Goal: Task Accomplishment & Management: Use online tool/utility

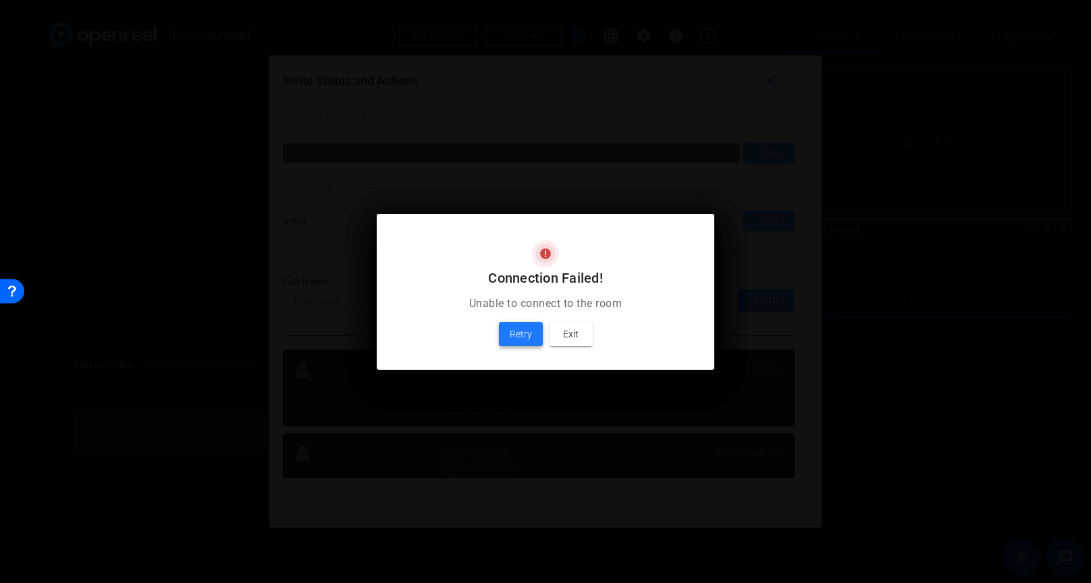
click at [524, 338] on span "Retry" at bounding box center [521, 334] width 22 height 16
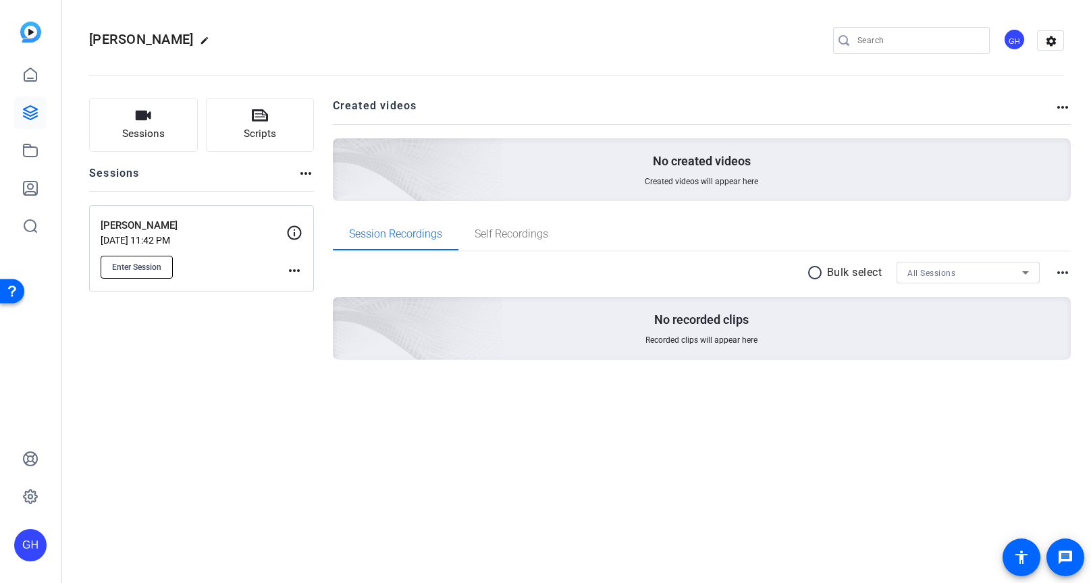
click at [149, 262] on span "Enter Session" at bounding box center [136, 267] width 49 height 11
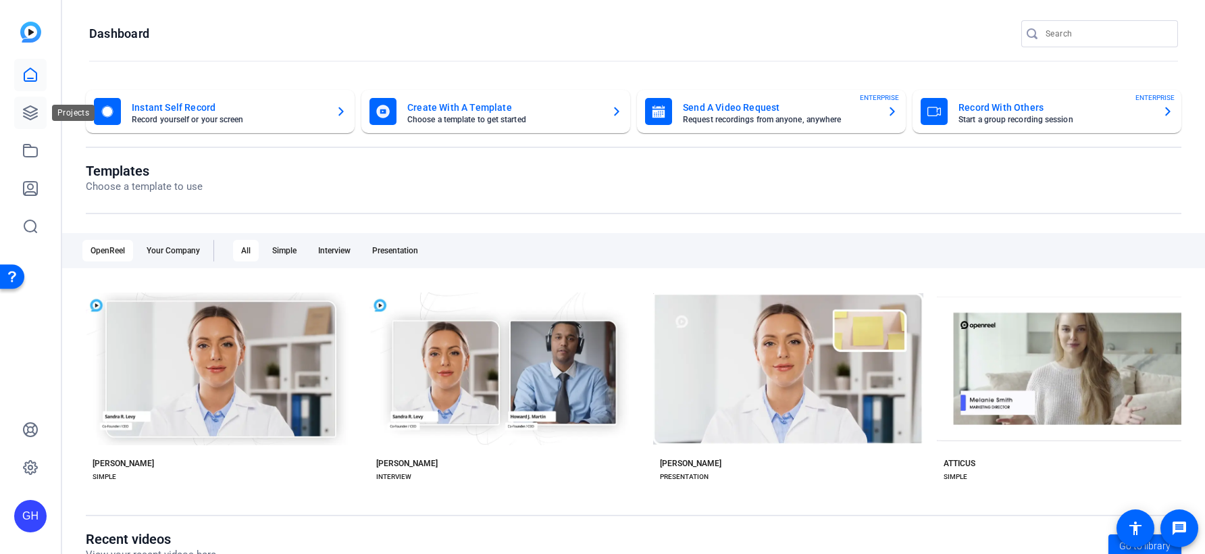
click at [21, 112] on link at bounding box center [30, 113] width 32 height 32
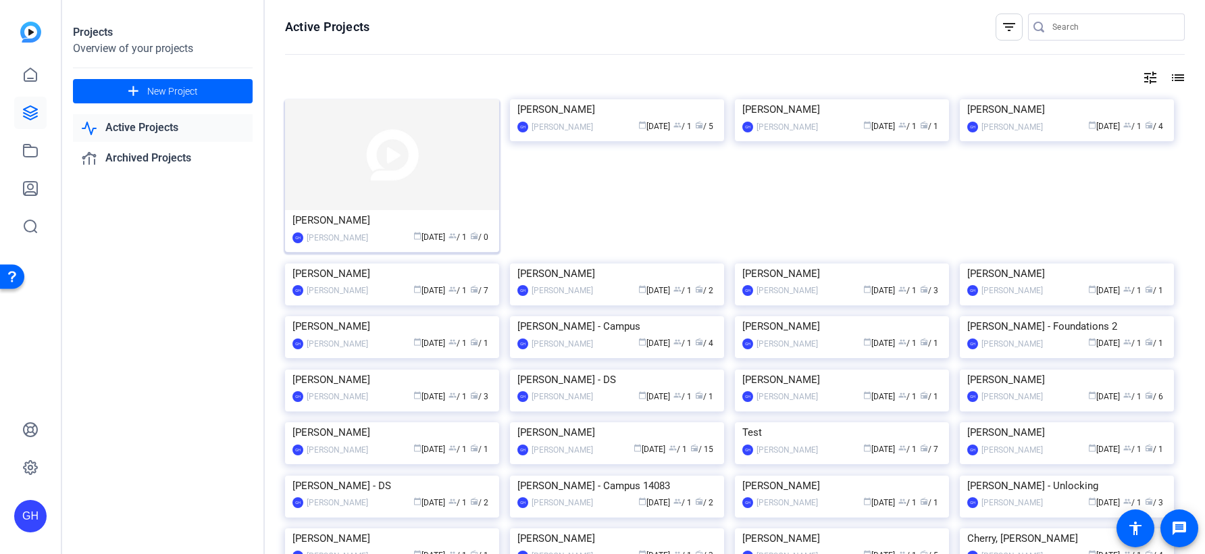
click at [422, 149] on img at bounding box center [392, 154] width 214 height 111
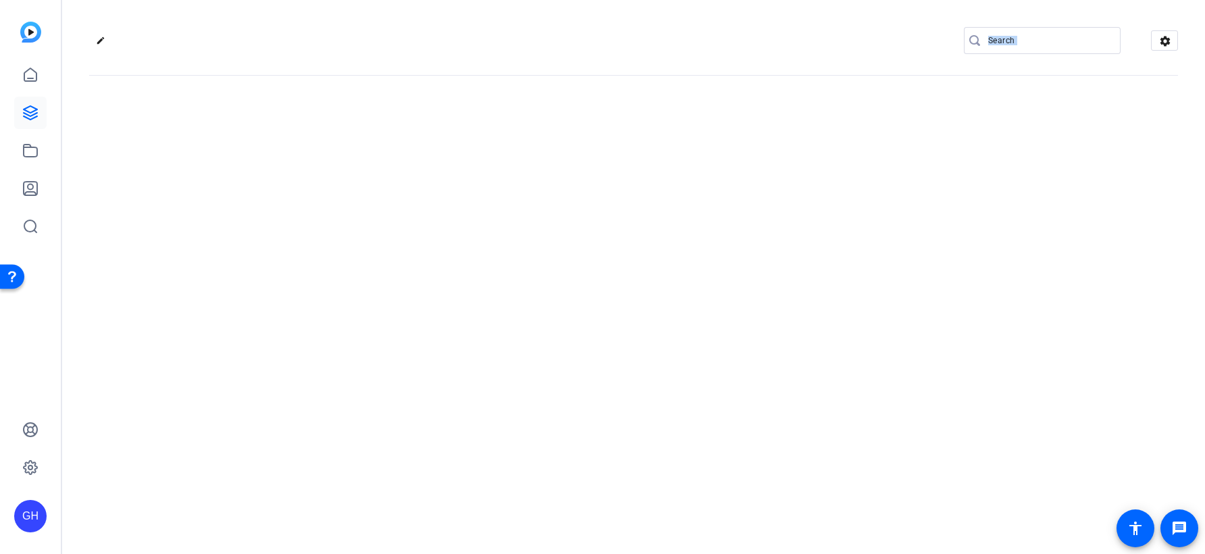
click at [422, 149] on div "edit settings" at bounding box center [633, 277] width 1143 height 554
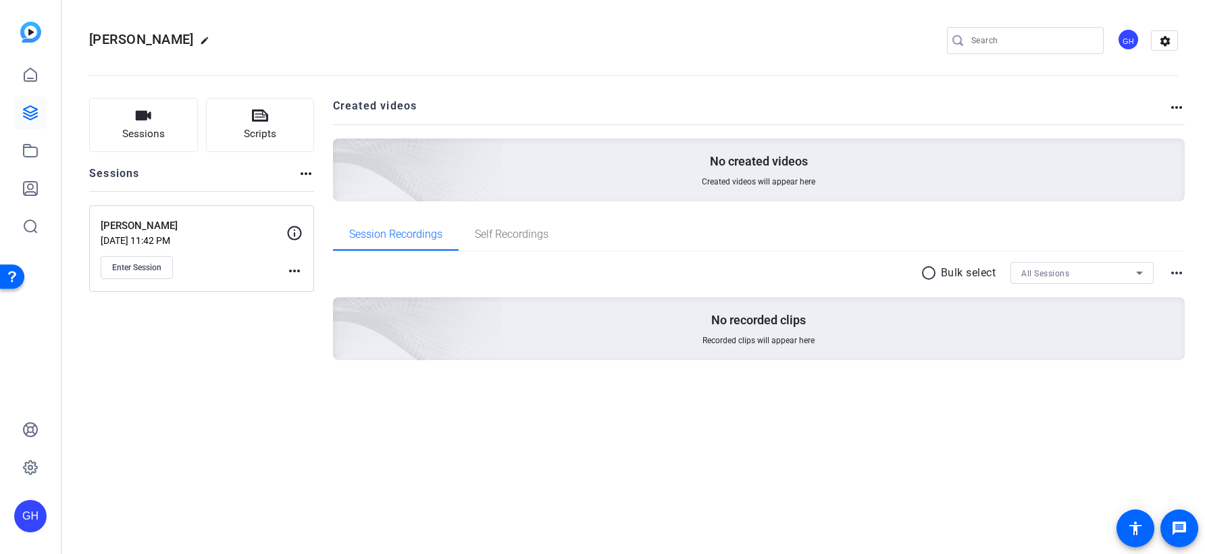
click at [197, 274] on div "Enter Session" at bounding box center [194, 267] width 186 height 23
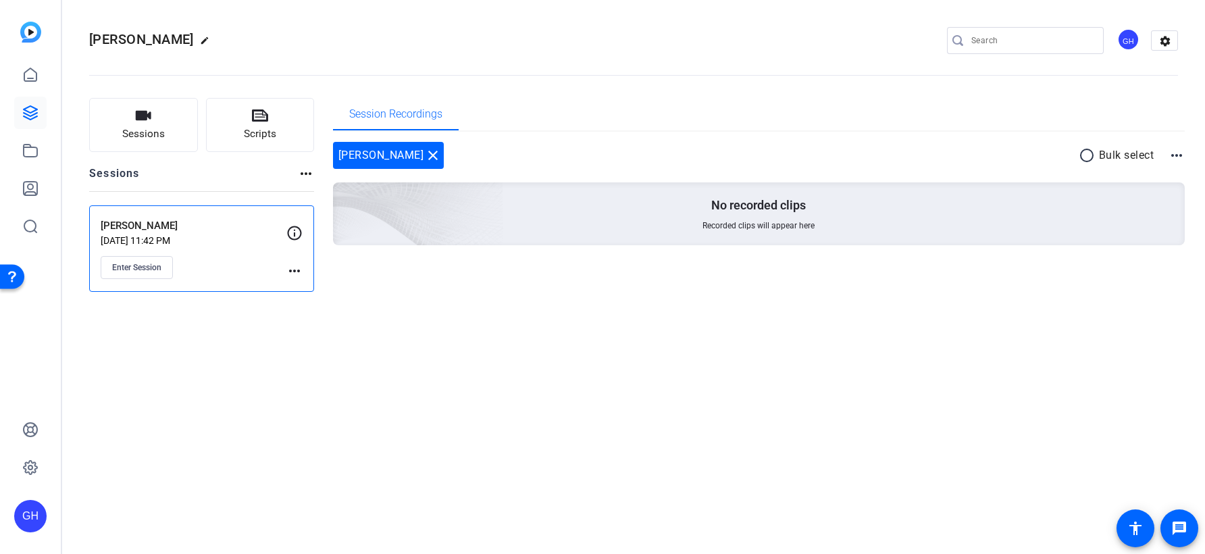
click at [226, 267] on div "Enter Session" at bounding box center [194, 267] width 186 height 23
click at [149, 268] on span "Enter Session" at bounding box center [136, 267] width 49 height 11
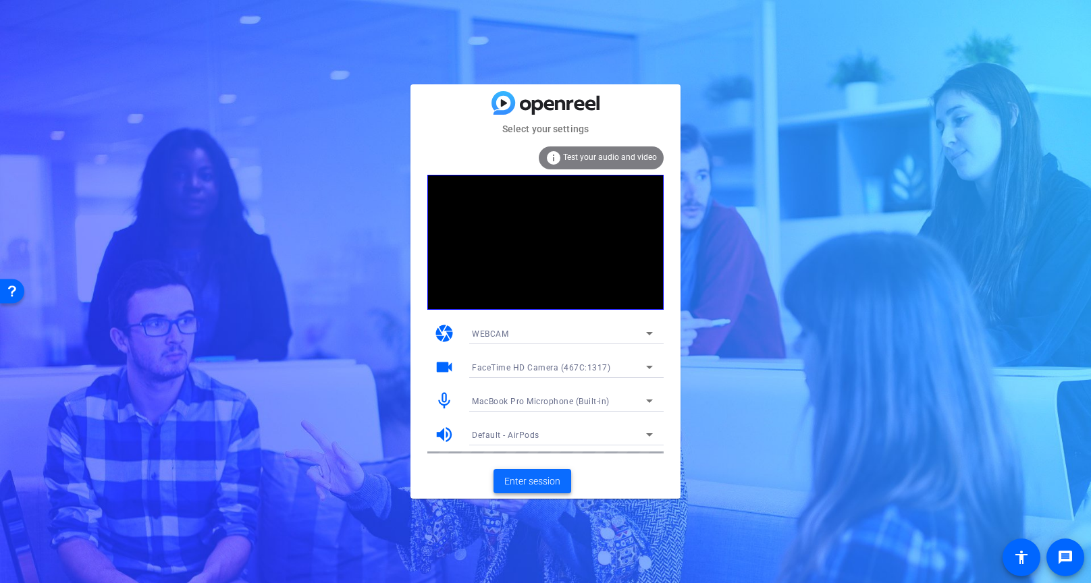
click at [556, 482] on span "Enter session" at bounding box center [532, 482] width 56 height 14
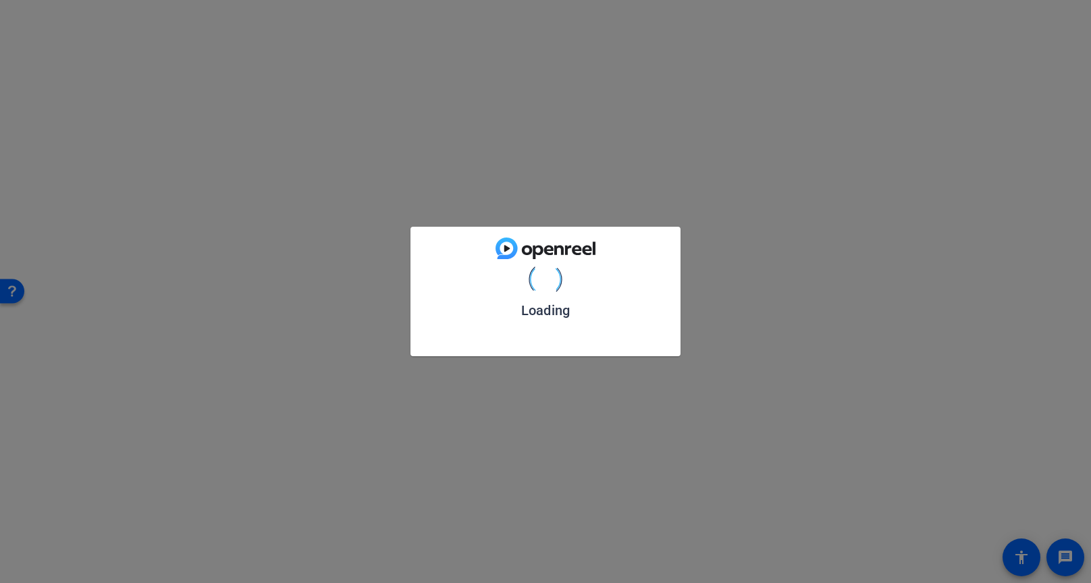
click at [556, 482] on div "Loading" at bounding box center [545, 291] width 1091 height 583
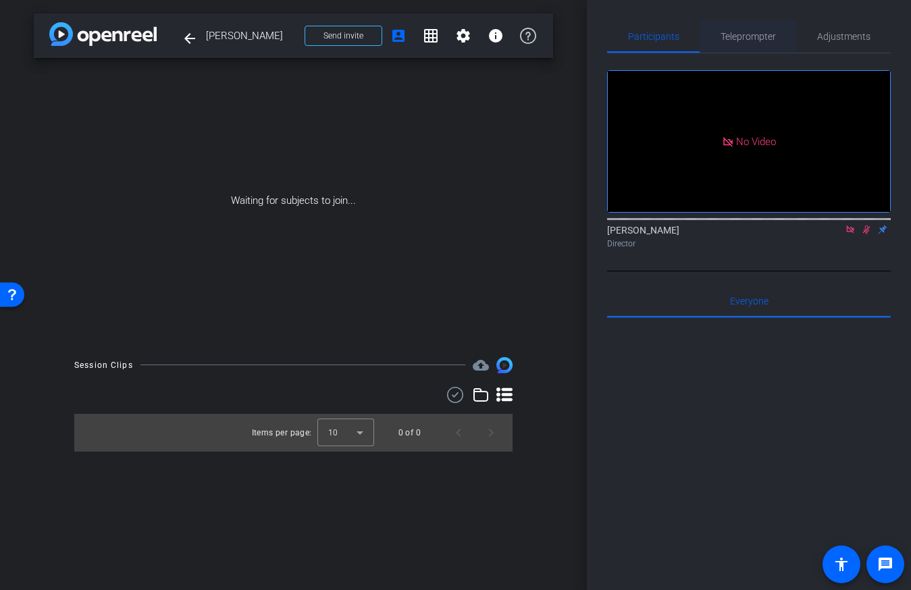
click at [764, 33] on span "Teleprompter" at bounding box center [748, 36] width 55 height 9
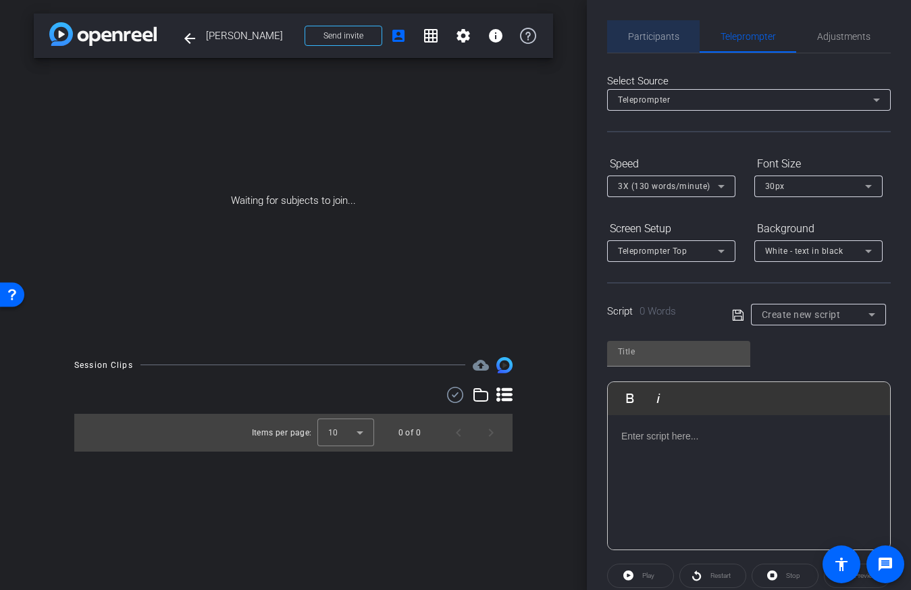
click at [676, 35] on span "Participants" at bounding box center [653, 36] width 51 height 9
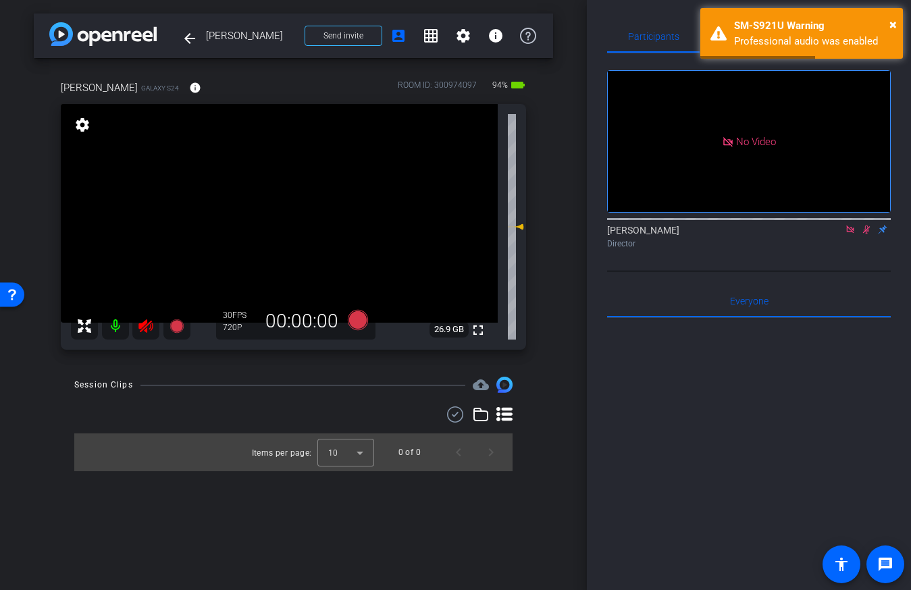
click at [145, 330] on icon at bounding box center [145, 326] width 14 height 14
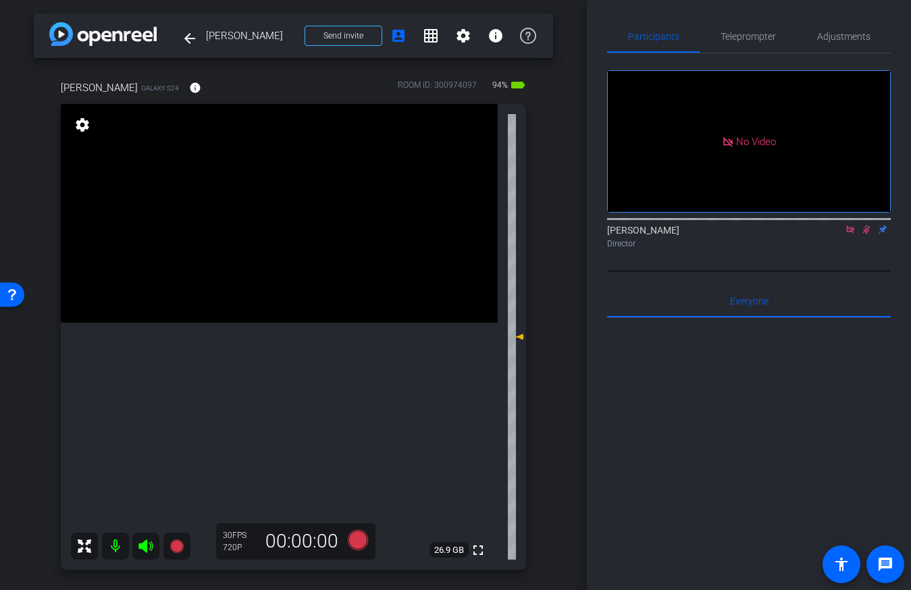
click at [869, 225] on icon at bounding box center [866, 229] width 11 height 9
click at [846, 225] on icon at bounding box center [850, 229] width 11 height 9
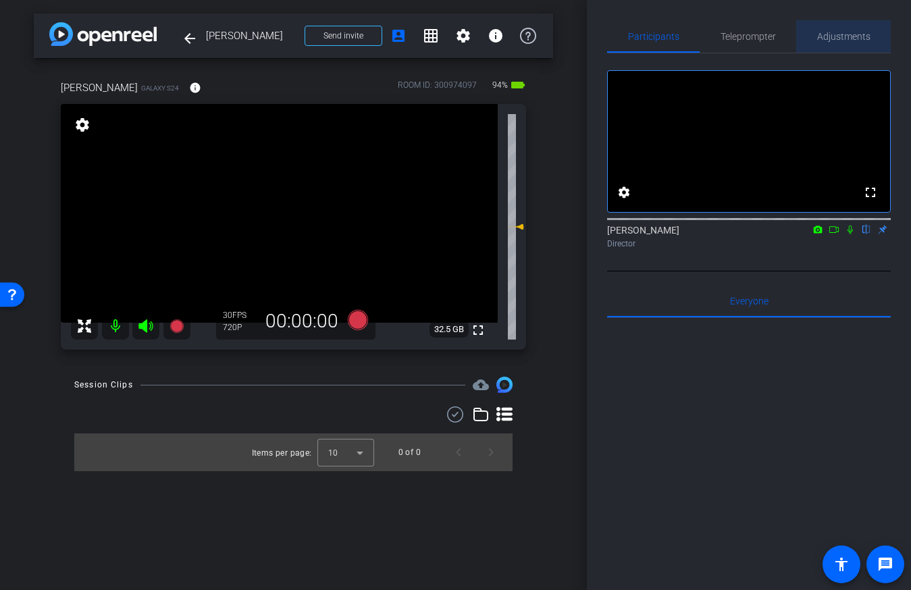
click at [849, 40] on span "Adjustments" at bounding box center [843, 36] width 53 height 9
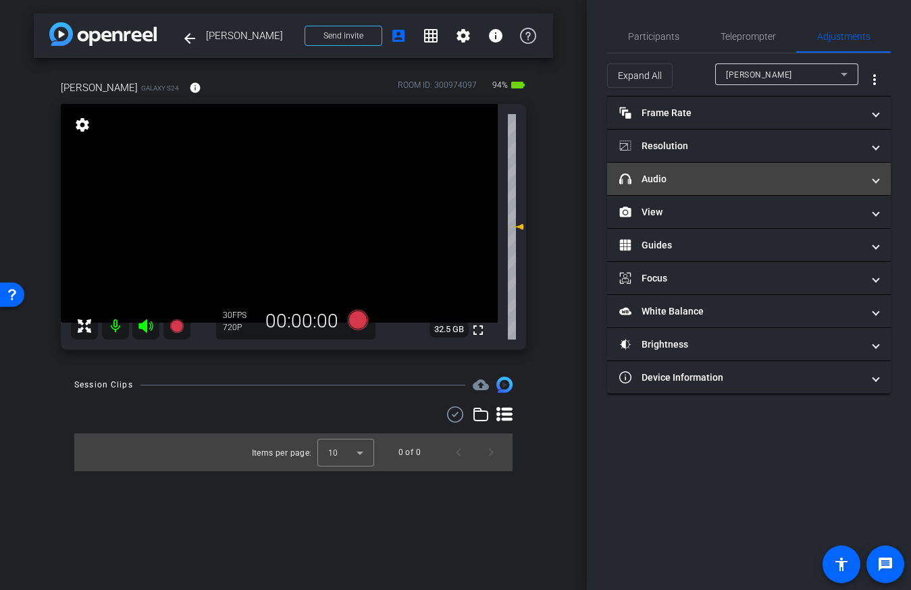
click at [713, 180] on mat-panel-title "headphone icon Audio" at bounding box center [740, 179] width 243 height 14
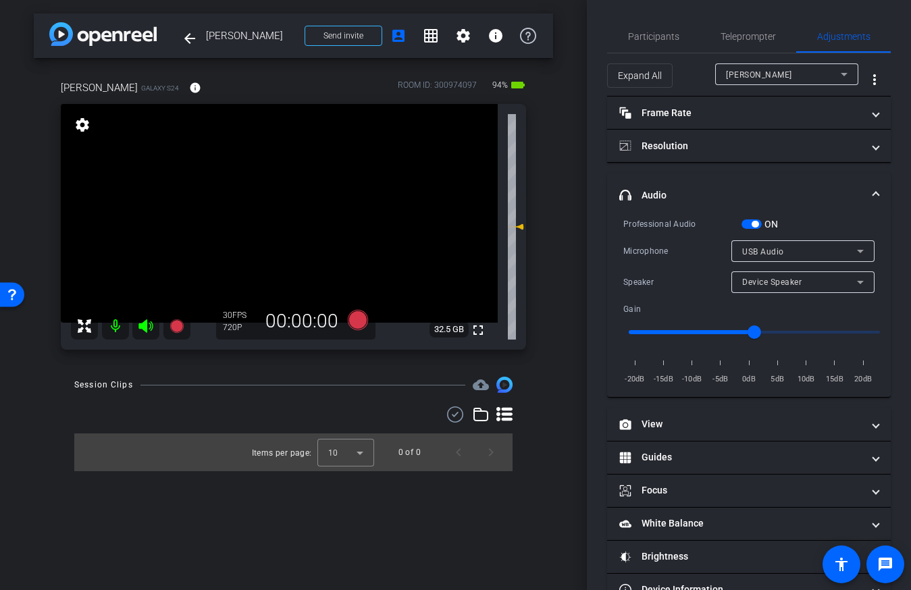
click at [800, 249] on div "USB Audio" at bounding box center [799, 251] width 115 height 17
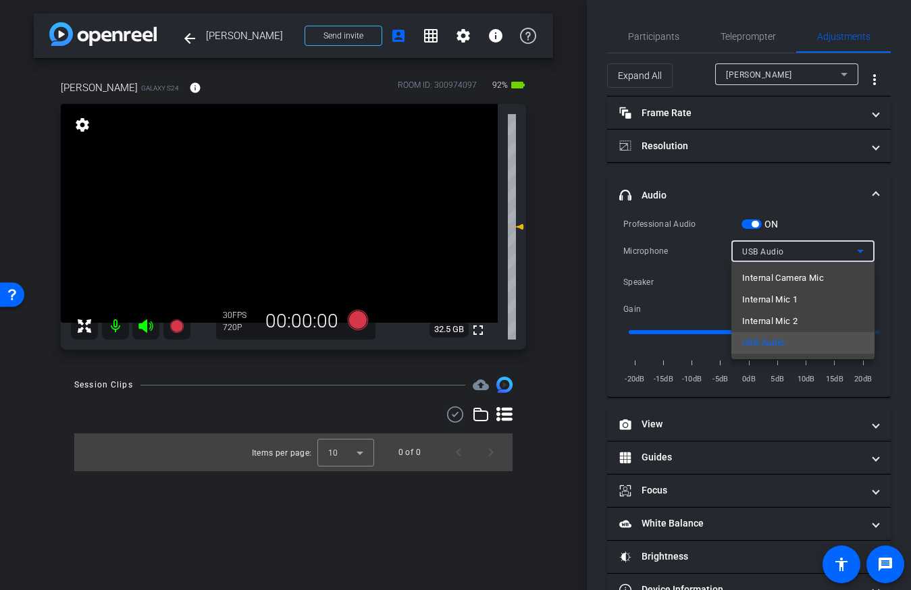
click at [876, 148] on div at bounding box center [455, 295] width 911 height 590
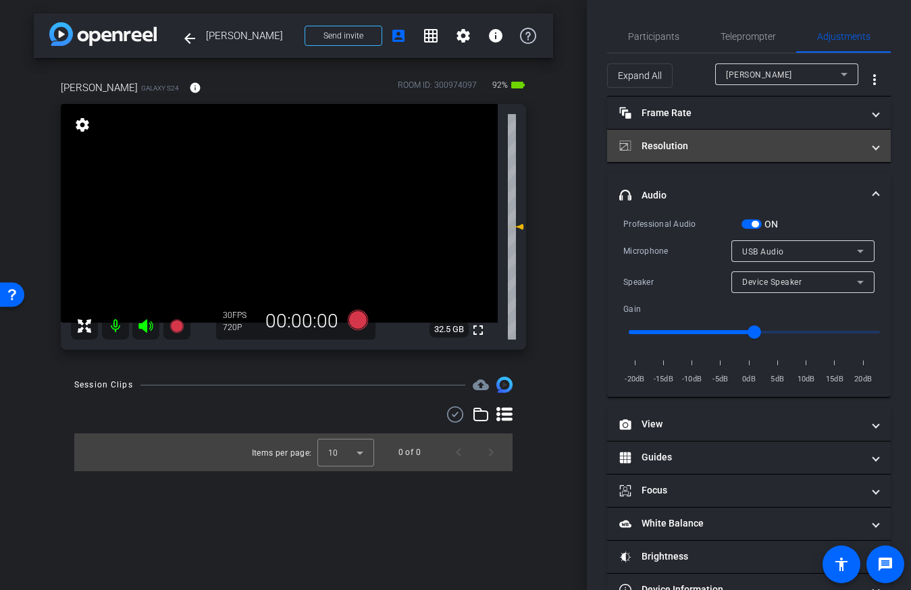
click at [876, 148] on span at bounding box center [875, 146] width 5 height 14
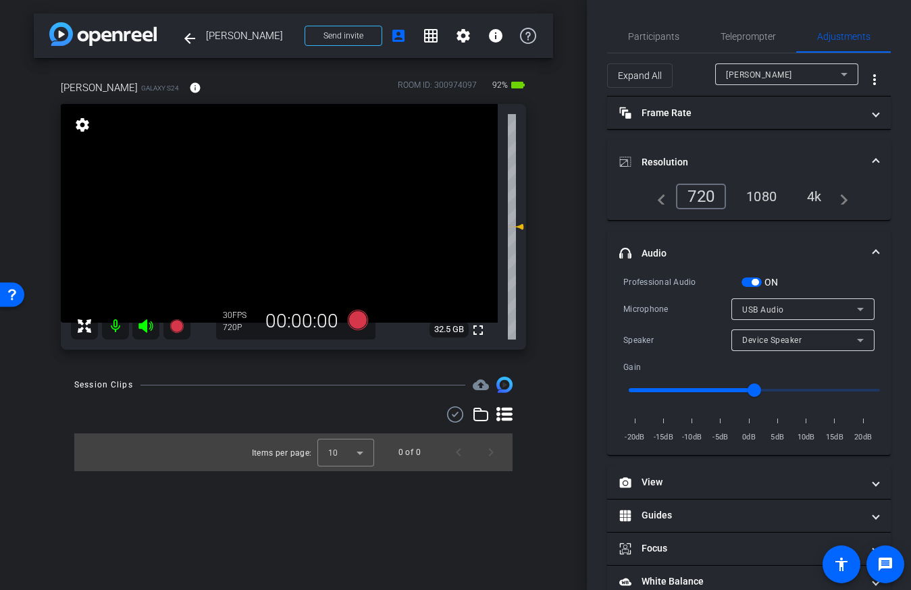
click at [764, 196] on div "1080" at bounding box center [761, 196] width 51 height 23
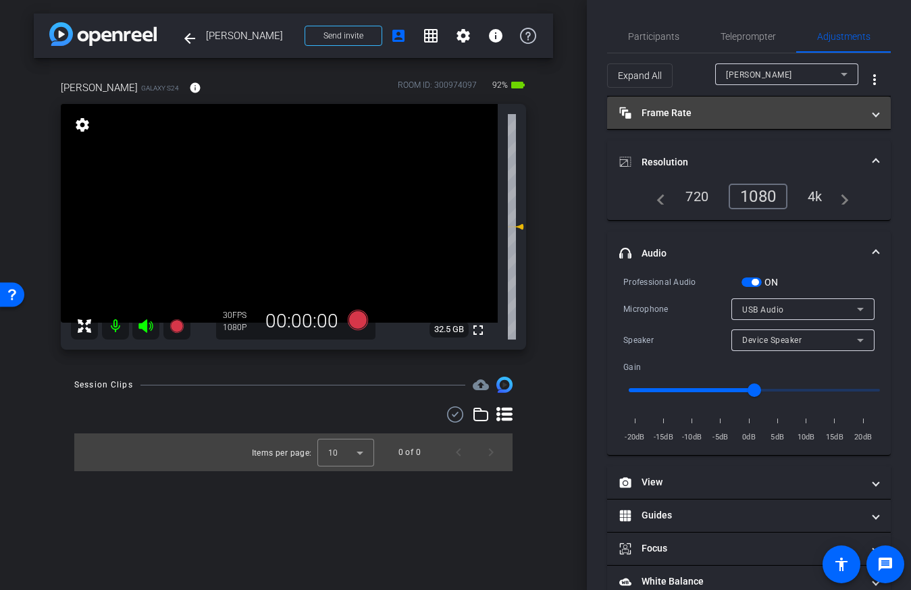
click at [719, 117] on mat-panel-title "Frame Rate Frame Rate" at bounding box center [740, 113] width 243 height 14
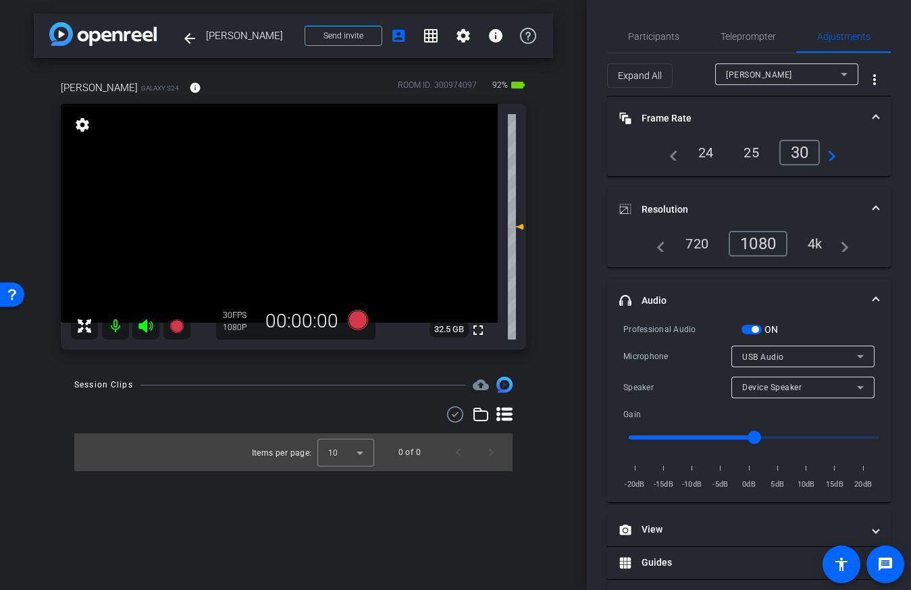
click at [708, 148] on div "24" at bounding box center [706, 152] width 36 height 23
click at [481, 332] on mat-icon "fullscreen" at bounding box center [478, 330] width 16 height 16
click at [656, 47] on span "Participants" at bounding box center [653, 36] width 51 height 32
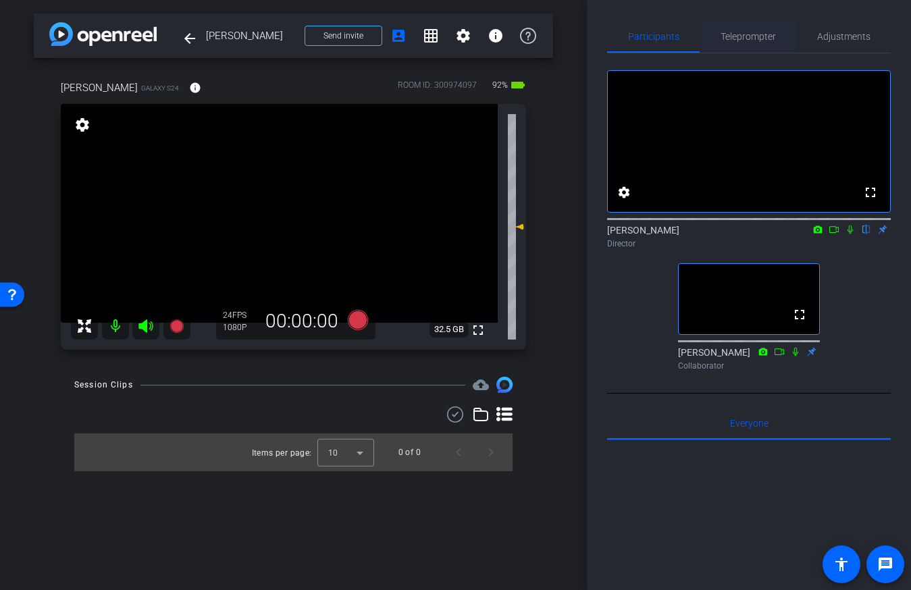
click at [757, 41] on span "Teleprompter" at bounding box center [748, 36] width 55 height 9
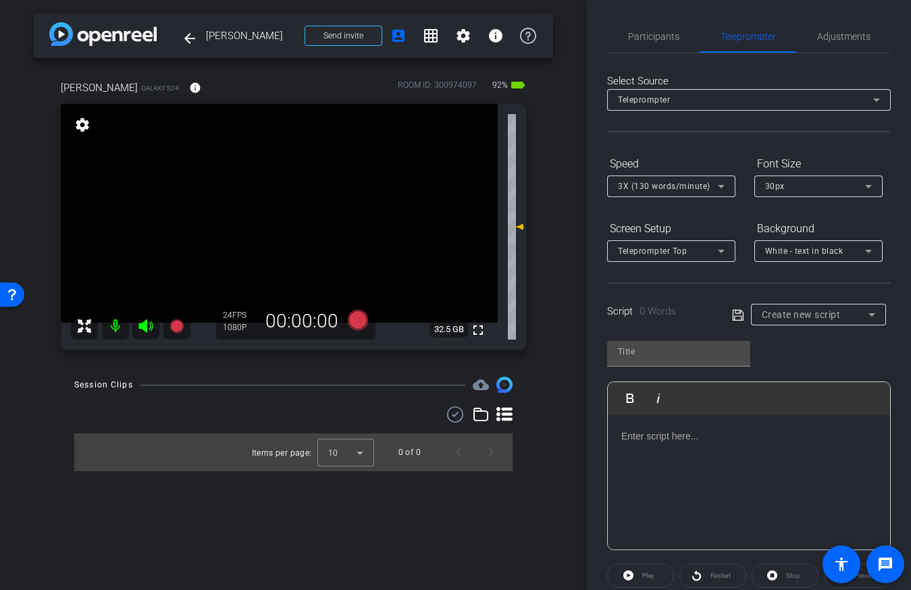
click at [721, 444] on div at bounding box center [749, 482] width 282 height 135
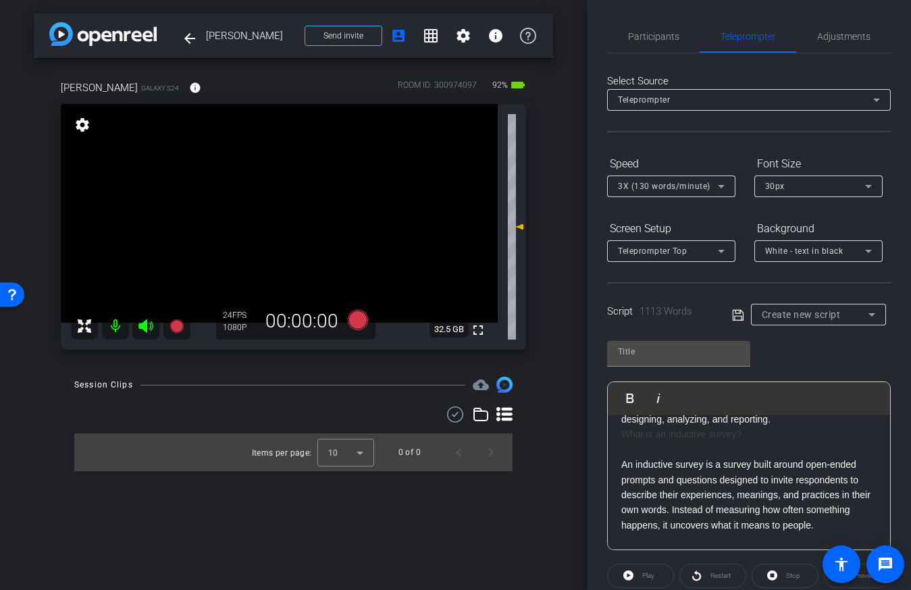
scroll to position [423, 0]
click at [665, 444] on h1 "What is an inductive survey?" at bounding box center [748, 436] width 255 height 15
click at [664, 459] on p at bounding box center [748, 451] width 255 height 15
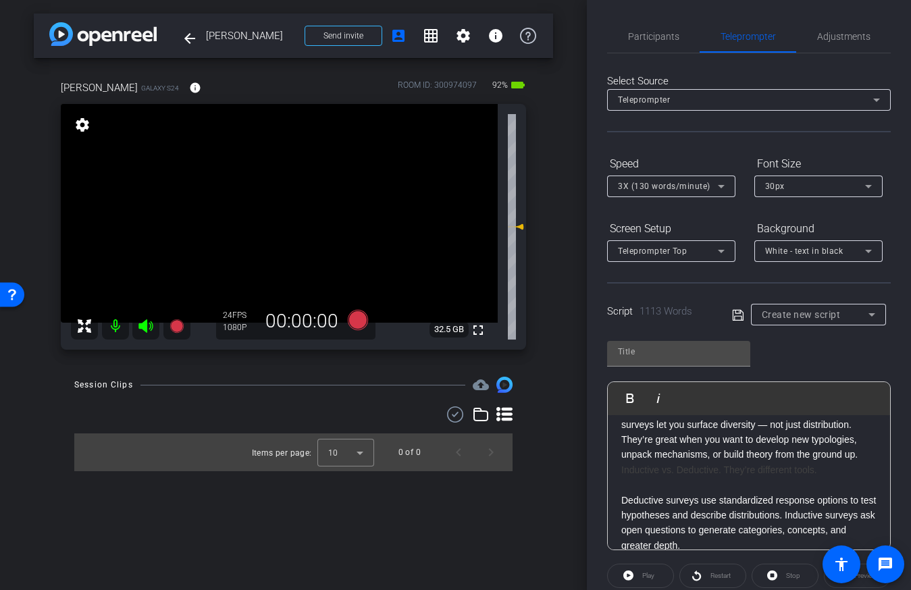
scroll to position [610, 0]
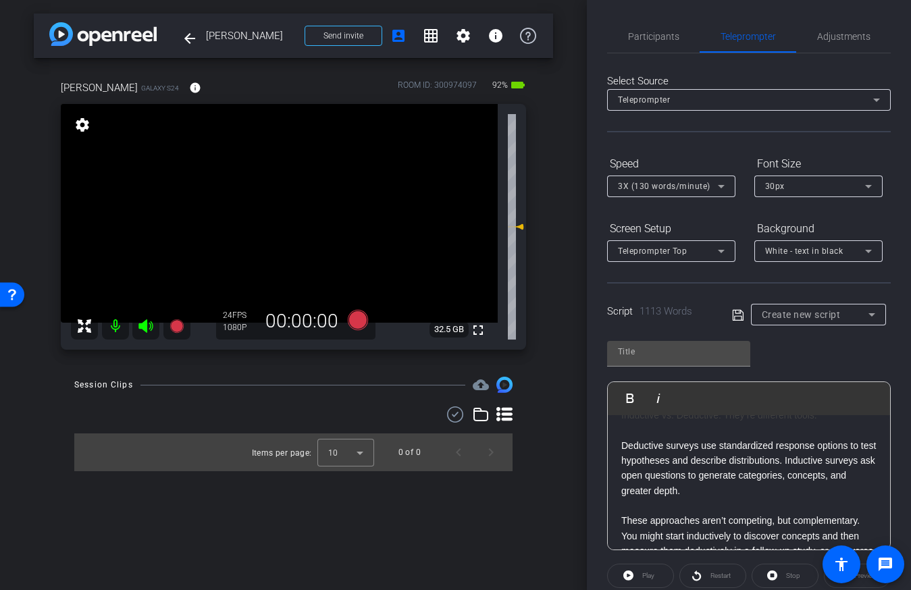
click at [659, 438] on p at bounding box center [748, 430] width 255 height 15
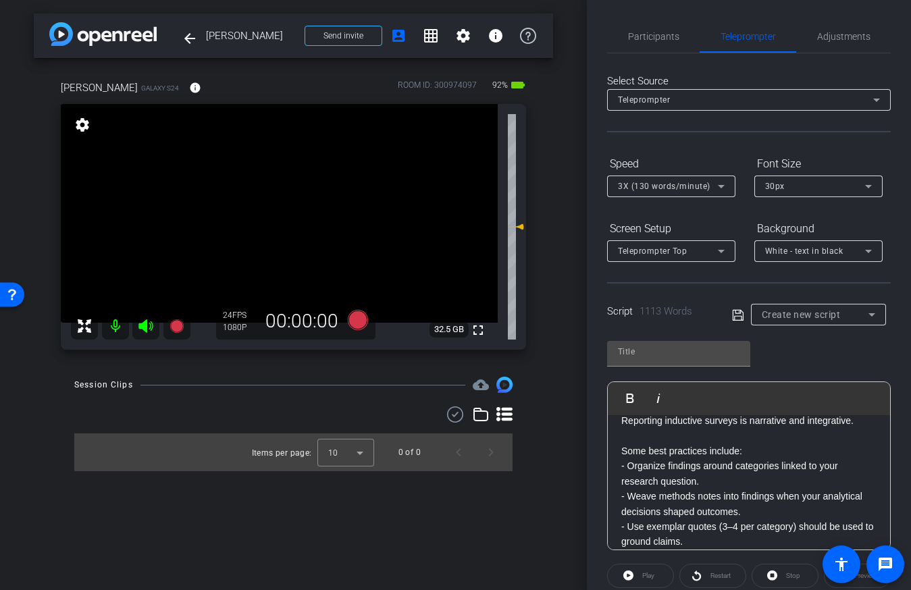
scroll to position [1968, 0]
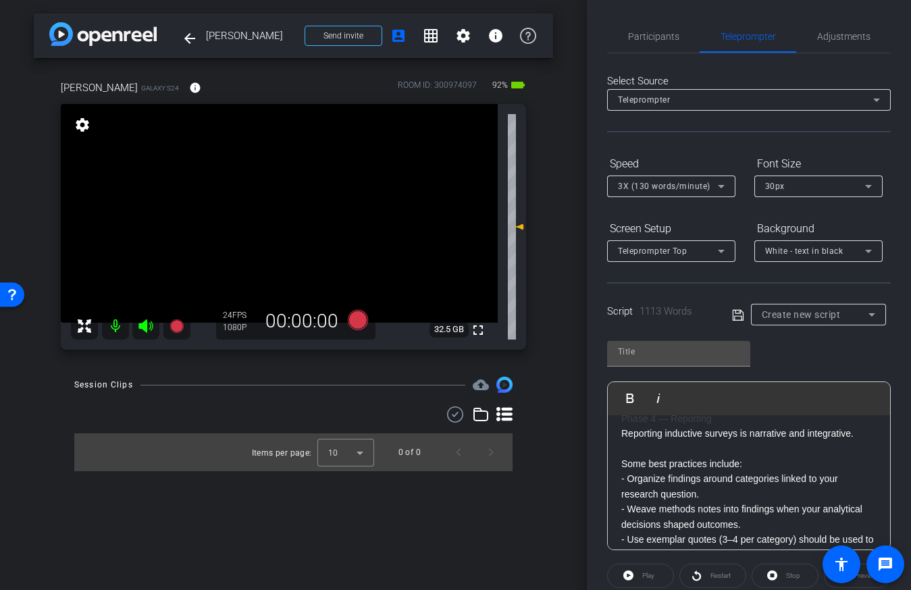
click at [646, 426] on h2 "Phase 4 — Reporting" at bounding box center [748, 418] width 255 height 15
click at [645, 426] on h2 "Phas 4 — Reporting" at bounding box center [748, 418] width 255 height 15
click at [647, 426] on h2 "Phas 4 — Reporting" at bounding box center [748, 418] width 255 height 15
click at [648, 426] on h2 "Phas 4 — Reporting" at bounding box center [748, 418] width 255 height 15
click at [643, 411] on p at bounding box center [748, 403] width 255 height 15
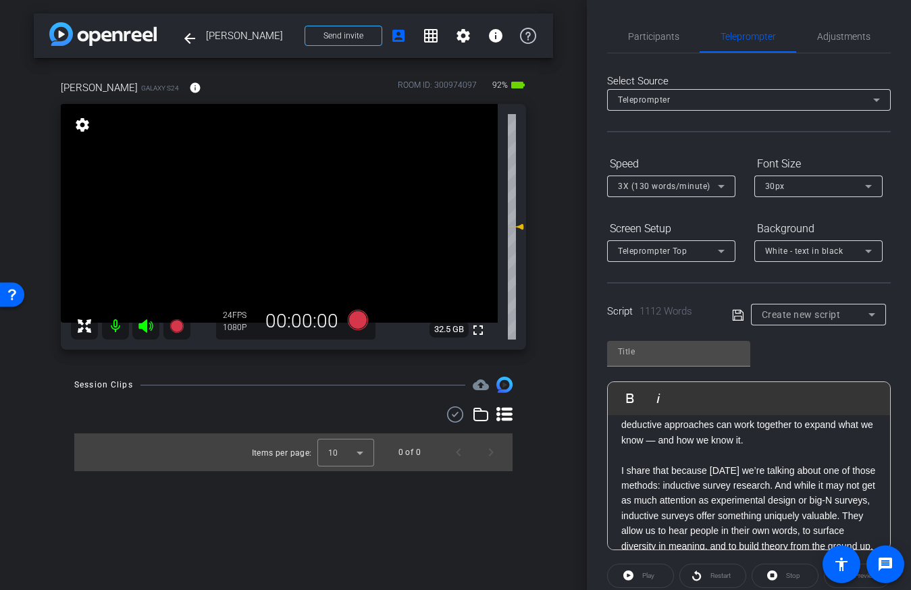
scroll to position [0, 0]
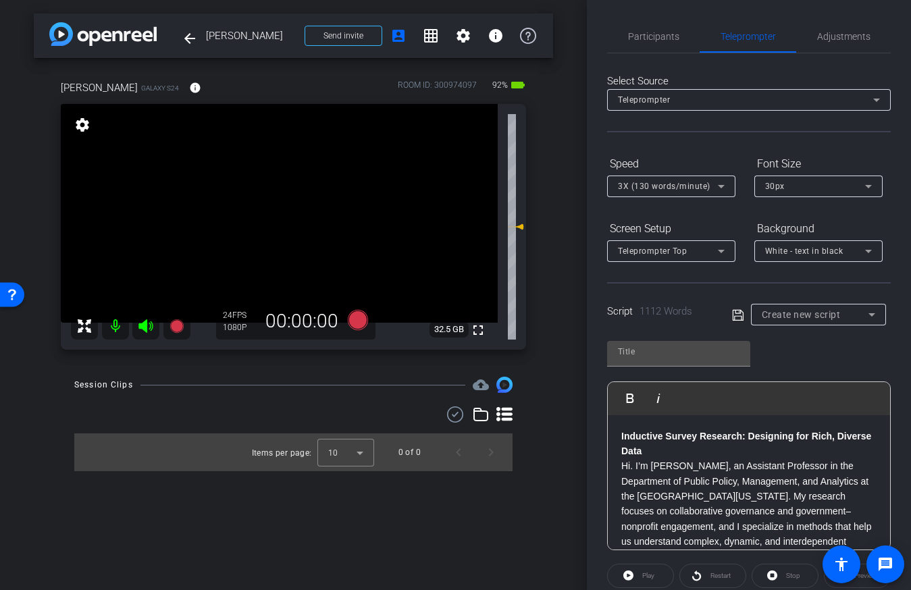
click at [655, 451] on p "Inductive Survey Research: Designing for Rich, Diverse Data" at bounding box center [748, 444] width 255 height 30
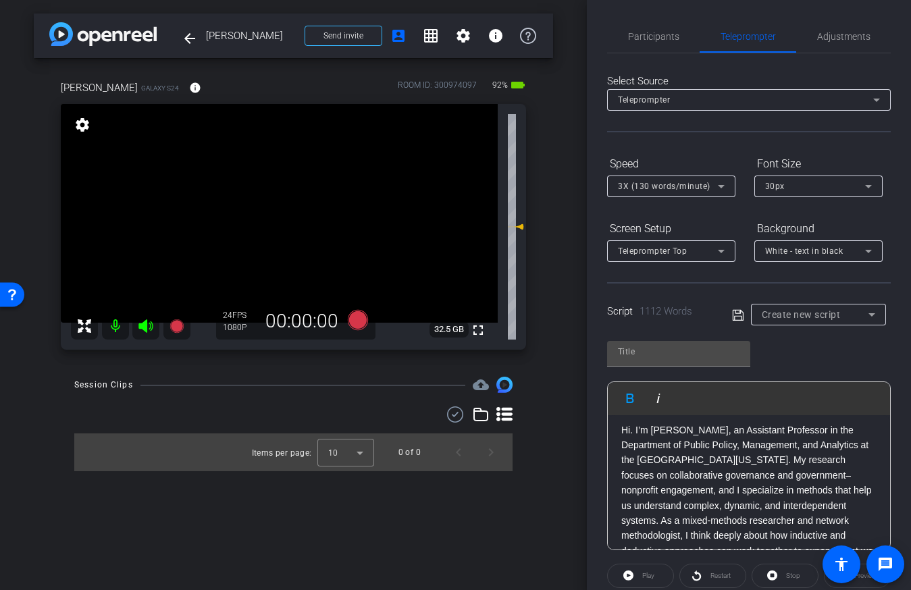
scroll to position [57, 0]
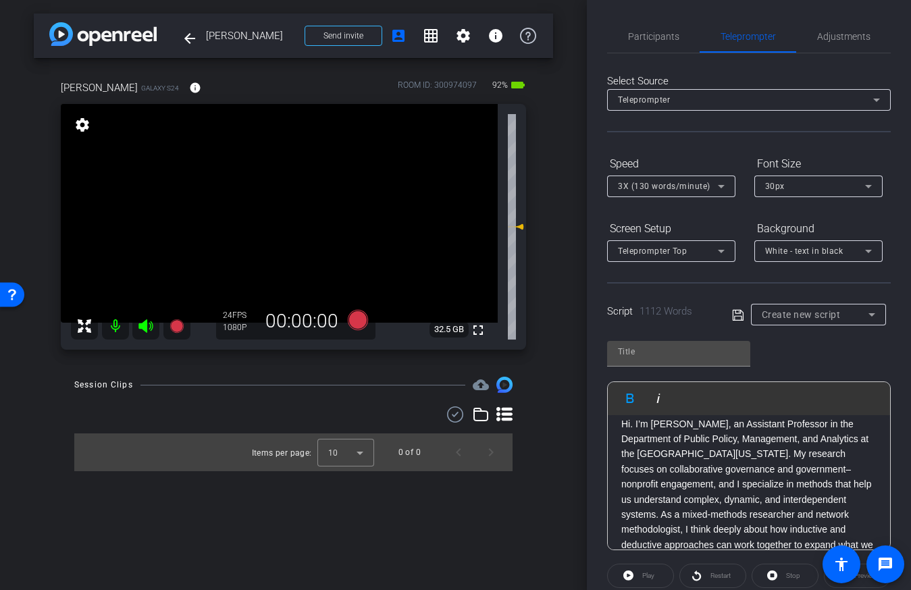
click at [671, 314] on span "1112 Words" at bounding box center [665, 311] width 53 height 12
click at [786, 316] on span "Create new script" at bounding box center [801, 314] width 79 height 11
click at [789, 338] on span "Create new script" at bounding box center [797, 342] width 71 height 16
click at [689, 352] on input "text" at bounding box center [679, 352] width 122 height 16
type input "Inductive"
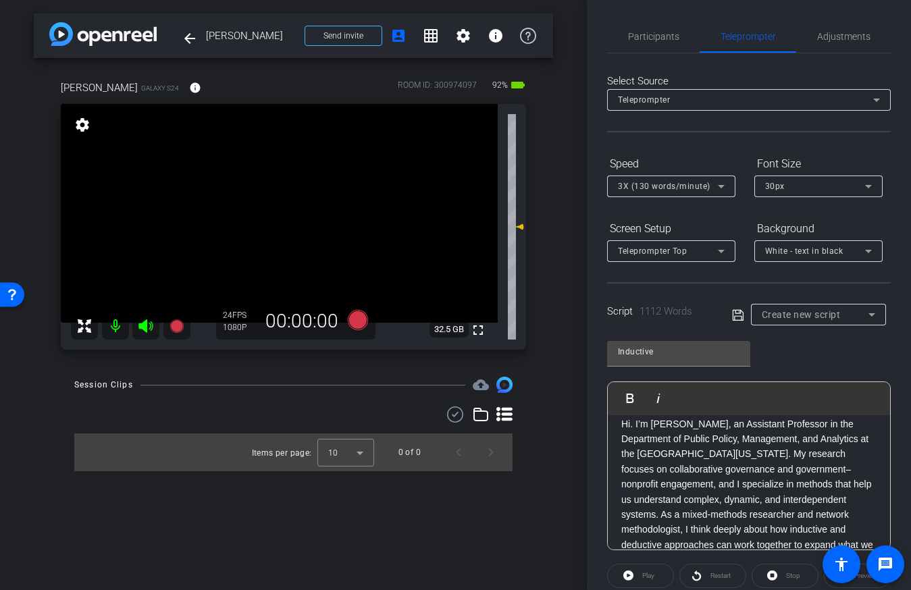
click at [737, 315] on icon at bounding box center [737, 314] width 11 height 11
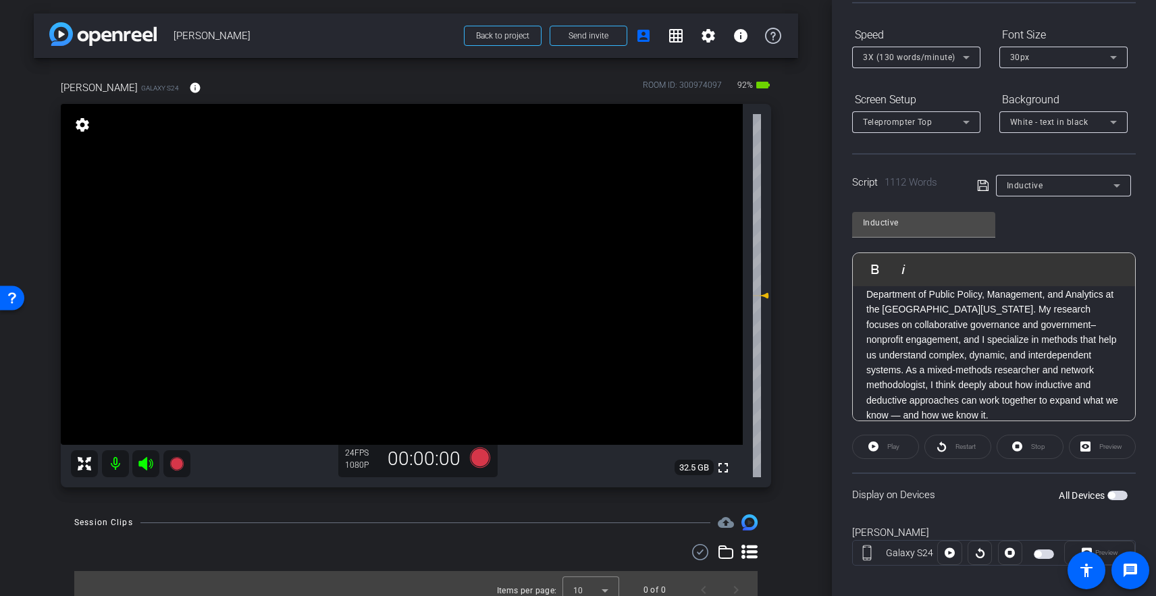
scroll to position [0, 0]
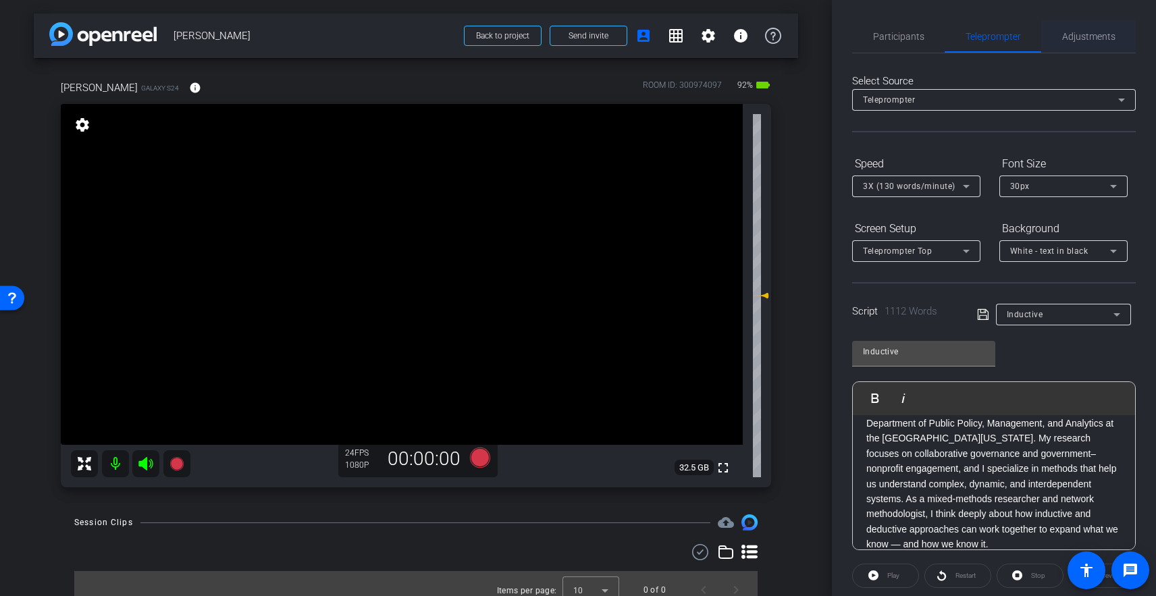
click at [1091, 36] on span "Adjustments" at bounding box center [1088, 36] width 53 height 9
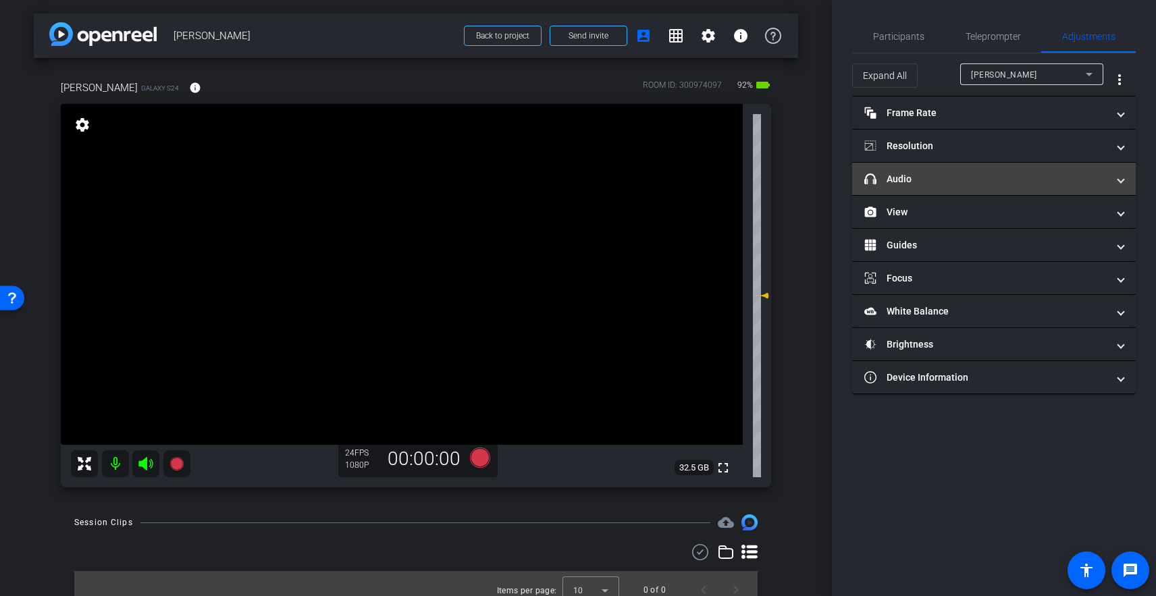
click at [904, 178] on mat-panel-title "headphone icon Audio" at bounding box center [985, 179] width 243 height 14
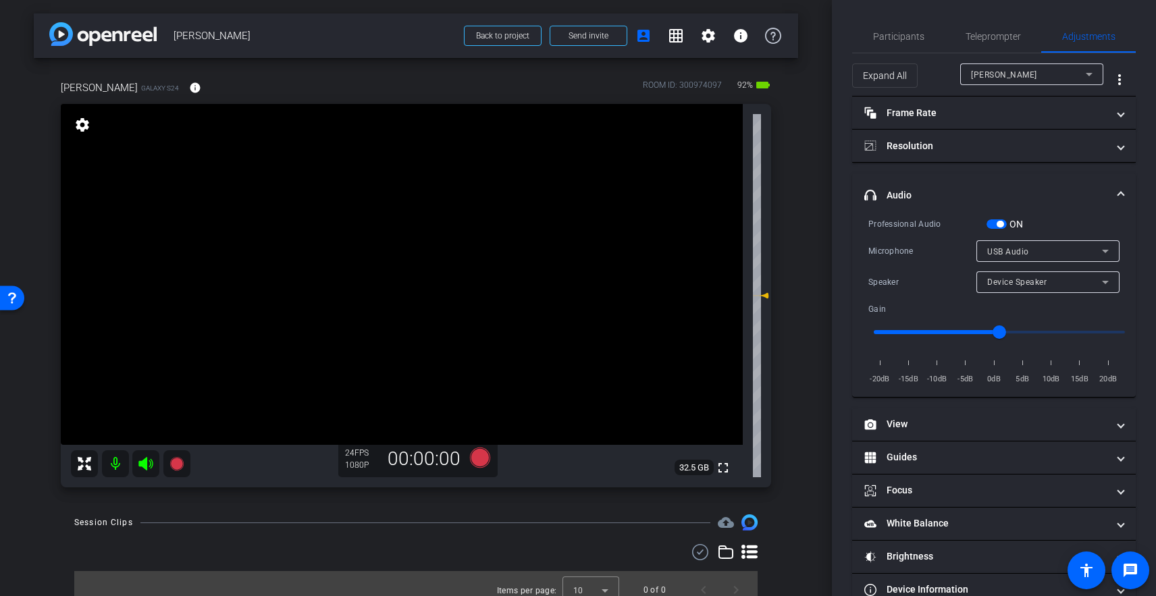
click at [968, 330] on input "range" at bounding box center [1000, 332] width 280 height 30
click at [961, 330] on input "range" at bounding box center [1000, 332] width 280 height 30
click at [966, 331] on input "range" at bounding box center [1000, 332] width 280 height 30
click at [945, 331] on input "range" at bounding box center [1000, 332] width 280 height 30
drag, startPoint x: 945, startPoint y: 331, endPoint x: 956, endPoint y: 328, distance: 11.1
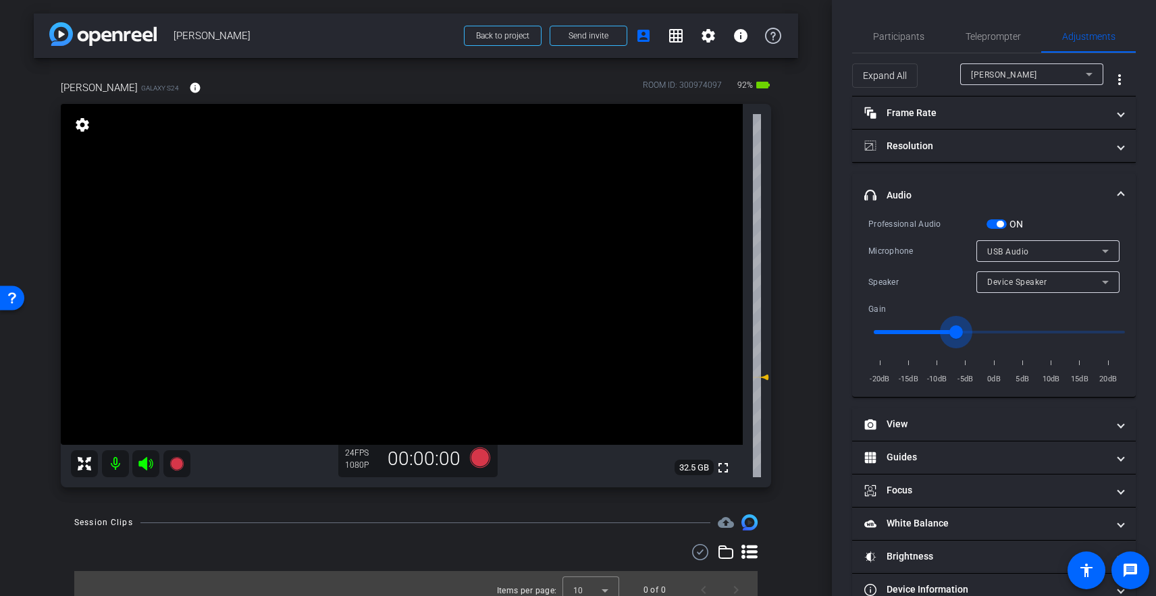
click at [956, 328] on input "range" at bounding box center [1000, 332] width 280 height 30
click at [948, 330] on input "range" at bounding box center [1000, 332] width 280 height 30
click at [943, 332] on input "range" at bounding box center [1000, 332] width 280 height 30
click at [927, 332] on input "range" at bounding box center [1000, 332] width 280 height 30
click at [929, 332] on input "range" at bounding box center [1000, 332] width 280 height 30
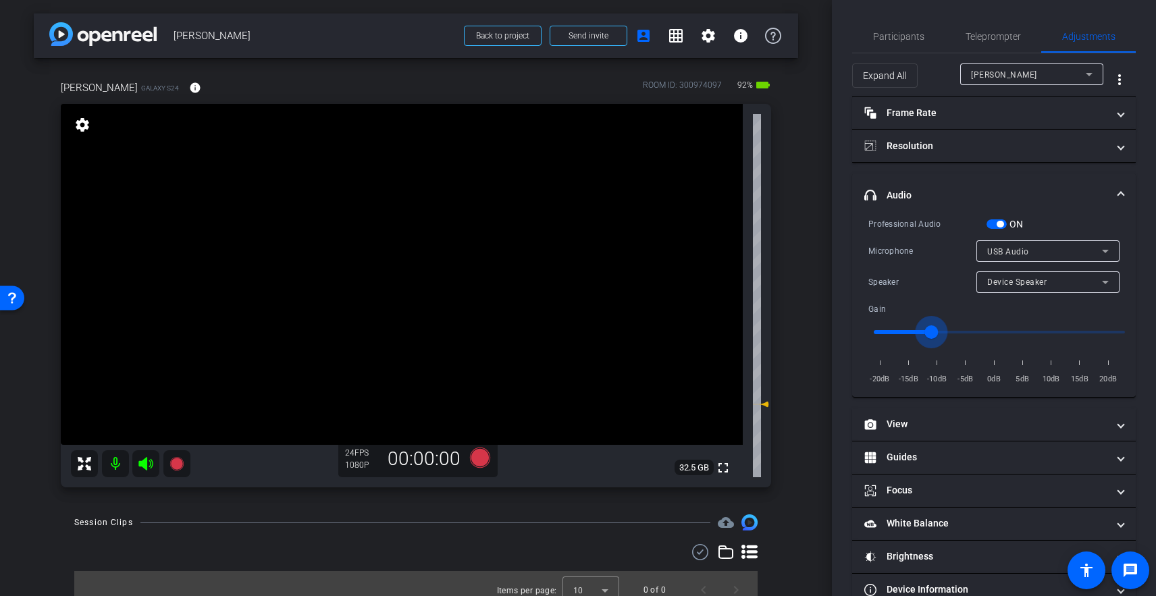
click at [936, 331] on input "range" at bounding box center [1000, 332] width 280 height 30
click at [958, 329] on input "range" at bounding box center [1000, 332] width 280 height 30
click at [951, 330] on input "range" at bounding box center [1000, 332] width 280 height 30
click at [1009, 249] on span "USB Audio" at bounding box center [1008, 251] width 42 height 9
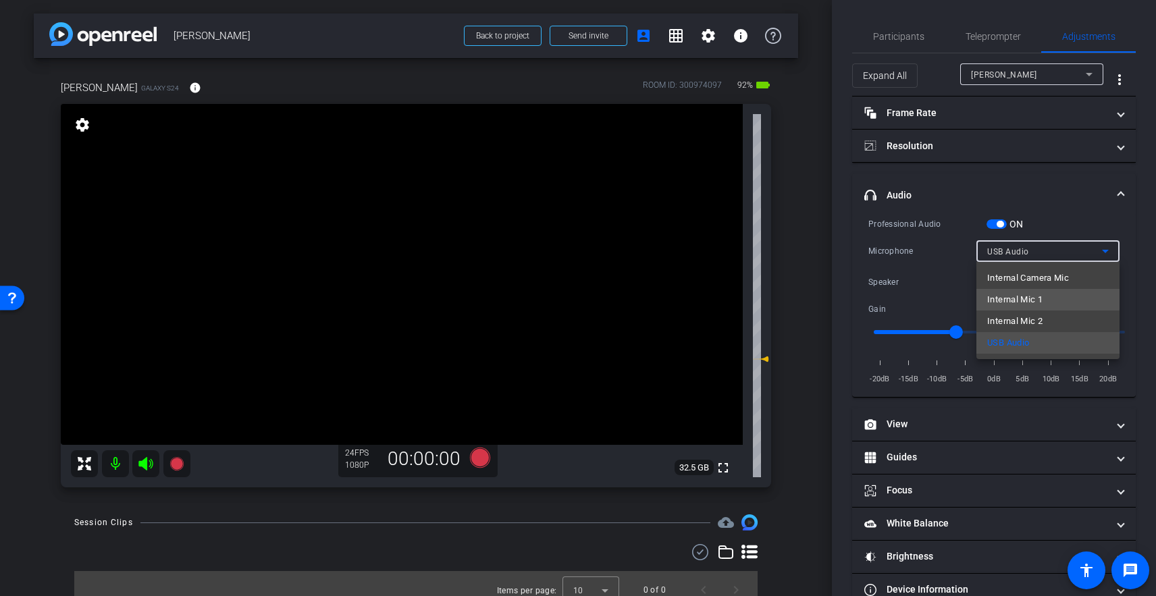
click at [1017, 298] on span "Internal Mic 1" at bounding box center [1014, 300] width 55 height 16
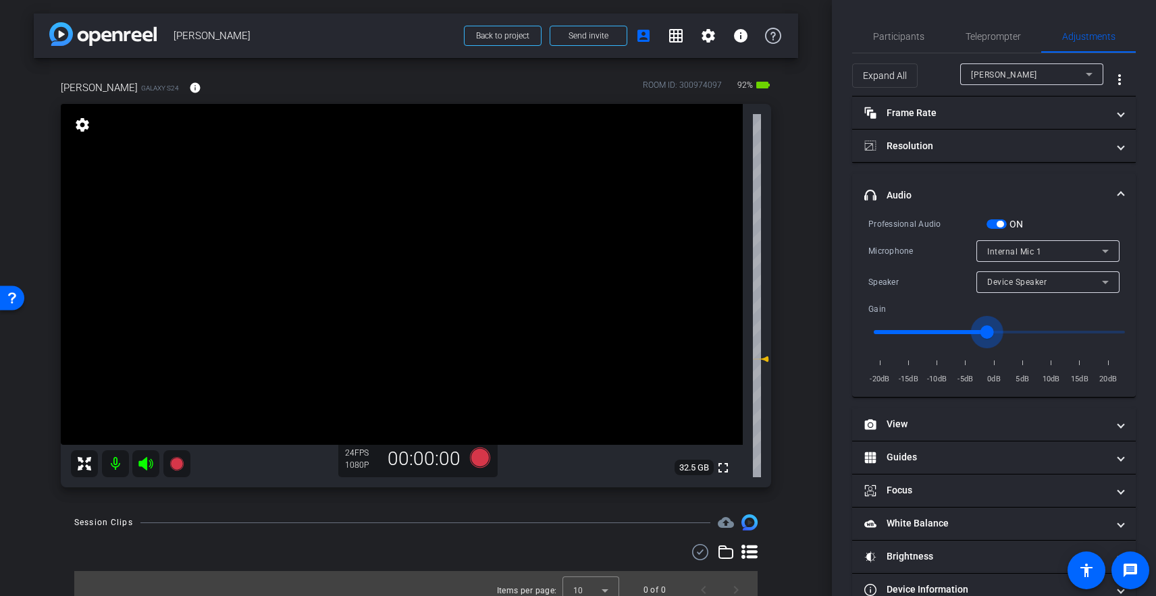
click at [988, 331] on input "range" at bounding box center [1000, 332] width 280 height 30
click at [1028, 330] on input "range" at bounding box center [1000, 332] width 280 height 30
click at [1052, 330] on input "range" at bounding box center [1000, 332] width 280 height 30
click at [1001, 330] on input "range" at bounding box center [1000, 332] width 280 height 30
click at [1025, 250] on span "Internal Mic 1" at bounding box center [1014, 251] width 54 height 9
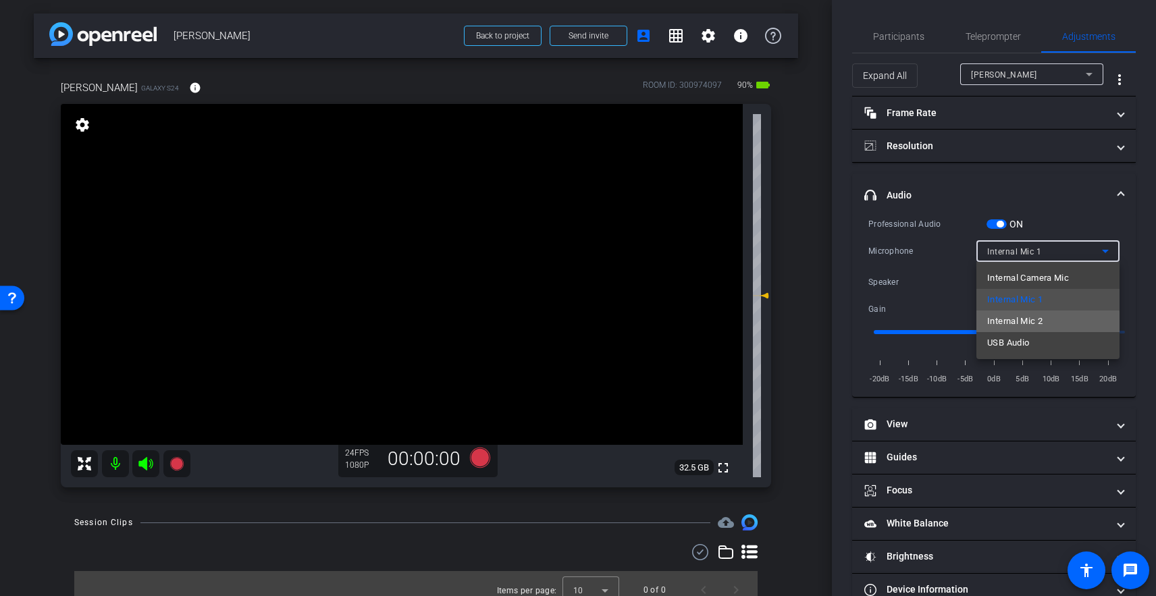
click at [1016, 323] on span "Internal Mic 2" at bounding box center [1014, 321] width 55 height 16
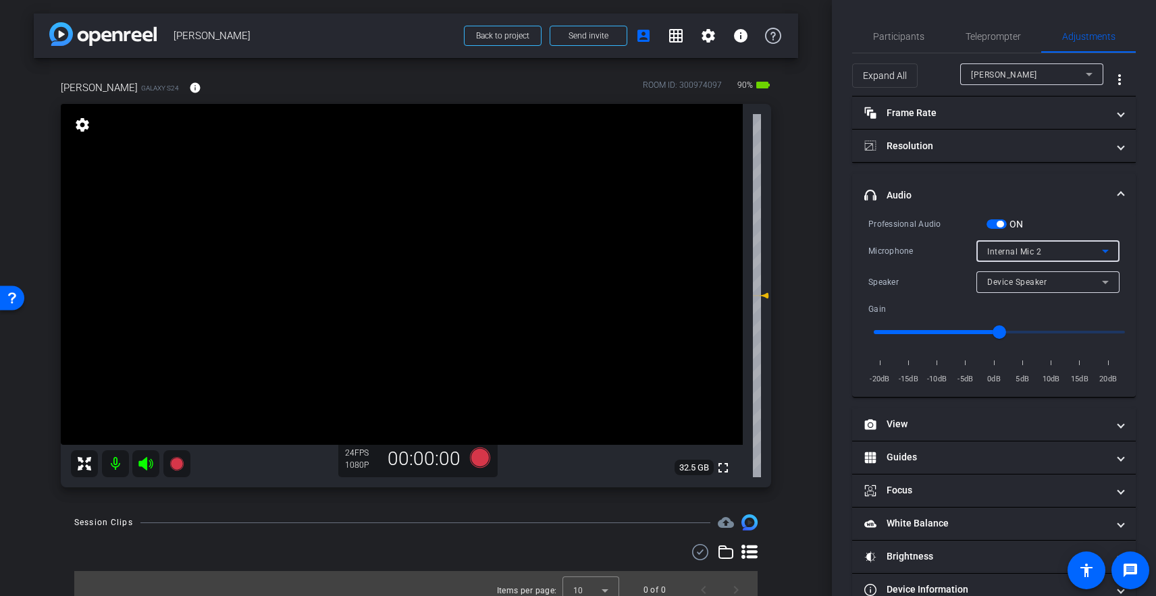
click at [1003, 250] on span "Internal Mic 2" at bounding box center [1014, 251] width 54 height 9
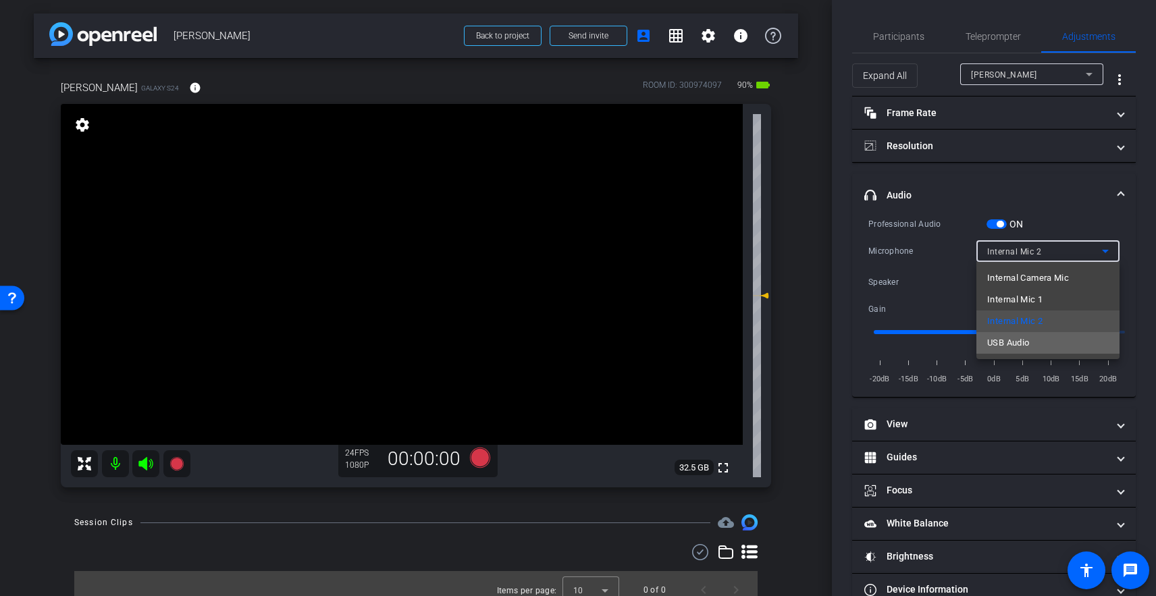
click at [1011, 341] on span "USB Audio" at bounding box center [1008, 343] width 42 height 16
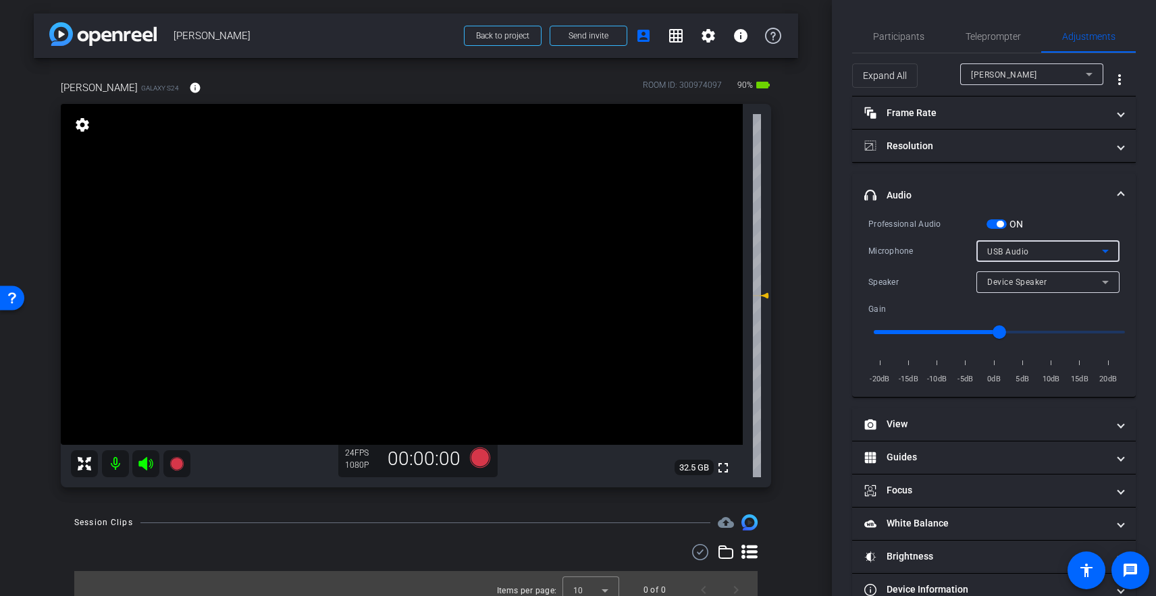
click at [1023, 253] on span "USB Audio" at bounding box center [1008, 251] width 42 height 9
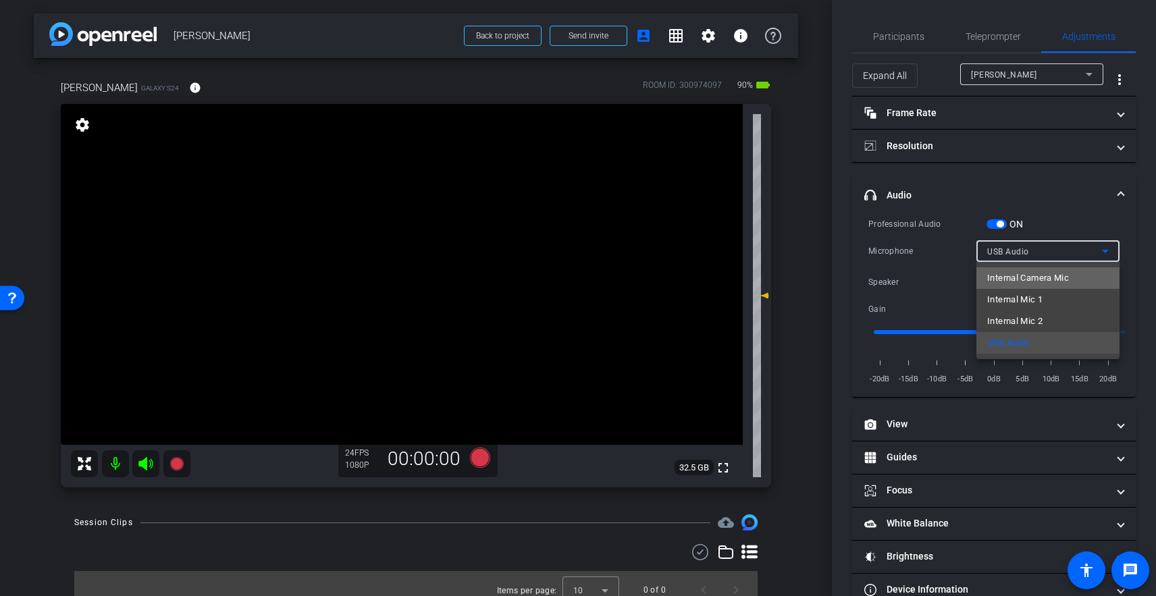
click at [1023, 275] on span "Internal Camera Mic" at bounding box center [1028, 278] width 82 height 16
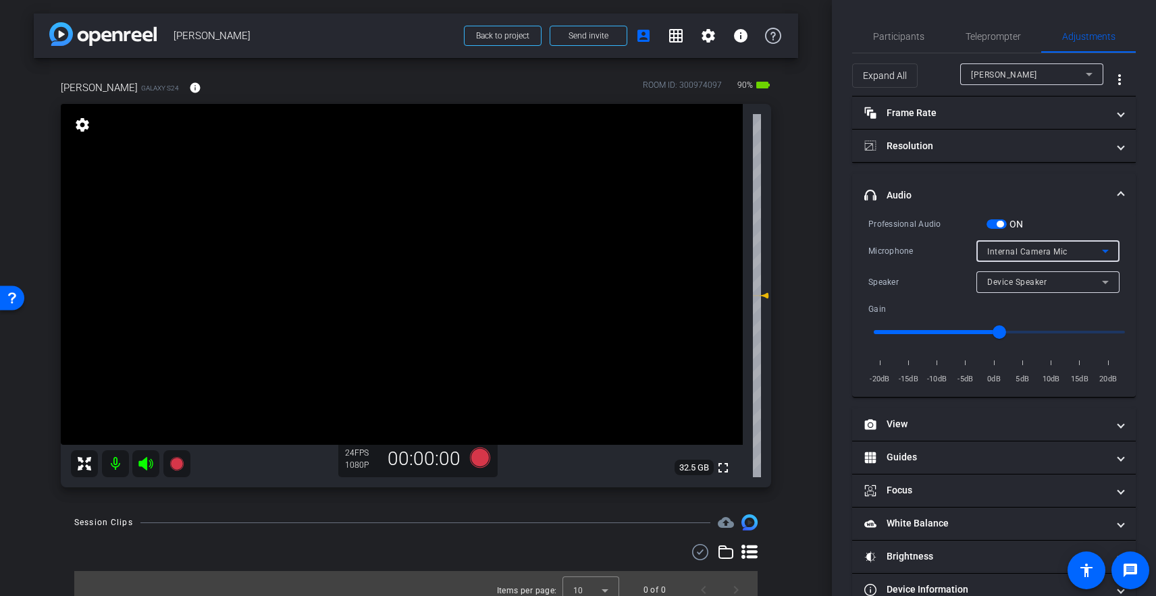
click at [1017, 251] on span "Internal Camera Mic" at bounding box center [1027, 251] width 80 height 9
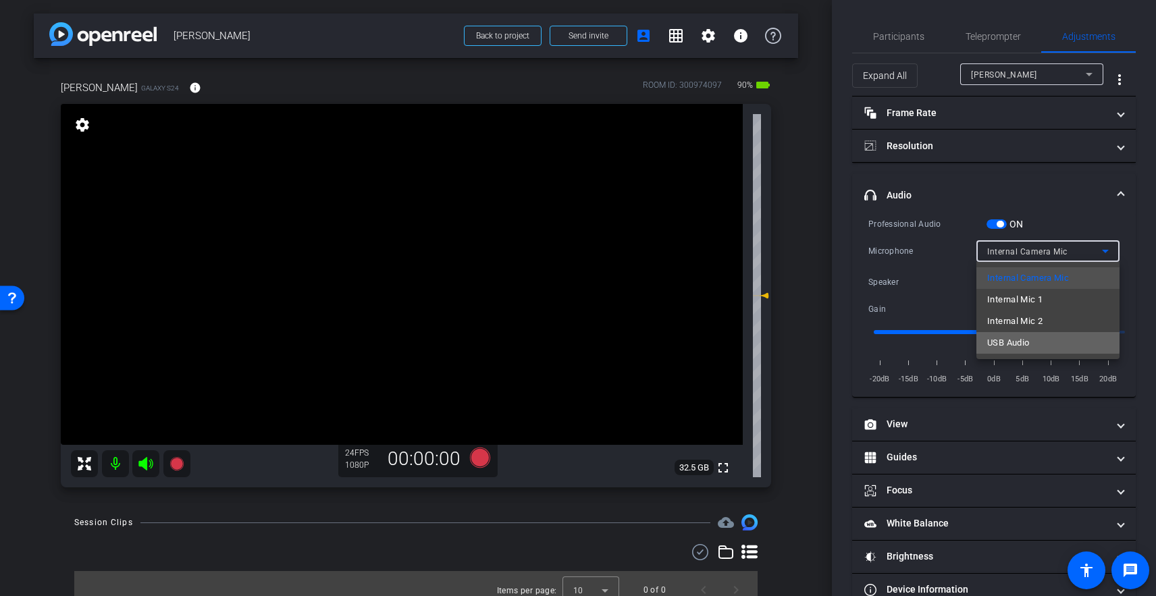
click at [1013, 338] on span "USB Audio" at bounding box center [1008, 343] width 42 height 16
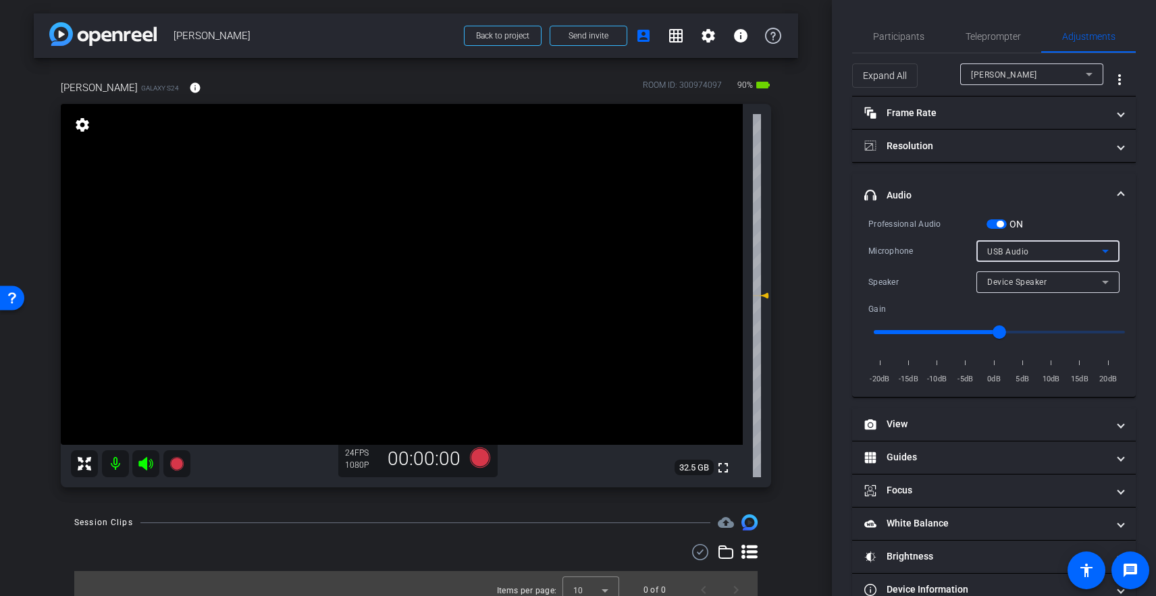
click at [1011, 254] on span "USB Audio" at bounding box center [1008, 251] width 42 height 9
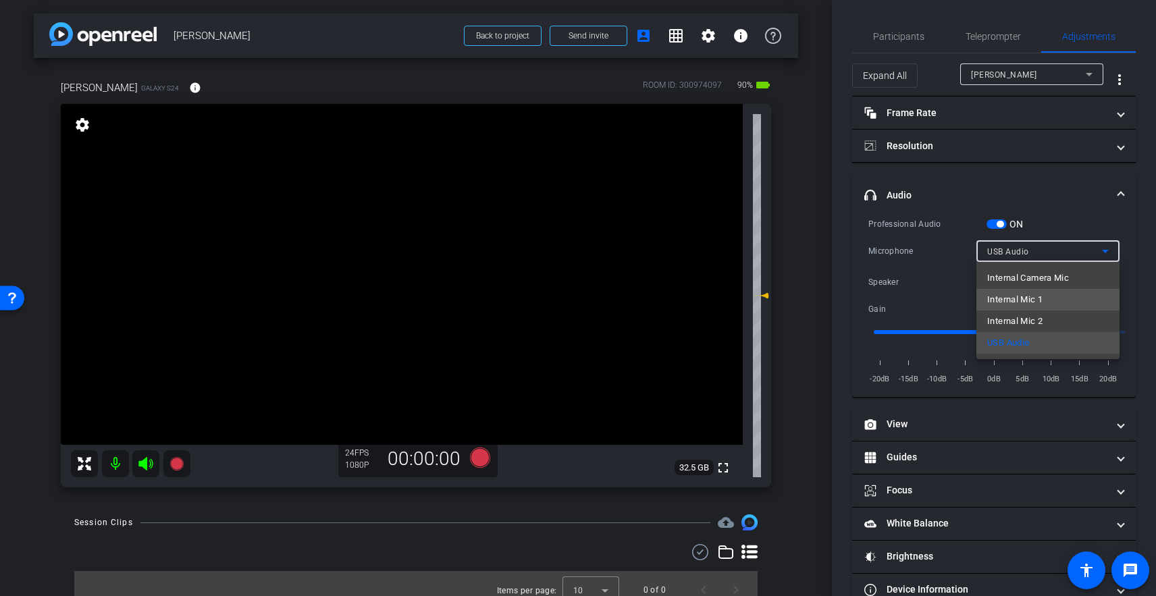
click at [1016, 300] on span "Internal Mic 1" at bounding box center [1014, 300] width 55 height 16
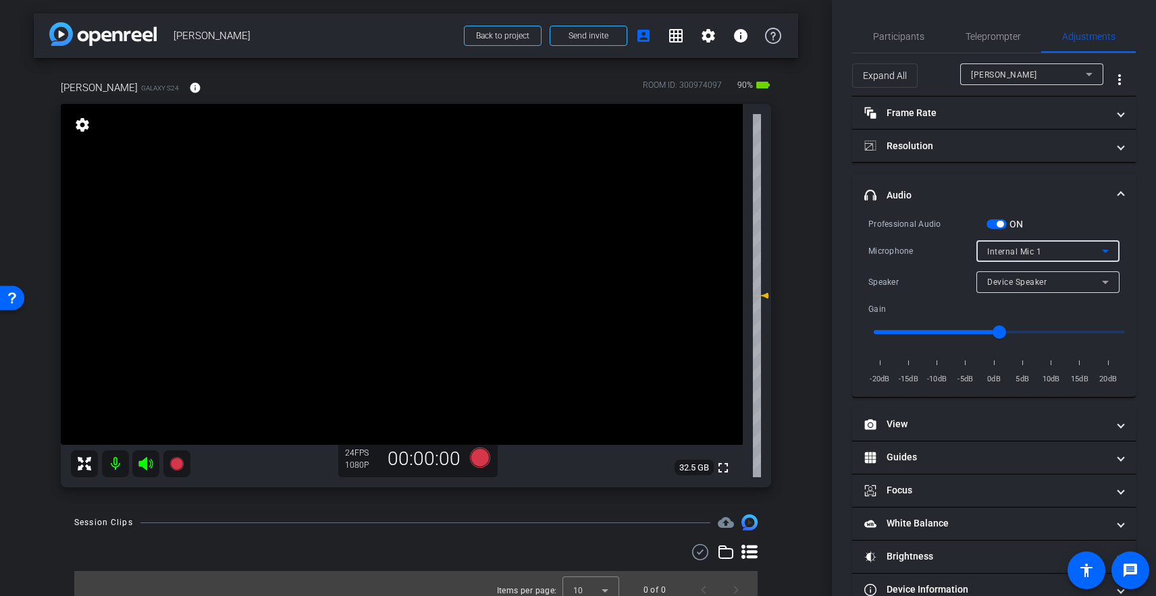
click at [1018, 253] on span "Internal Mic 1" at bounding box center [1014, 251] width 54 height 9
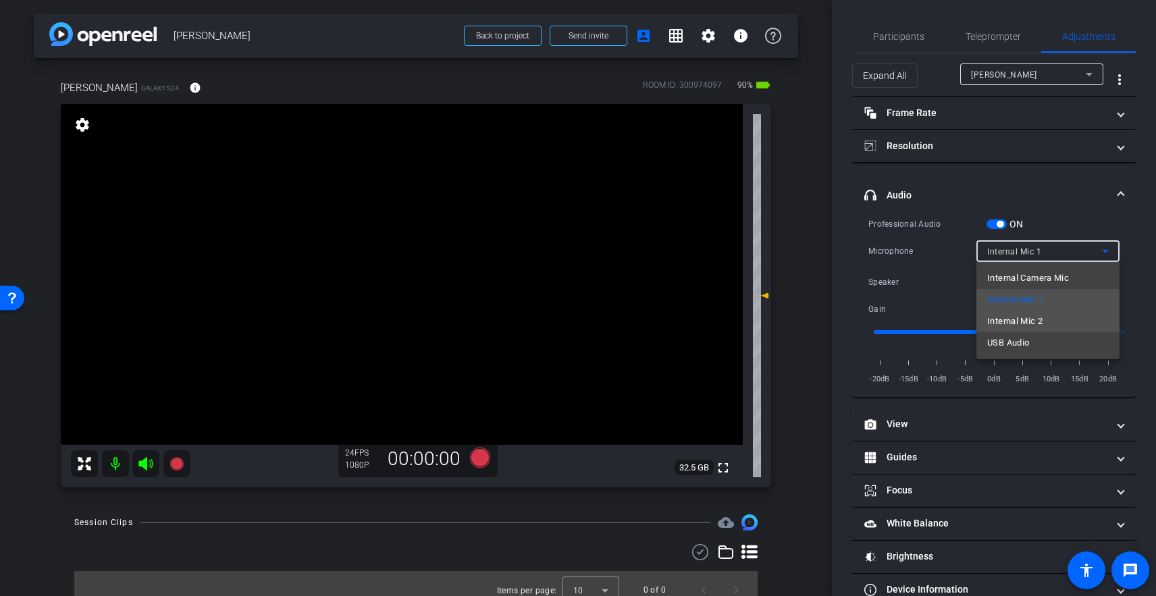
click at [1016, 324] on span "Internal Mic 2" at bounding box center [1014, 321] width 55 height 16
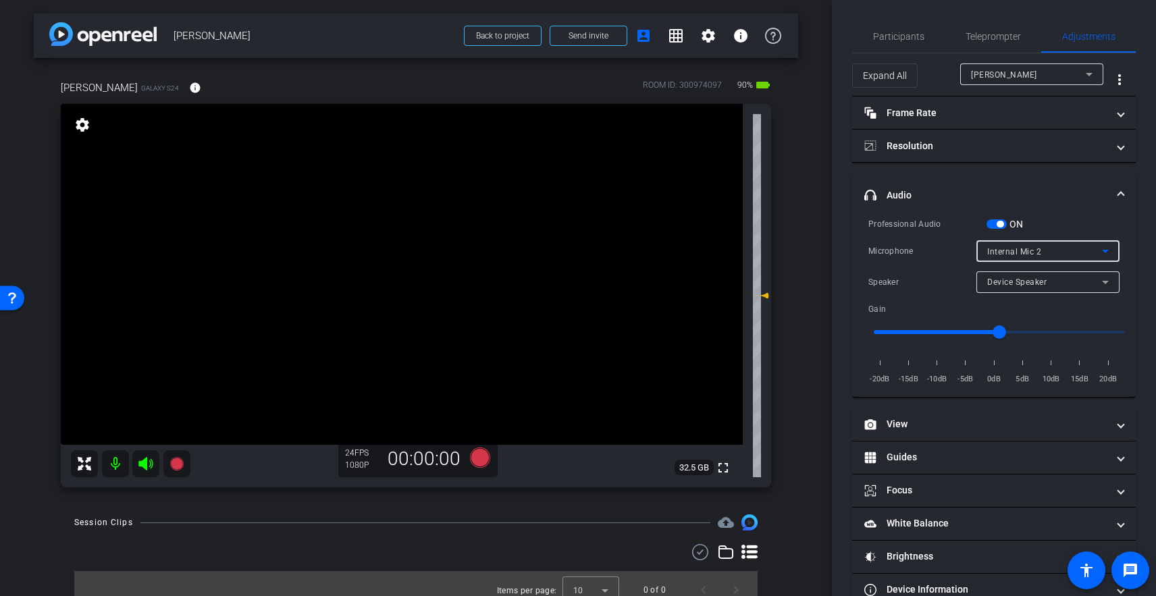
click at [1012, 253] on span "Internal Mic 2" at bounding box center [1014, 251] width 54 height 9
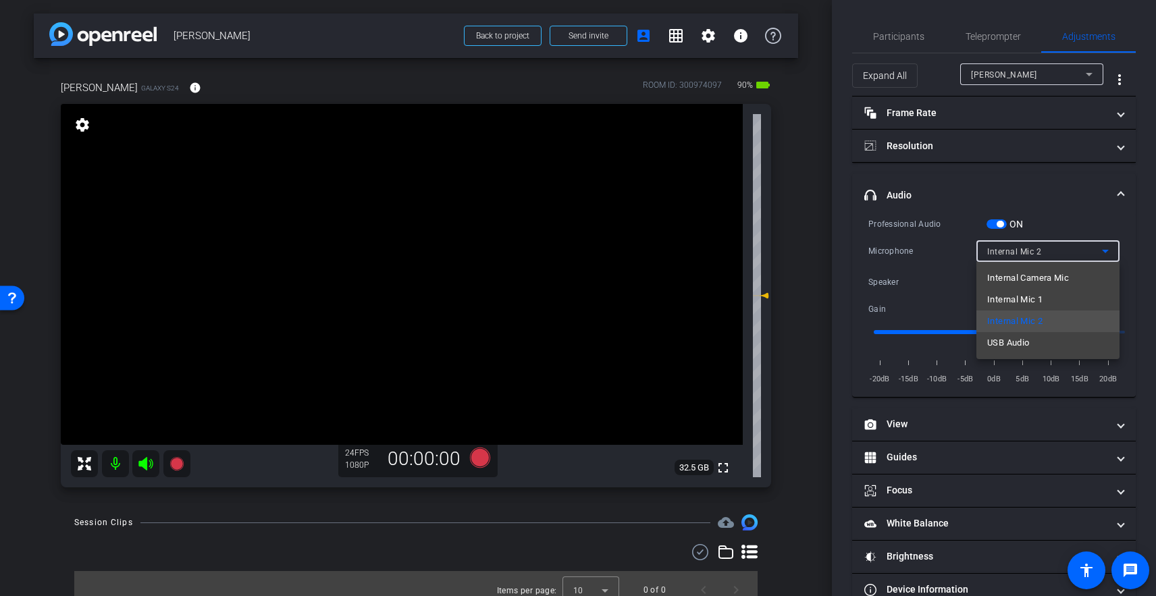
click at [1026, 298] on span "Internal Mic 1" at bounding box center [1014, 300] width 55 height 16
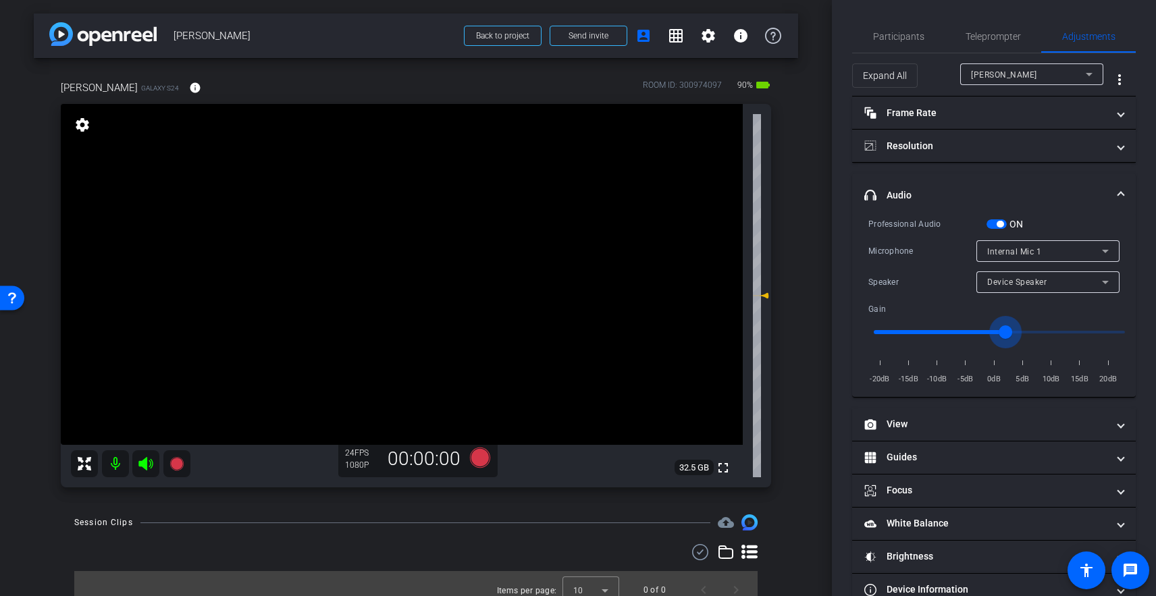
click at [1008, 331] on input "range" at bounding box center [1000, 332] width 280 height 30
click at [1022, 331] on input "range" at bounding box center [1000, 332] width 280 height 30
click at [998, 330] on input "range" at bounding box center [1000, 332] width 280 height 30
click at [1008, 251] on span "Internal Mic 1" at bounding box center [1014, 251] width 54 height 9
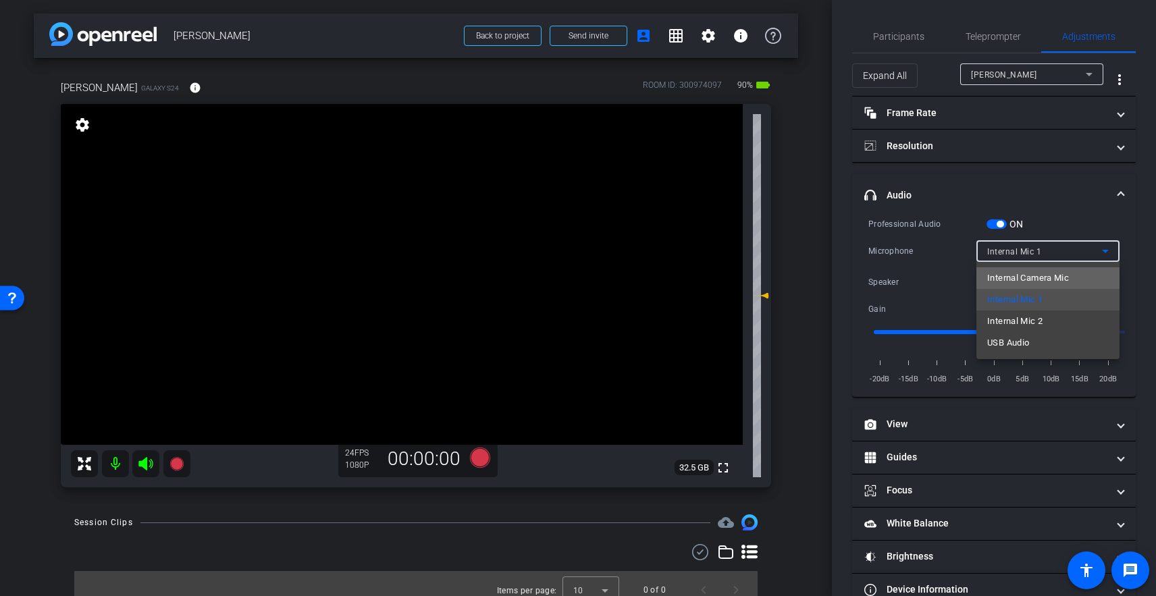
click at [1009, 282] on span "Internal Camera Mic" at bounding box center [1028, 278] width 82 height 16
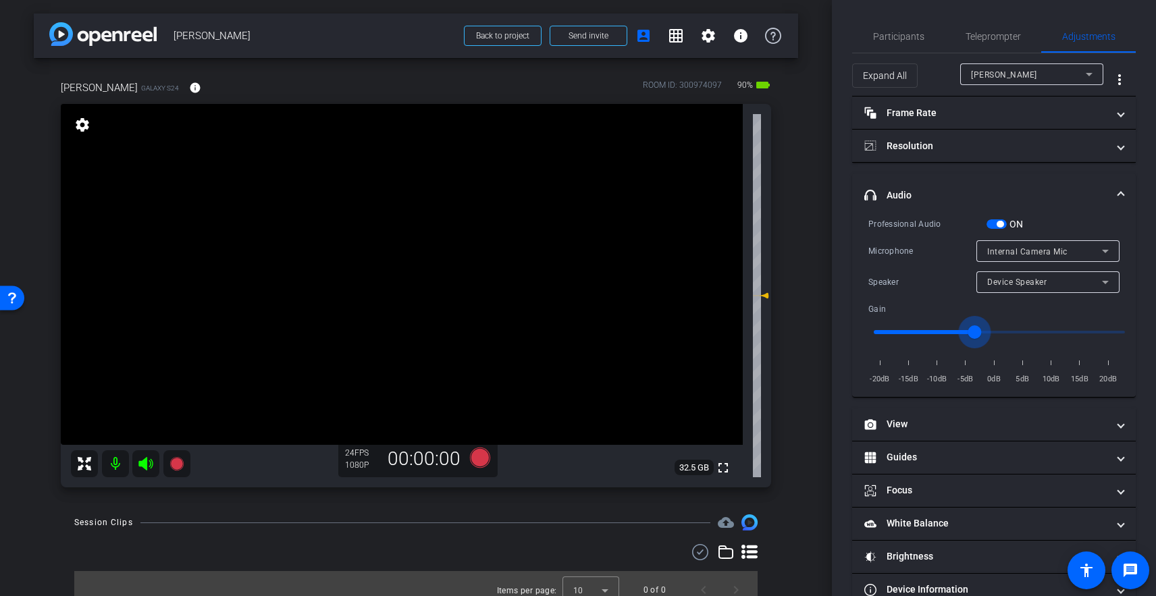
click at [976, 330] on input "range" at bounding box center [1000, 332] width 280 height 30
click at [953, 331] on input "range" at bounding box center [1000, 332] width 280 height 30
click at [949, 330] on input "range" at bounding box center [1000, 332] width 280 height 30
click at [963, 329] on input "range" at bounding box center [1000, 332] width 280 height 30
click at [947, 331] on input "range" at bounding box center [1000, 332] width 280 height 30
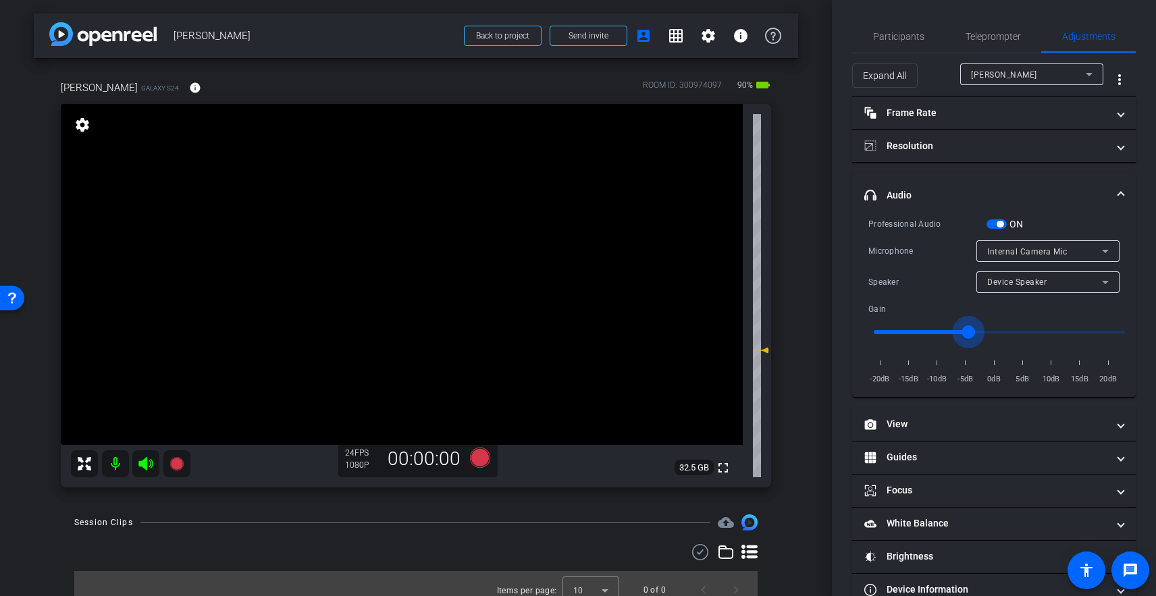
click at [966, 331] on input "range" at bounding box center [1000, 332] width 280 height 30
click at [960, 331] on input "range" at bounding box center [1000, 332] width 280 height 30
click at [951, 331] on input "range" at bounding box center [1000, 332] width 280 height 30
click at [942, 331] on input "range" at bounding box center [1000, 332] width 280 height 30
click at [1035, 255] on span "Internal Camera Mic" at bounding box center [1027, 251] width 80 height 9
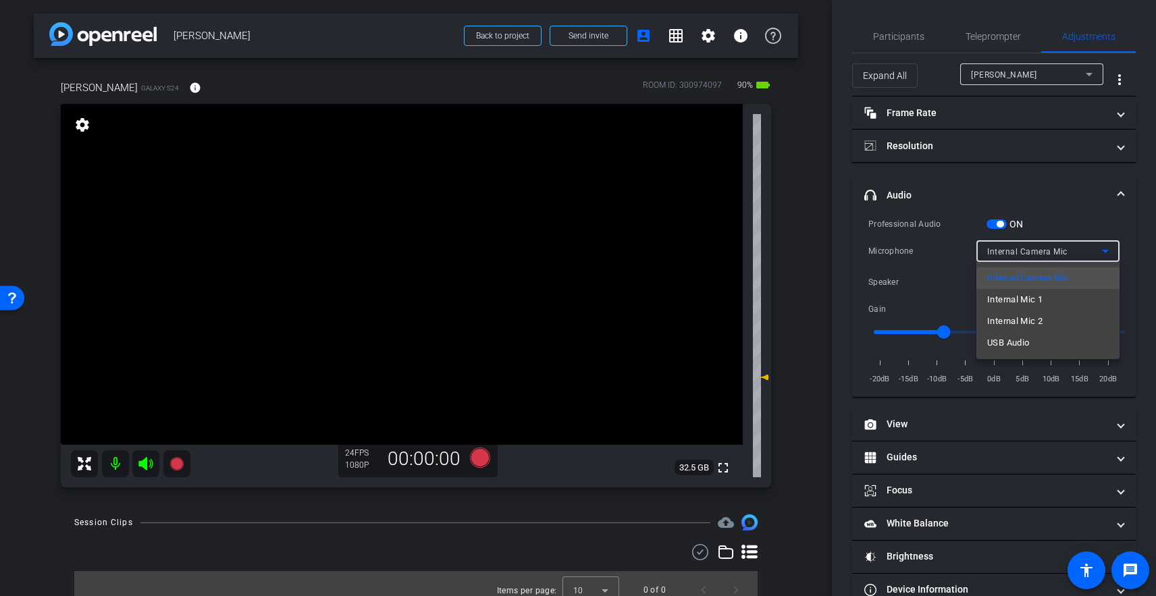
click at [1015, 340] on span "USB Audio" at bounding box center [1008, 343] width 42 height 16
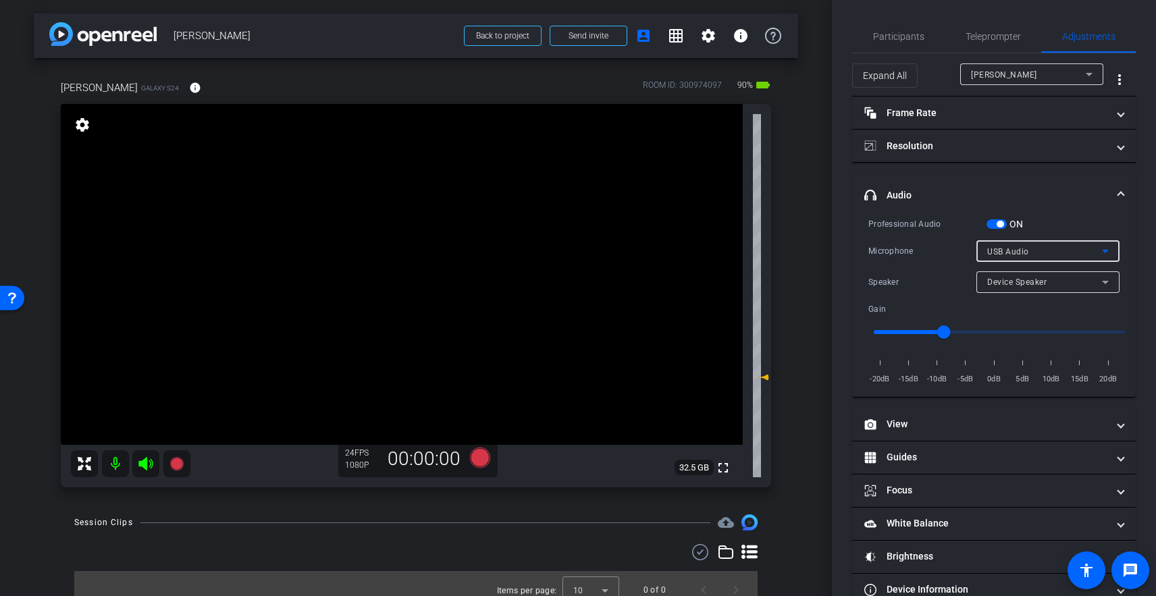
click at [1029, 251] on div "USB Audio" at bounding box center [1044, 251] width 115 height 17
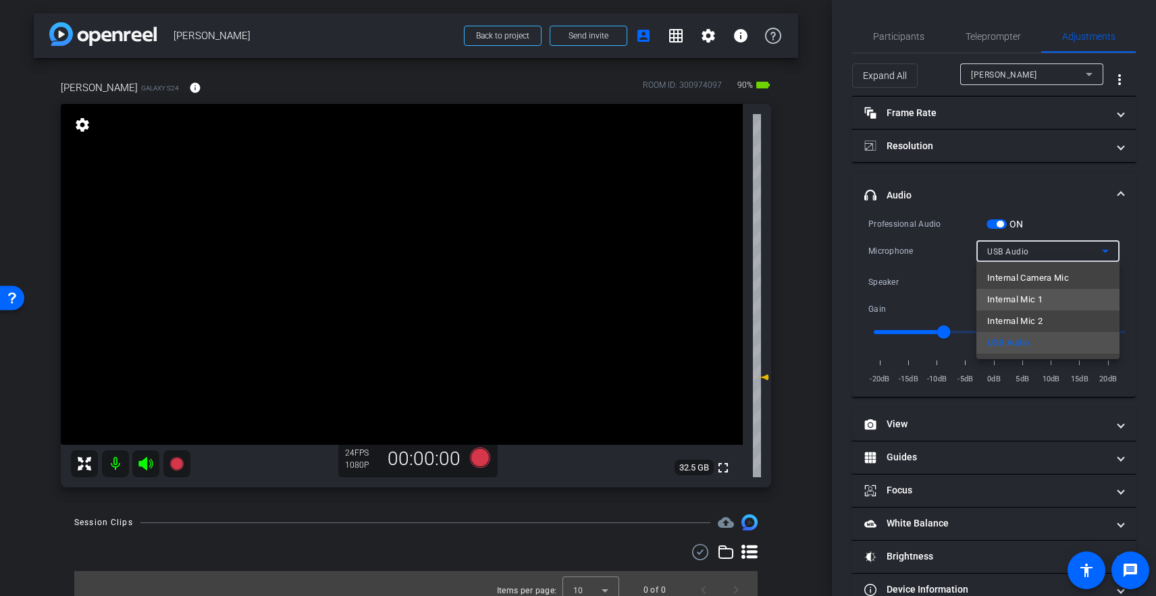
click at [1022, 295] on span "Internal Mic 1" at bounding box center [1014, 300] width 55 height 16
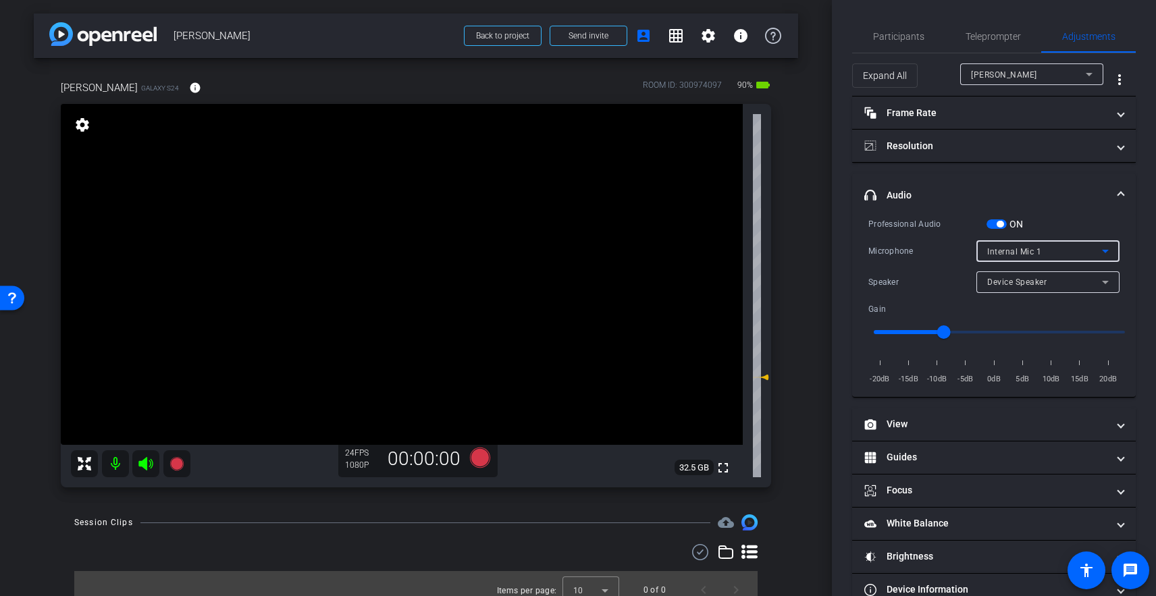
click at [1028, 248] on span "Internal Mic 1" at bounding box center [1014, 251] width 54 height 9
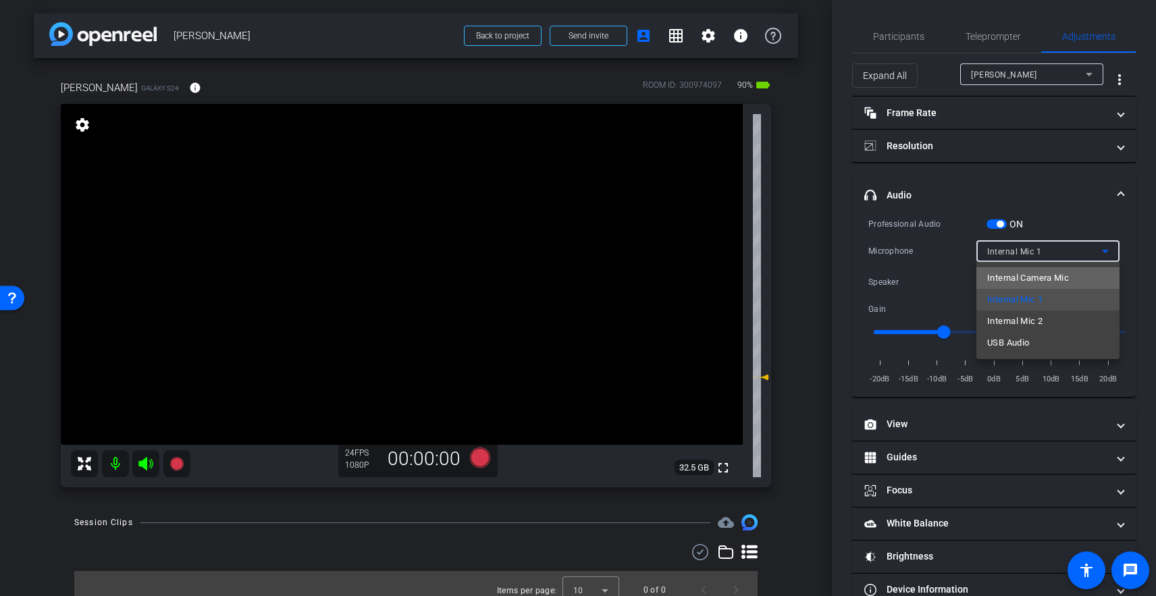
click at [1014, 278] on span "Internal Camera Mic" at bounding box center [1028, 278] width 82 height 16
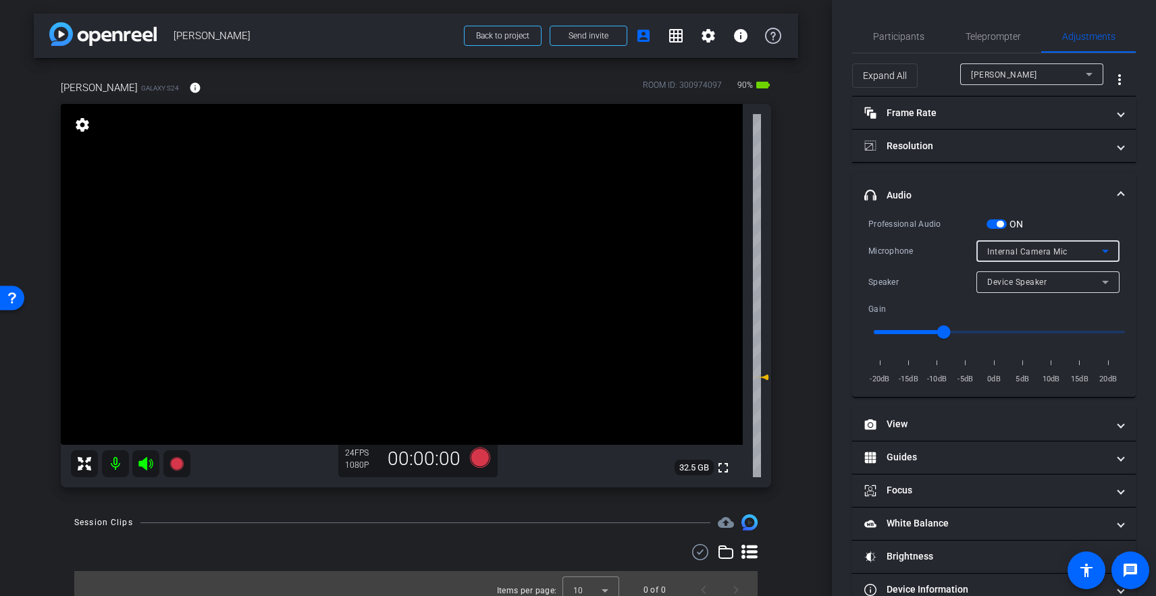
click at [1020, 251] on span "Internal Camera Mic" at bounding box center [1027, 251] width 80 height 9
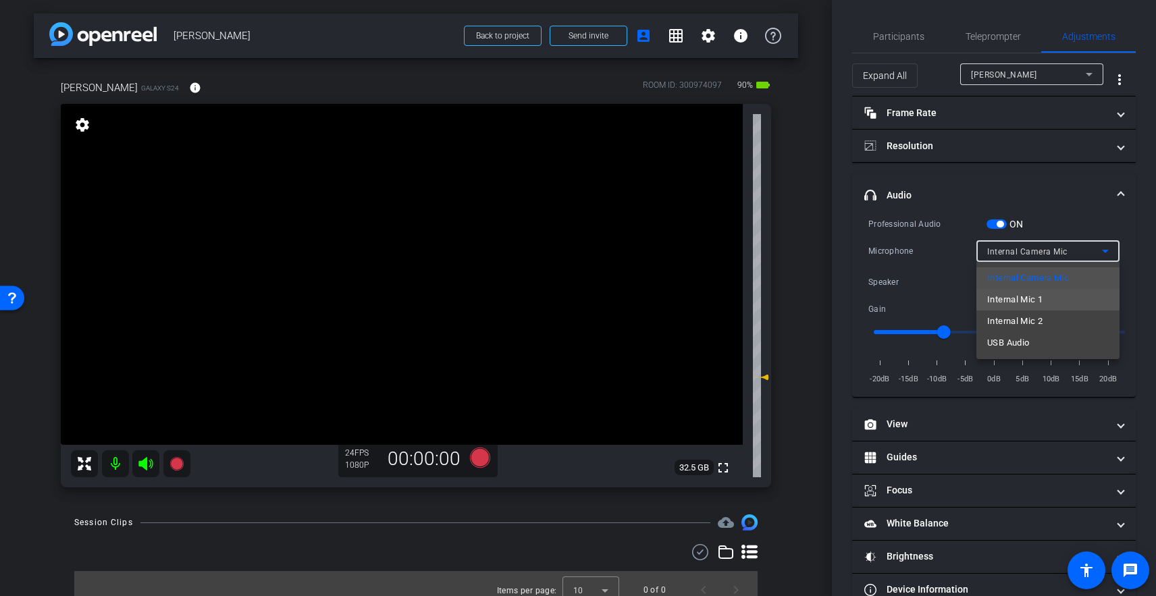
click at [1020, 305] on span "Internal Mic 1" at bounding box center [1014, 300] width 55 height 16
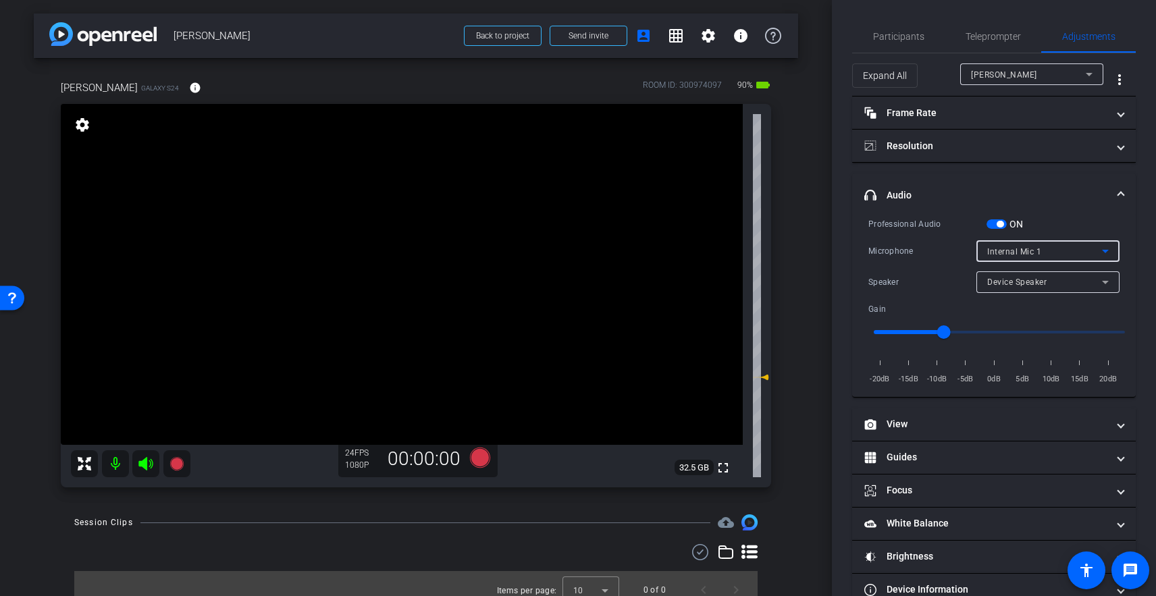
click at [1026, 251] on span "Internal Mic 1" at bounding box center [1014, 251] width 54 height 9
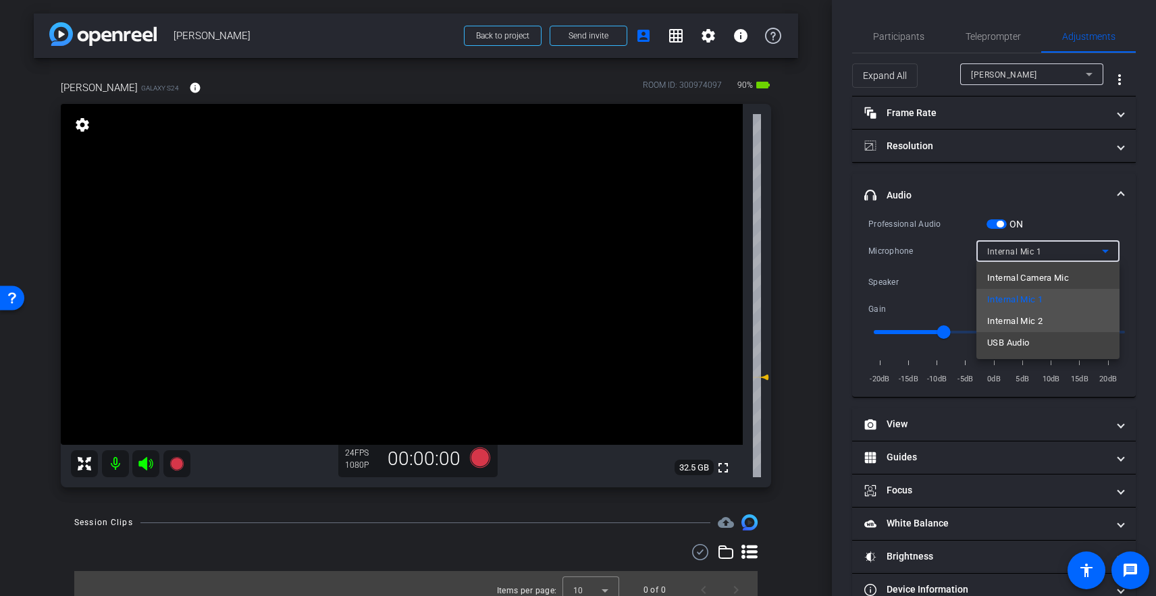
click at [1021, 320] on span "Internal Mic 2" at bounding box center [1014, 321] width 55 height 16
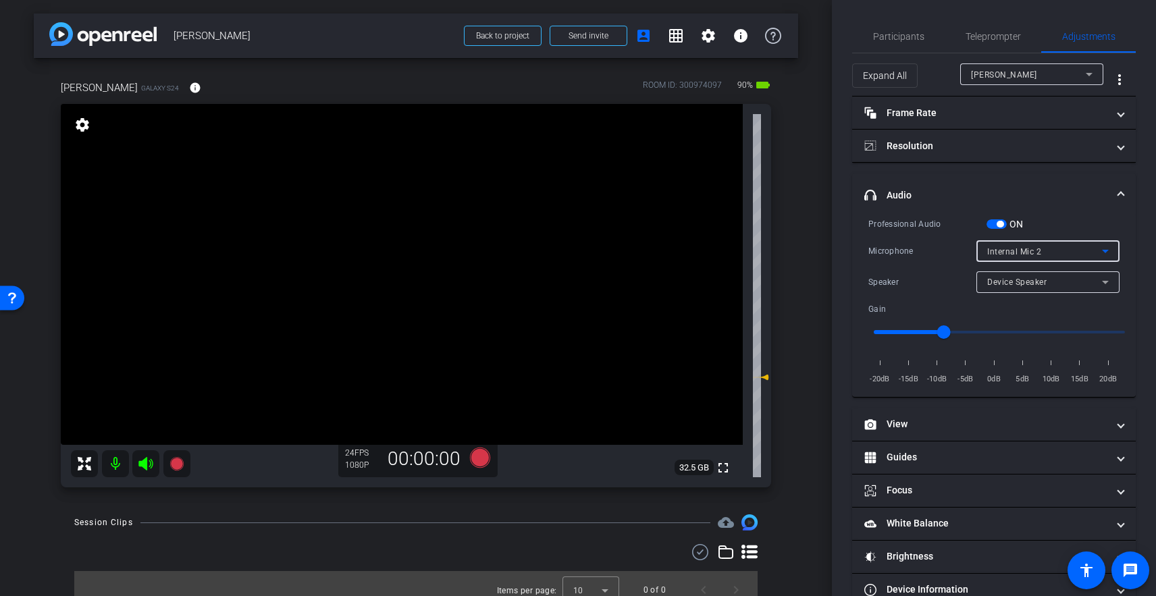
click at [1017, 254] on span "Internal Mic 2" at bounding box center [1014, 251] width 54 height 9
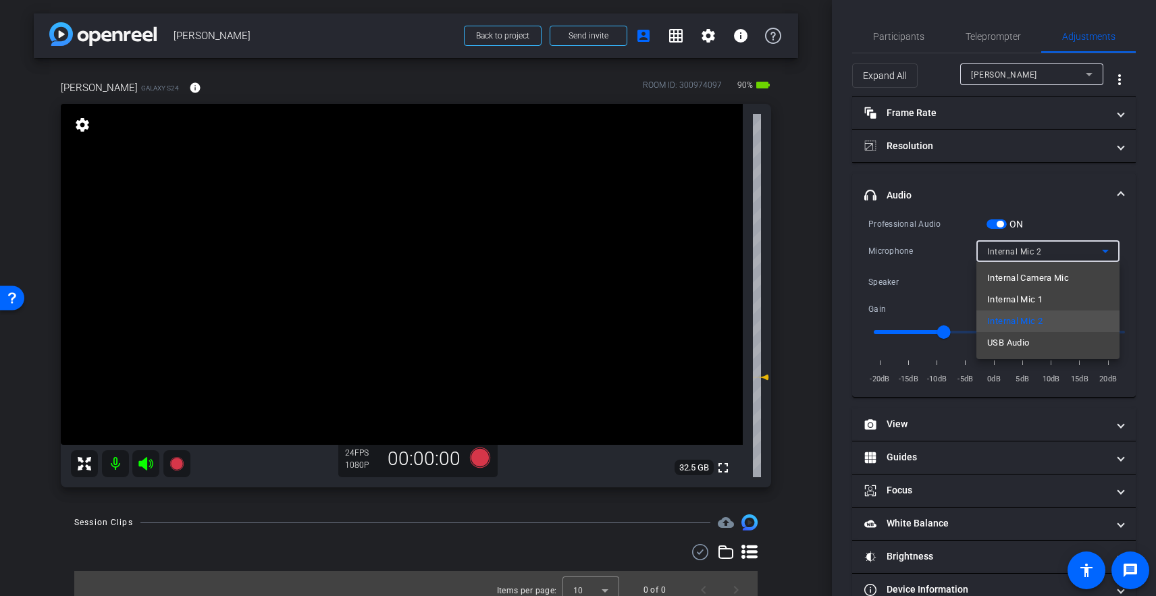
click at [970, 332] on div at bounding box center [578, 298] width 1156 height 596
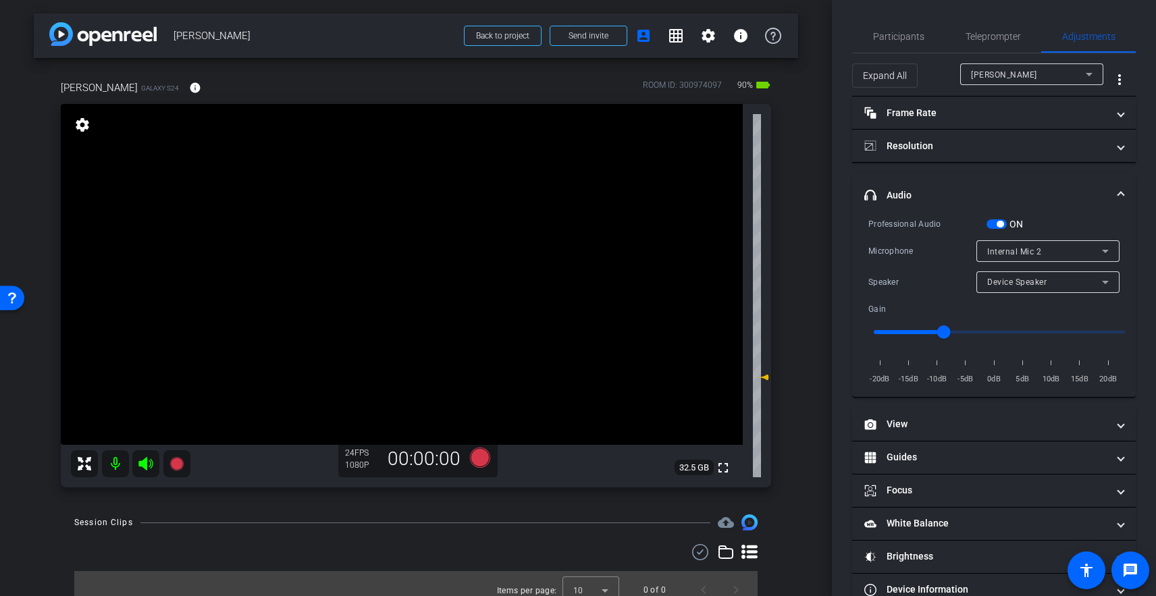
click at [971, 333] on input "range" at bounding box center [1000, 332] width 280 height 30
click at [987, 332] on input "range" at bounding box center [1000, 332] width 280 height 30
click at [1002, 332] on input "range" at bounding box center [1000, 332] width 280 height 30
click at [997, 332] on input "range" at bounding box center [1000, 332] width 280 height 30
click at [1017, 332] on input "range" at bounding box center [1000, 332] width 280 height 30
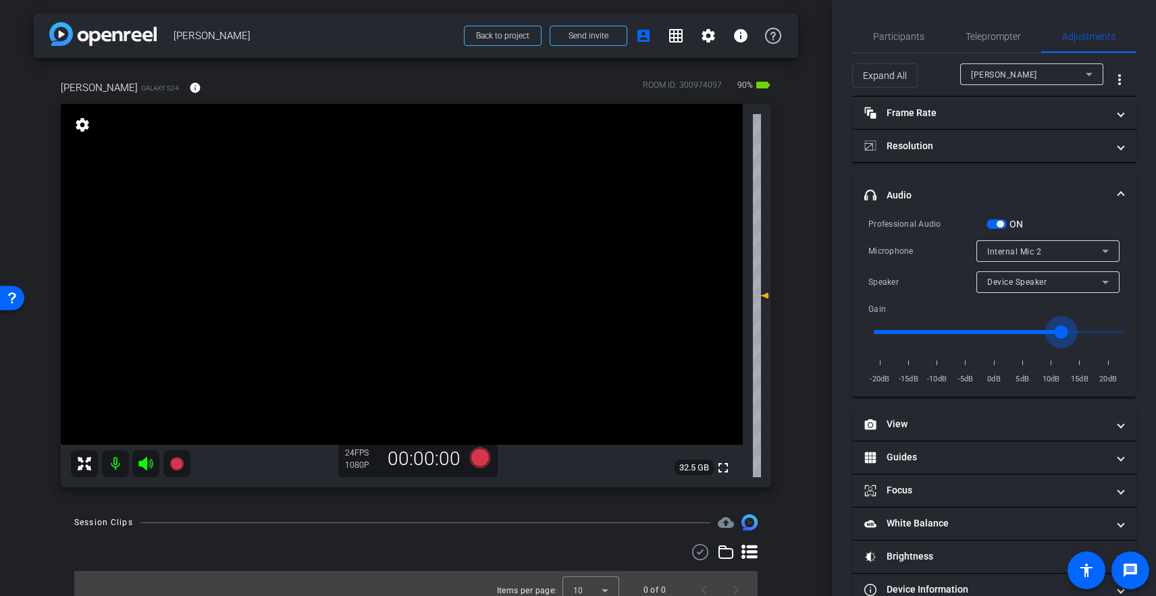
click at [1060, 334] on input "range" at bounding box center [1000, 332] width 280 height 30
click at [958, 331] on input "range" at bounding box center [1000, 332] width 280 height 30
click at [962, 332] on input "range" at bounding box center [1000, 332] width 280 height 30
click at [1018, 251] on span "Internal Mic 2" at bounding box center [1014, 251] width 54 height 9
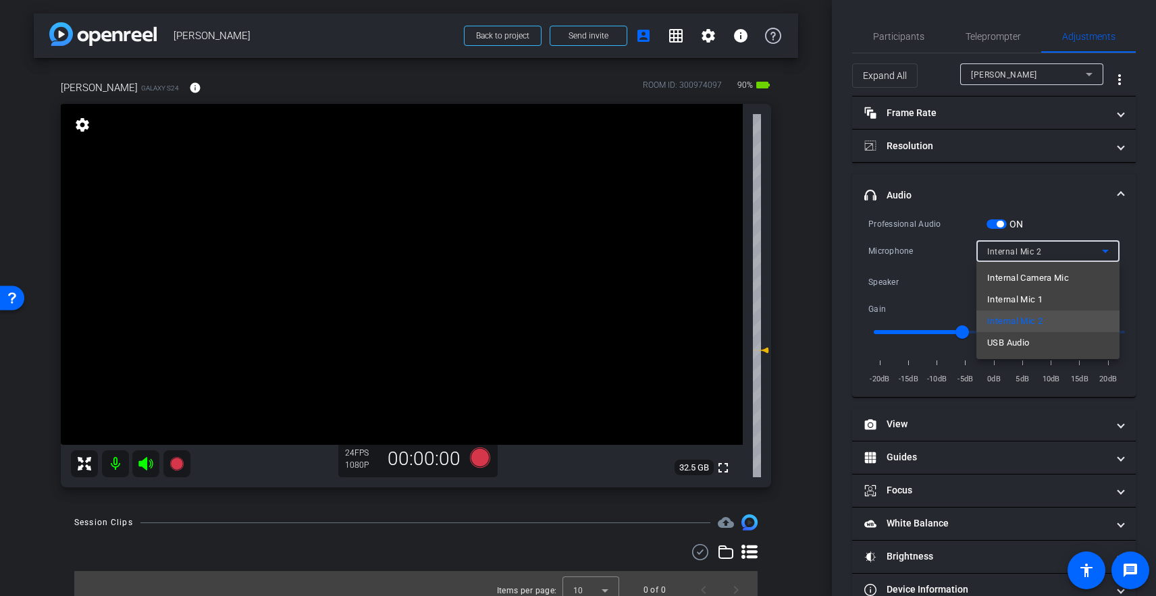
click at [953, 183] on div at bounding box center [578, 298] width 1156 height 596
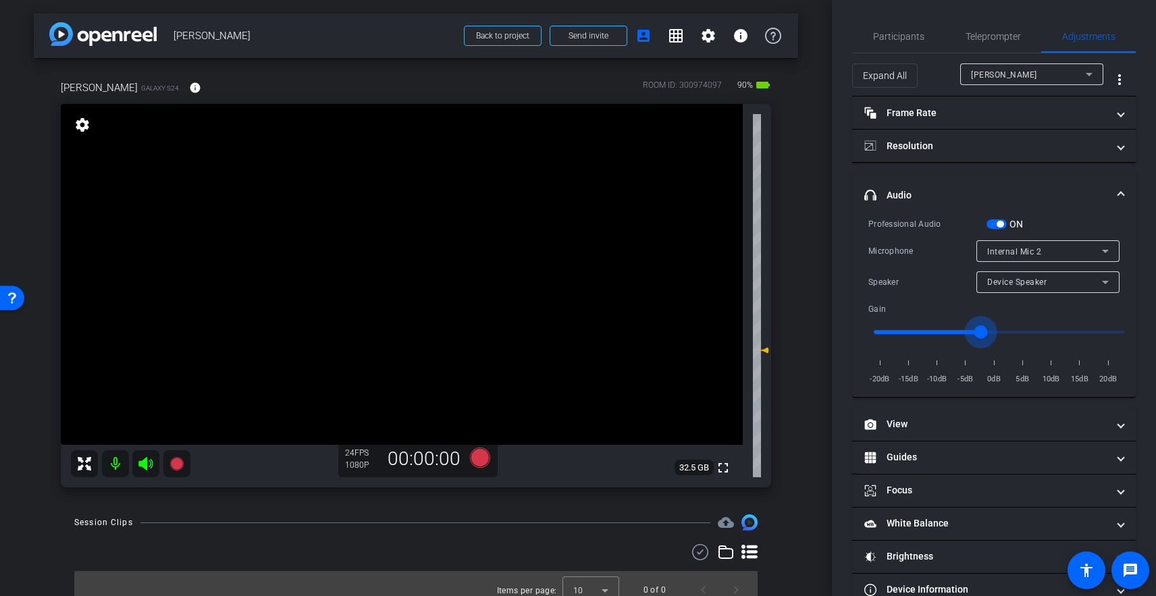
click at [979, 330] on input "range" at bounding box center [1000, 332] width 280 height 30
type input "-4"
click at [972, 331] on input "range" at bounding box center [1000, 332] width 280 height 30
click at [1016, 282] on span "Device Speaker" at bounding box center [1016, 282] width 59 height 9
click at [983, 167] on div at bounding box center [578, 298] width 1156 height 596
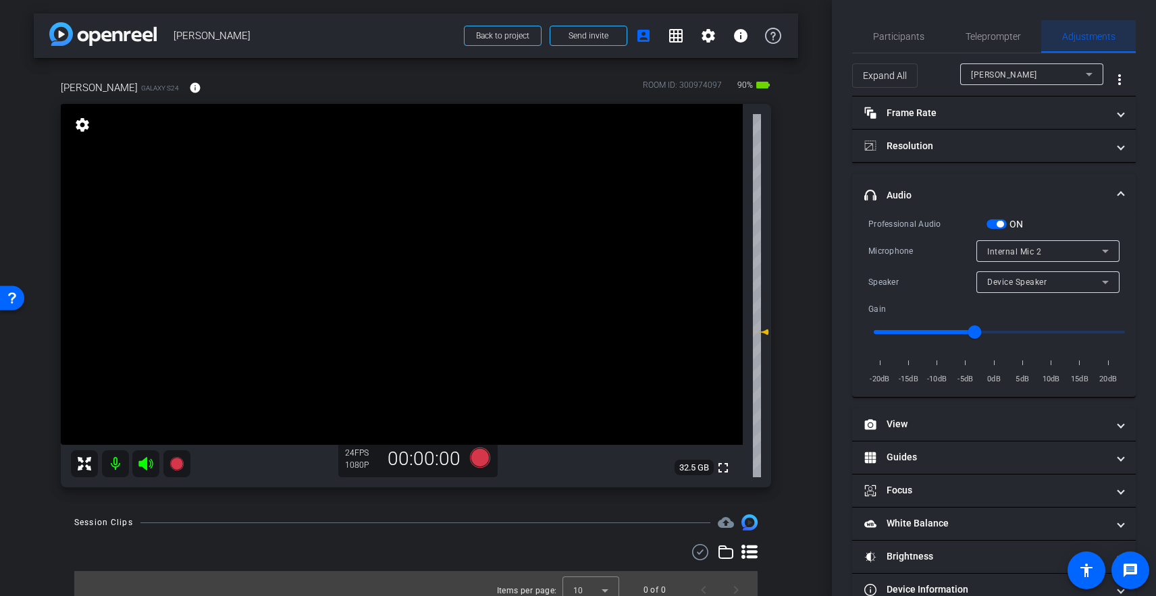
click at [1091, 39] on span "Adjustments" at bounding box center [1088, 36] width 53 height 9
click at [1013, 38] on span "Teleprompter" at bounding box center [993, 36] width 55 height 9
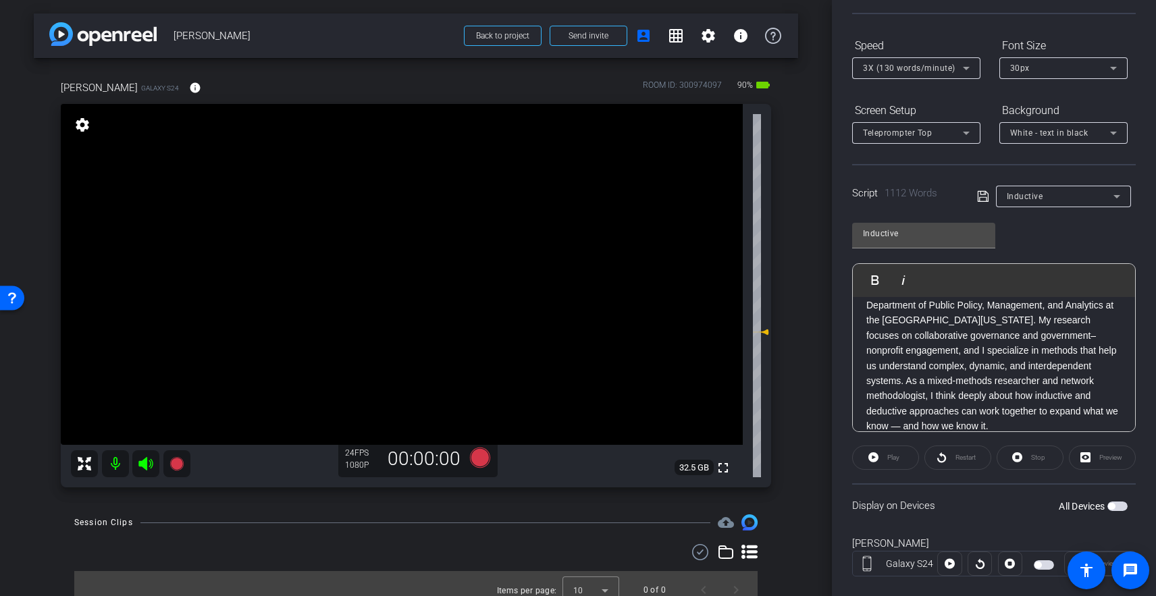
scroll to position [142, 0]
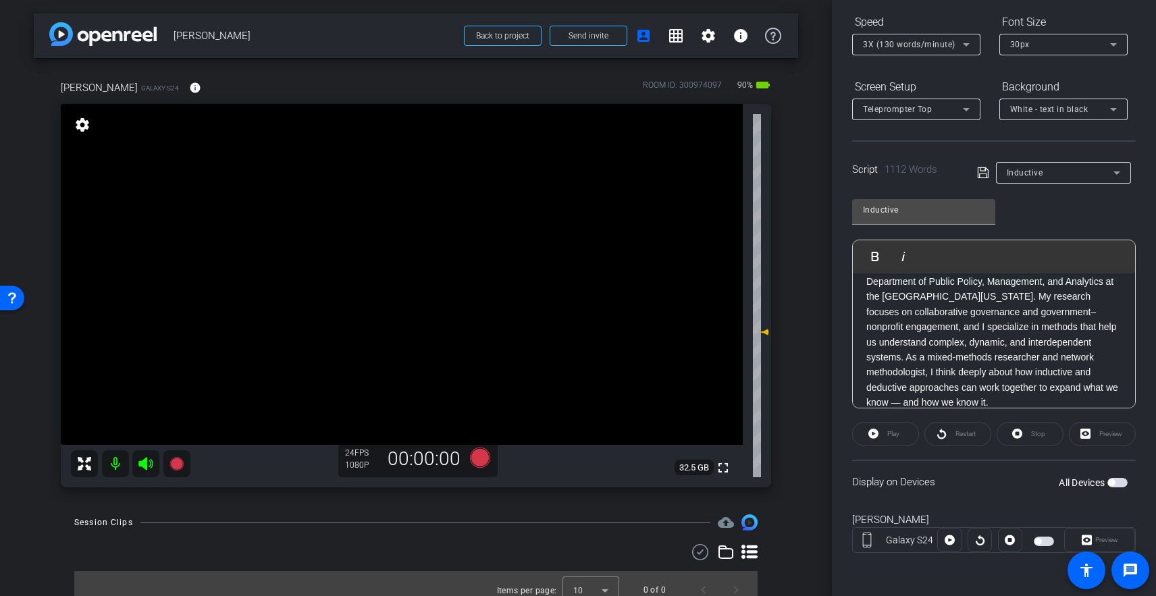
click at [1091, 544] on div "Preview" at bounding box center [1099, 540] width 71 height 24
click at [951, 435] on div "Restart" at bounding box center [957, 434] width 67 height 24
click at [889, 441] on div "Play" at bounding box center [885, 434] width 67 height 24
click at [1009, 540] on div at bounding box center [1010, 540] width 24 height 24
click at [876, 440] on div "Play" at bounding box center [885, 434] width 67 height 24
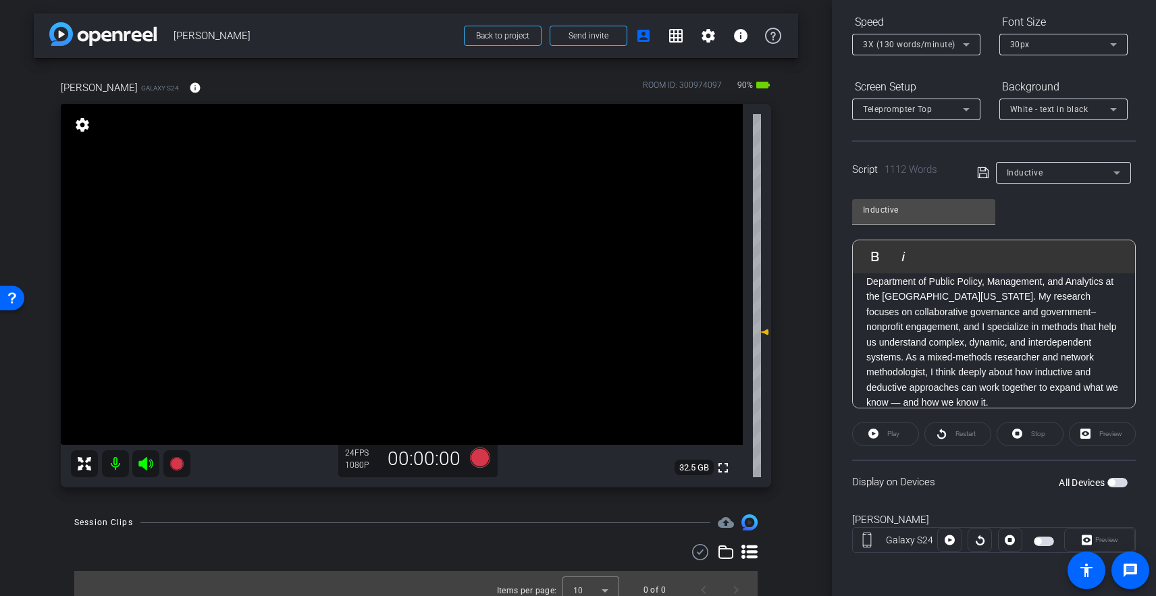
drag, startPoint x: 883, startPoint y: 434, endPoint x: 901, endPoint y: 436, distance: 18.3
click at [885, 434] on div "Play" at bounding box center [885, 434] width 67 height 24
click at [951, 436] on div "Restart" at bounding box center [957, 434] width 67 height 24
click at [1019, 439] on div "Stop" at bounding box center [1030, 434] width 67 height 24
click at [913, 339] on p "Hi. I’m Kate Albrecht, an Assistant Professor in the Department of Public Polic…" at bounding box center [993, 455] width 255 height 393
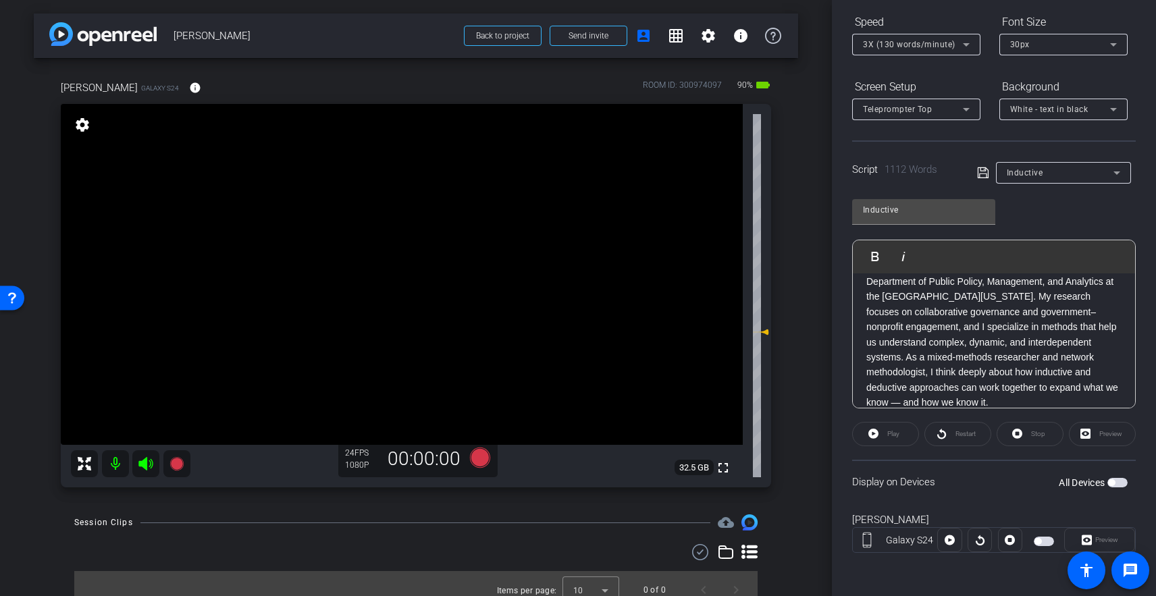
scroll to position [0, 0]
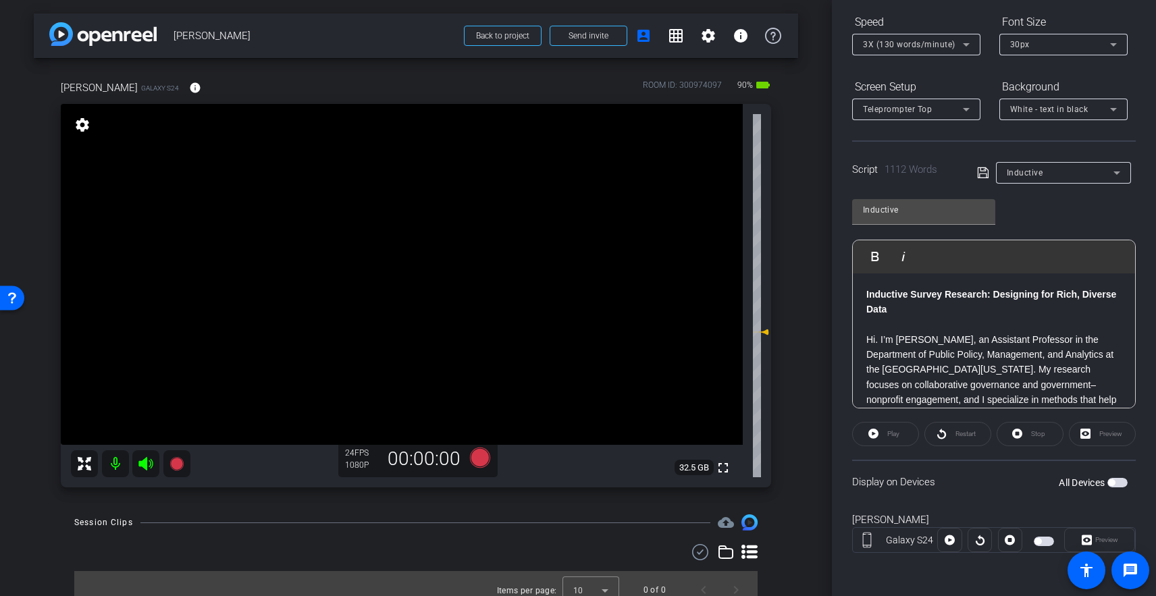
click at [897, 309] on p "Inductive Survey Research: Designing for Rich, Diverse Data" at bounding box center [993, 302] width 255 height 30
click at [893, 321] on p "​" at bounding box center [993, 324] width 255 height 15
click at [934, 313] on p "Inductive Survey Research: Designing for Rich, Diverse Data" at bounding box center [993, 302] width 255 height 30
click at [869, 298] on strong "Inductive Survey Research: Designing for Rich, Diverse Data" at bounding box center [991, 302] width 250 height 26
click at [1091, 431] on div "Preview" at bounding box center [1102, 434] width 67 height 24
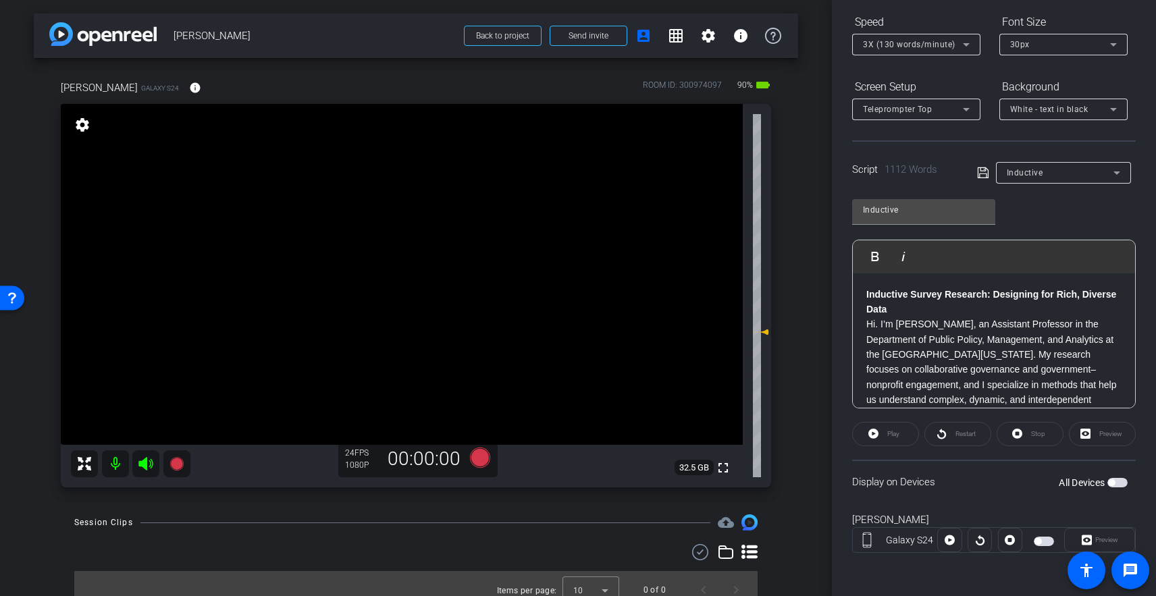
click at [1091, 483] on span "button" at bounding box center [1117, 482] width 20 height 9
click at [885, 436] on span "Play" at bounding box center [892, 434] width 16 height 19
click at [1091, 540] on span "Preview" at bounding box center [1105, 540] width 26 height 19
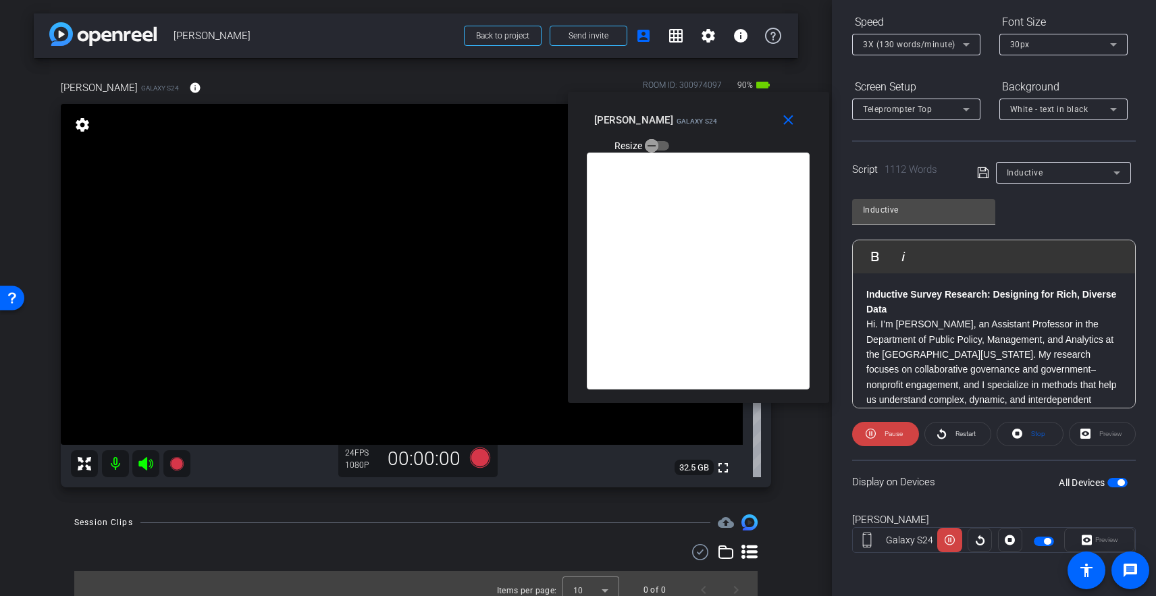
drag, startPoint x: 577, startPoint y: 166, endPoint x: 696, endPoint y: 115, distance: 129.8
click at [696, 115] on div "Kate Albrecht Galaxy S24" at bounding box center [656, 119] width 124 height 16
click at [895, 436] on span "Pause" at bounding box center [894, 433] width 18 height 7
click at [899, 309] on p "Inductive Survey Research: Designing for Rich, Diverse Data" at bounding box center [993, 302] width 255 height 30
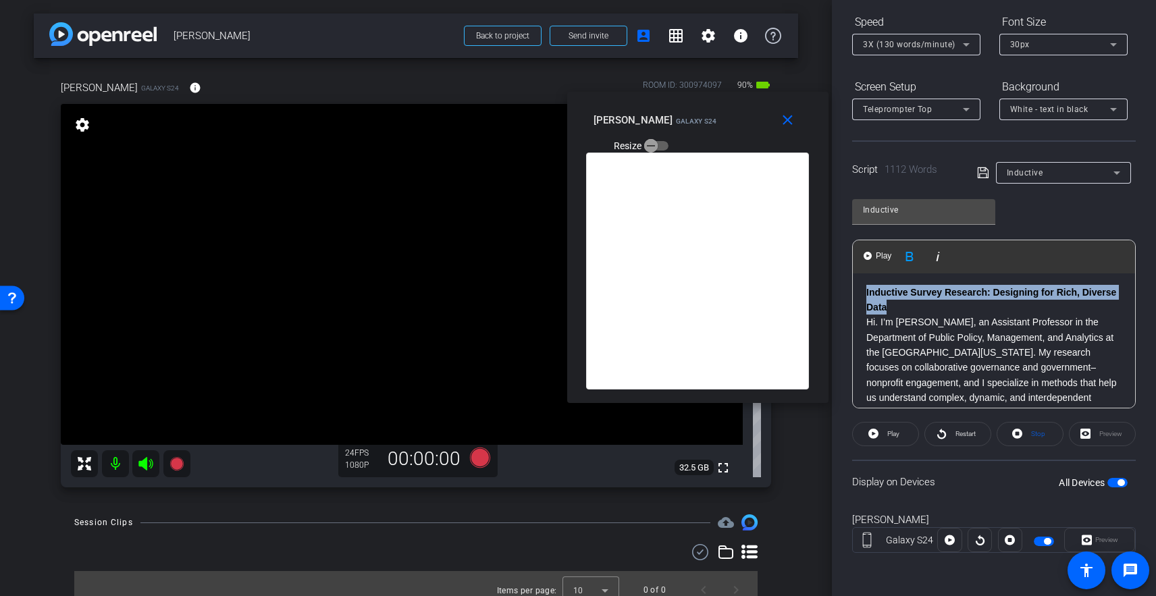
drag, startPoint x: 899, startPoint y: 307, endPoint x: 856, endPoint y: 290, distance: 46.4
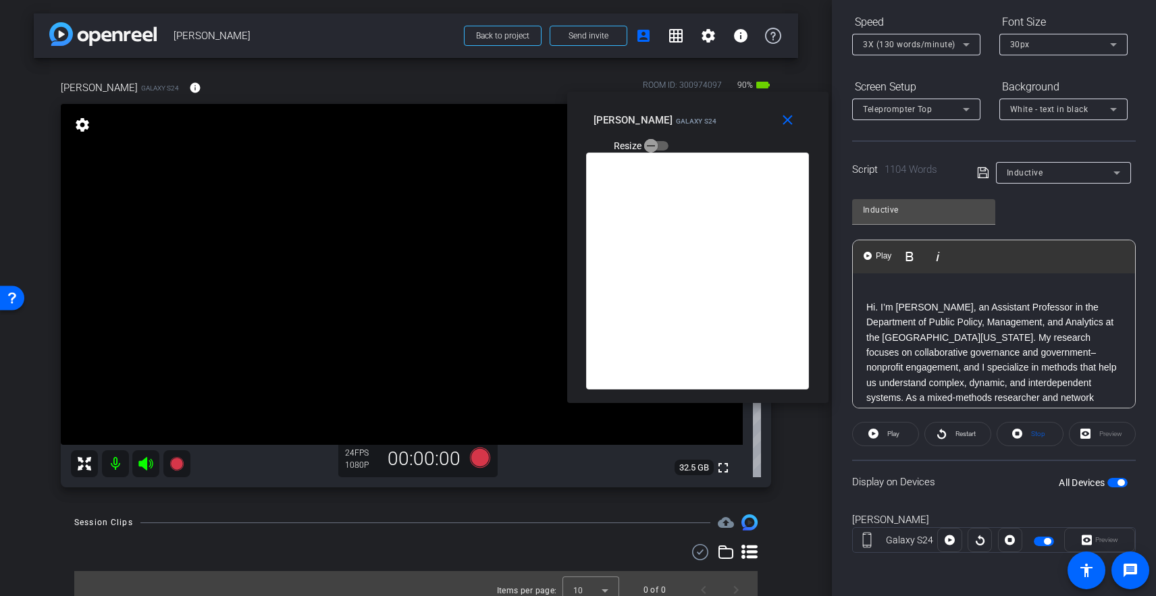
click at [868, 306] on p "Hi. I’m Kate Albrecht, an Assistant Professor in the Department of Public Polic…" at bounding box center [993, 496] width 255 height 393
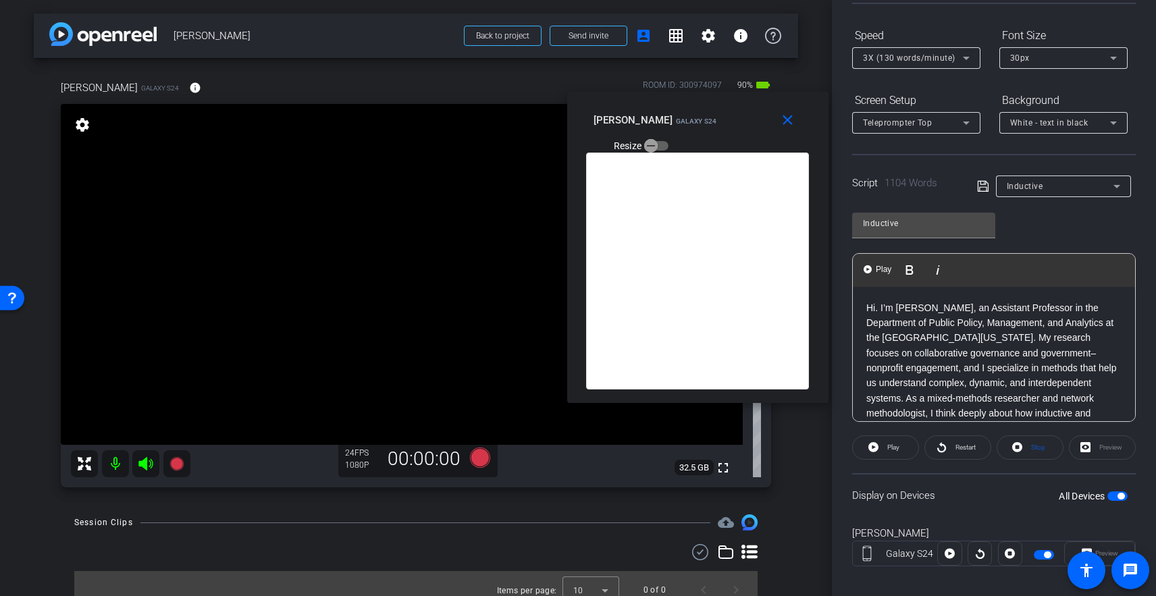
click at [904, 57] on span "3X (130 words/minute)" at bounding box center [909, 57] width 93 height 9
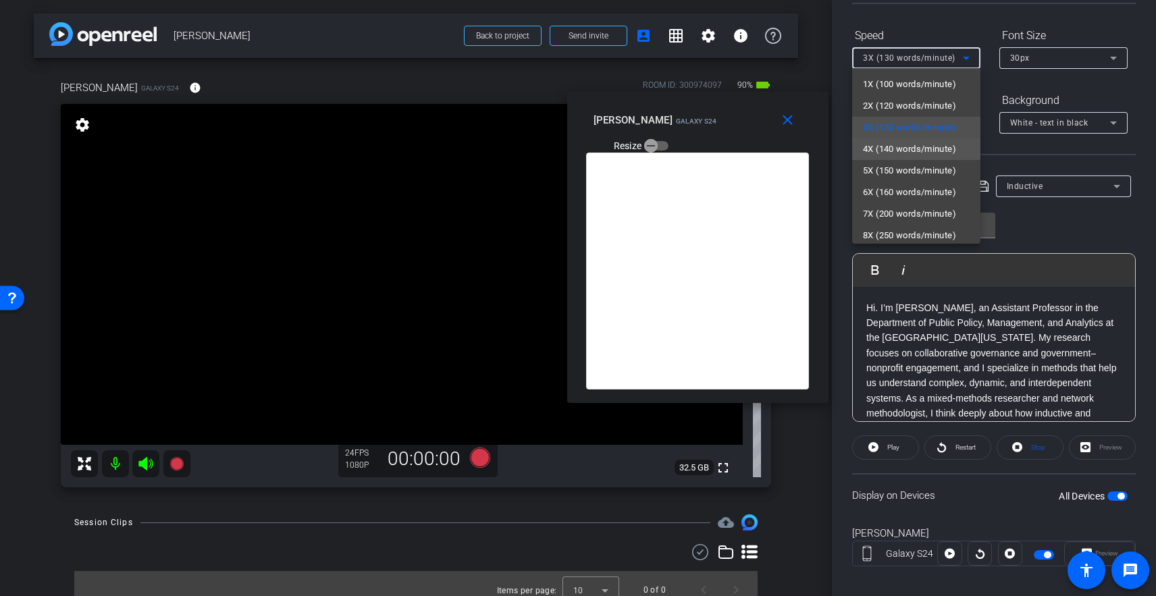
click at [899, 144] on span "4X (140 words/minute)" at bounding box center [909, 149] width 93 height 16
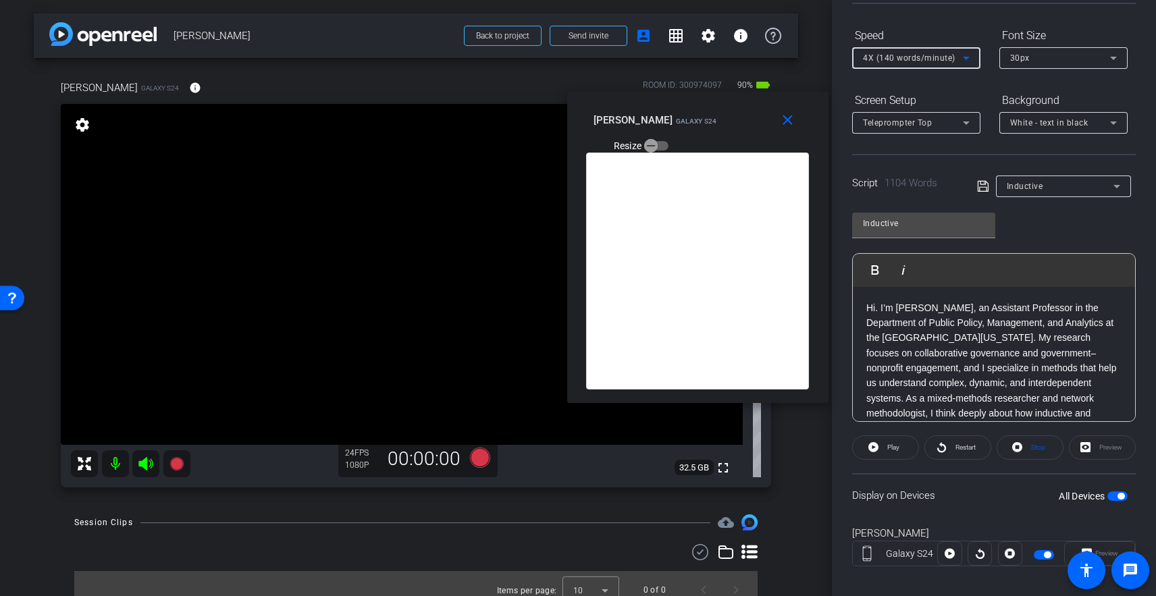
click at [787, 124] on mat-icon "close" at bounding box center [787, 120] width 17 height 17
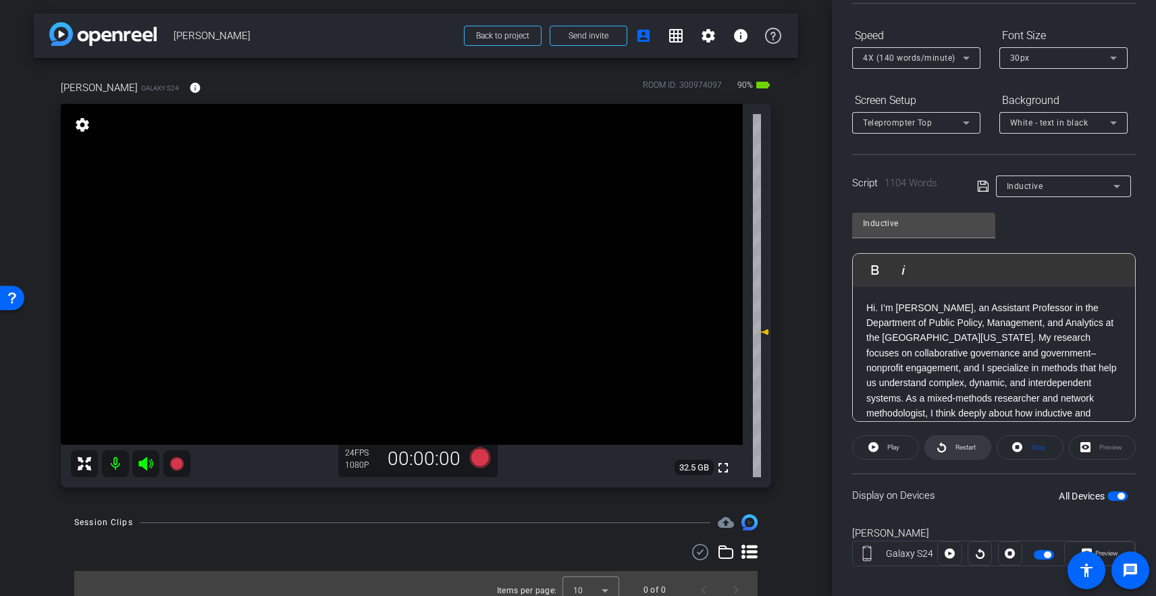
click at [938, 446] on icon at bounding box center [942, 447] width 10 height 17
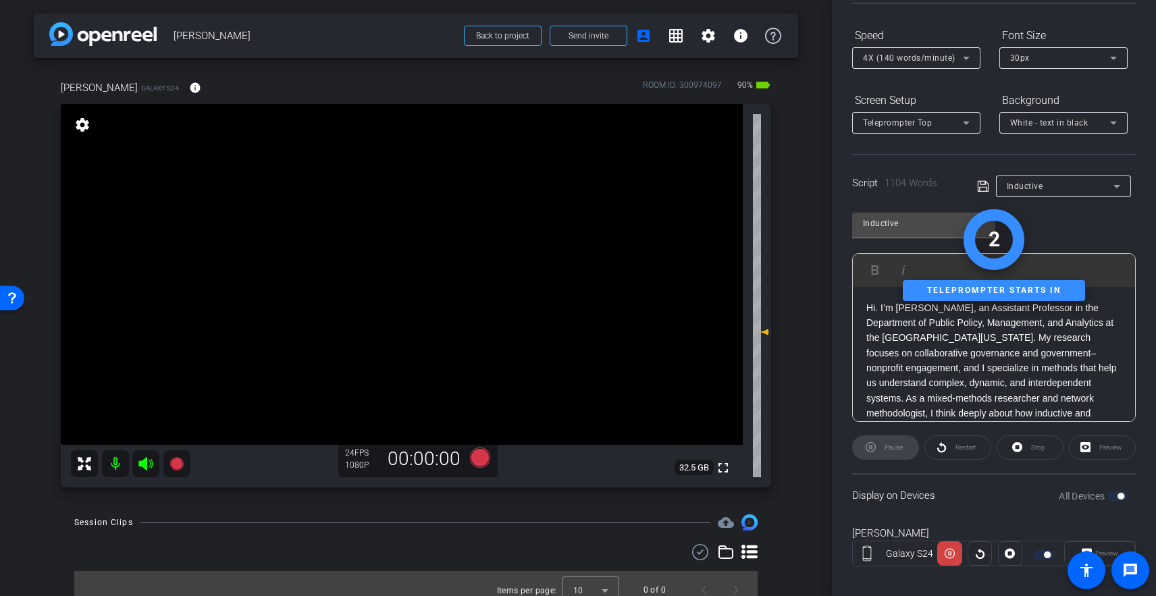
click at [1091, 549] on div "Preview" at bounding box center [1099, 554] width 71 height 24
click at [1091, 552] on div "Preview" at bounding box center [1099, 554] width 71 height 24
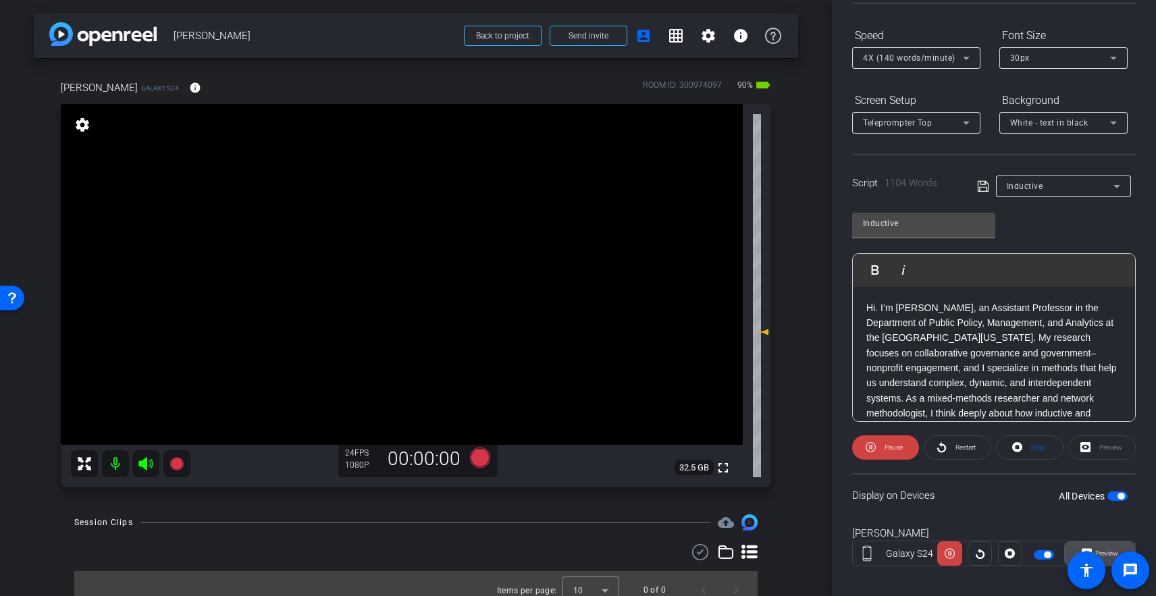
click at [1091, 552] on span "Preview" at bounding box center [1106, 553] width 23 height 7
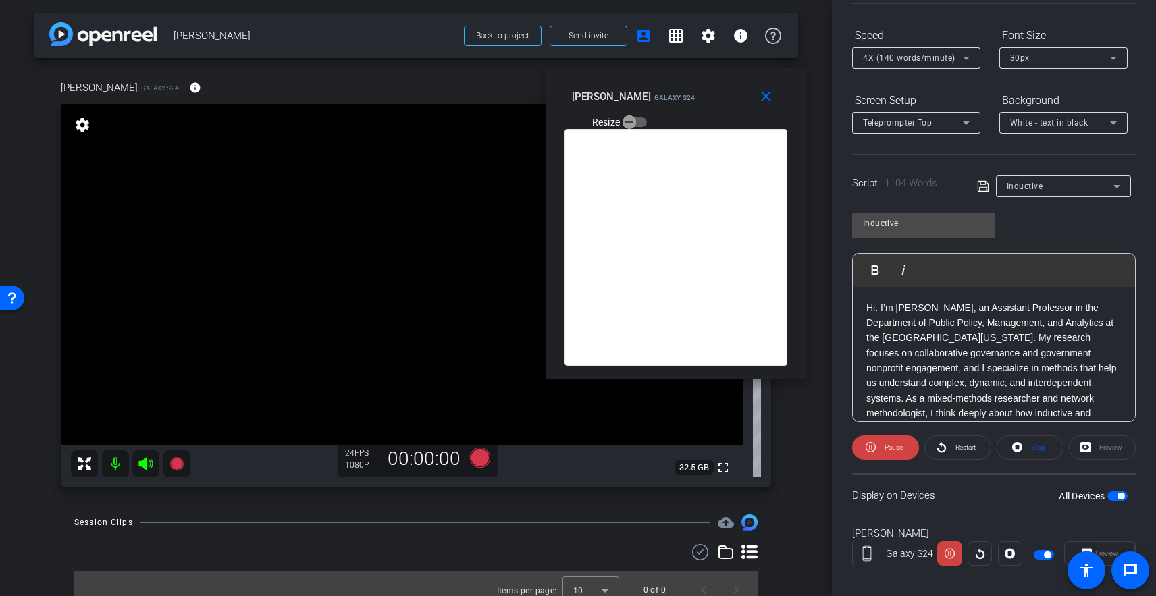
drag, startPoint x: 635, startPoint y: 121, endPoint x: 696, endPoint y: 88, distance: 68.6
click at [696, 88] on div "Kate Albrecht Galaxy S24 Resize" at bounding box center [681, 108] width 219 height 48
click at [895, 450] on span "Pause" at bounding box center [894, 447] width 18 height 7
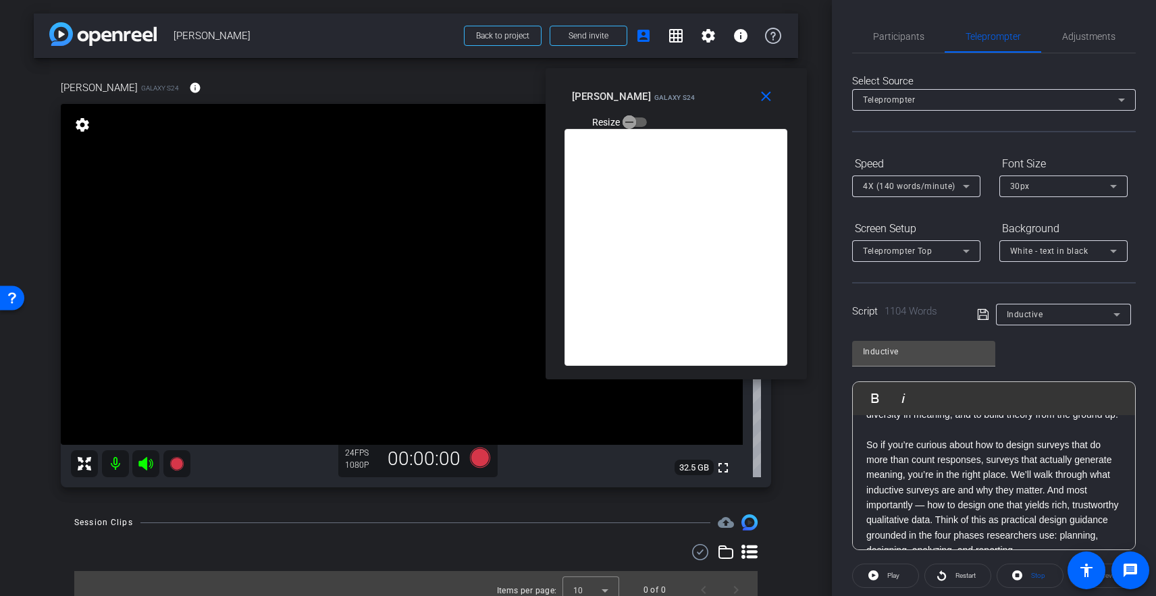
scroll to position [265, 0]
click at [902, 446] on p "Hi. I’m Kate Albrecht, an Assistant Professor in the Department of Public Polic…" at bounding box center [993, 359] width 255 height 393
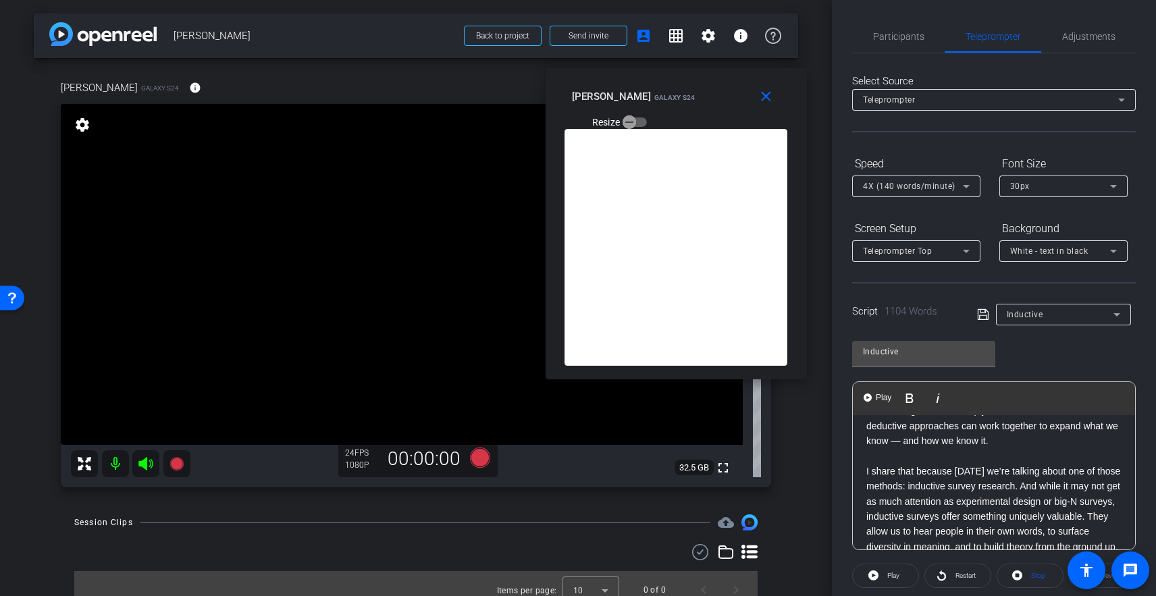
scroll to position [132, 0]
click at [901, 461] on p "Hi. I’m Kate Albrecht, an Assistant Professor in the Department of Public Polic…" at bounding box center [993, 493] width 255 height 393
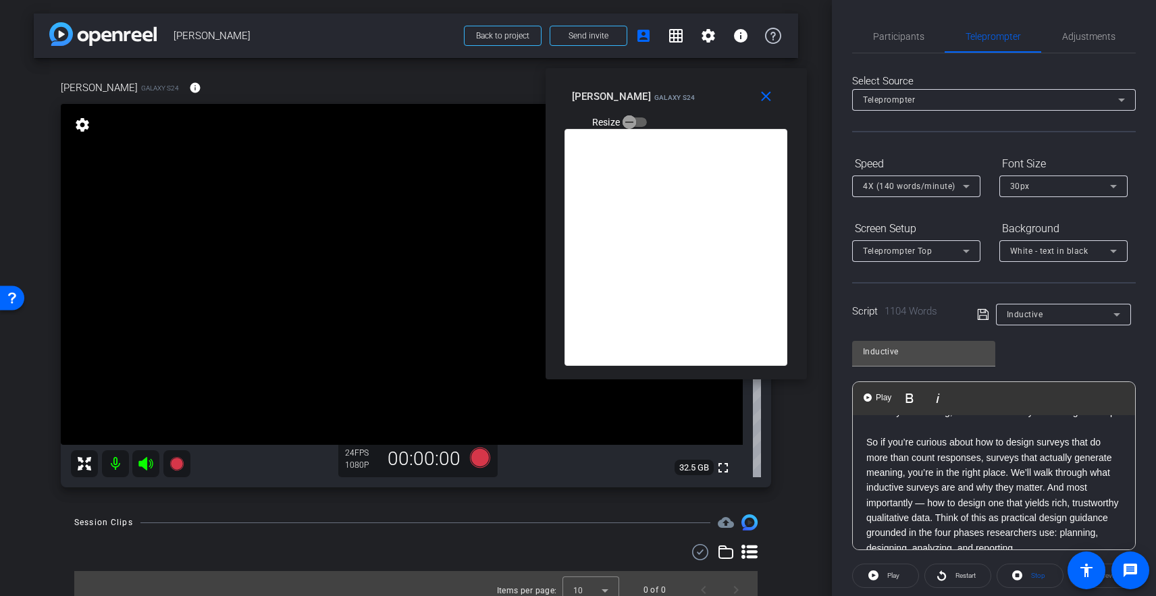
scroll to position [254, 0]
click at [886, 445] on p "Hi. I’m Kate Albrecht, an Assistant Professor in the Department of Public Polic…" at bounding box center [993, 364] width 255 height 378
click at [875, 450] on p "An inductive survey is a survey built around open-ended prompts and questions d…" at bounding box center [993, 509] width 255 height 151
click at [880, 434] on h1 "What is an inductive survey" at bounding box center [993, 426] width 255 height 15
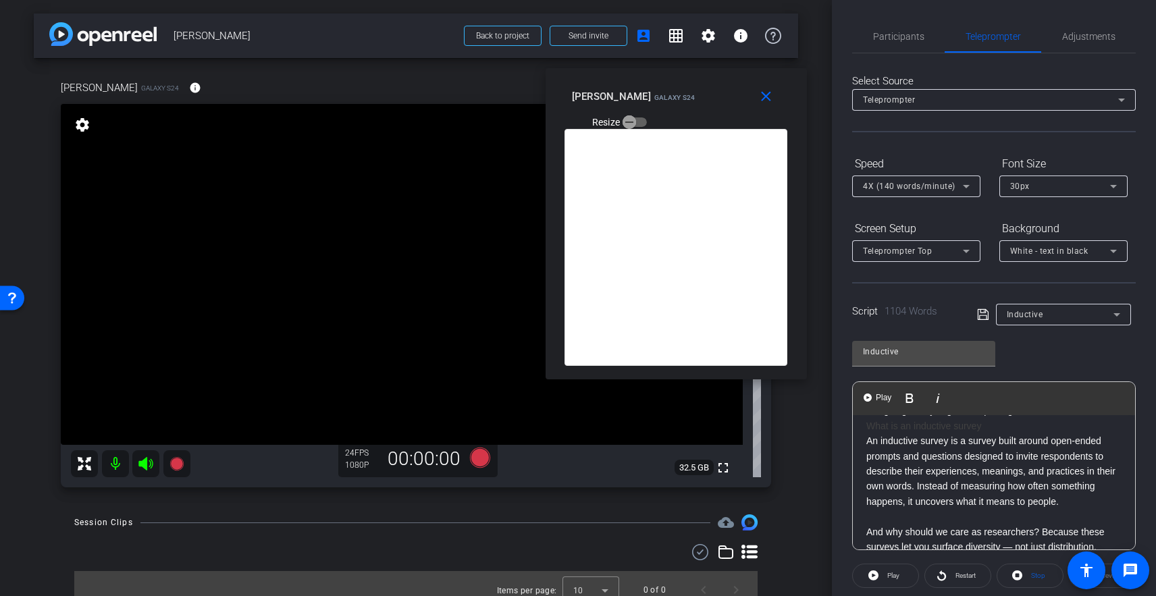
click at [870, 434] on h1 "What is an inductive survey" at bounding box center [993, 426] width 255 height 15
click at [899, 434] on h1 "What is an inductive survey" at bounding box center [993, 426] width 255 height 15
click at [1037, 434] on h1 "What is an inductive survey" at bounding box center [993, 426] width 255 height 15
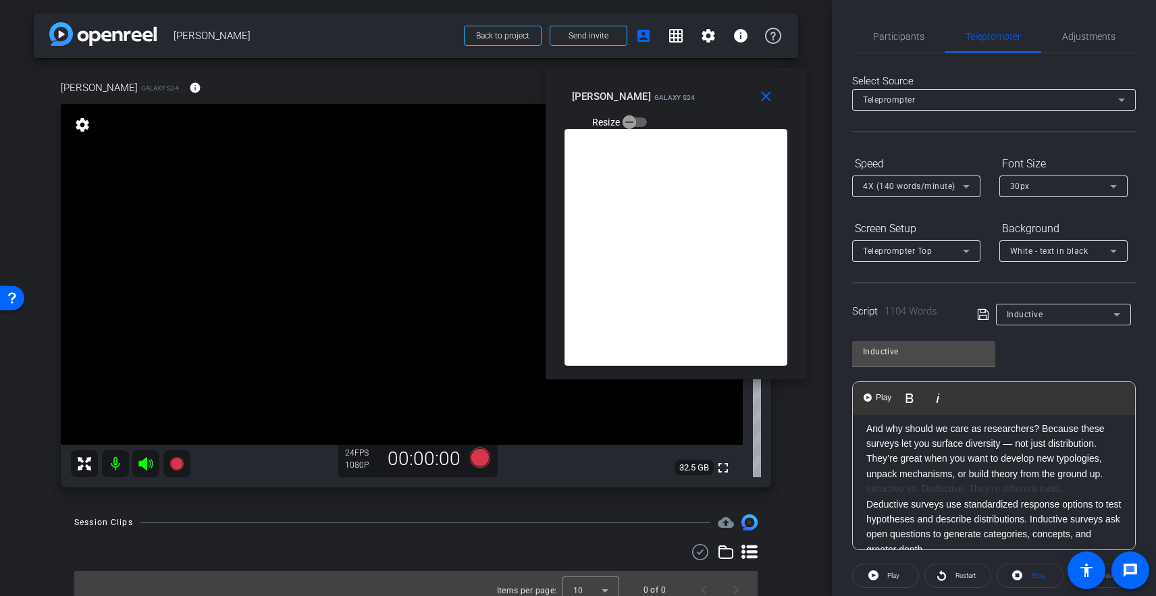
scroll to position [477, 0]
click at [909, 428] on p "An inductive survey is a survey built around open-ended prompts and questions d…" at bounding box center [993, 405] width 255 height 151
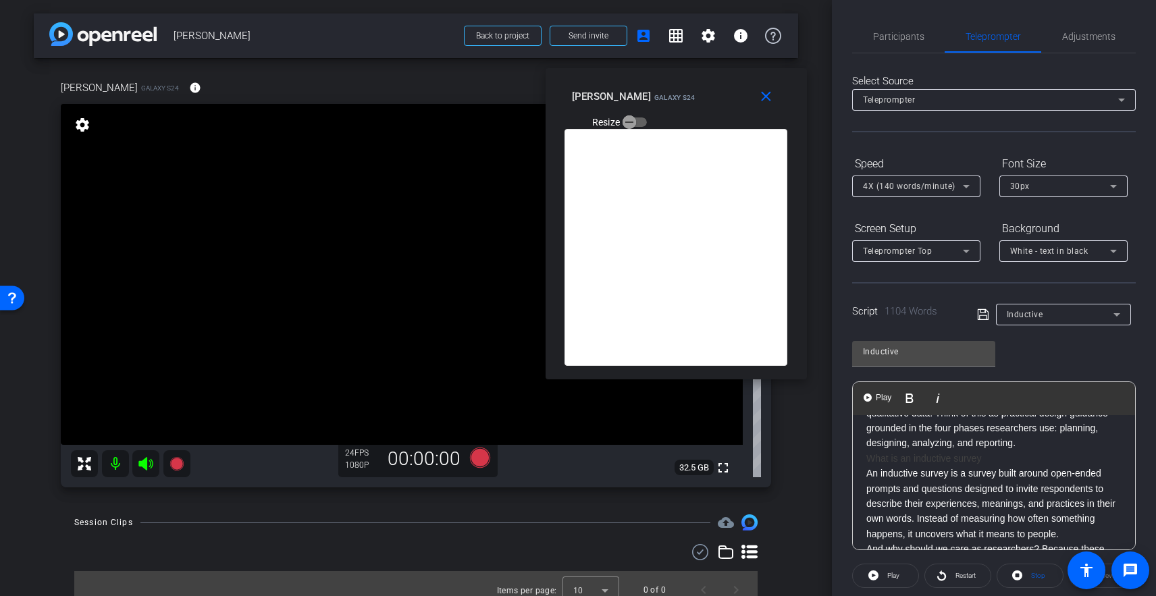
scroll to position [338, 0]
drag, startPoint x: 1007, startPoint y: 481, endPoint x: 849, endPoint y: 478, distance: 158.0
click at [849, 478] on div "Participants Teleprompter Adjustments settings Geoff Hahn flip Director Michael…" at bounding box center [994, 298] width 324 height 596
click at [978, 395] on icon "button" at bounding box center [978, 398] width 16 height 16
click at [1030, 468] on h1 "What is an inductive survey" at bounding box center [993, 460] width 255 height 15
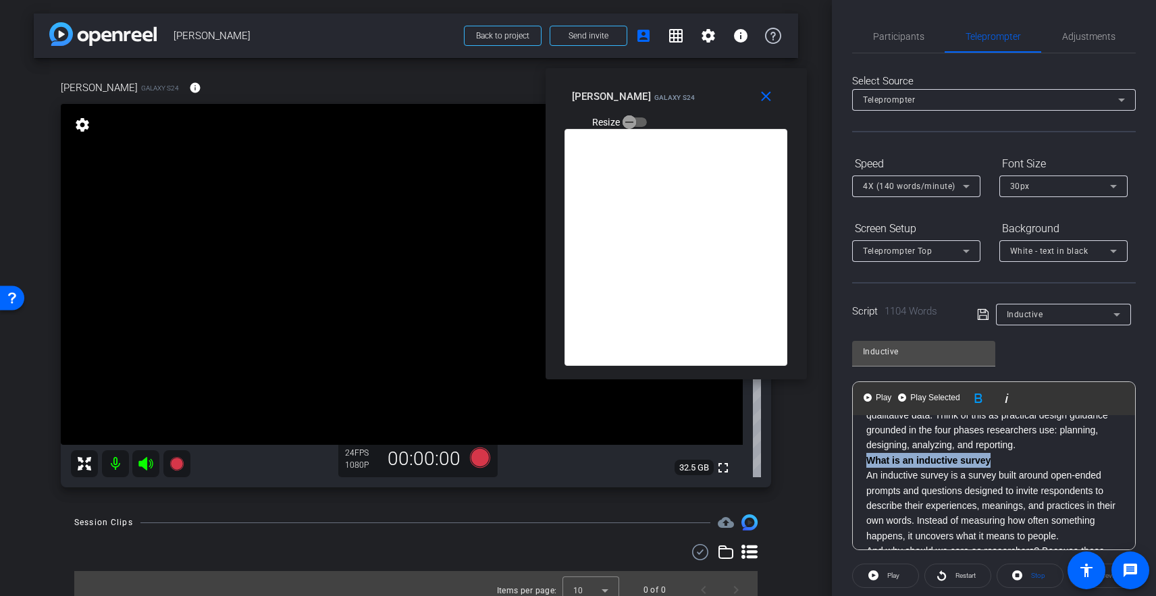
drag, startPoint x: 1010, startPoint y: 473, endPoint x: 889, endPoint y: 431, distance: 127.9
click at [852, 474] on div "Play Play from this location Play Selected Play and display the selected text o…" at bounding box center [994, 466] width 284 height 169
click at [992, 468] on h1 "What is an inductive survey" at bounding box center [993, 460] width 255 height 15
click at [1038, 453] on p "Hi. I’m Kate Albrecht, an Assistant Professor in the Department of Public Polic…" at bounding box center [993, 271] width 255 height 363
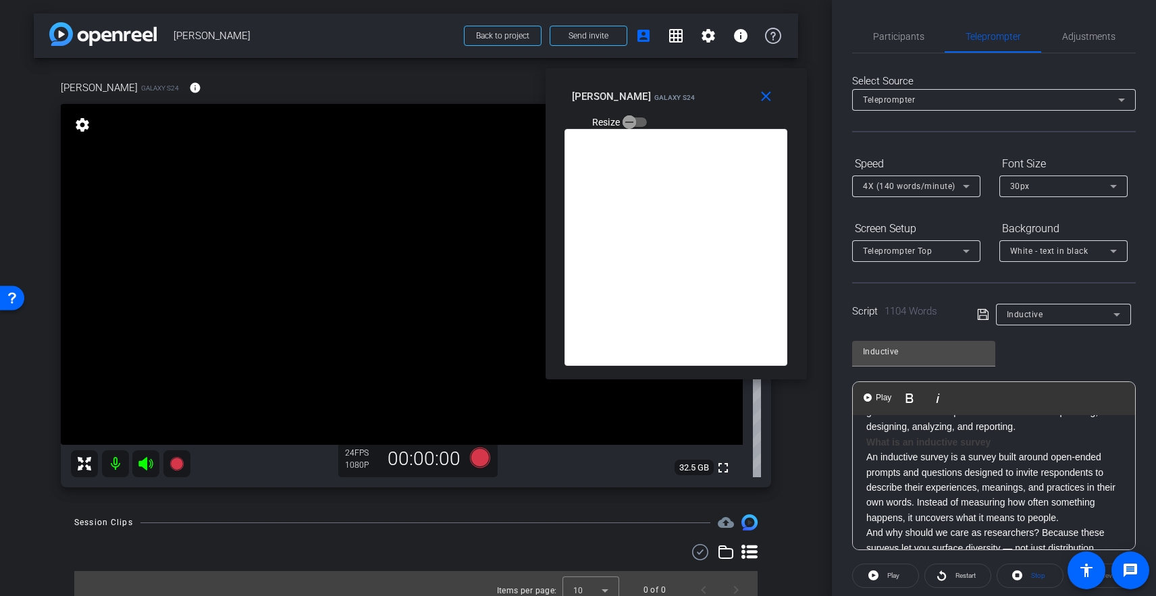
scroll to position [355, 0]
click at [933, 449] on strong "What is an inductive survey" at bounding box center [928, 443] width 124 height 11
drag, startPoint x: 959, startPoint y: 463, endPoint x: 903, endPoint y: 418, distance: 71.6
click at [1041, 451] on h1 "What is an inductive survey" at bounding box center [993, 443] width 255 height 15
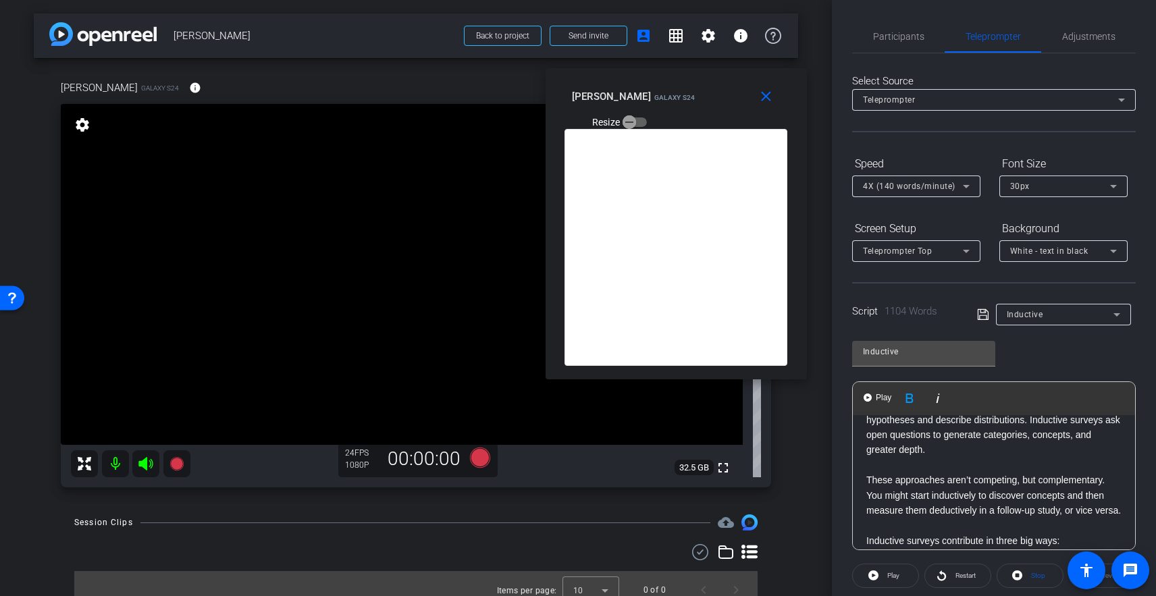
scroll to position [660, 0]
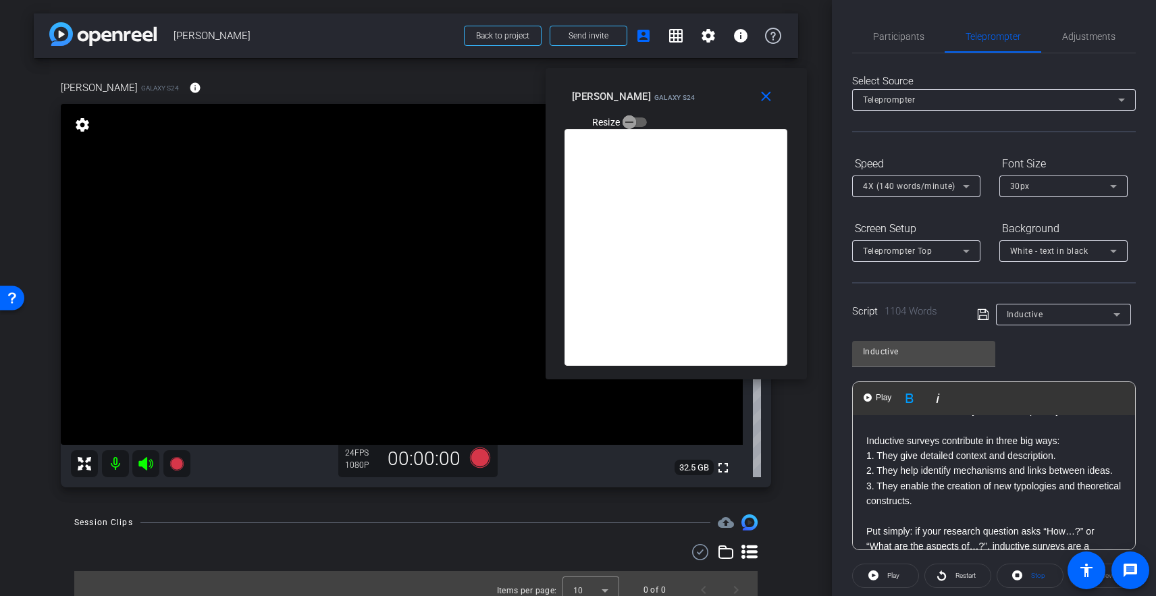
click at [1027, 433] on p at bounding box center [993, 425] width 255 height 15
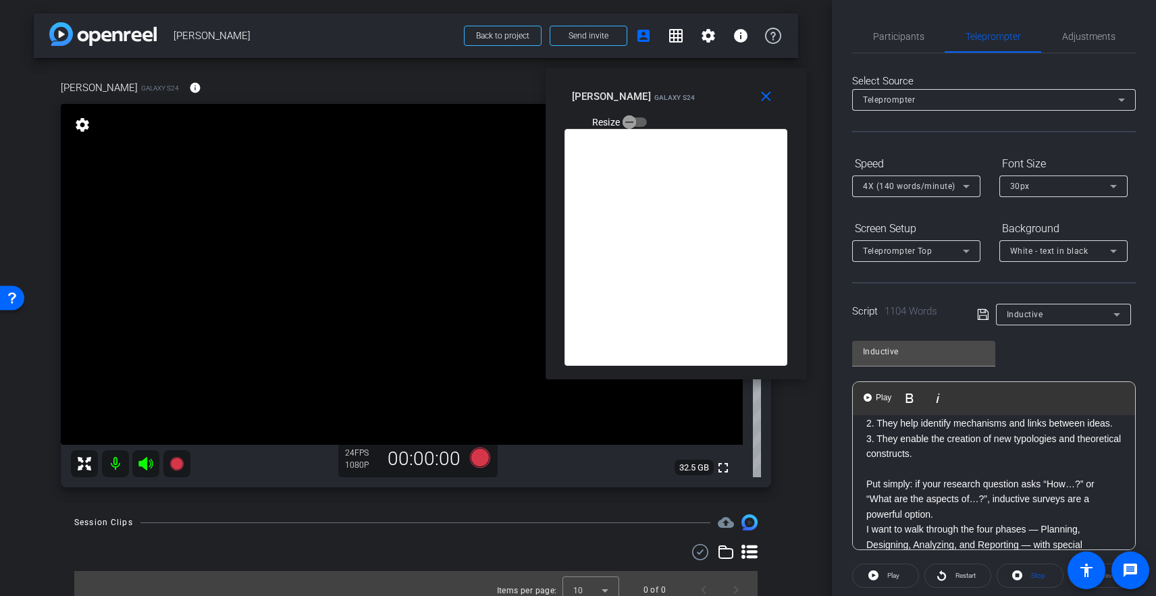
scroll to position [714, 0]
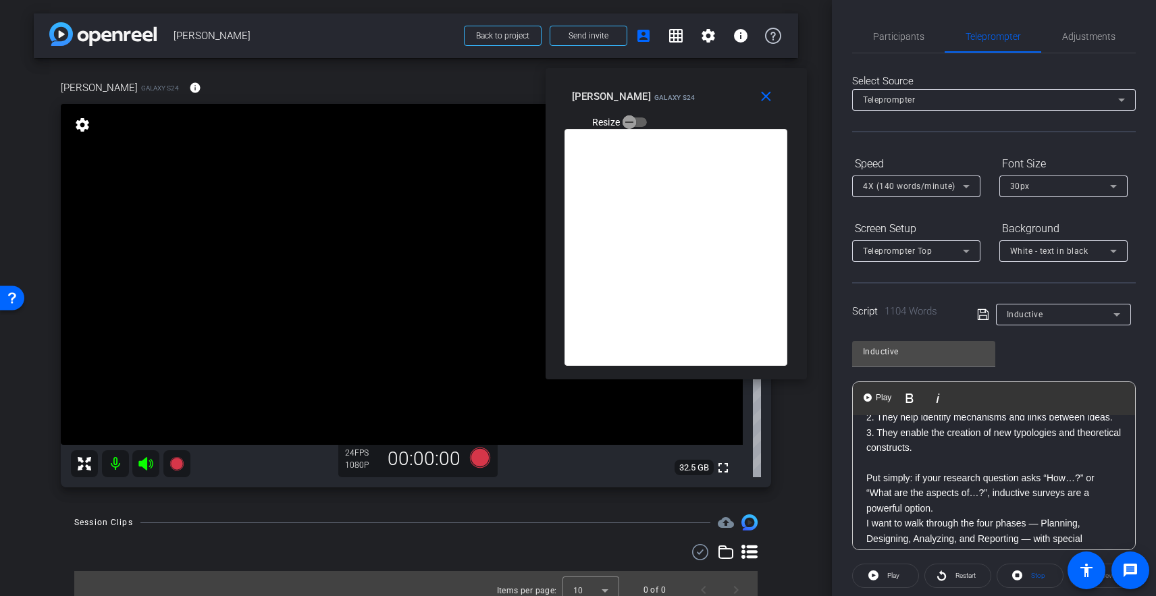
click at [1091, 361] on div "Inductive Play Play from this location Play Selected Play and display the selec…" at bounding box center [994, 440] width 284 height 219
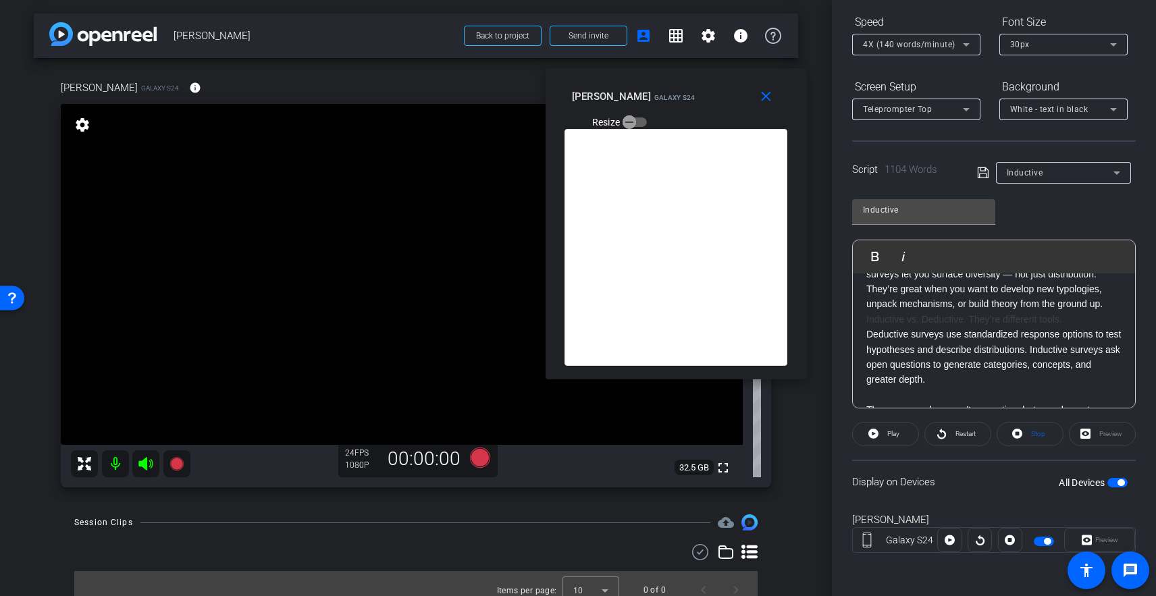
scroll to position [483, 0]
click at [1023, 306] on p "An inductive survey is a survey built around open-ended prompts and questions d…" at bounding box center [993, 250] width 255 height 136
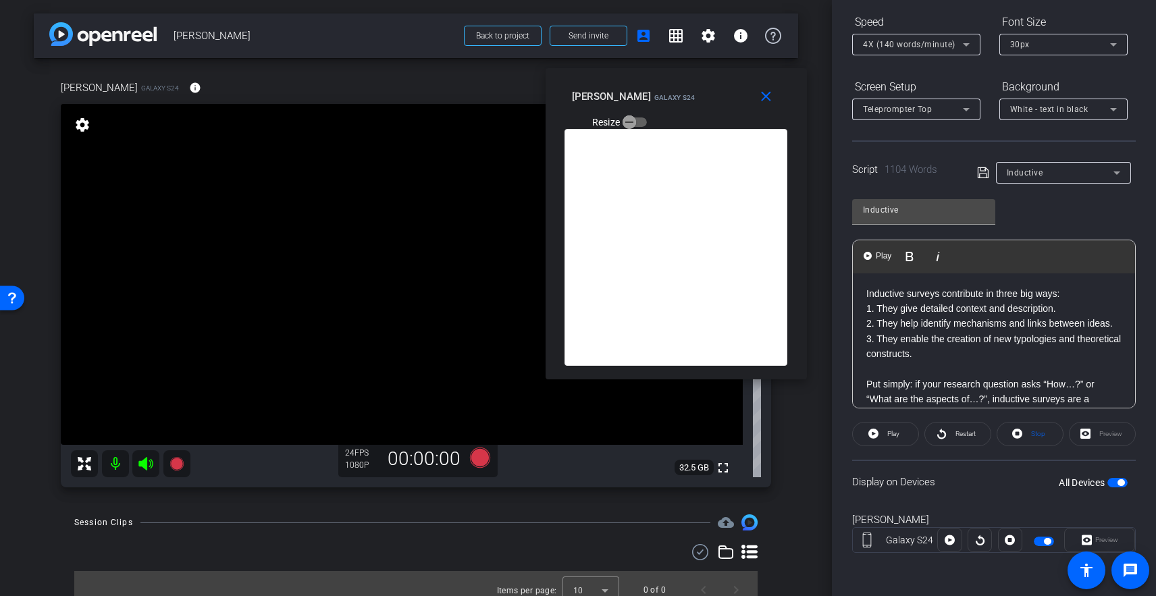
scroll to position [665, 0]
click at [937, 286] on p at bounding box center [993, 278] width 255 height 15
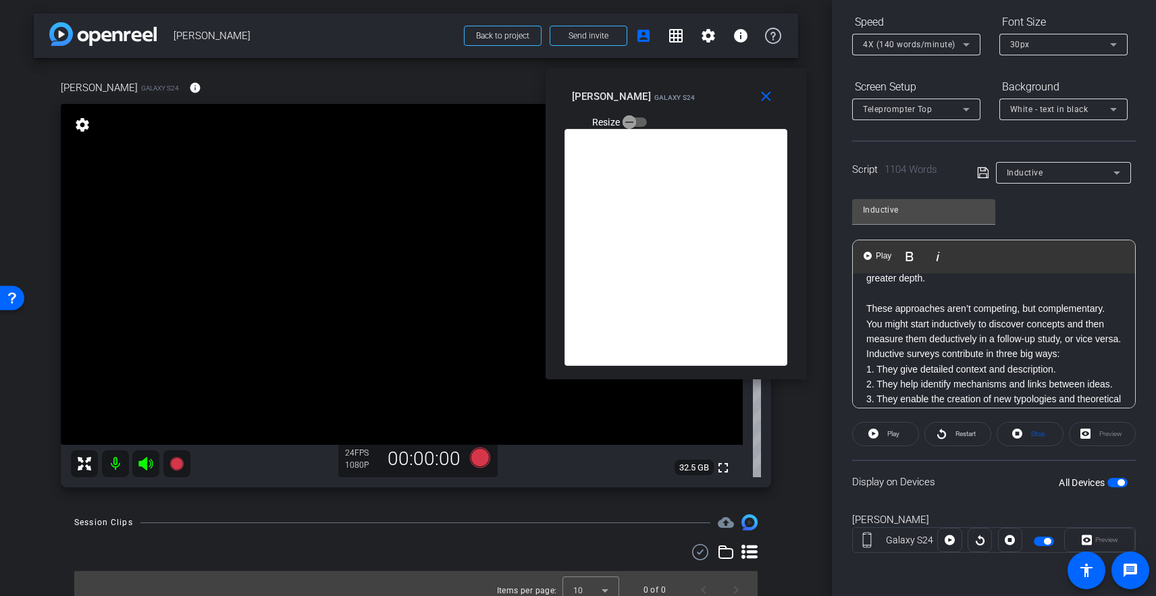
scroll to position [567, 0]
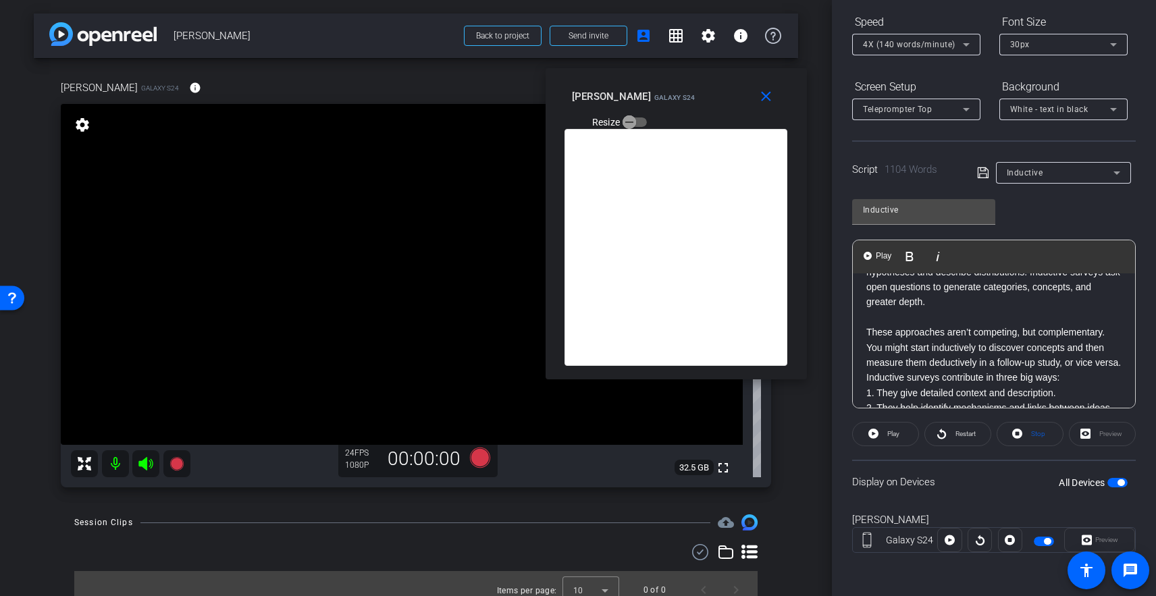
click at [881, 326] on p "Deductive surveys use standardized response options to test hypotheses and desc…" at bounding box center [993, 309] width 255 height 121
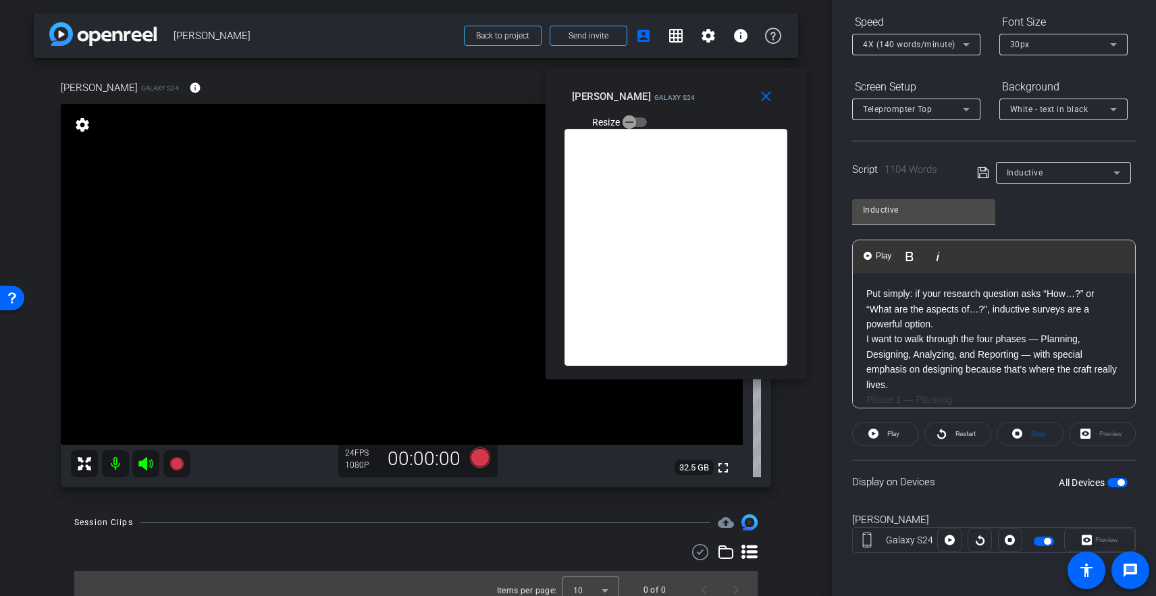
scroll to position [785, 0]
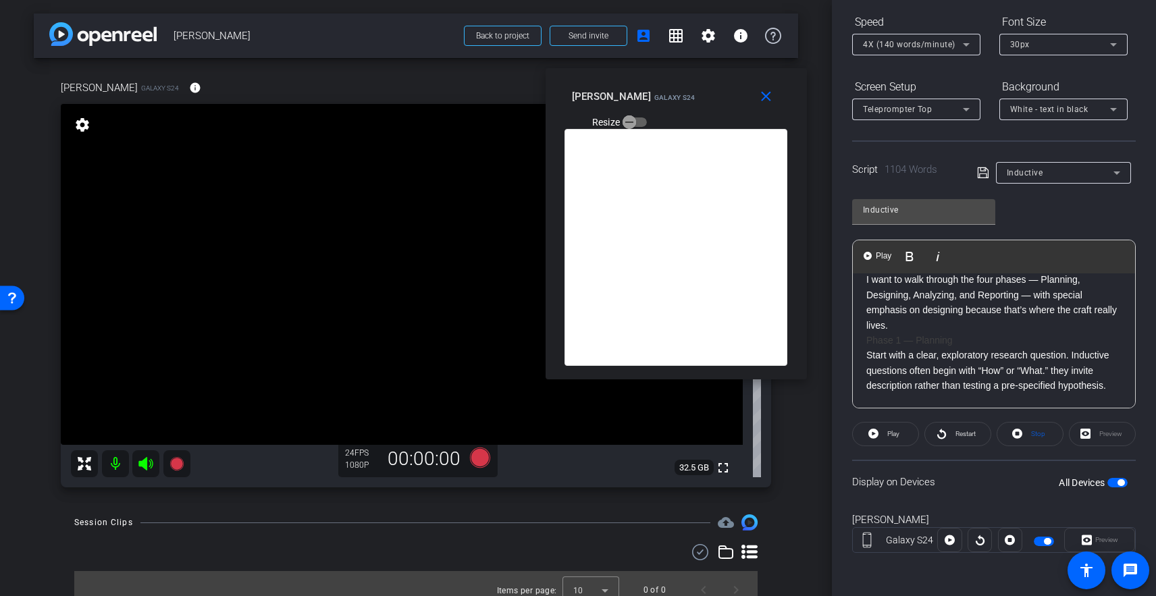
click at [939, 348] on h2 "Phase 1 — Planning" at bounding box center [993, 340] width 255 height 15
click at [940, 348] on h2 "Phase 1 — Planning" at bounding box center [993, 340] width 255 height 15
click at [939, 348] on h2 "Phase 1 — Planning" at bounding box center [993, 340] width 255 height 15
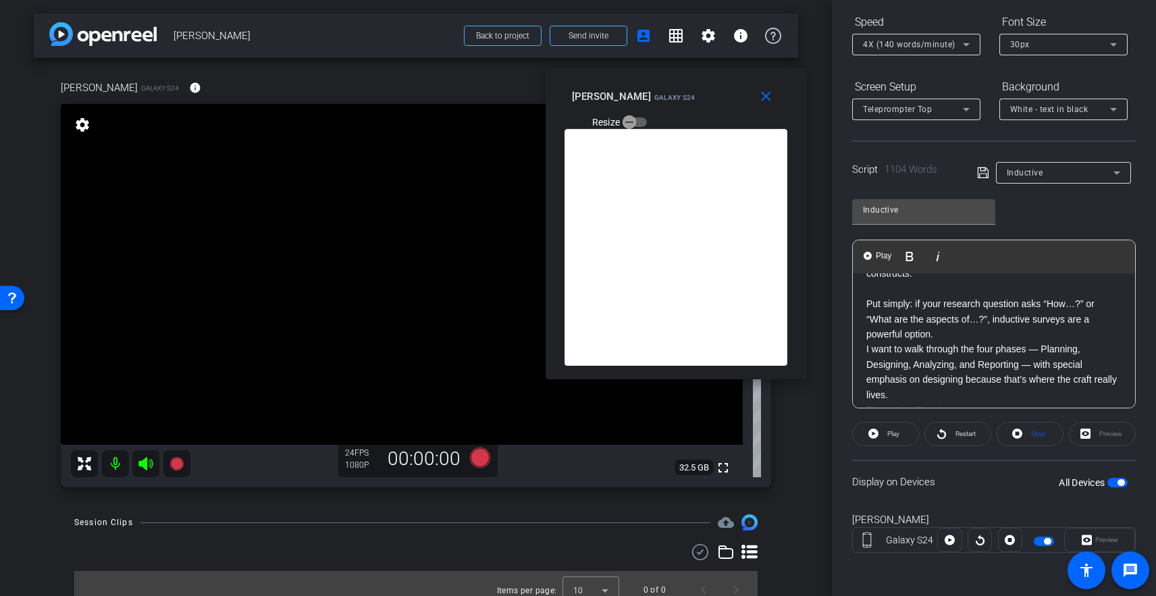
scroll to position [712, 0]
click at [909, 326] on p "Inductive surveys contribute in three big ways: 1. They give detailed context a…" at bounding box center [993, 278] width 255 height 136
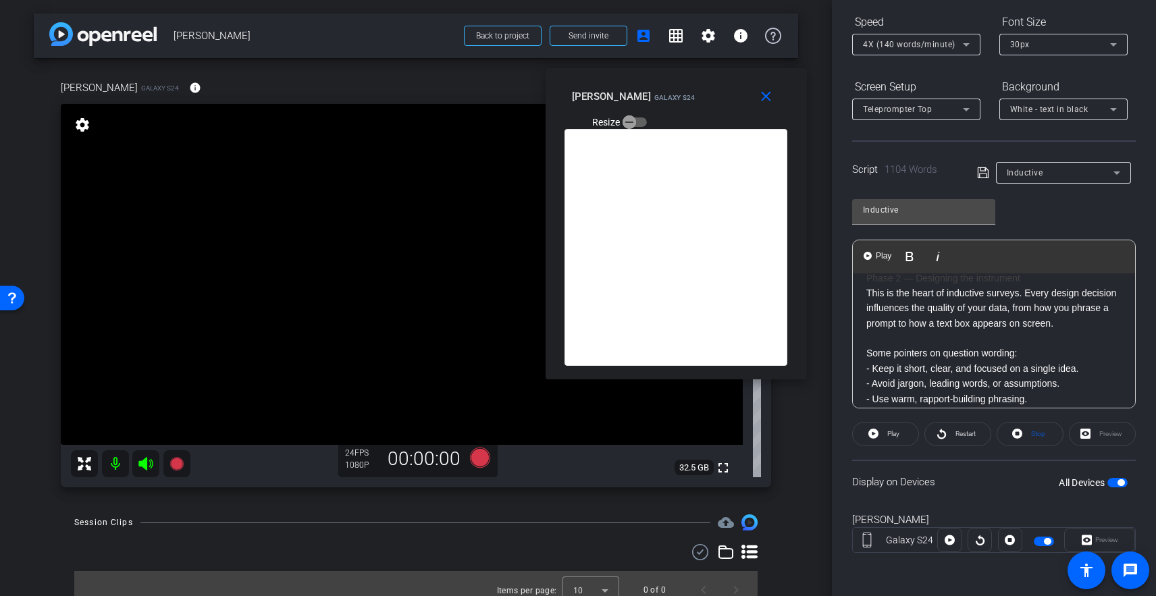
scroll to position [980, 0]
click at [925, 290] on h2 "Phase 2 — Designing the instrument" at bounding box center [993, 282] width 255 height 15
click at [928, 290] on h2 "Phase 2 — Designing the instrument" at bounding box center [993, 282] width 255 height 15
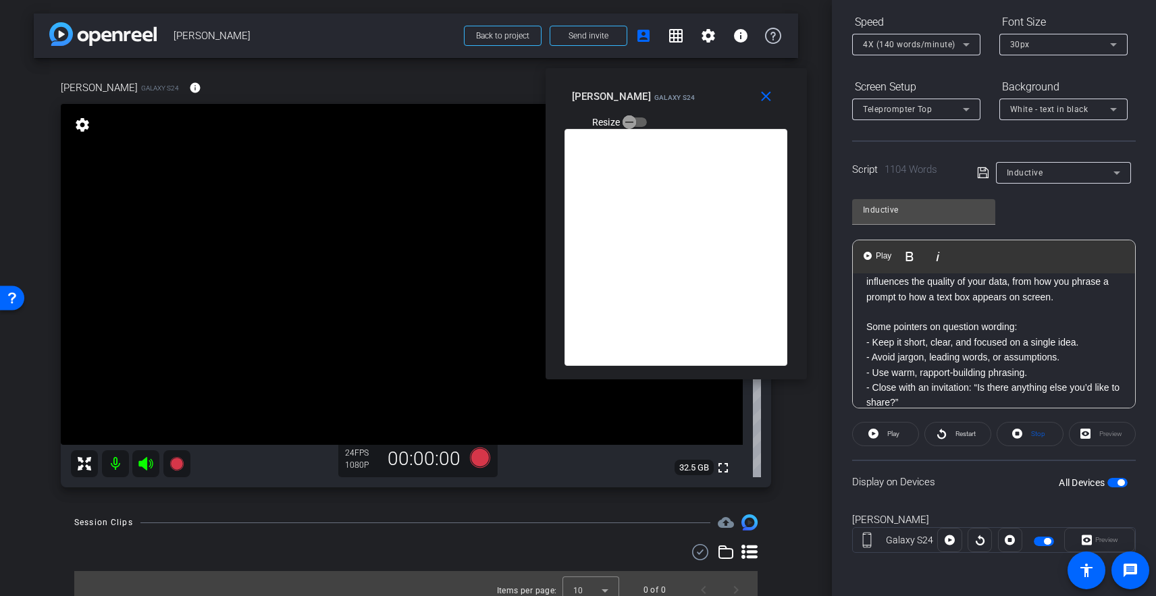
click at [908, 345] on p "This is the heart of inductive surveys. Every design decision influences the qu…" at bounding box center [993, 576] width 255 height 635
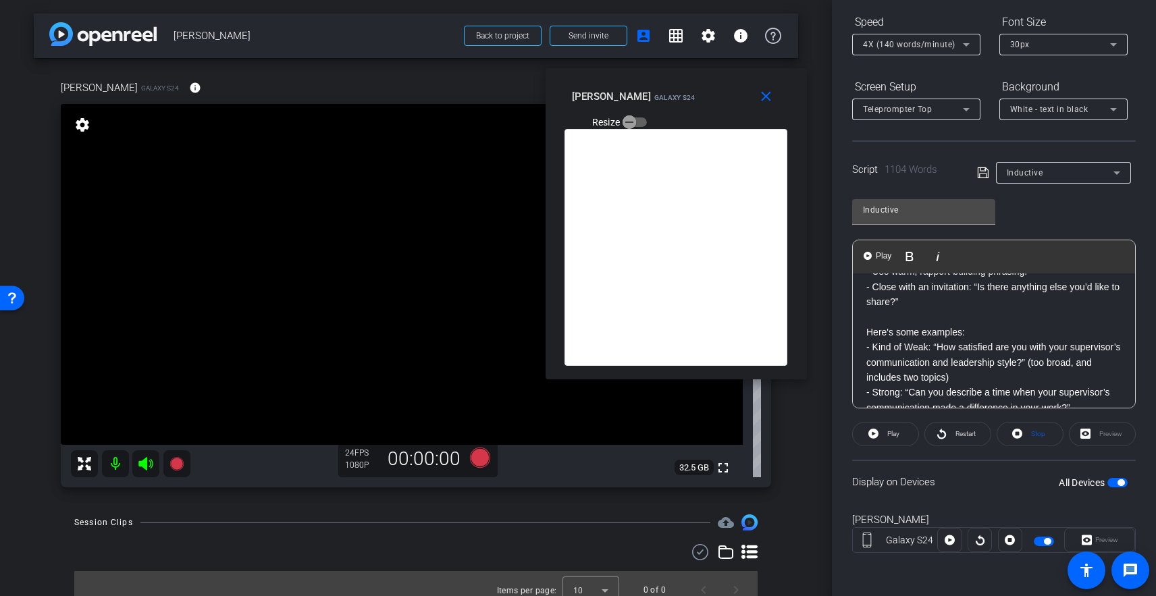
click at [920, 347] on p "This is the heart of inductive surveys. Every design decision influences the qu…" at bounding box center [993, 484] width 255 height 620
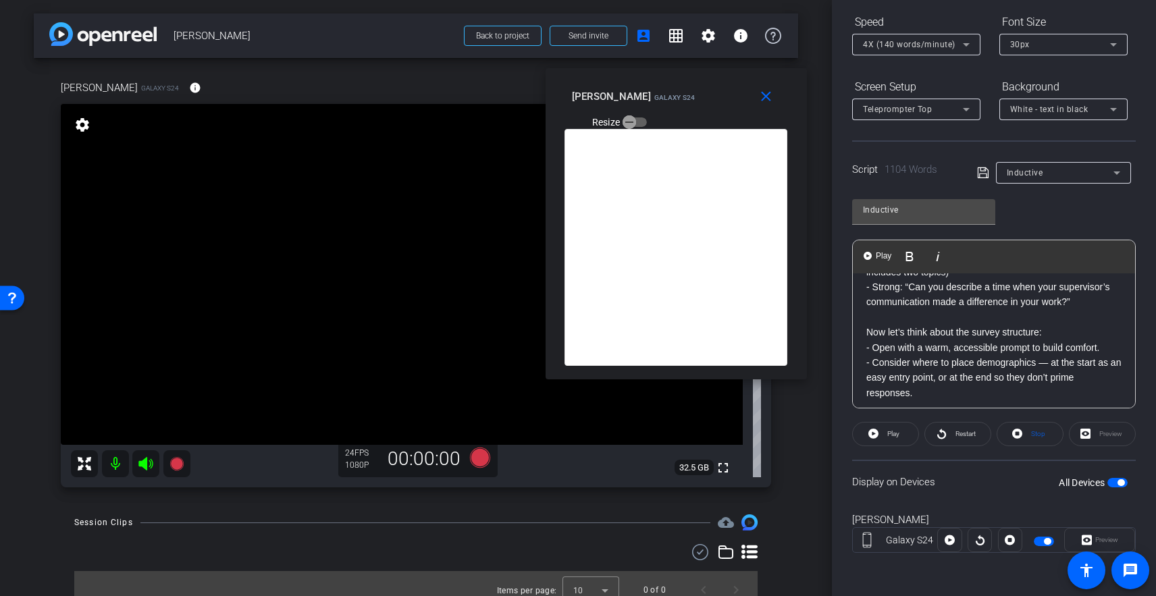
click at [916, 346] on p "This is the heart of inductive surveys. Every design decision influences the qu…" at bounding box center [993, 385] width 255 height 605
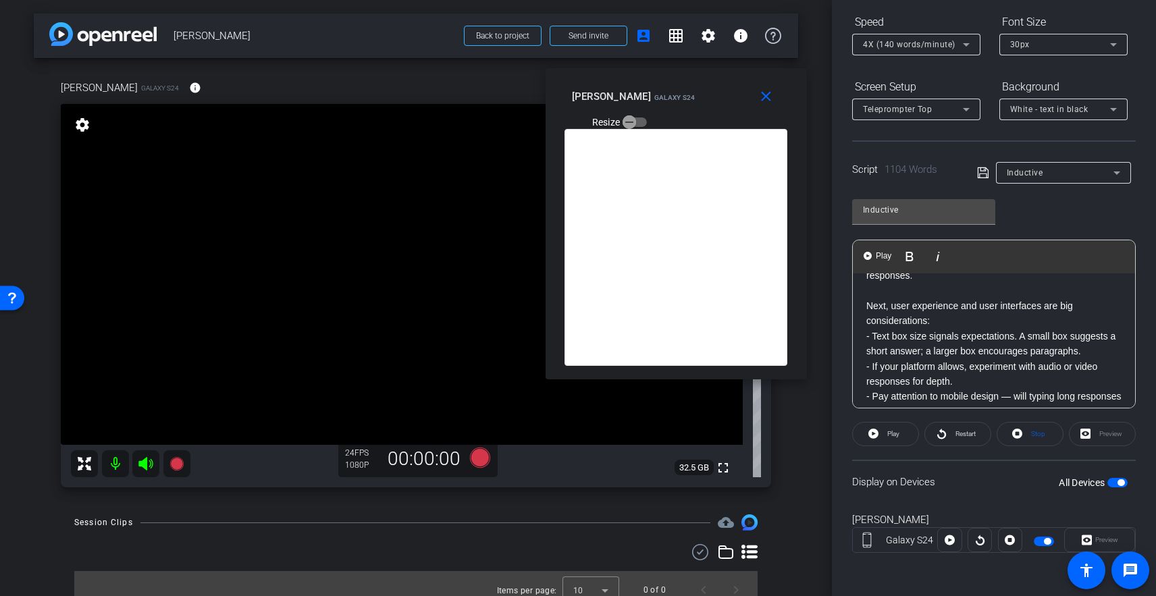
scroll to position [1290, 0]
click at [903, 329] on p "This is the heart of inductive surveys. Every design decision influences the qu…" at bounding box center [993, 275] width 255 height 590
click at [895, 321] on p "This is the heart of inductive surveys. Every design decision influences the qu…" at bounding box center [993, 275] width 255 height 590
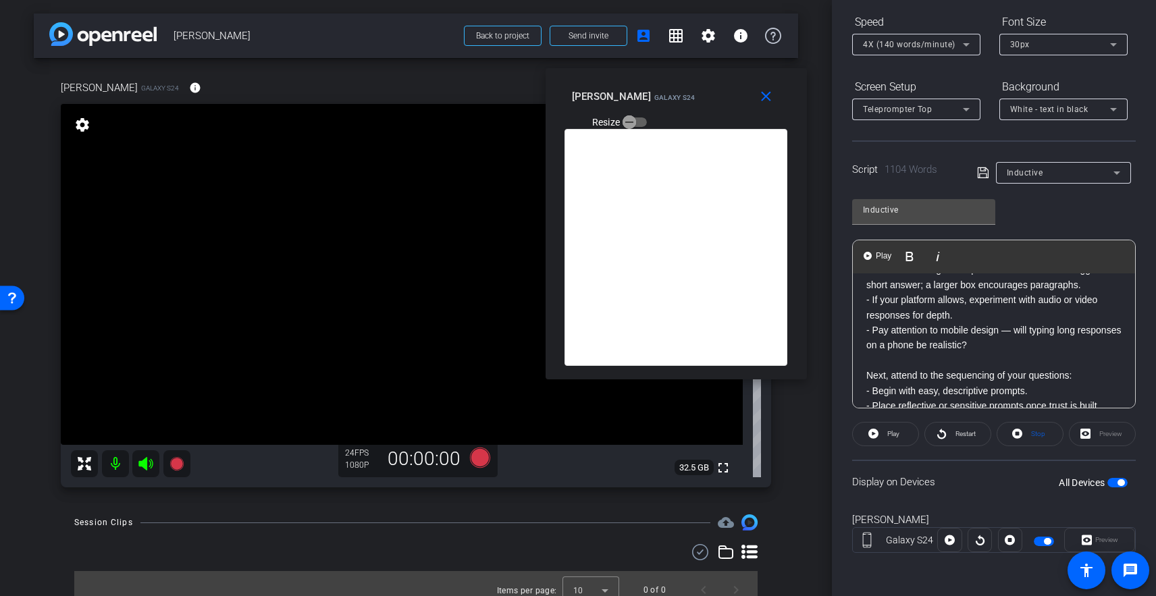
click at [922, 364] on p "This is the heart of inductive surveys. Every design decision influences the qu…" at bounding box center [993, 217] width 255 height 575
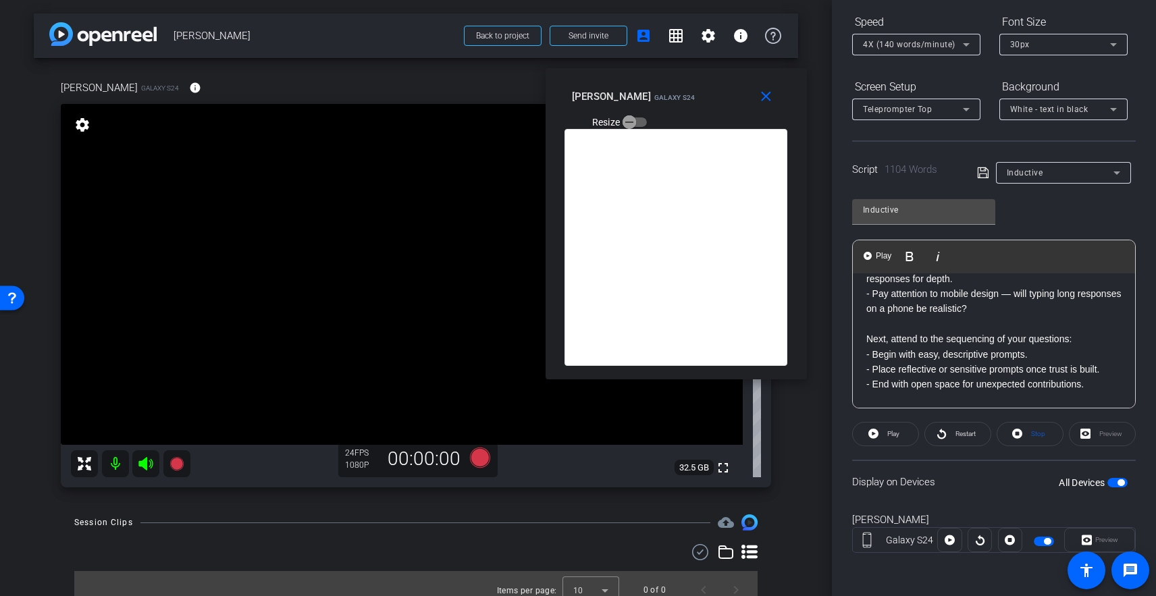
click at [911, 354] on p "This is the heart of inductive surveys. Every design decision influences the qu…" at bounding box center [993, 180] width 255 height 575
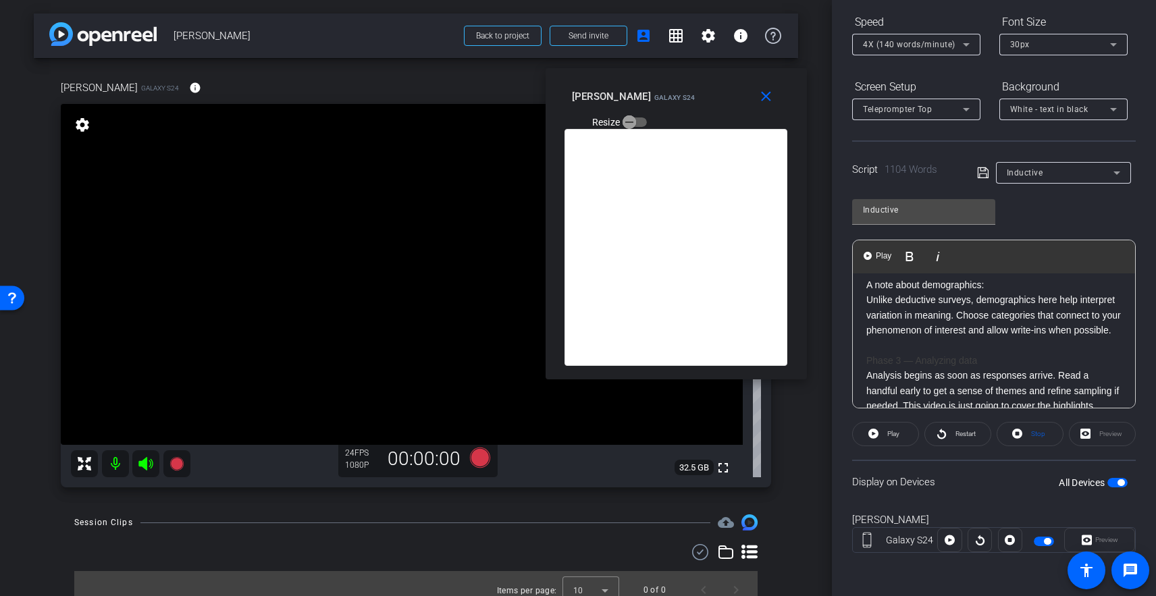
scroll to position [1494, 0]
click at [889, 300] on p "This is the heart of inductive surveys. Every design decision influences the qu…" at bounding box center [993, 55] width 255 height 559
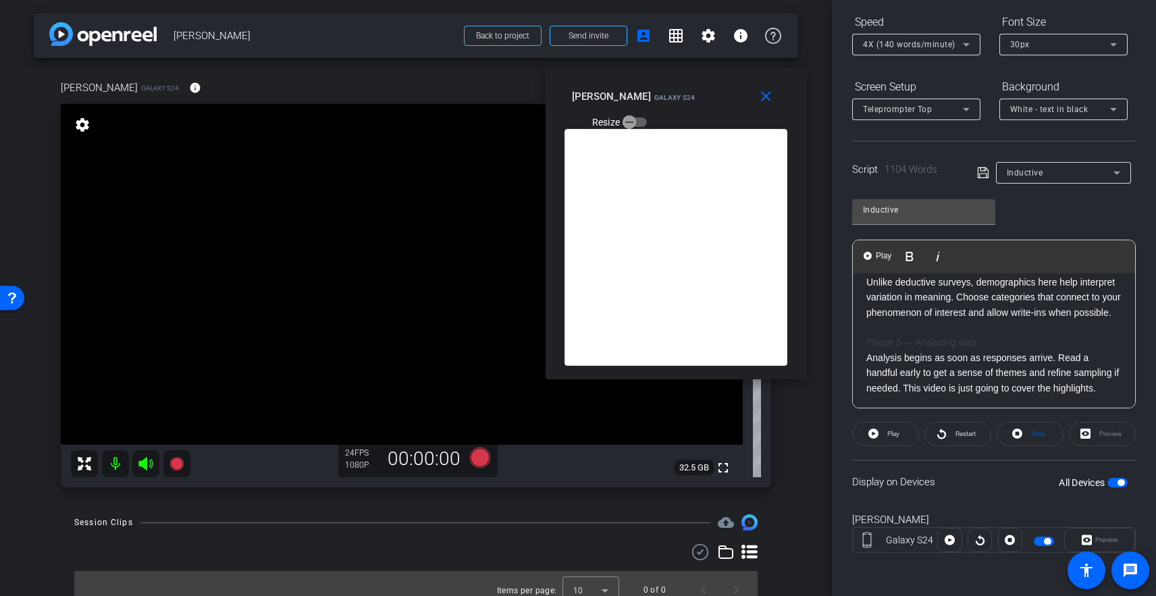
click at [902, 335] on p at bounding box center [993, 327] width 255 height 15
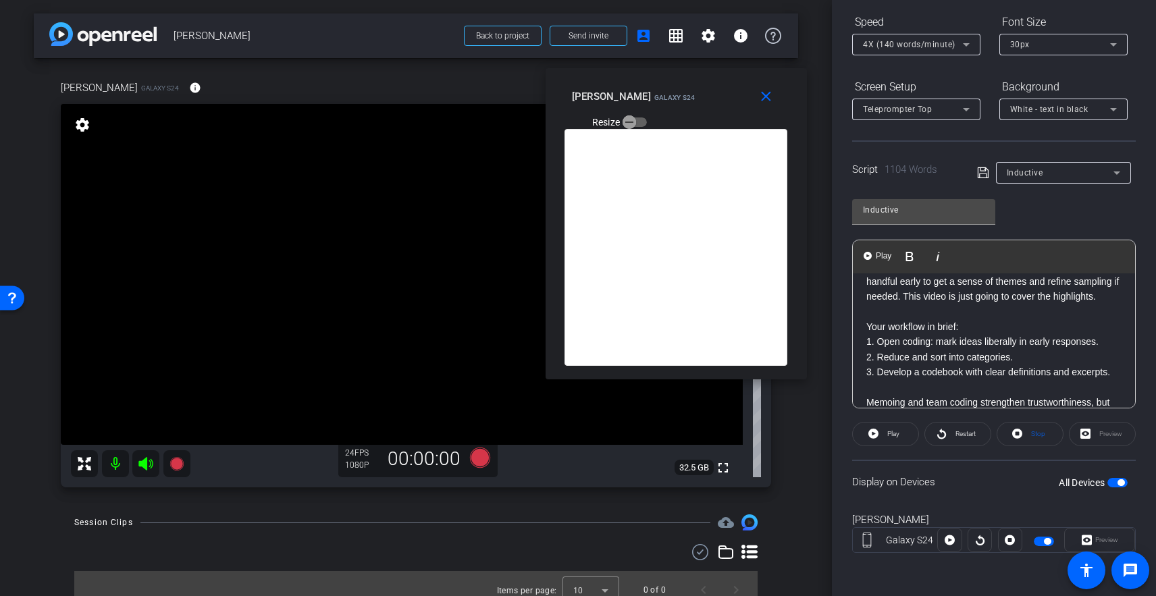
scroll to position [1573, 0]
click at [904, 357] on p "Analysis begins as soon as responses arrive. Read a handful early to get a sens…" at bounding box center [993, 338] width 255 height 166
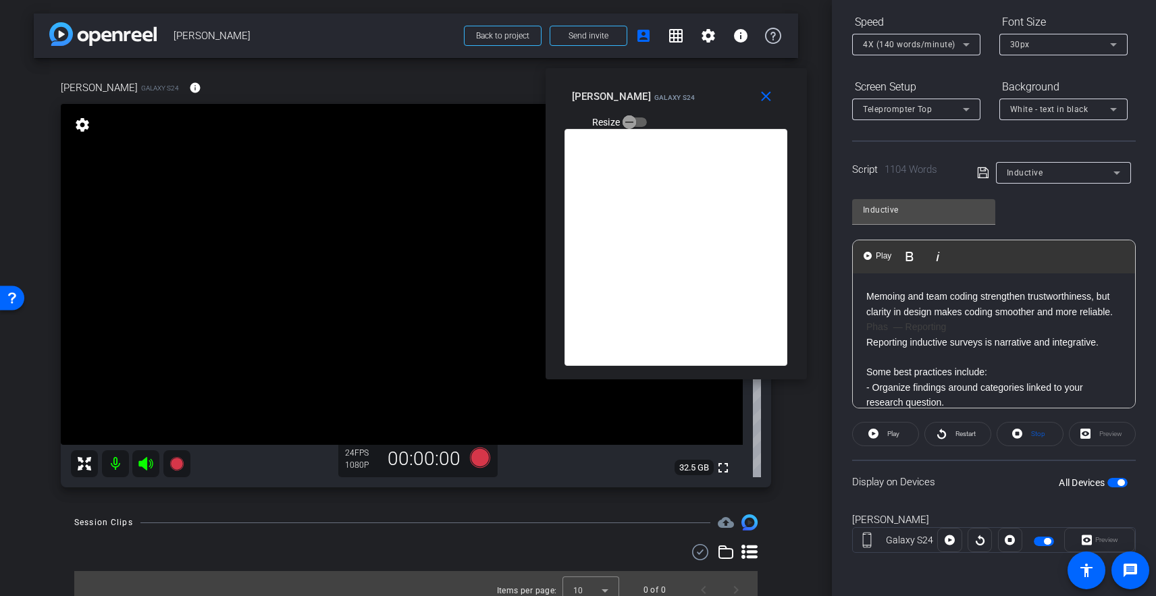
scroll to position [1661, 0]
click at [876, 319] on p "Analysis begins as soon as responses arrive. Read a handful early to get a sens…" at bounding box center [993, 242] width 255 height 151
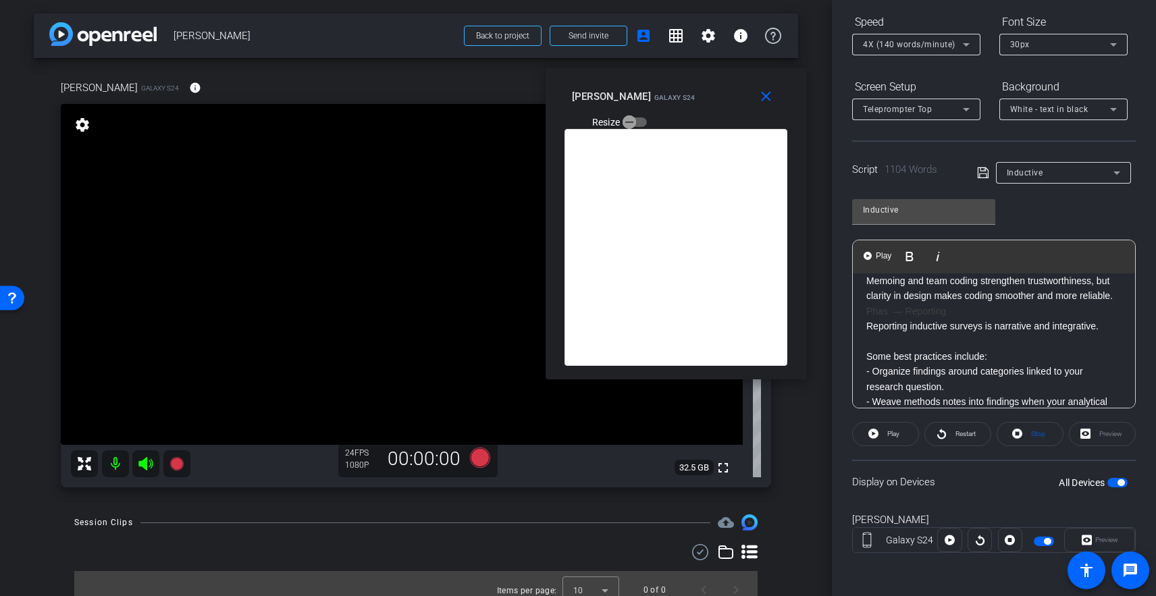
scroll to position [1681, 0]
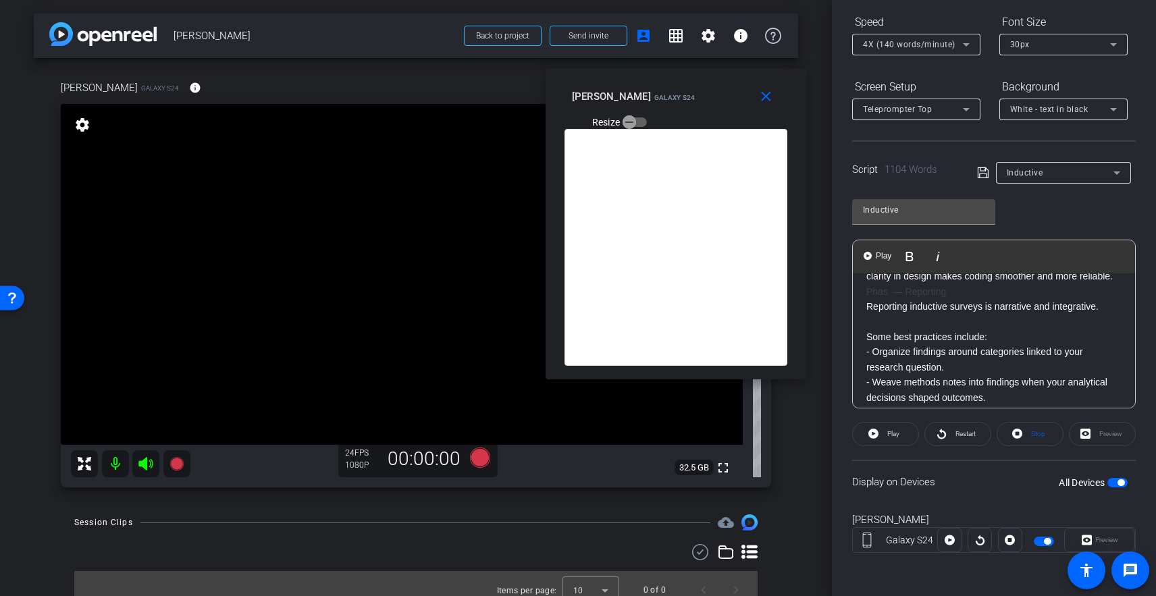
click at [894, 299] on h2 "Phas — Reporting" at bounding box center [993, 291] width 255 height 15
click at [934, 373] on p "Some best practices include: - Organize findings around categories linked to yo…" at bounding box center [993, 413] width 255 height 197
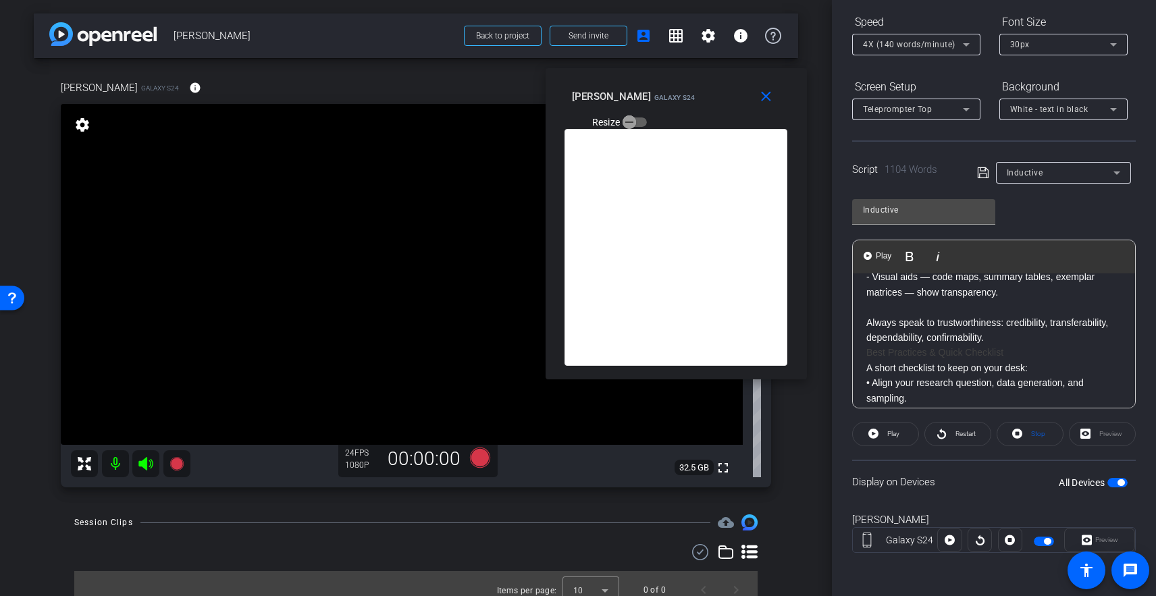
click at [906, 345] on p "Reporting inductive surveys is narrative and integrative. Some best practices i…" at bounding box center [993, 247] width 255 height 197
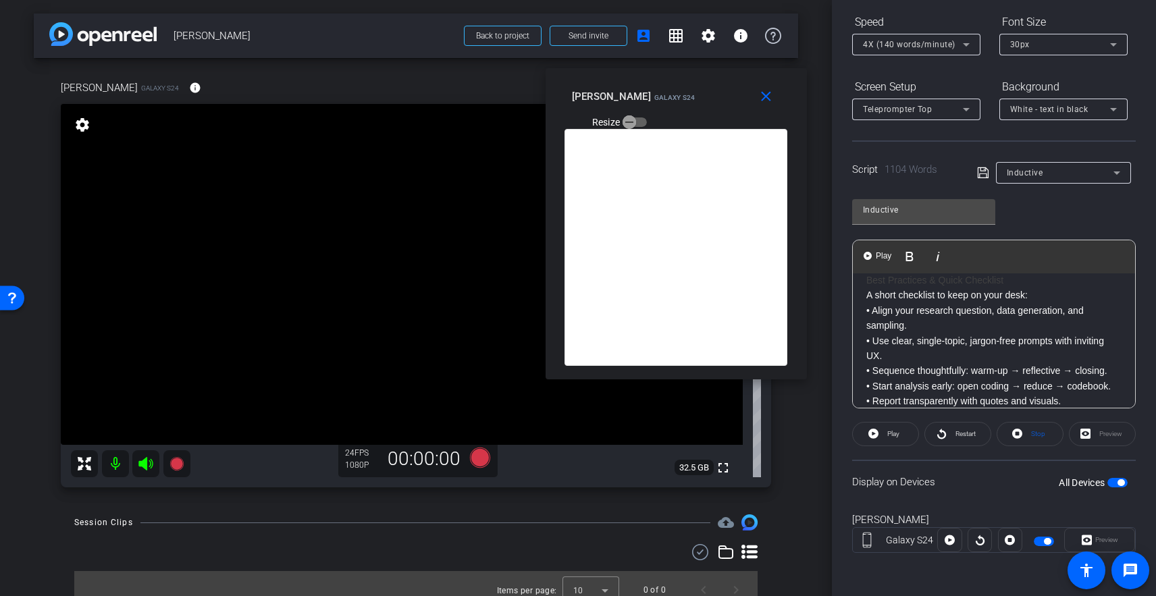
click at [886, 288] on h1 "Best Practices & Quick Checklist" at bounding box center [993, 280] width 255 height 15
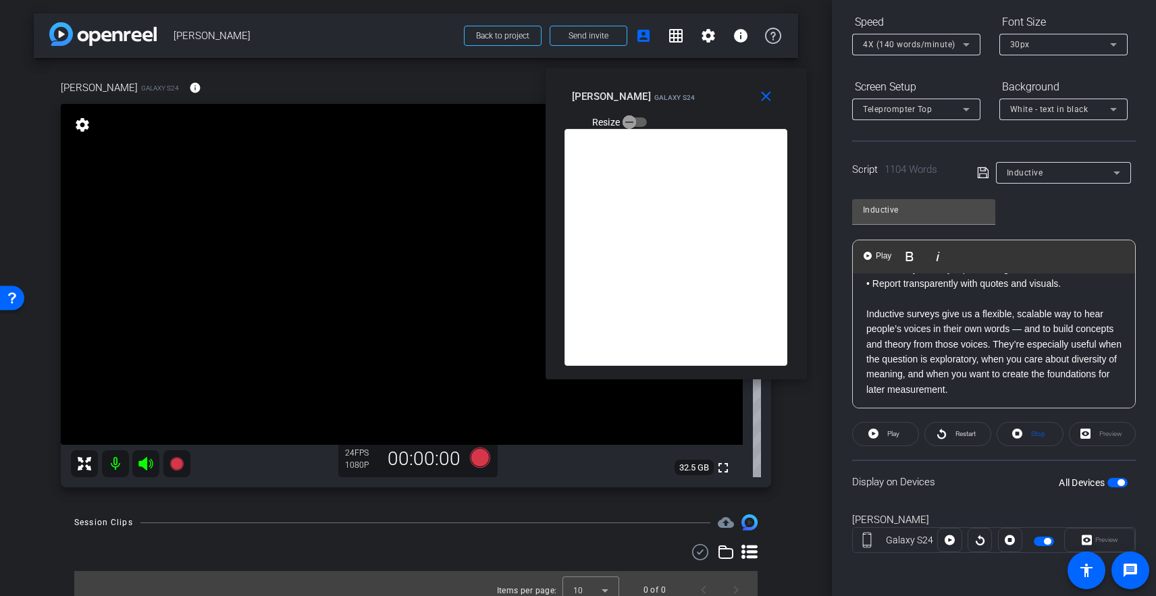
scroll to position [2007, 0]
click at [907, 305] on p at bounding box center [993, 297] width 255 height 15
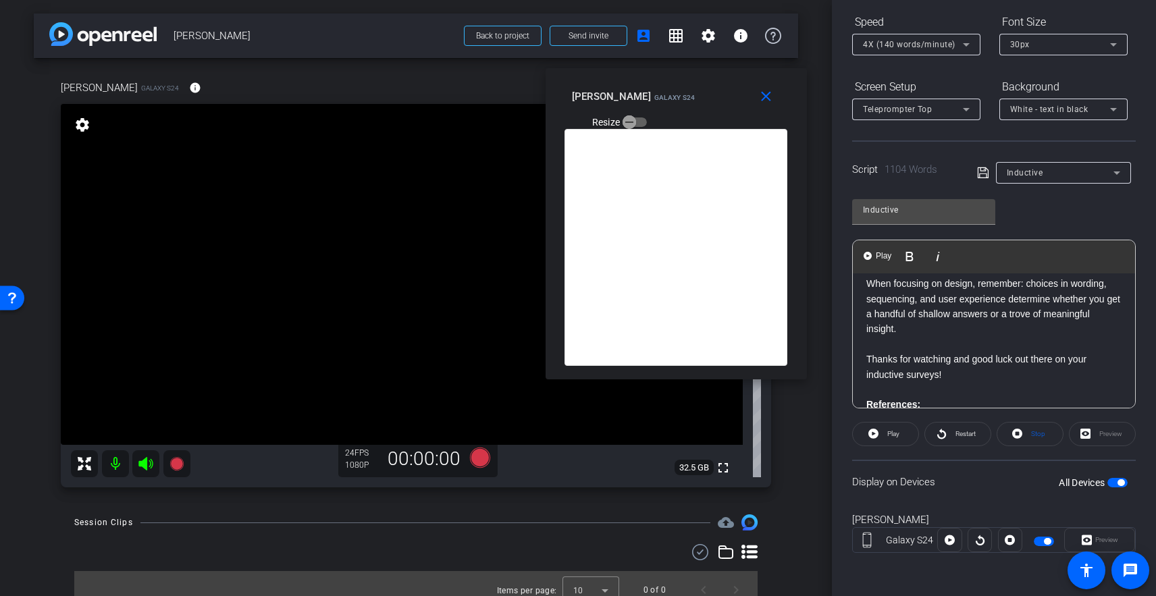
scroll to position [2128, 0]
click at [884, 316] on p "Inductive surveys give us a flexible, scalable way to hear people’s voices in t…" at bounding box center [993, 274] width 255 height 211
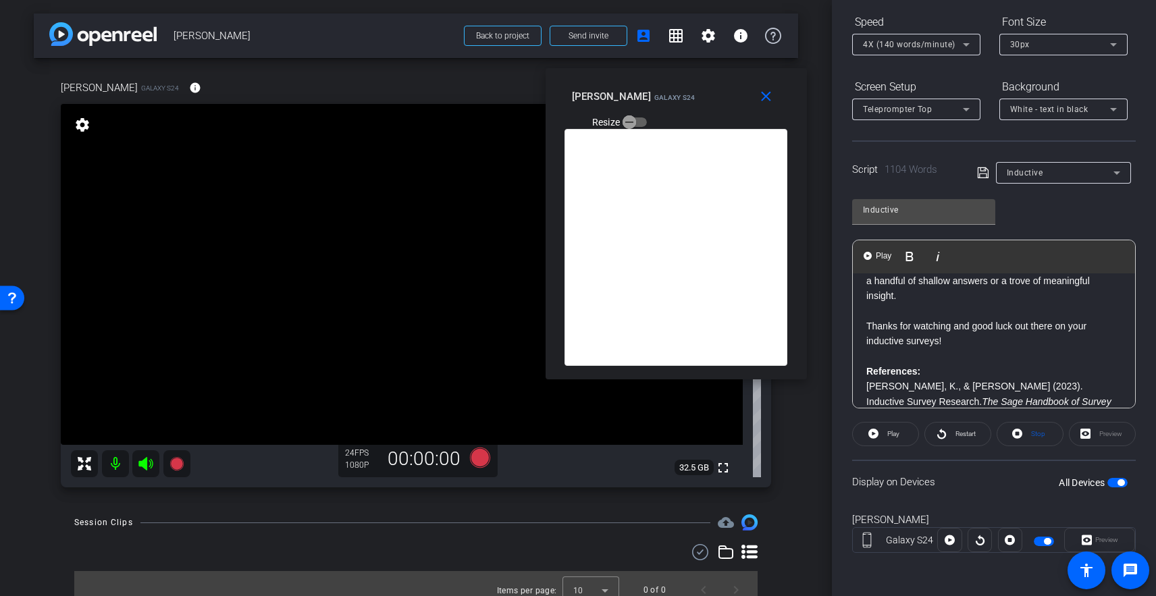
scroll to position [2160, 0]
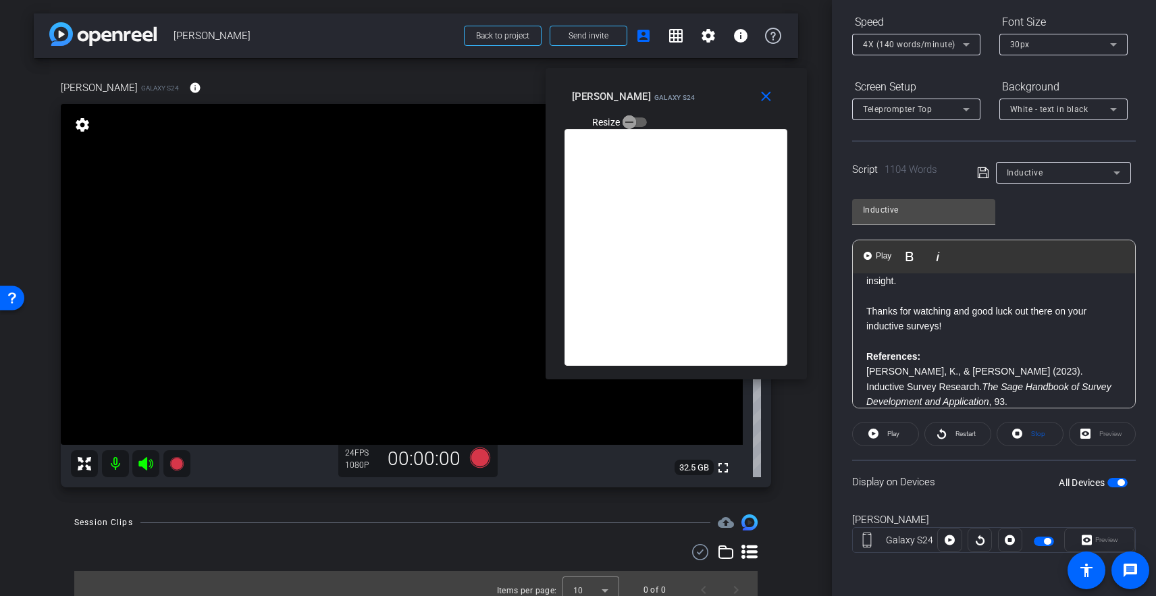
click at [906, 334] on p "Inductive surveys give us a flexible, scalable way to hear people’s voices in t…" at bounding box center [993, 235] width 255 height 197
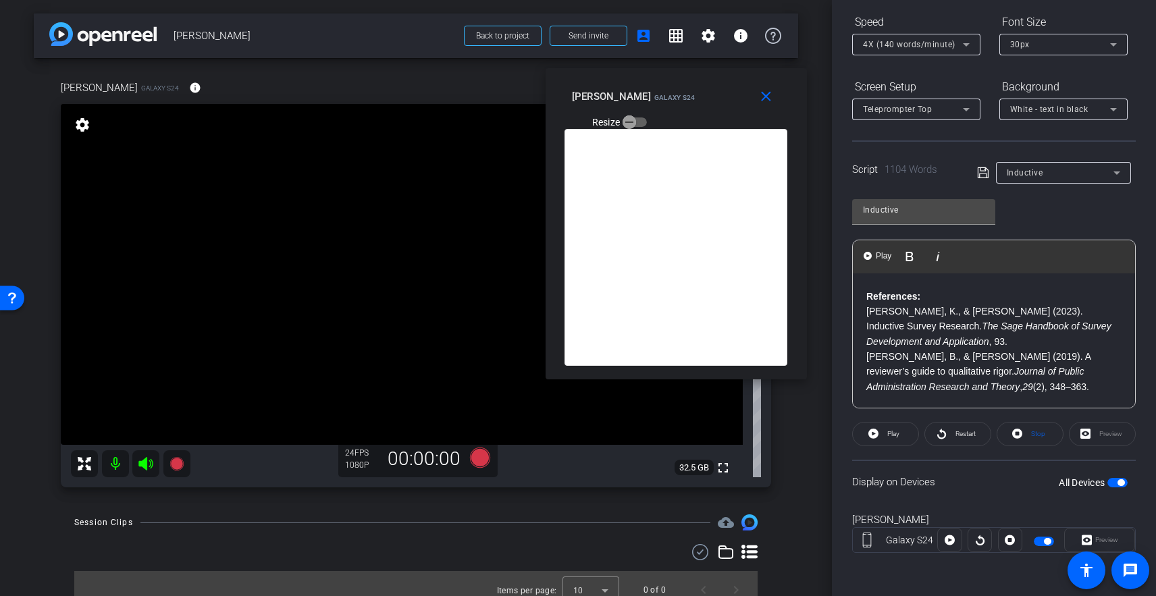
click at [884, 288] on p at bounding box center [993, 280] width 255 height 15
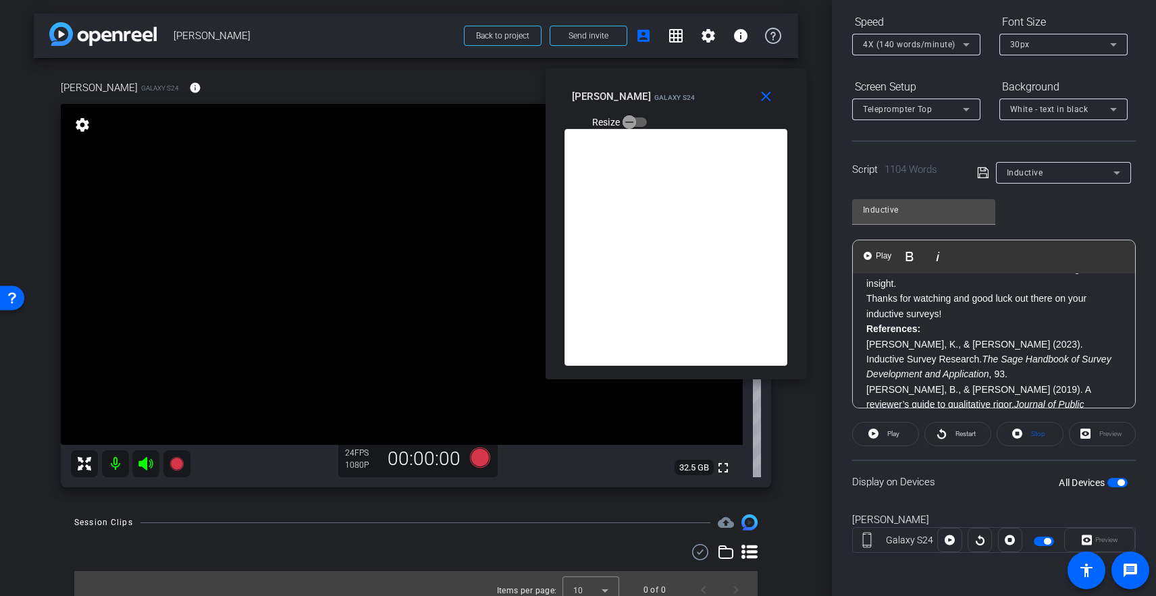
click at [966, 321] on p "Inductive surveys give us a flexible, scalable way to hear people’s voices in t…" at bounding box center [993, 231] width 255 height 182
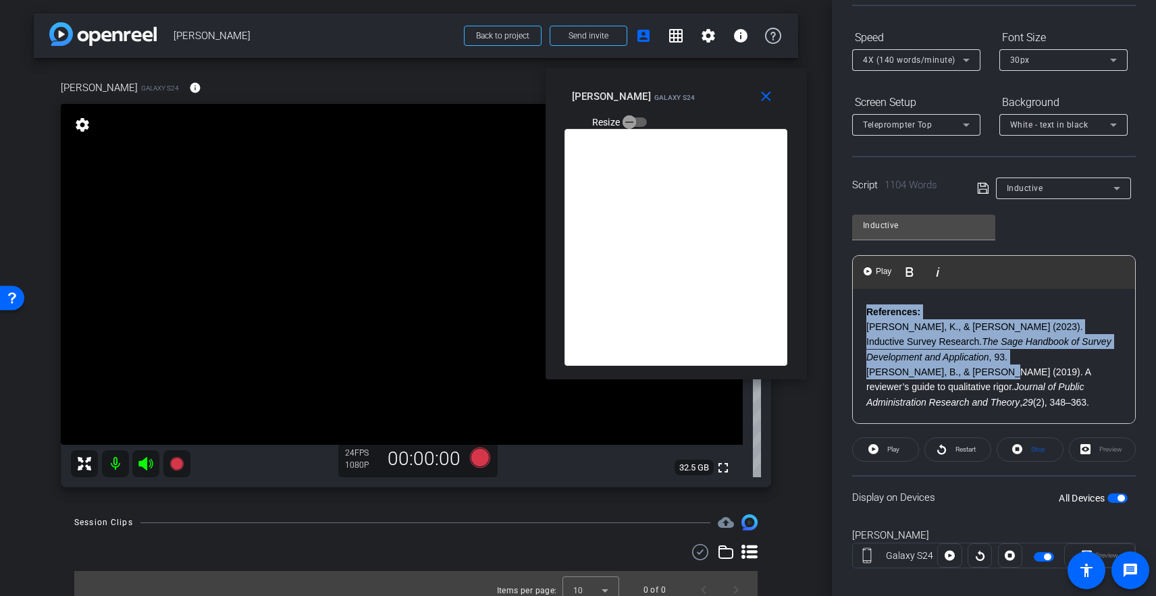
scroll to position [142, 0]
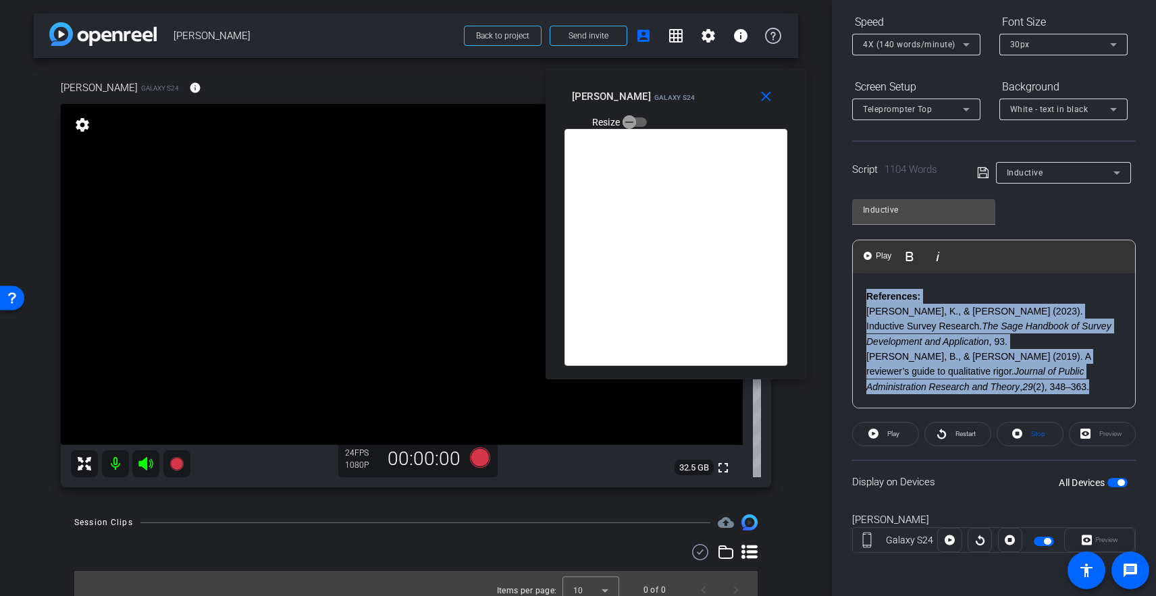
drag, startPoint x: 913, startPoint y: 325, endPoint x: 1012, endPoint y: 387, distance: 117.1
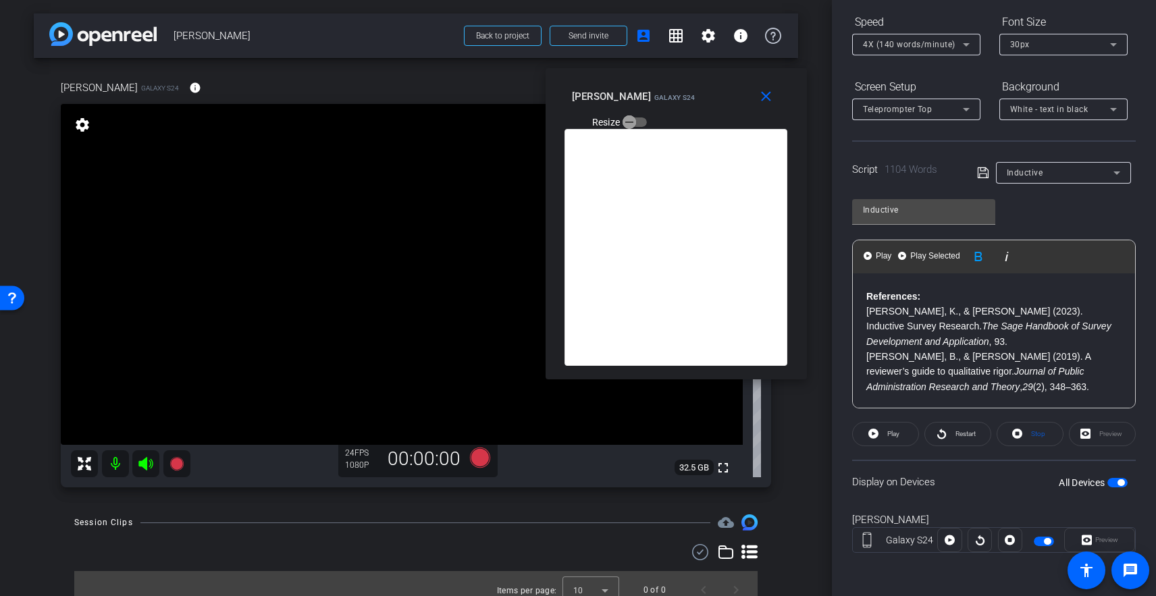
scroll to position [2161, 0]
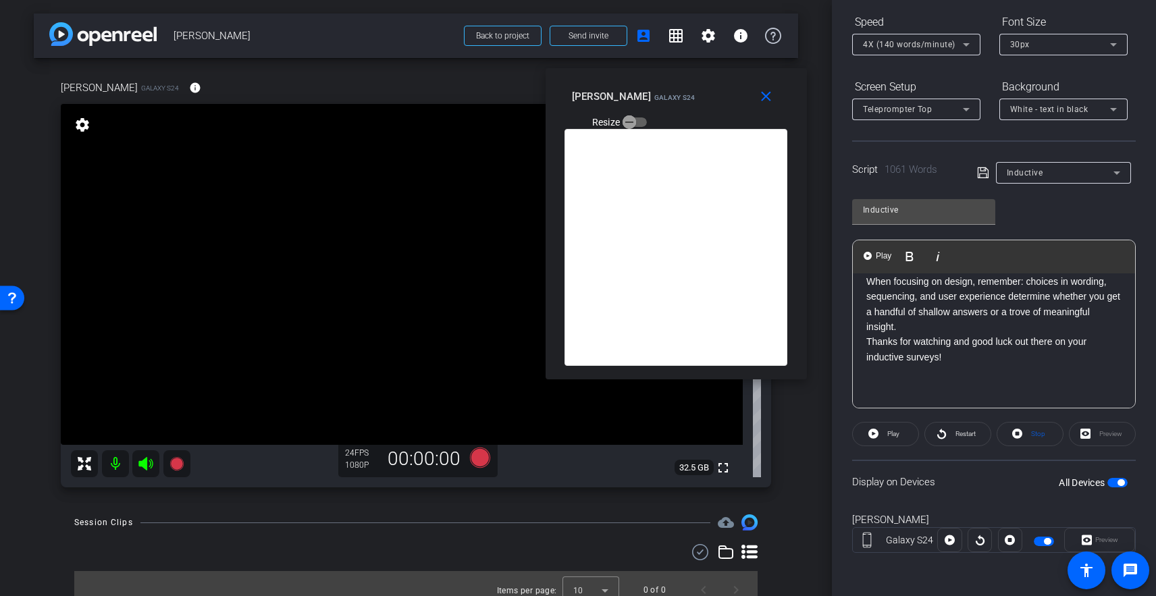
click at [984, 375] on p at bounding box center [993, 372] width 255 height 15
click at [947, 365] on p "Inductive surveys give us a flexible, scalable way to hear people’s voices in t…" at bounding box center [993, 274] width 255 height 182
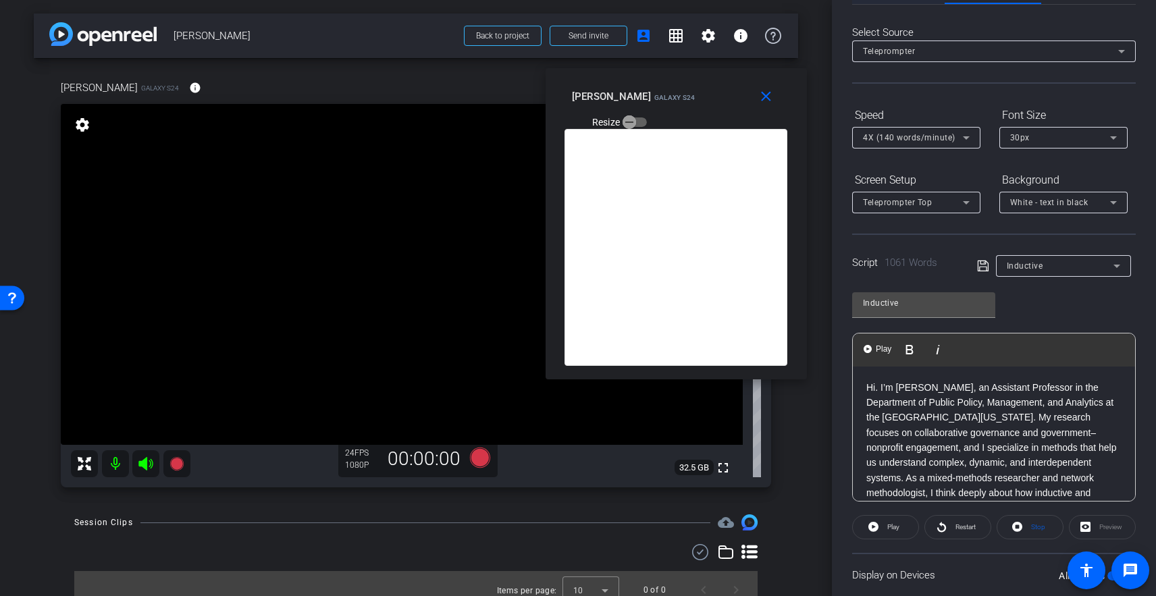
scroll to position [0, 0]
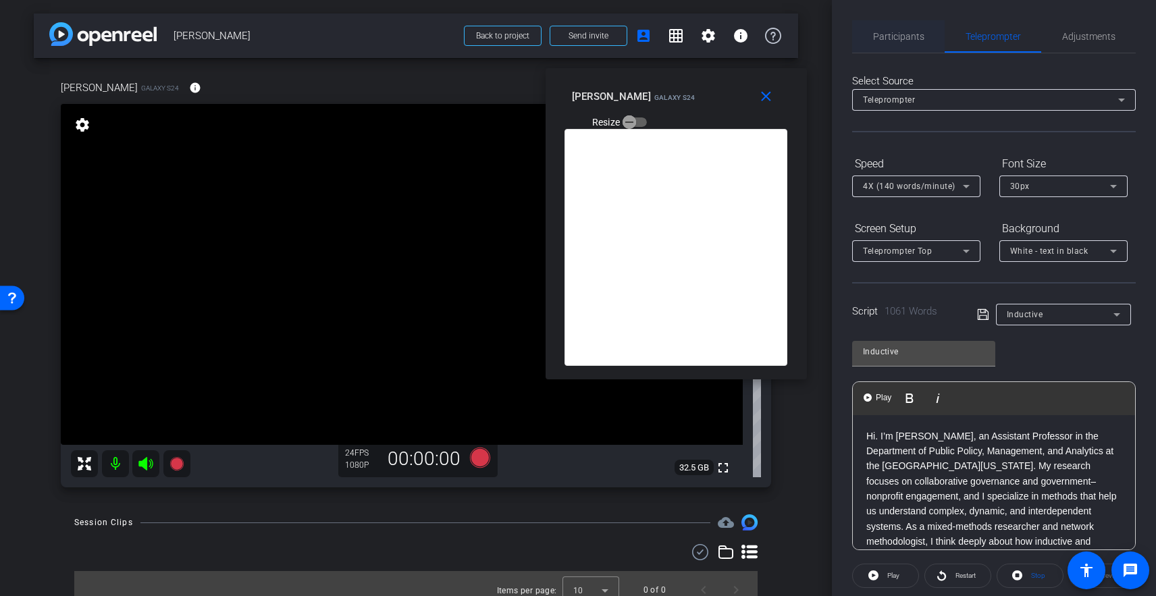
click at [896, 39] on span "Participants" at bounding box center [898, 36] width 51 height 9
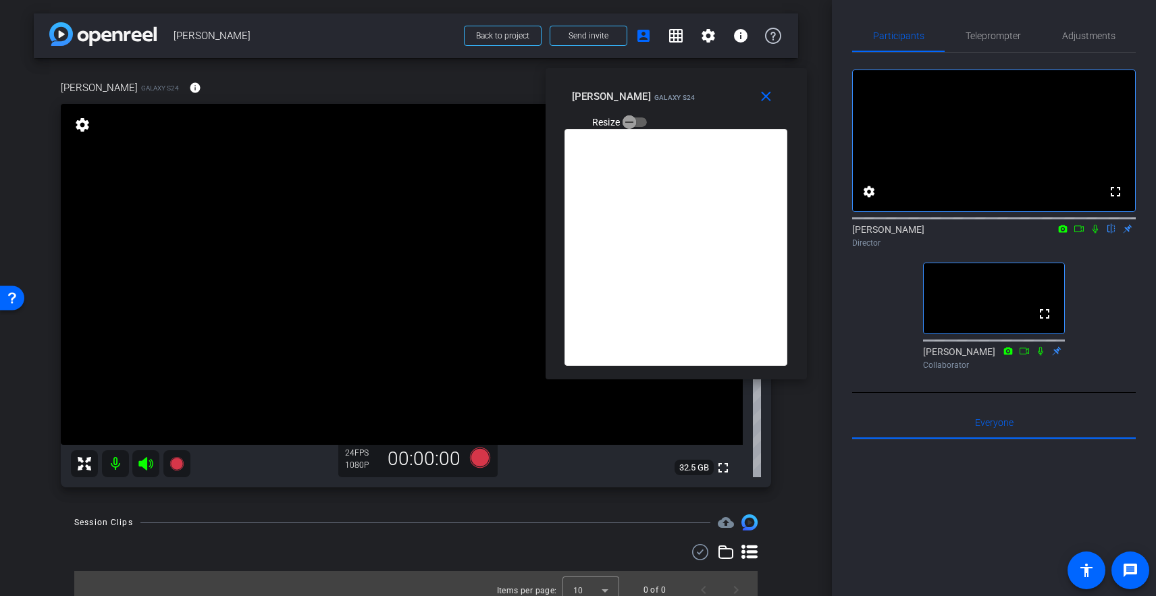
click at [1080, 234] on icon at bounding box center [1079, 228] width 11 height 9
click at [989, 34] on span "Teleprompter" at bounding box center [993, 35] width 55 height 9
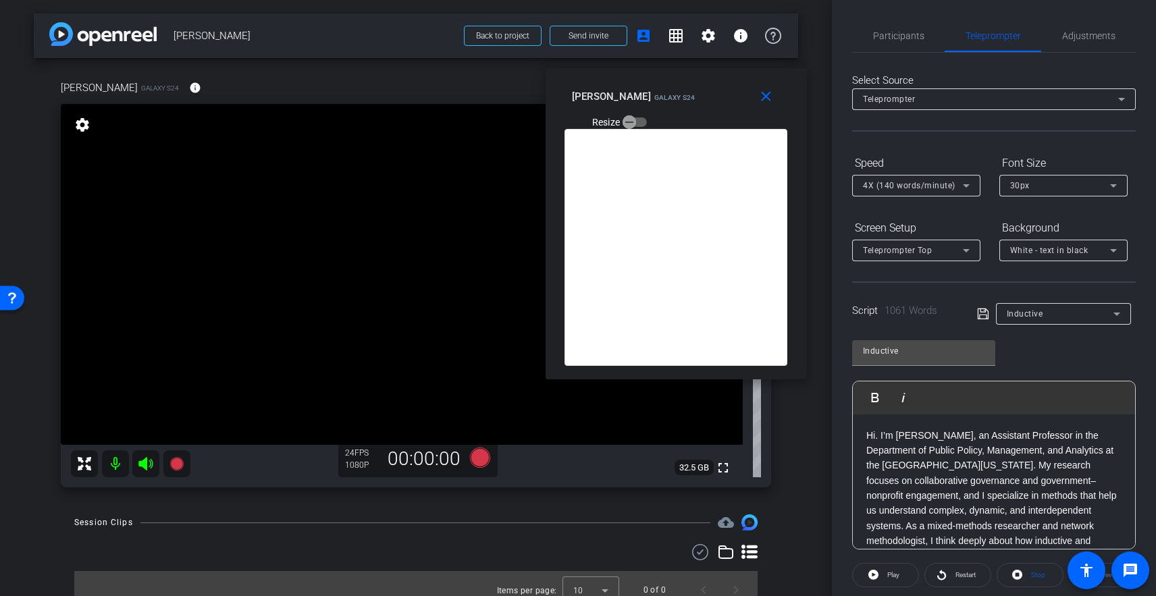
scroll to position [0, 0]
click at [912, 35] on span "Participants" at bounding box center [898, 36] width 51 height 9
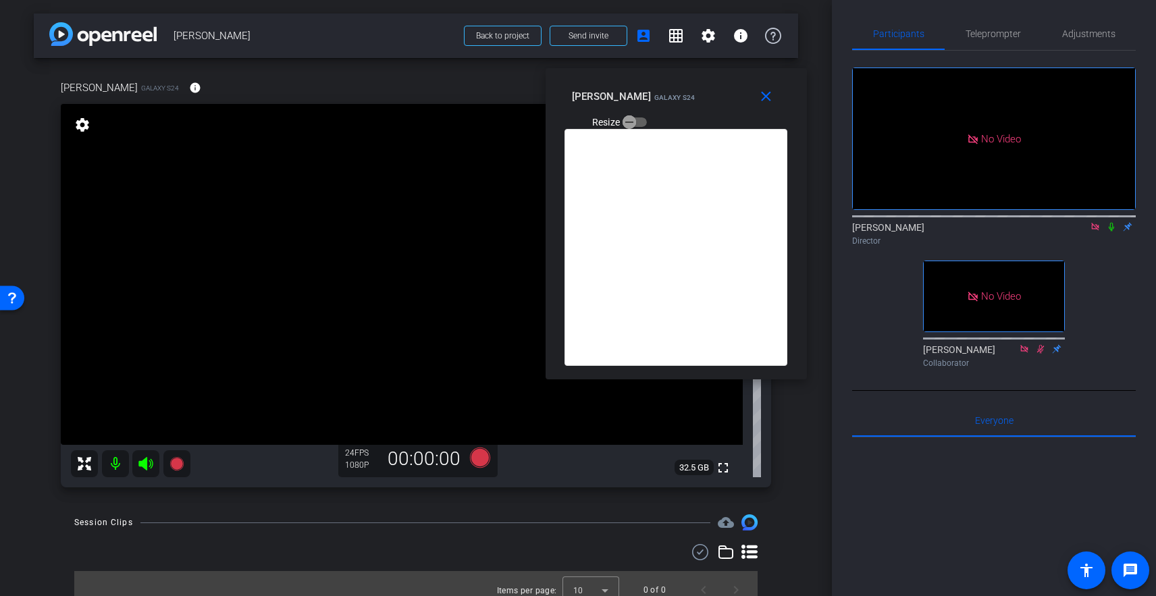
click at [1091, 222] on icon at bounding box center [1111, 226] width 11 height 9
click at [171, 464] on icon at bounding box center [176, 464] width 14 height 14
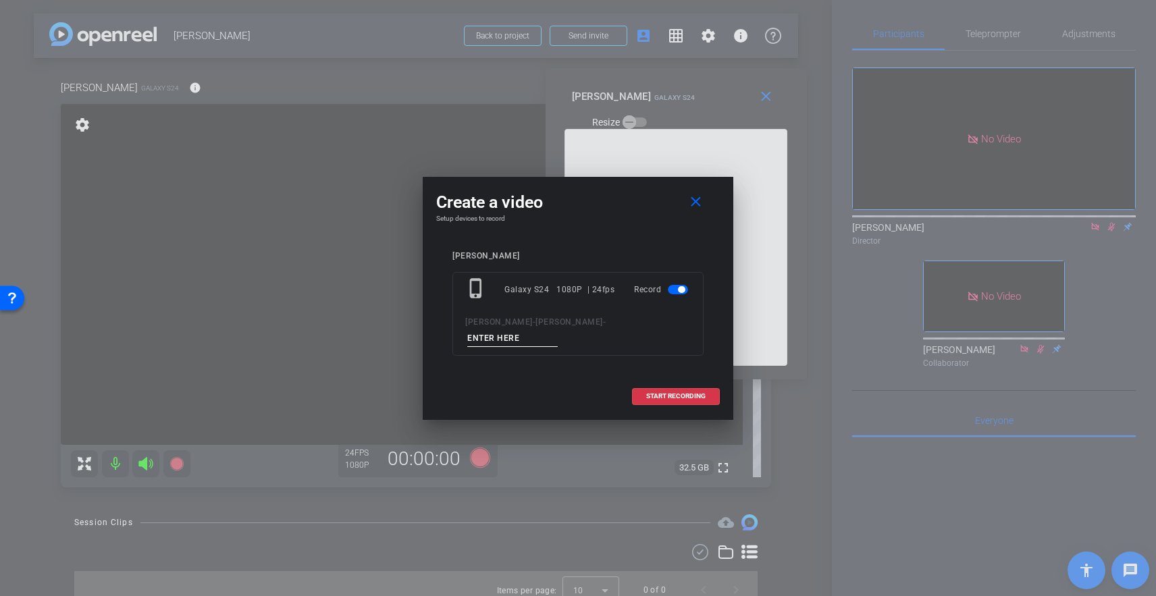
click at [558, 330] on input at bounding box center [512, 338] width 90 height 17
type input "Inductive 1"
click at [675, 393] on span "START RECORDING" at bounding box center [675, 396] width 59 height 7
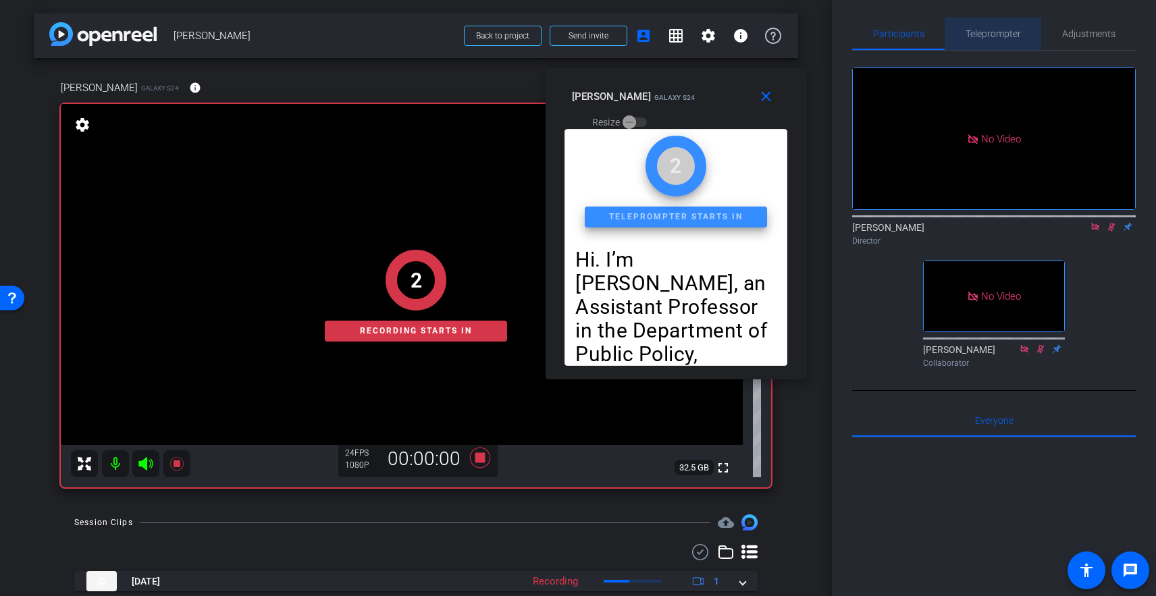
click at [998, 34] on span "Teleprompter" at bounding box center [993, 33] width 55 height 9
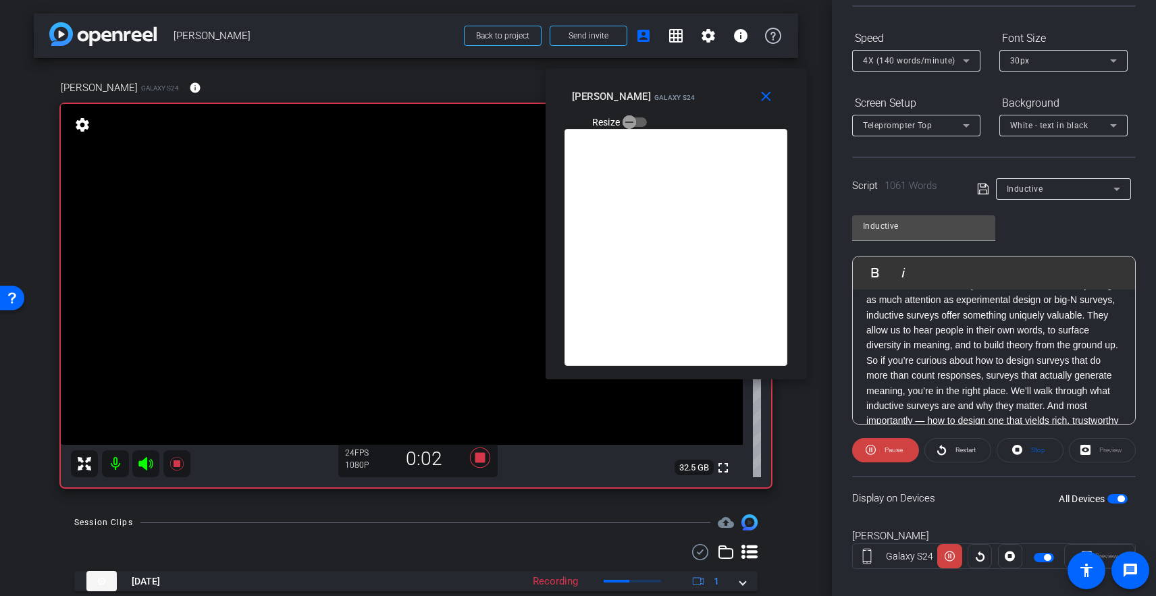
scroll to position [142, 0]
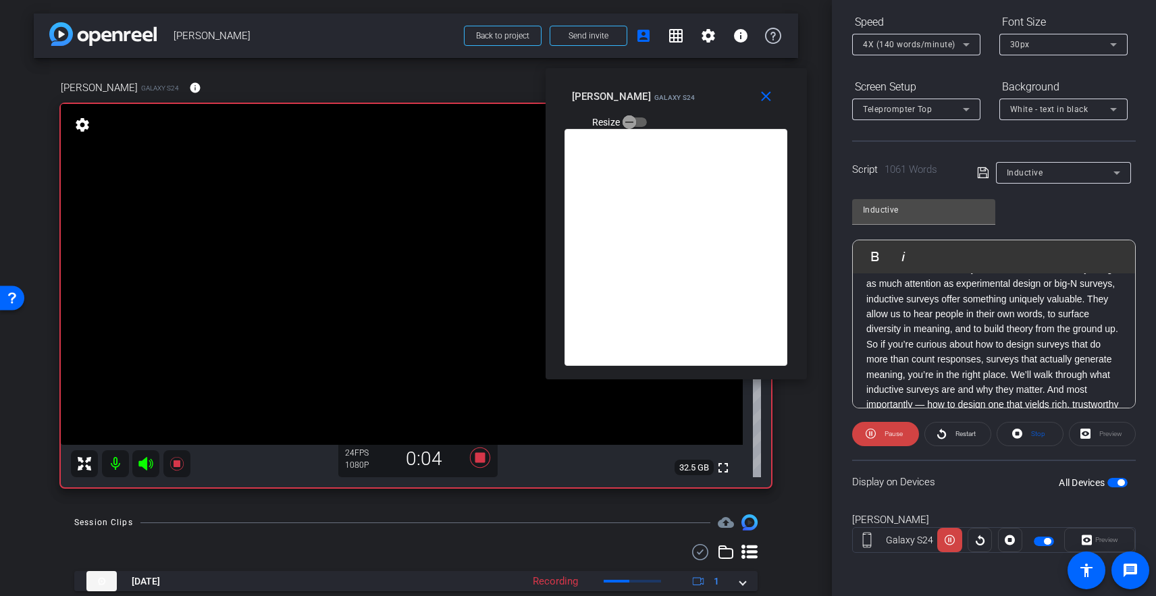
click at [1091, 542] on div "Preview" at bounding box center [1099, 540] width 71 height 24
click at [885, 436] on span "Pause" at bounding box center [894, 433] width 18 height 7
click at [958, 434] on span "Restart" at bounding box center [966, 433] width 20 height 7
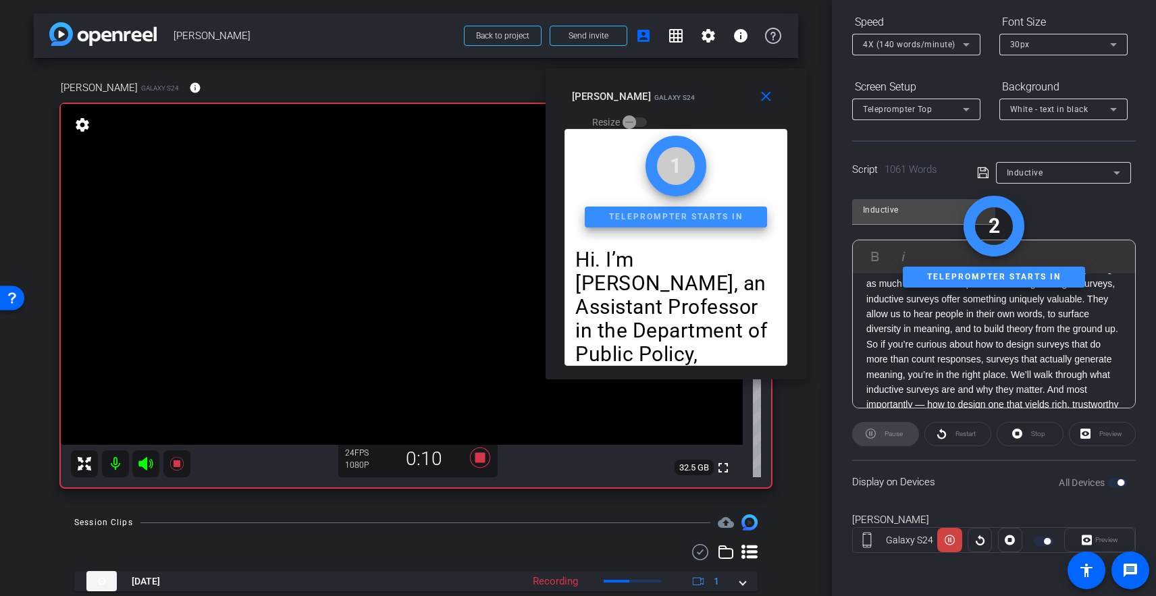
click at [1091, 543] on div "Preview" at bounding box center [1099, 540] width 71 height 24
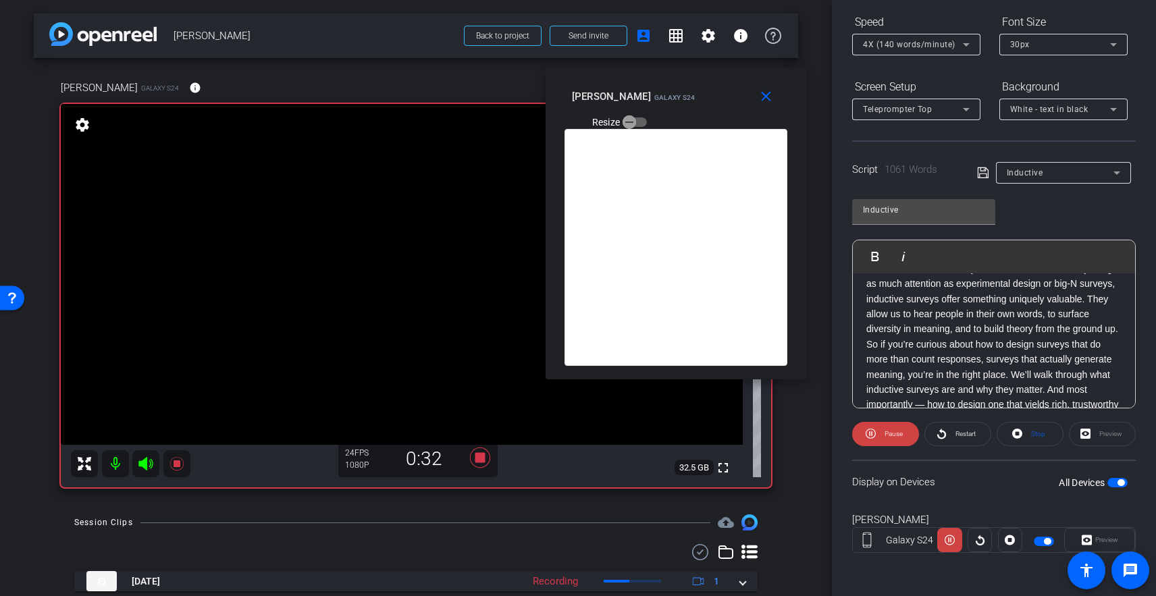
scroll to position [0, 0]
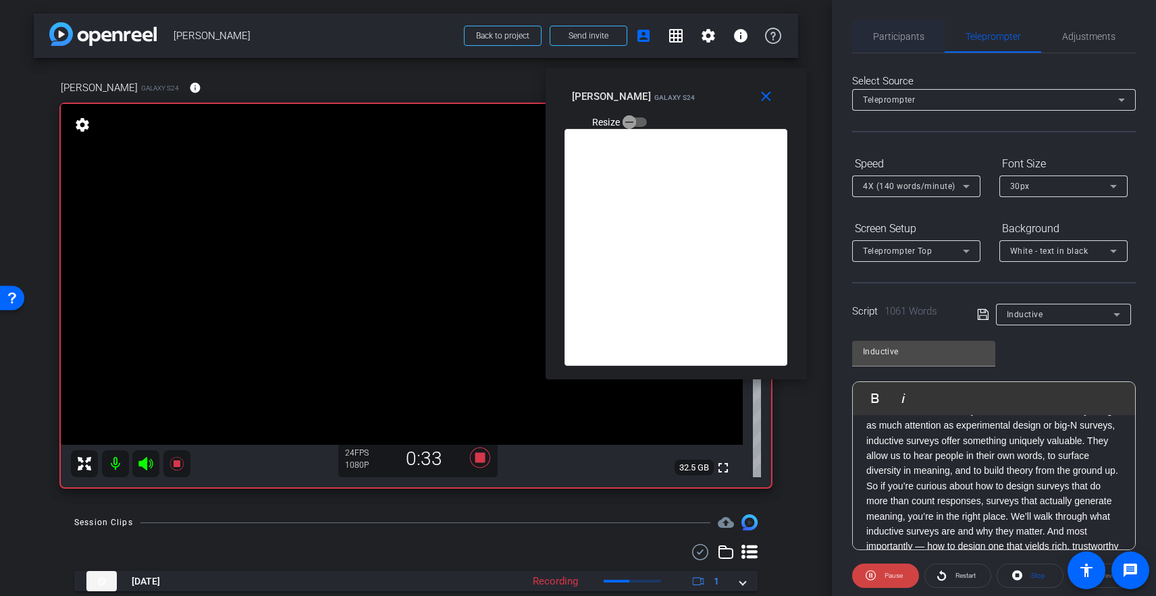
click at [901, 37] on span "Participants" at bounding box center [898, 36] width 51 height 9
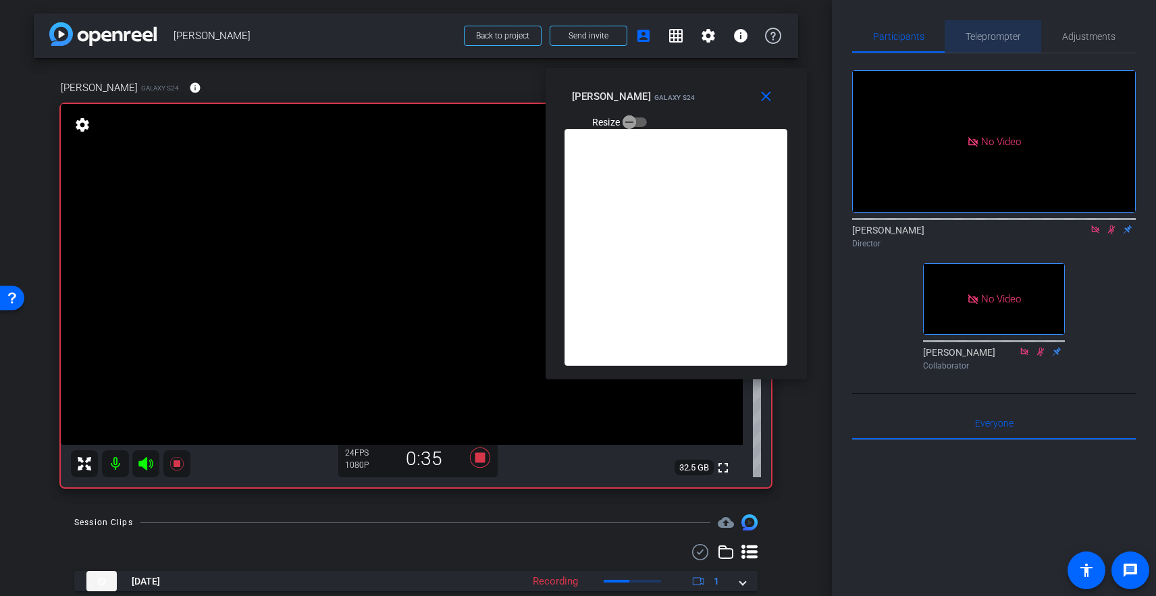
click at [992, 33] on span "Teleprompter" at bounding box center [993, 36] width 55 height 9
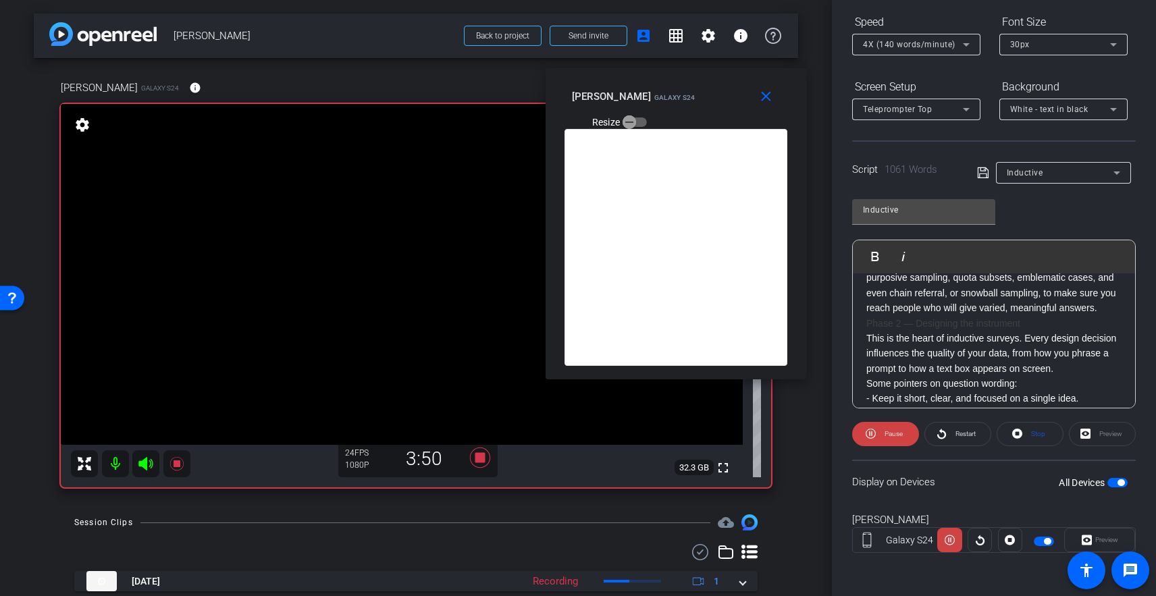
scroll to position [916, 0]
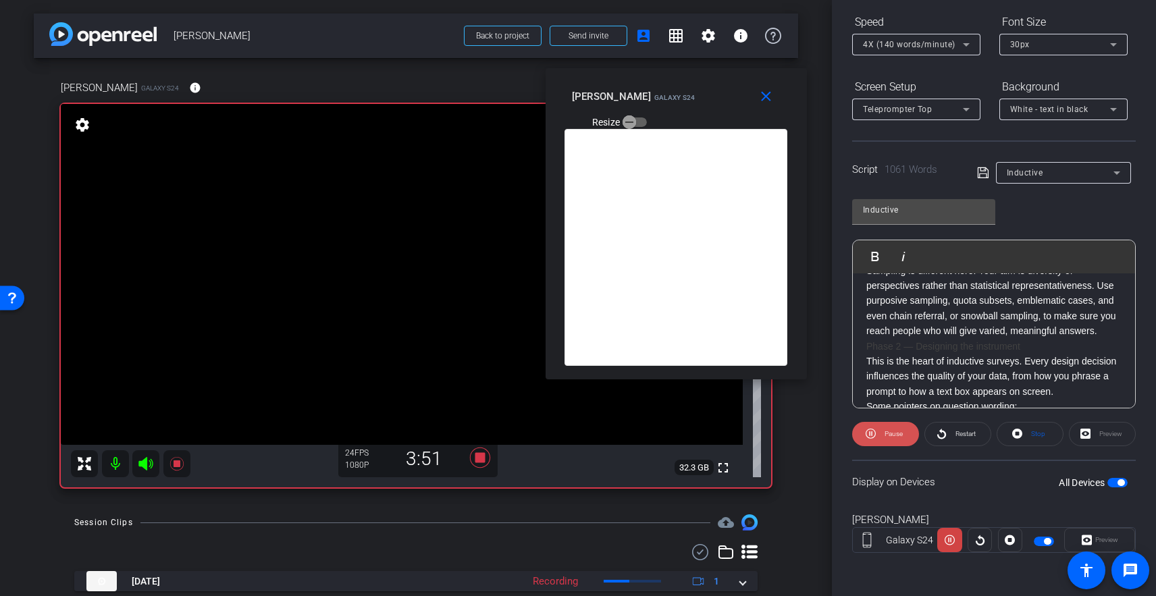
click at [900, 434] on span "Pause" at bounding box center [894, 433] width 18 height 7
click at [865, 290] on div "Hi. I’m Kate Albrecht, an Assistant Professor in the Department of Public Polic…" at bounding box center [994, 482] width 282 height 2249
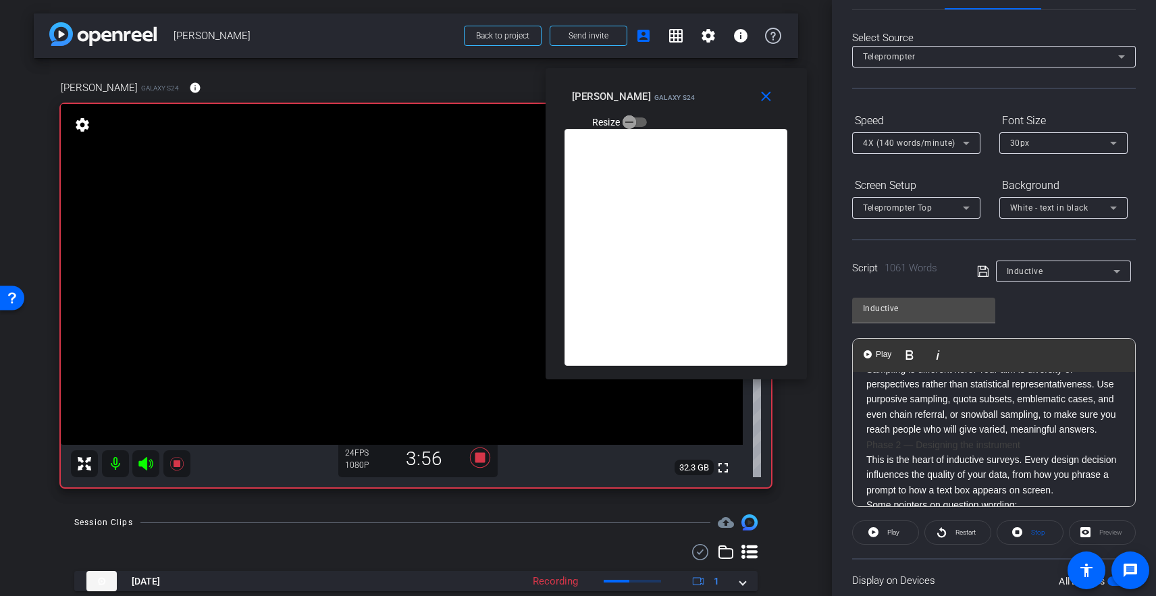
scroll to position [0, 0]
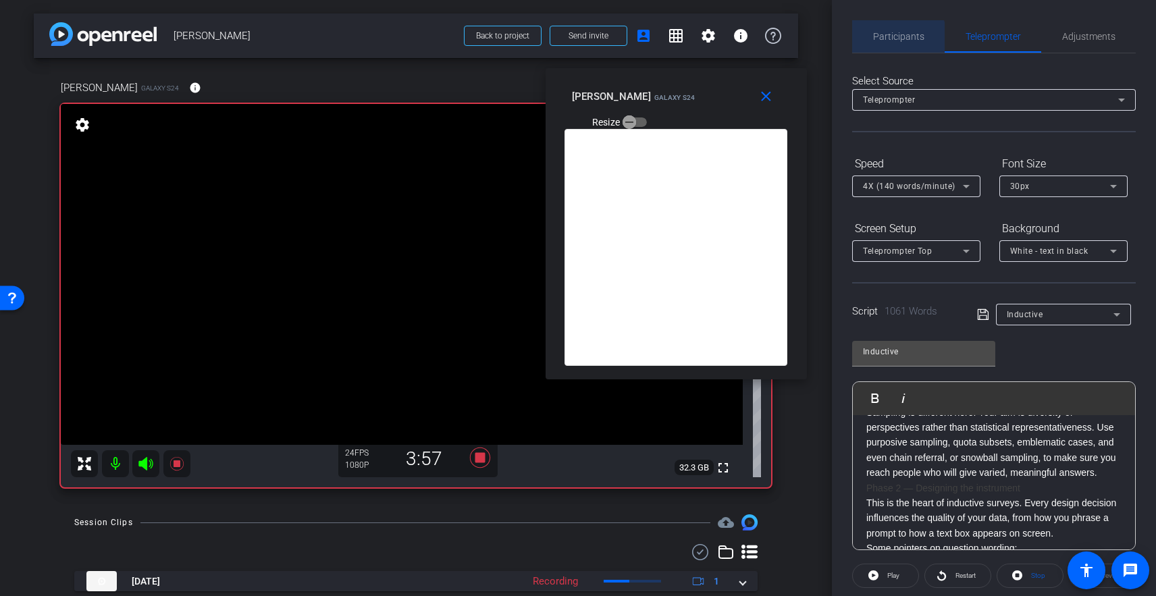
click at [895, 43] on span "Participants" at bounding box center [898, 36] width 51 height 32
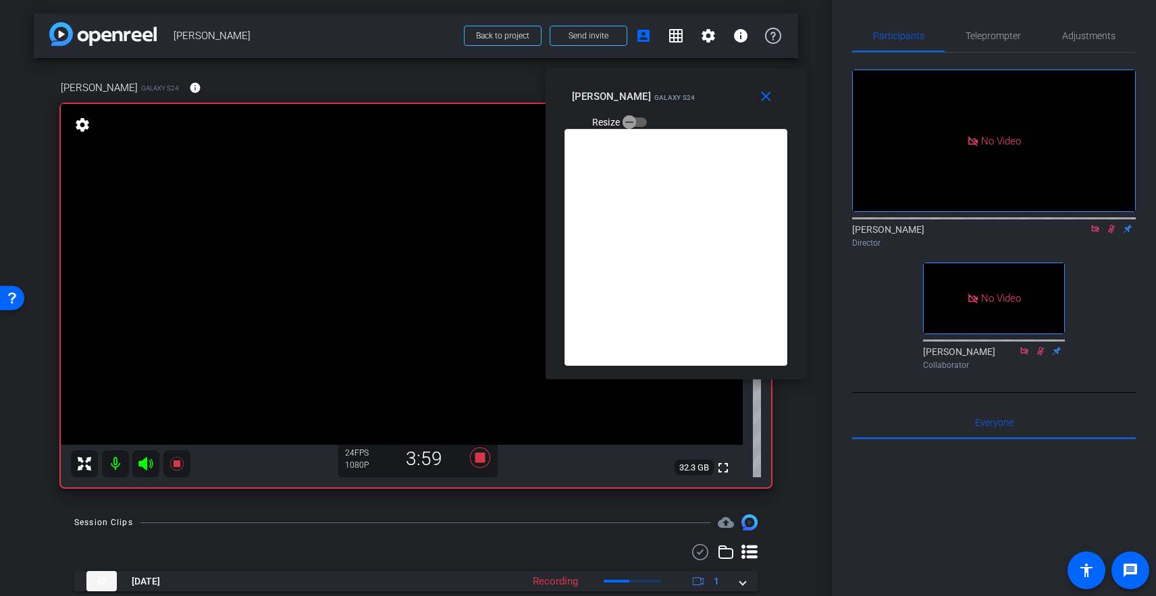
click at [1091, 224] on icon at bounding box center [1111, 228] width 11 height 9
click at [985, 36] on span "Teleprompter" at bounding box center [993, 35] width 55 height 9
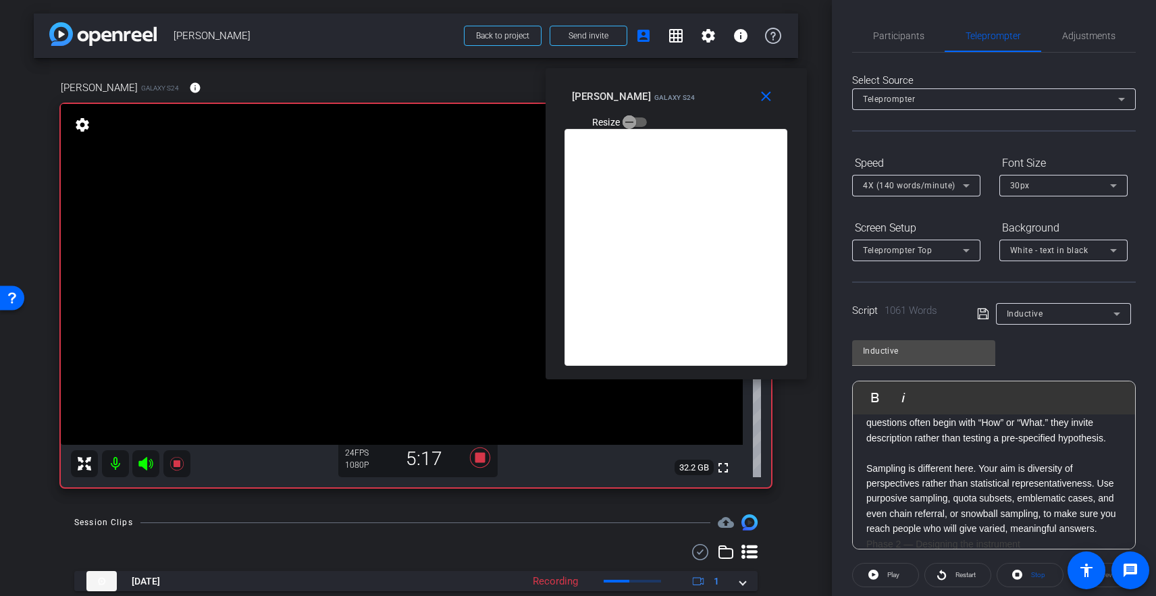
scroll to position [830, 0]
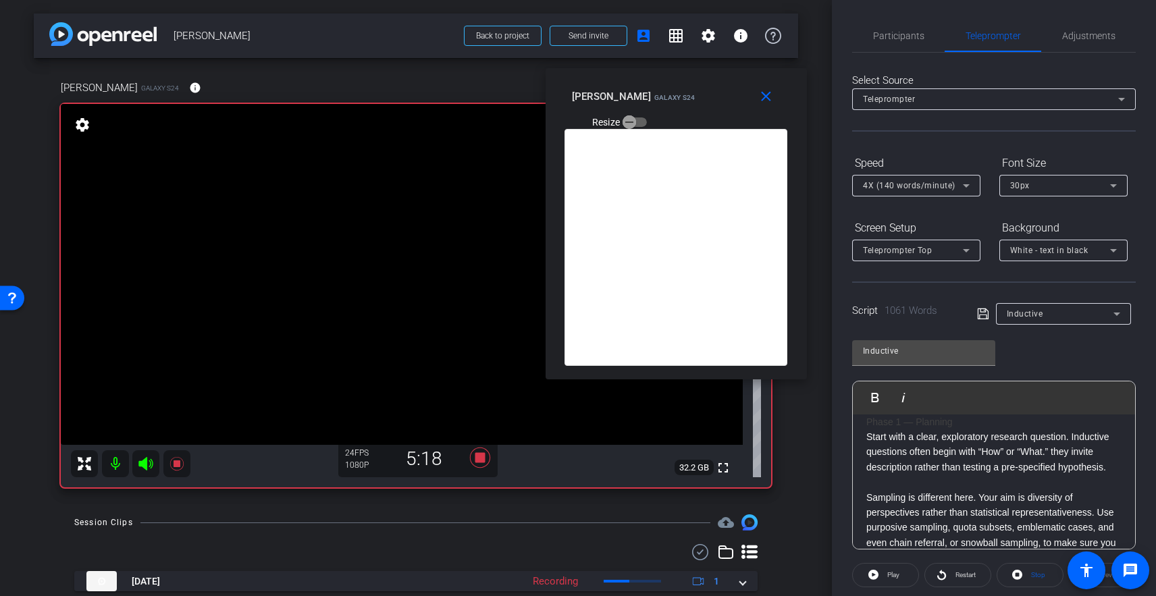
click at [866, 429] on h2 "Phase 1 — Planning" at bounding box center [993, 422] width 255 height 15
click at [767, 97] on mat-icon "close" at bounding box center [766, 96] width 17 height 17
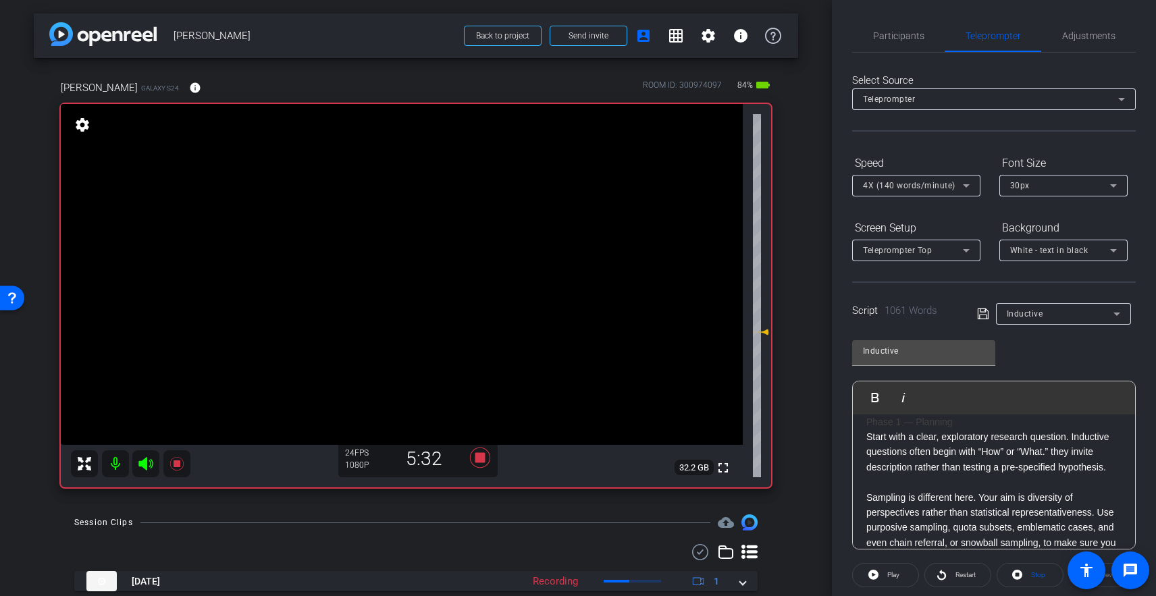
drag, startPoint x: 866, startPoint y: 452, endPoint x: 920, endPoint y: 448, distance: 54.8
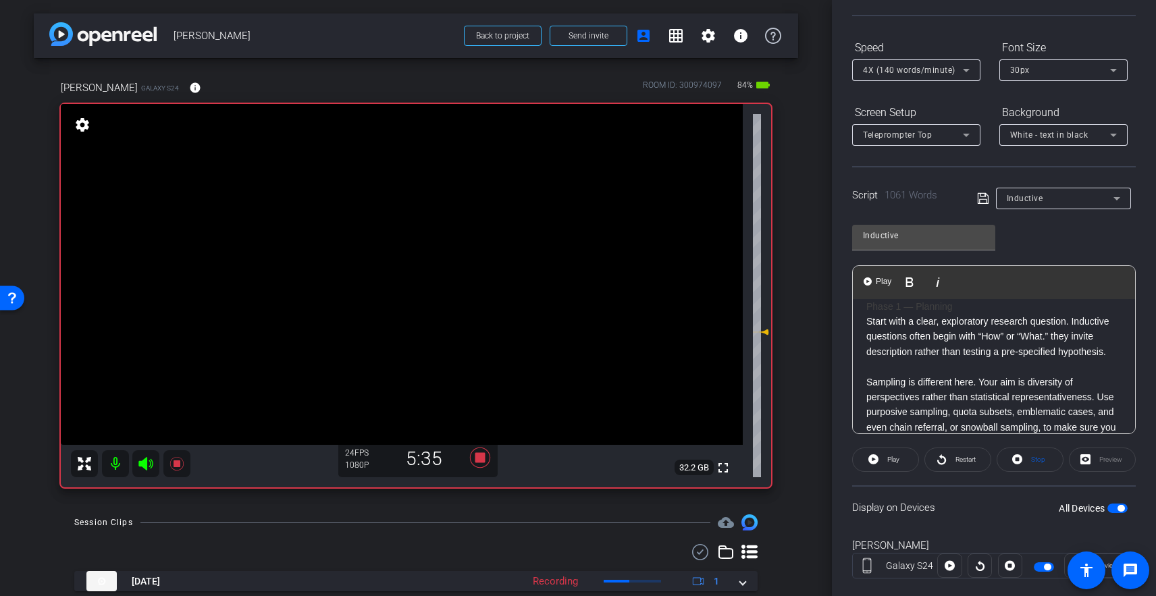
scroll to position [142, 0]
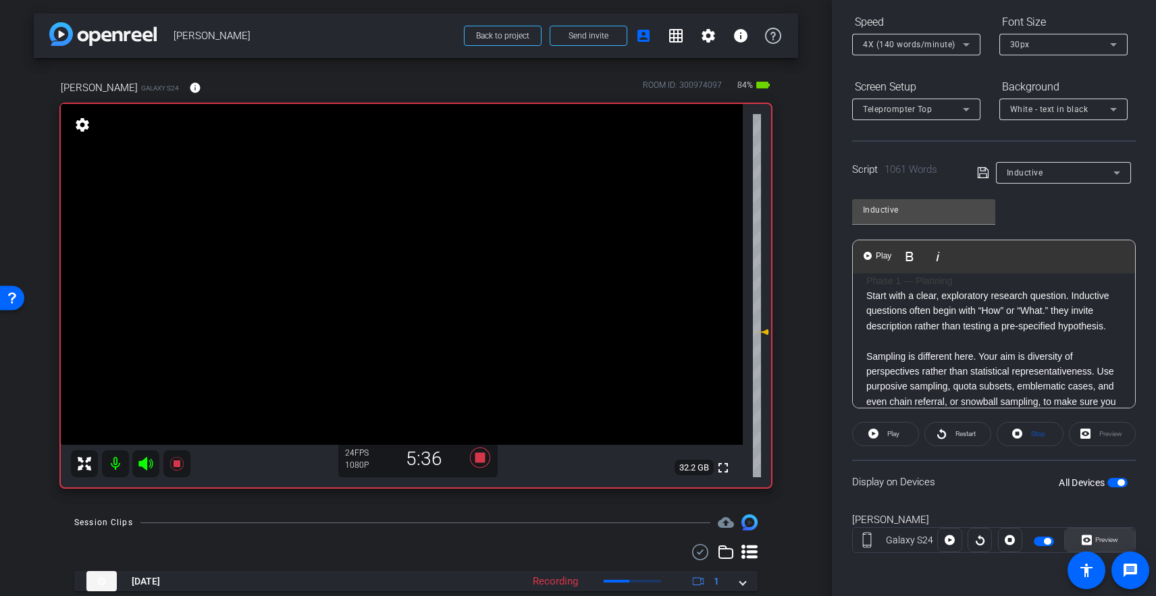
click at [1089, 539] on icon at bounding box center [1087, 540] width 10 height 20
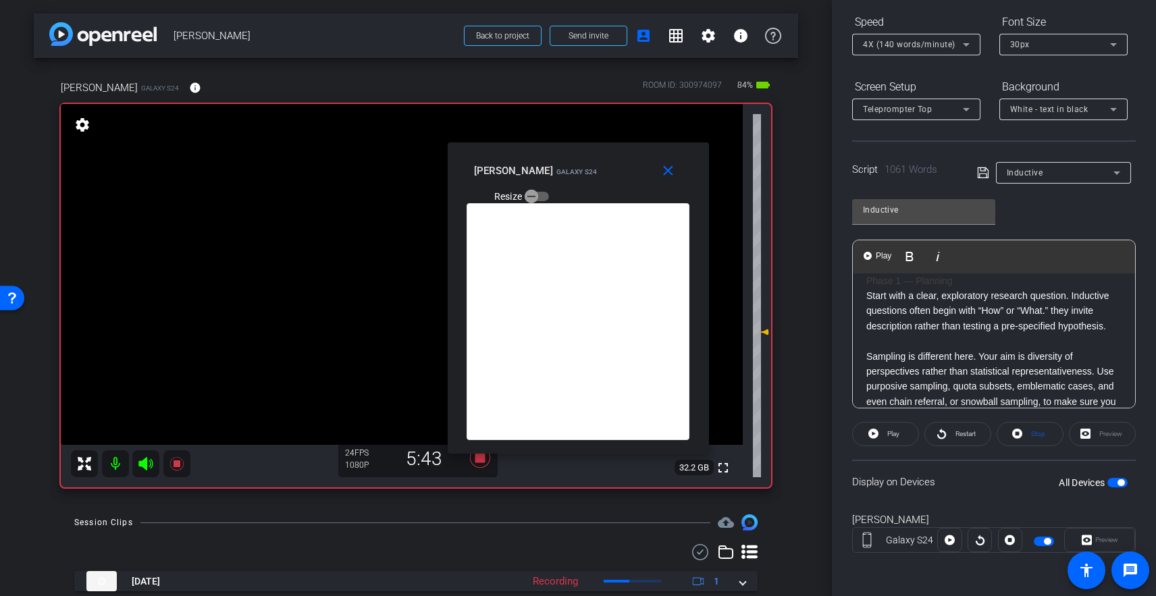
click at [865, 314] on div "Hi. I’m Kate Albrecht, an Assistant Professor in the Department of Public Polic…" at bounding box center [994, 568] width 282 height 2249
click at [868, 255] on img "button" at bounding box center [868, 256] width 8 height 8
click at [1091, 540] on div "Preview" at bounding box center [1099, 540] width 71 height 24
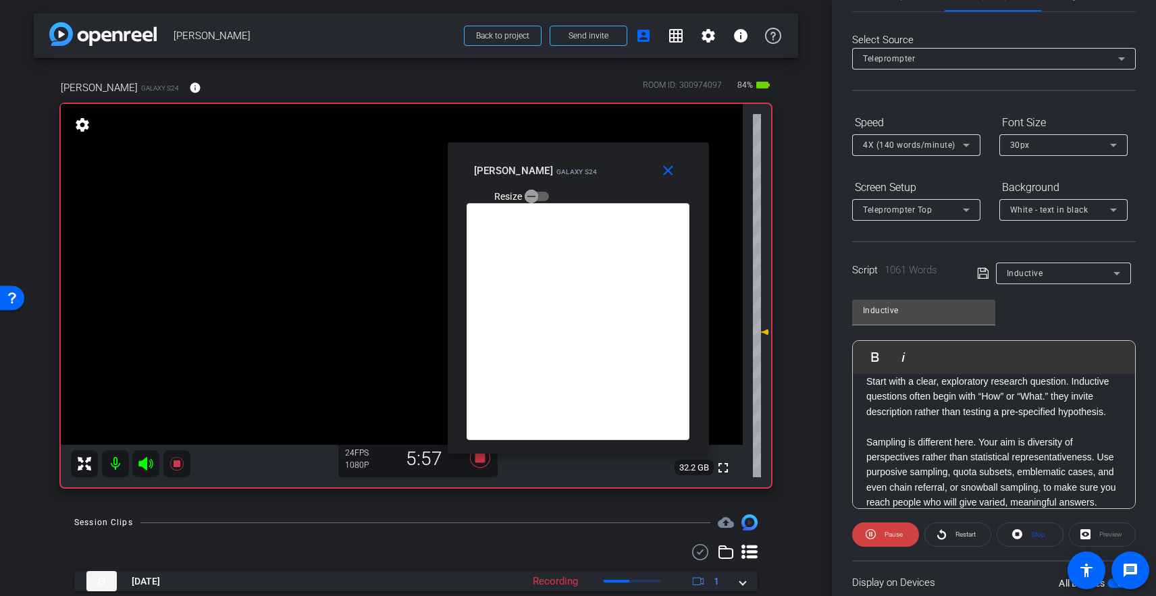
scroll to position [0, 0]
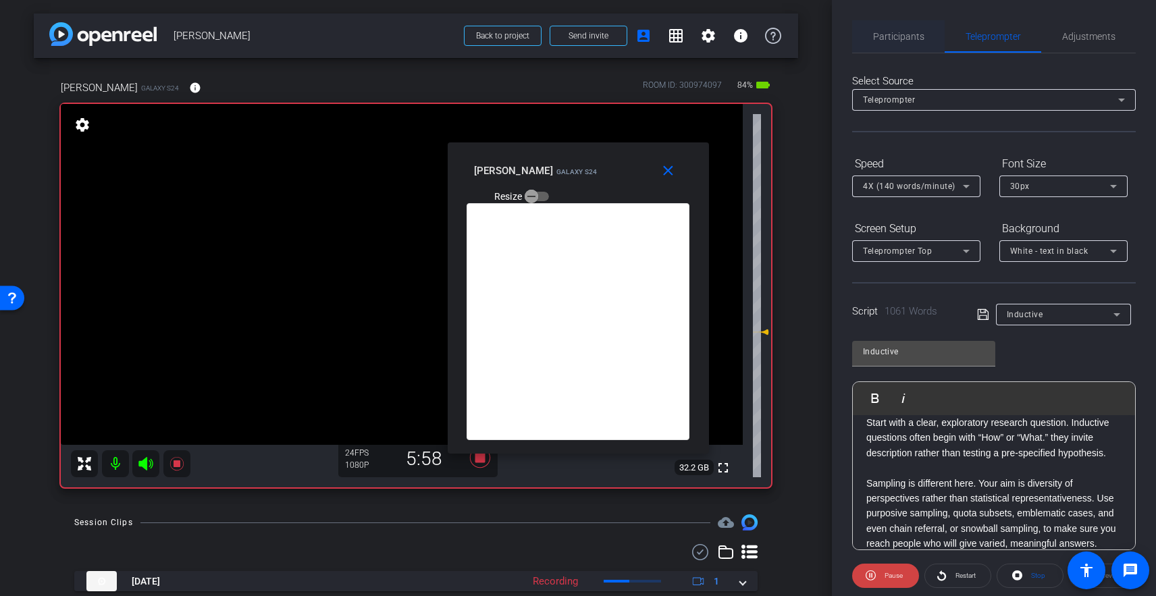
drag, startPoint x: 903, startPoint y: 35, endPoint x: 925, endPoint y: 51, distance: 27.2
click at [903, 35] on span "Participants" at bounding box center [898, 36] width 51 height 9
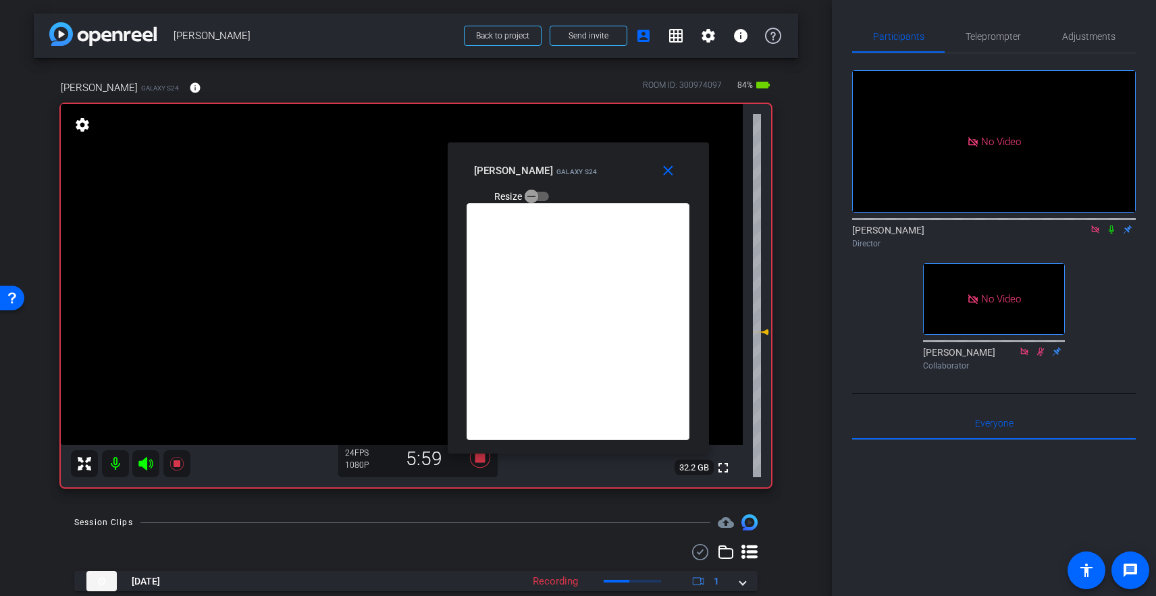
click at [1091, 225] on icon at bounding box center [1111, 229] width 11 height 9
click at [992, 37] on span "Teleprompter" at bounding box center [993, 36] width 55 height 9
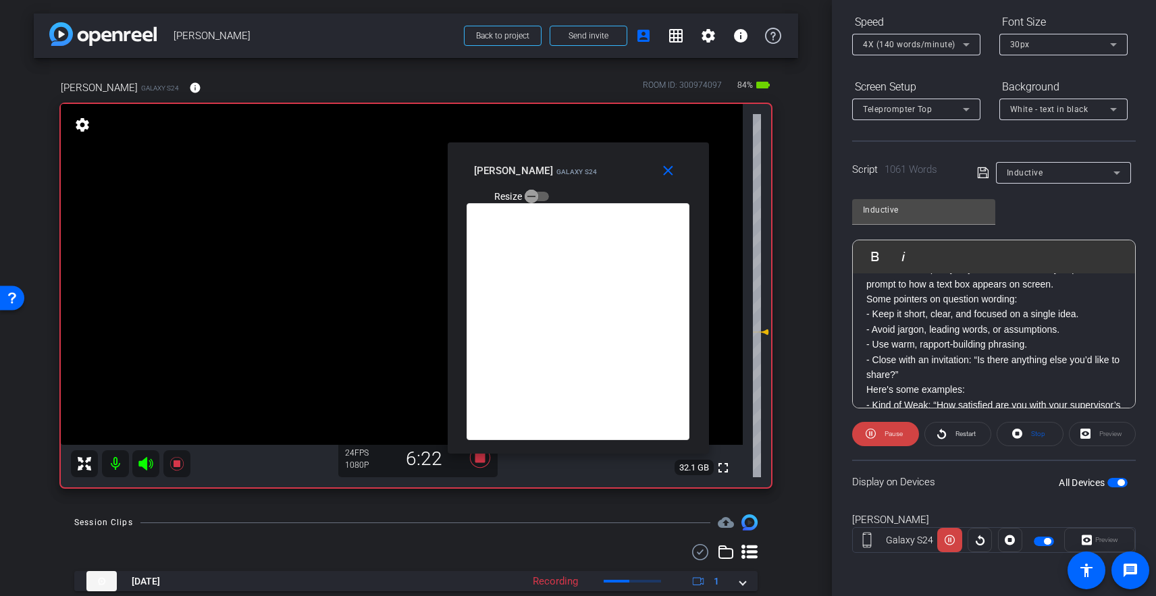
scroll to position [1014, 0]
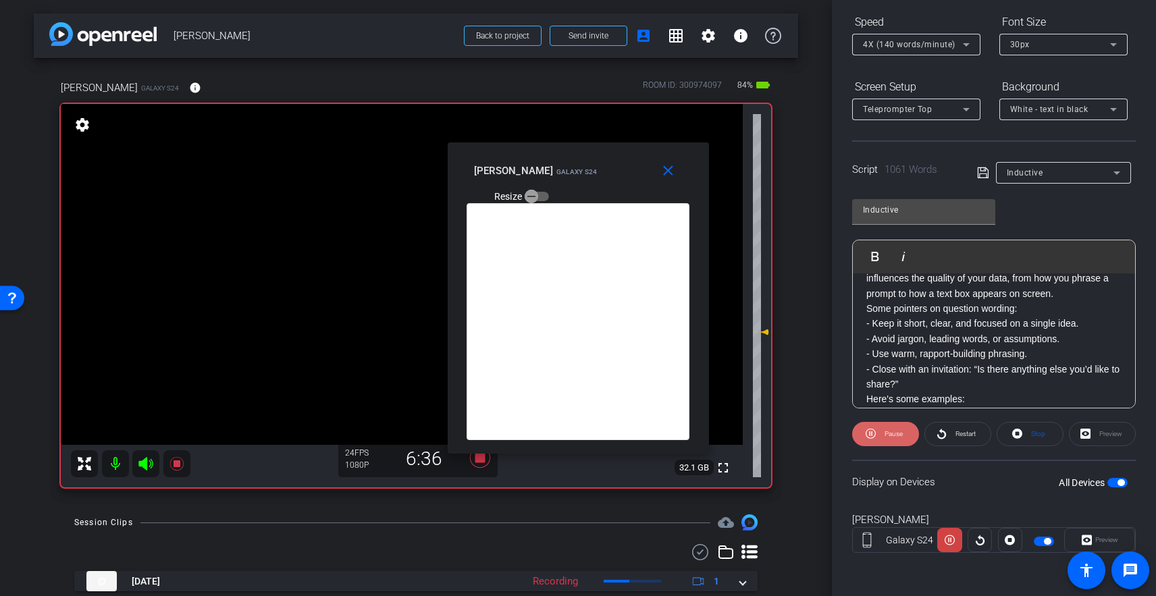
click at [877, 438] on span at bounding box center [885, 434] width 67 height 32
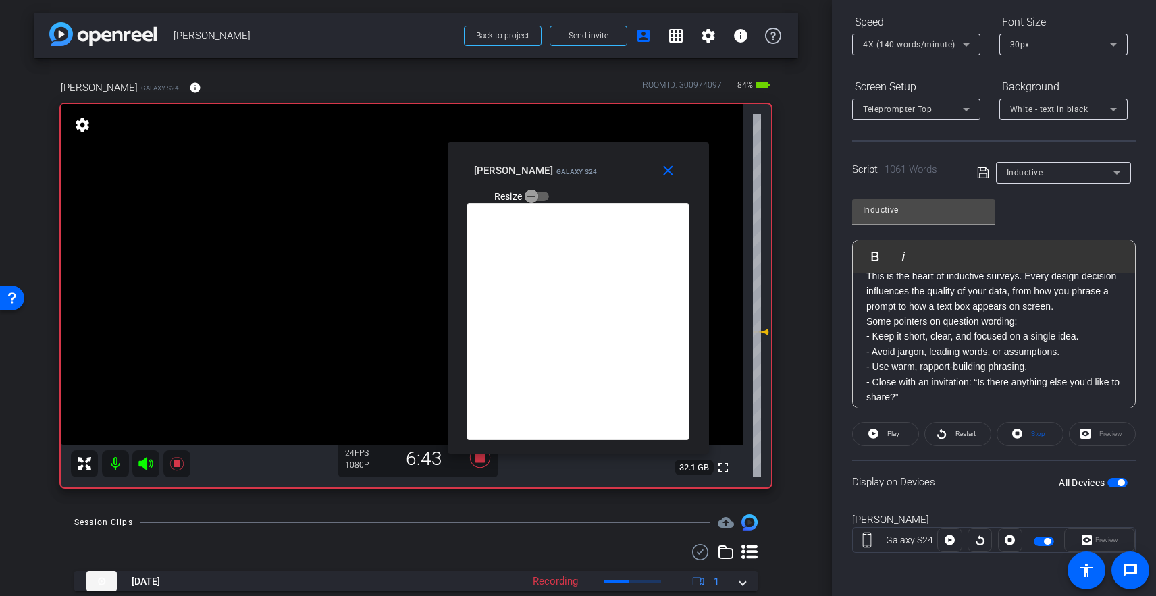
scroll to position [993, 0]
click at [866, 276] on h2 "Phase 2 — Designing the instrument" at bounding box center [993, 268] width 255 height 15
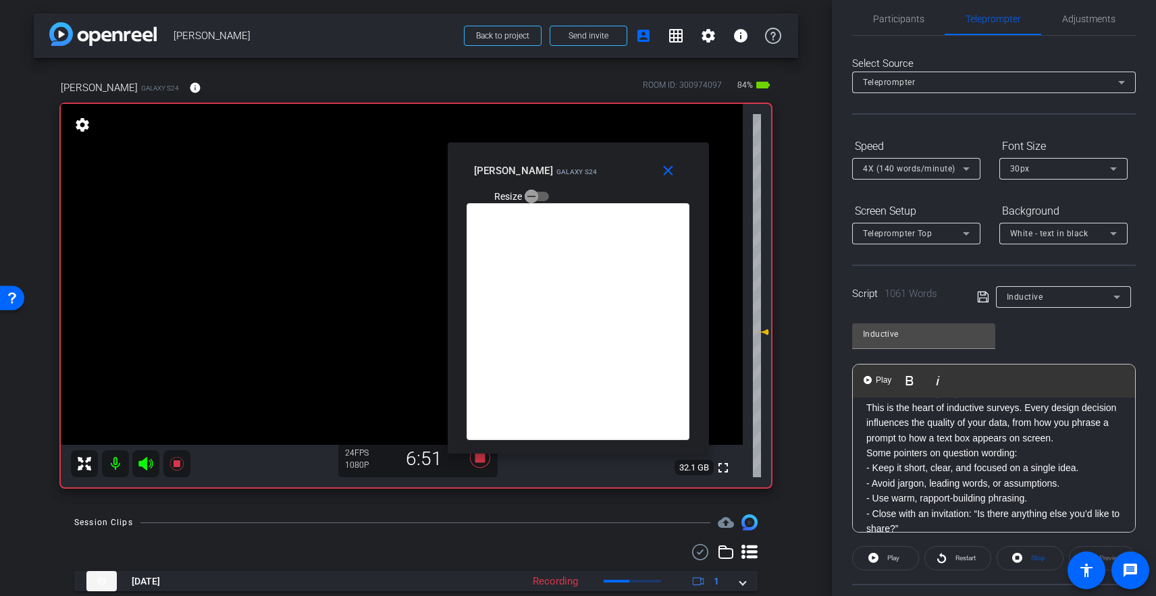
scroll to position [0, 0]
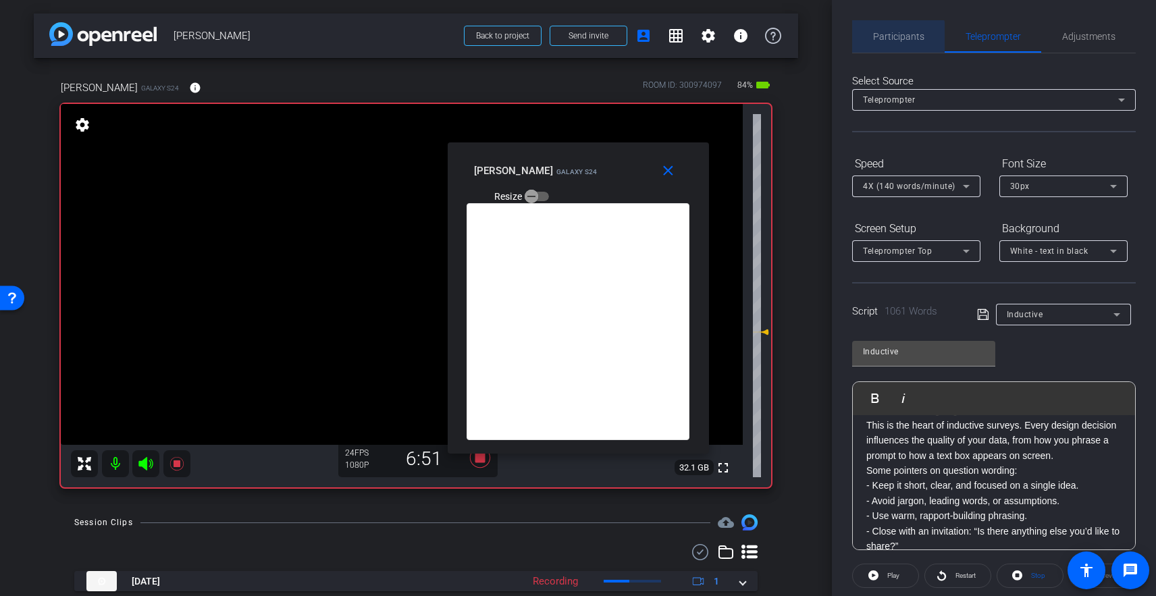
click at [891, 43] on span "Participants" at bounding box center [898, 36] width 51 height 32
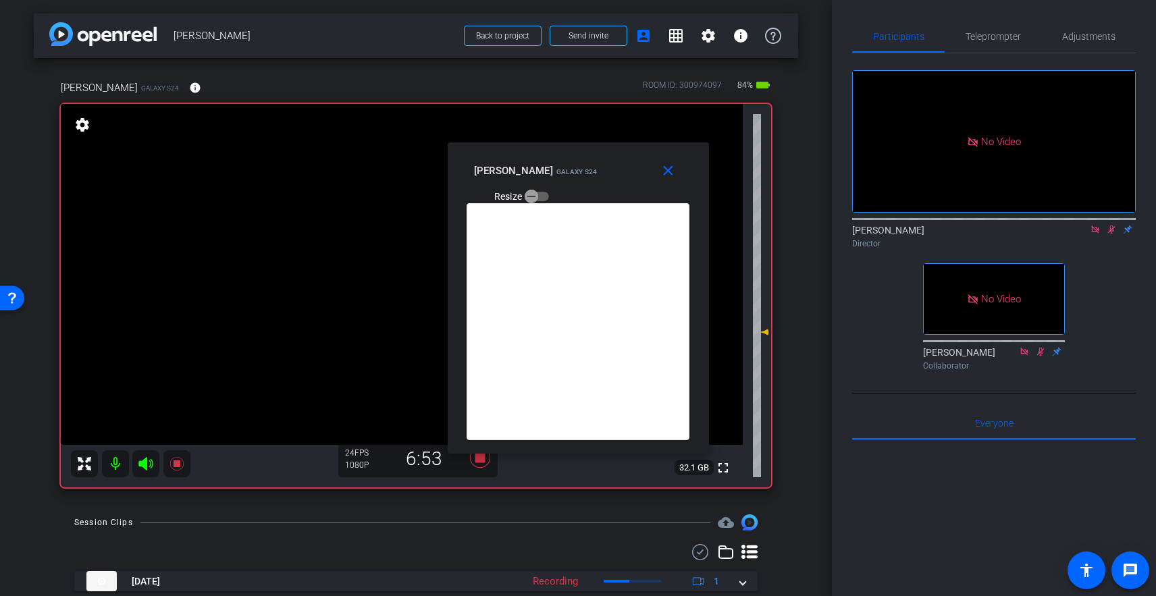
click at [1091, 225] on icon at bounding box center [1111, 229] width 11 height 9
click at [990, 40] on span "Teleprompter" at bounding box center [993, 36] width 55 height 9
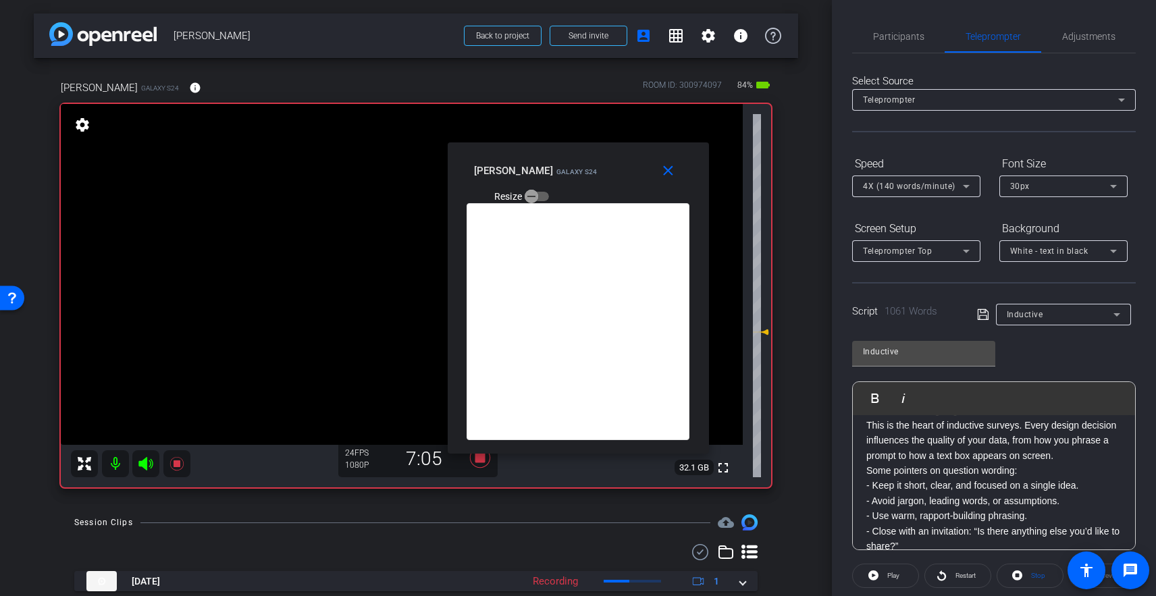
click at [865, 443] on div "Hi. I’m Kate Albrecht, an Assistant Professor in the Department of Public Polic…" at bounding box center [994, 546] width 282 height 2249
click at [870, 418] on h2 "Phase 2 — Designing the instrument" at bounding box center [993, 410] width 255 height 15
click at [868, 418] on h2 "Phase 2 — Designing the instrument" at bounding box center [993, 410] width 255 height 15
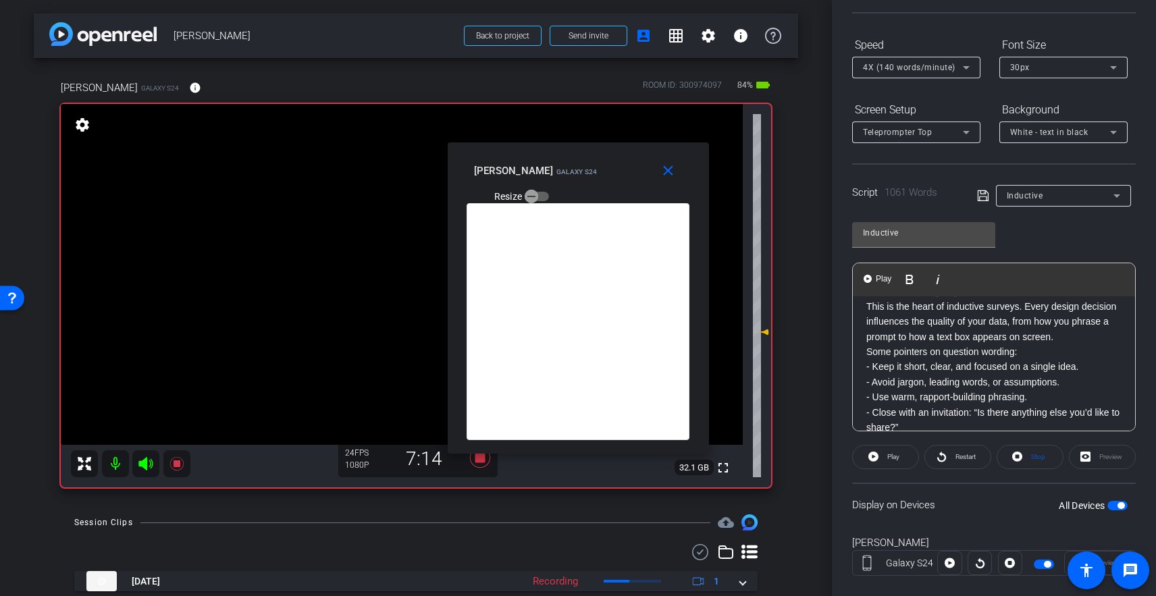
scroll to position [122, 0]
click at [881, 272] on span "Play" at bounding box center [883, 275] width 21 height 11
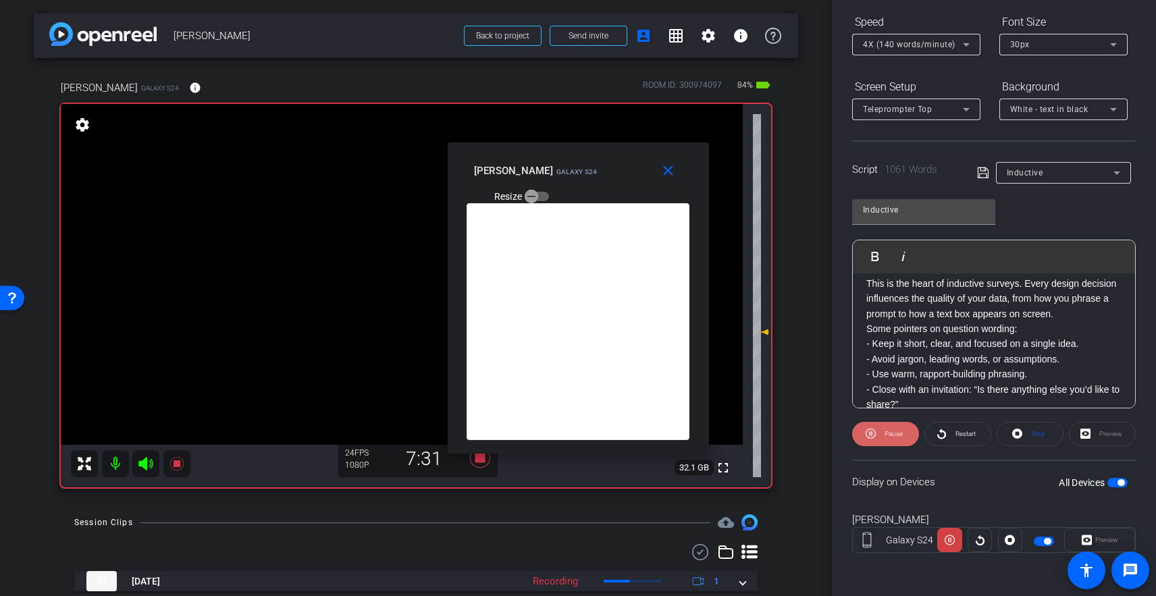
scroll to position [142, 0]
click at [886, 441] on span "Pause" at bounding box center [892, 435] width 22 height 19
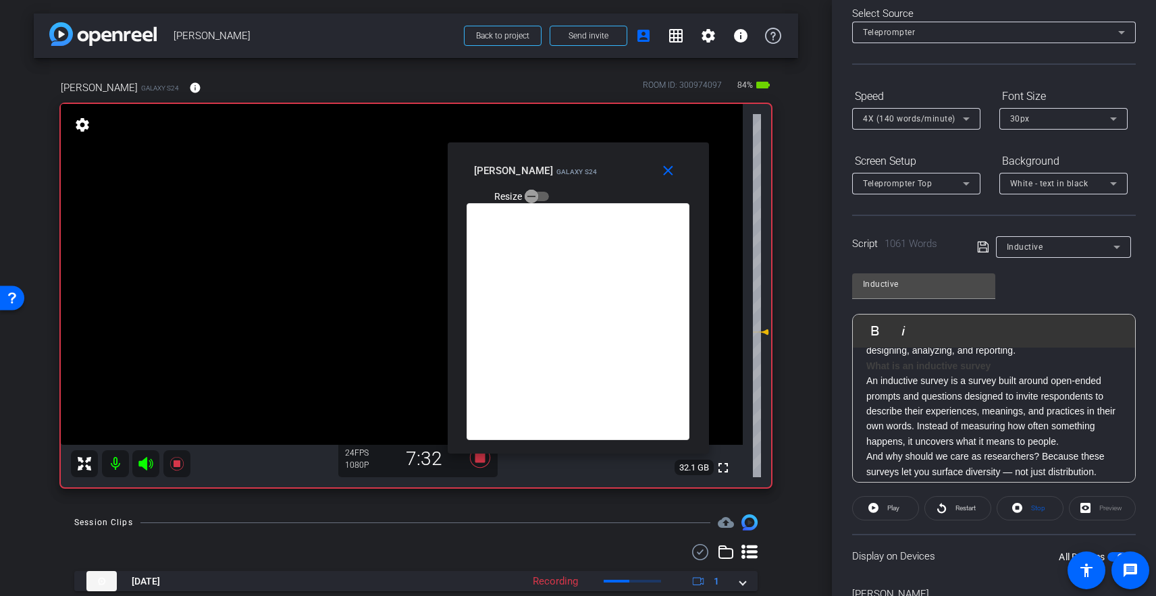
scroll to position [0, 0]
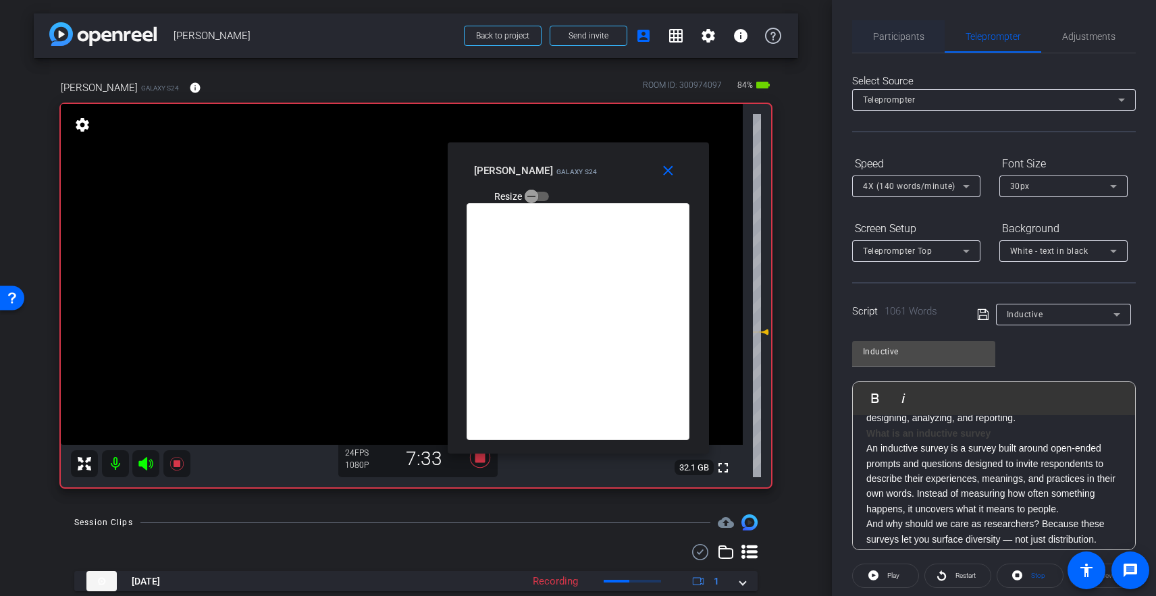
click at [895, 28] on span "Participants" at bounding box center [898, 36] width 51 height 32
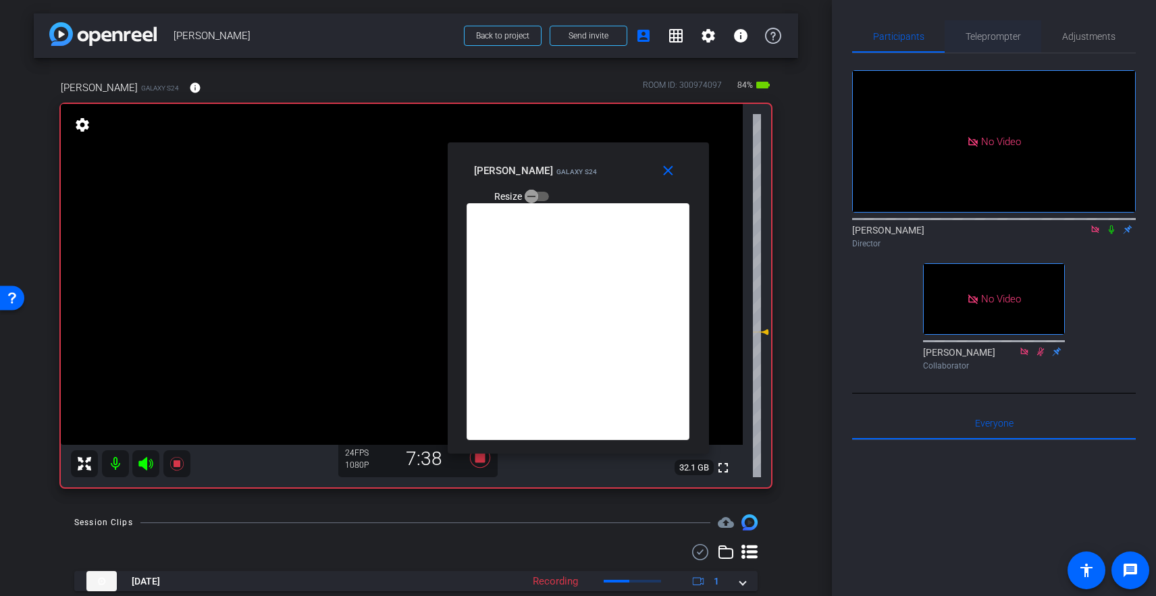
click at [995, 38] on span "Teleprompter" at bounding box center [993, 36] width 55 height 9
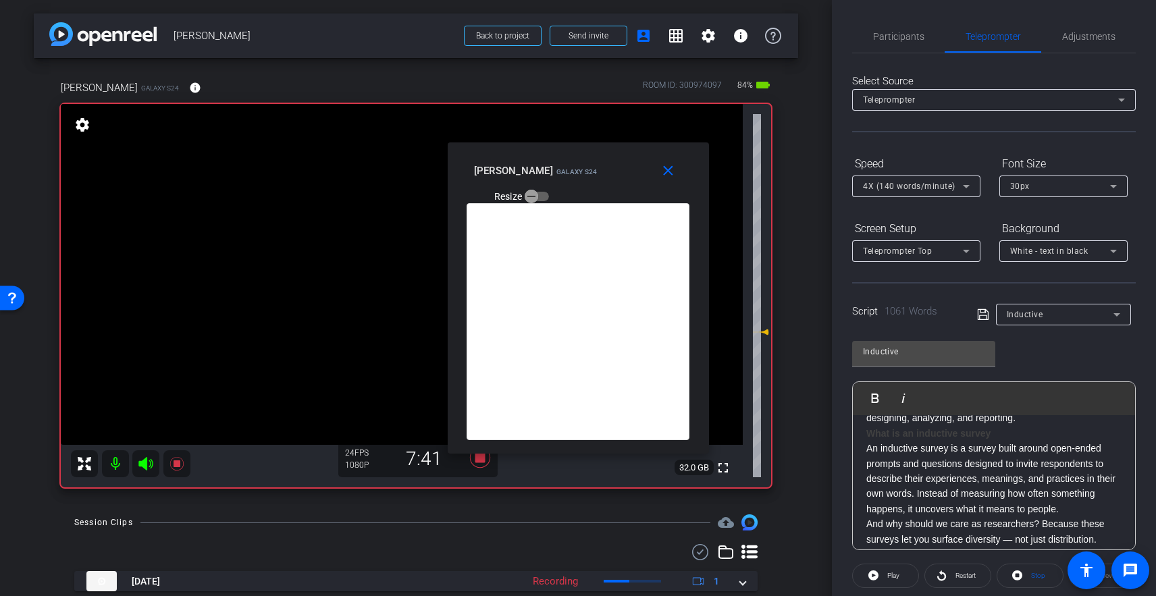
click at [867, 439] on strong "What is an inductive survey" at bounding box center [928, 433] width 124 height 11
click at [879, 32] on span "Participants" at bounding box center [898, 36] width 51 height 9
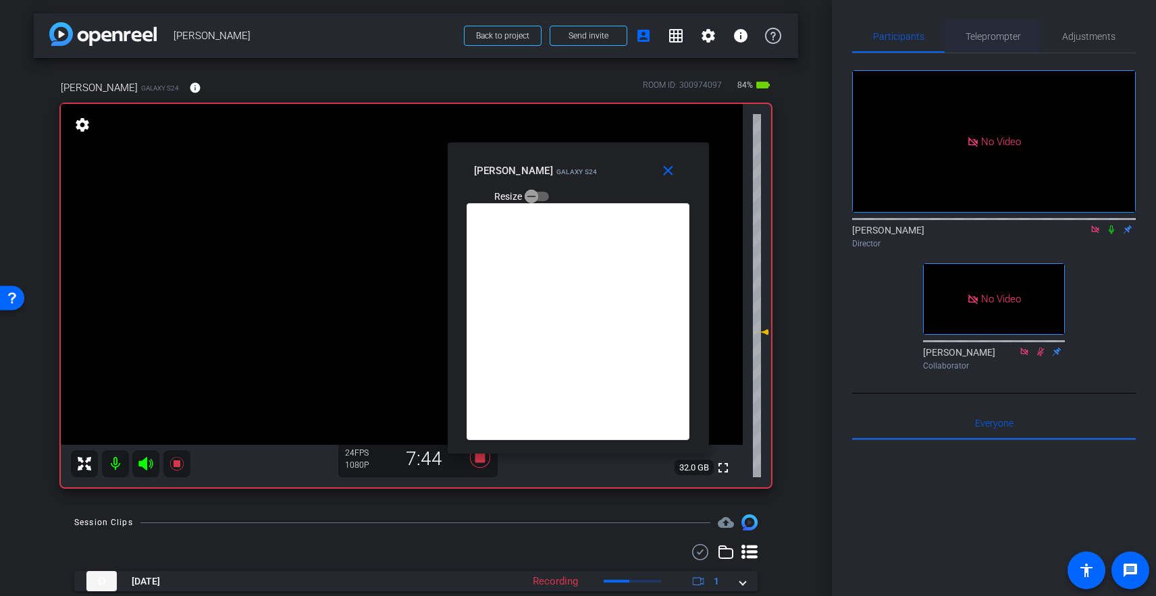
click at [997, 43] on span "Teleprompter" at bounding box center [993, 36] width 55 height 32
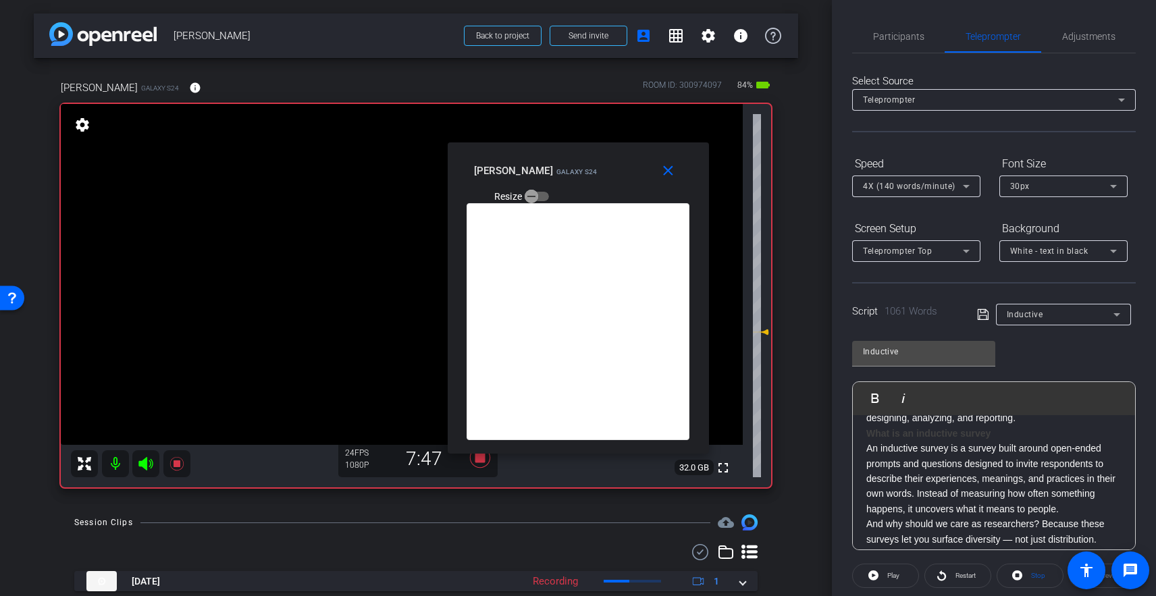
click at [872, 439] on strong "What is an inductive survey" at bounding box center [928, 433] width 124 height 11
click at [879, 396] on span "Play" at bounding box center [883, 397] width 21 height 11
click at [908, 36] on span "Participants" at bounding box center [898, 36] width 51 height 9
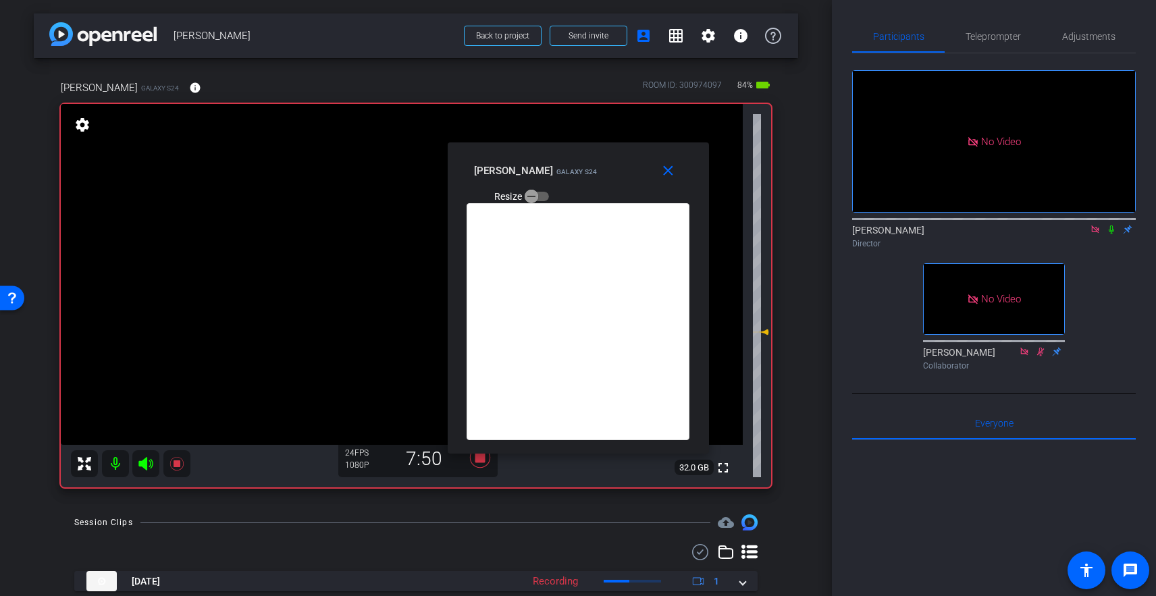
click at [1091, 225] on icon at bounding box center [1111, 229] width 11 height 9
click at [978, 39] on span "Teleprompter" at bounding box center [993, 36] width 55 height 9
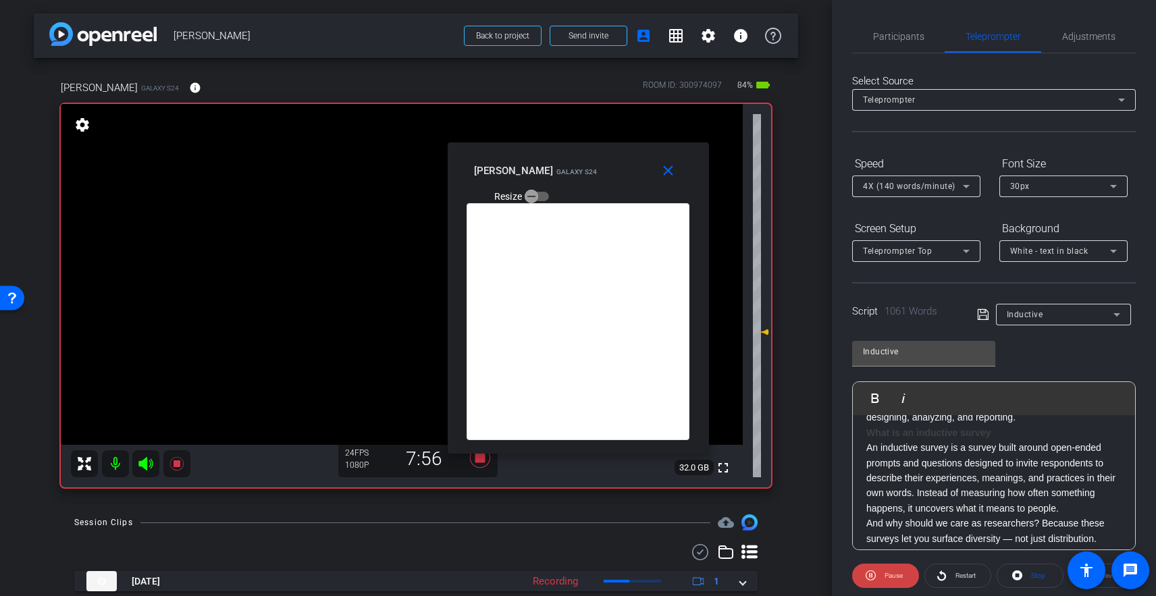
scroll to position [364, 0]
click at [893, 48] on span "Participants" at bounding box center [898, 36] width 51 height 32
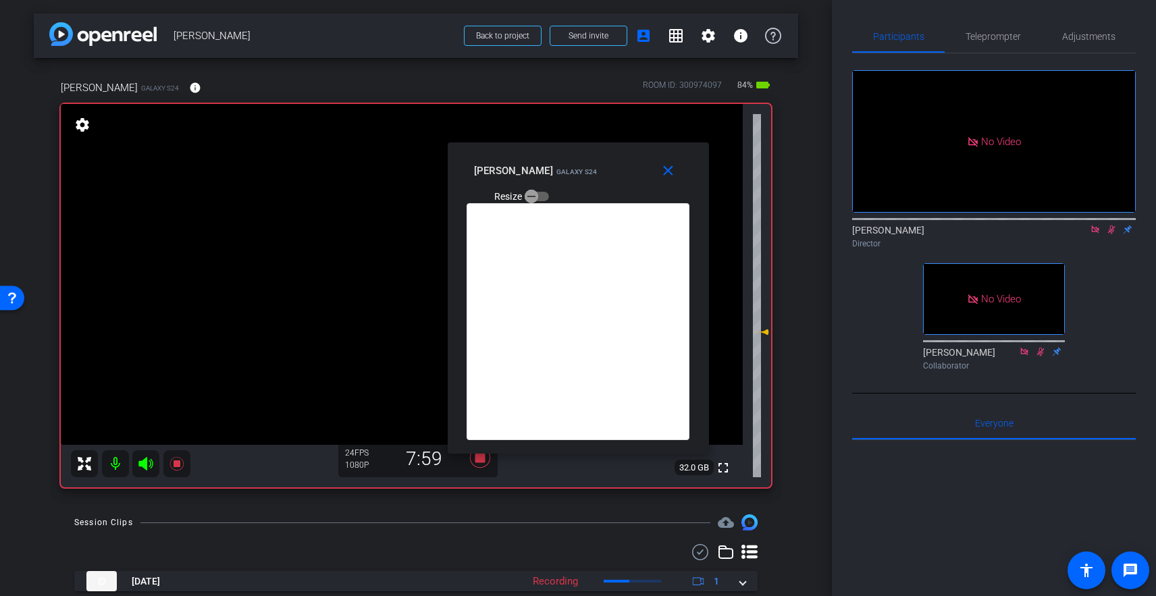
click at [1091, 226] on icon at bounding box center [1111, 230] width 7 height 9
drag, startPoint x: 987, startPoint y: 36, endPoint x: 976, endPoint y: 56, distance: 22.4
click at [987, 36] on span "Teleprompter" at bounding box center [993, 36] width 55 height 9
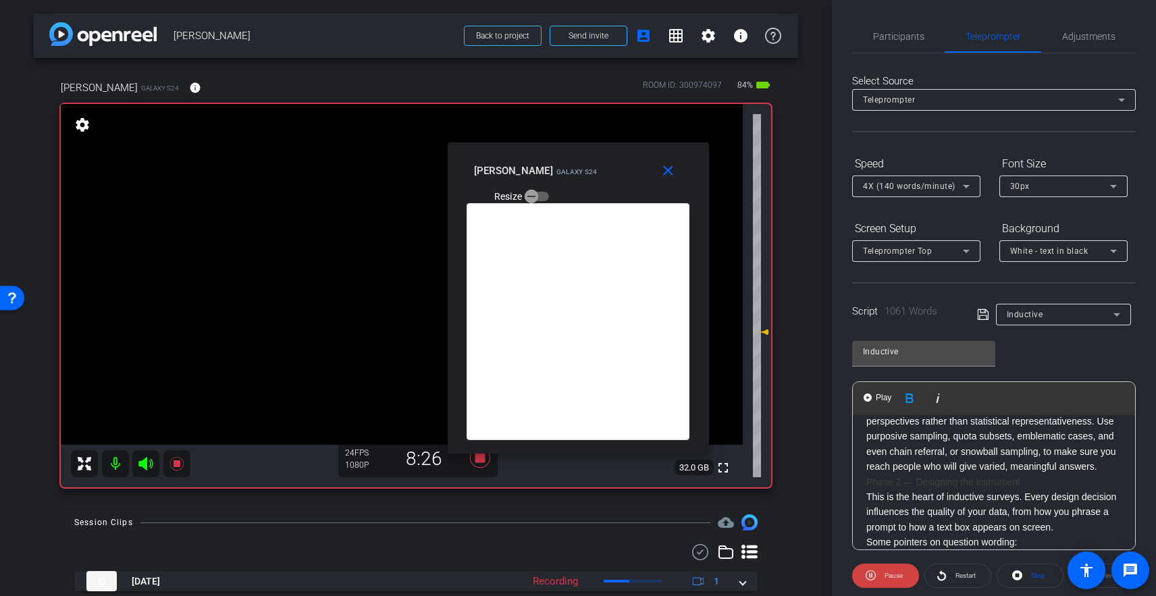
scroll to position [935, 0]
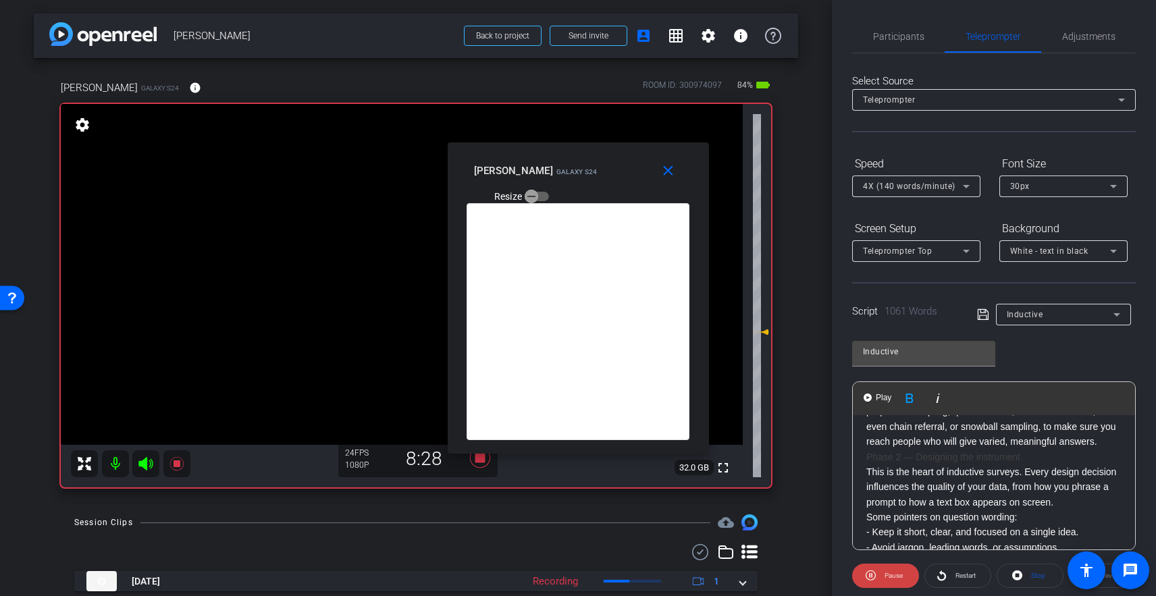
click at [868, 465] on h2 "Phase 2 — Designing the instrument" at bounding box center [993, 457] width 255 height 15
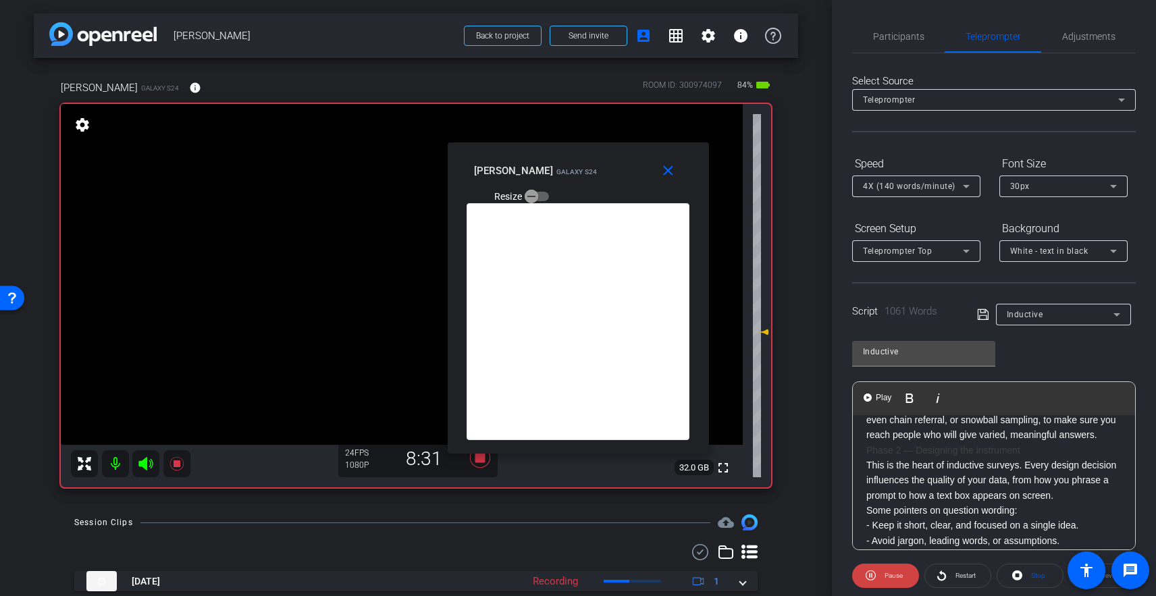
click at [864, 483] on div "Hi. I’m Kate Albrecht, an Assistant Professor in the Department of Public Polic…" at bounding box center [994, 586] width 282 height 2249
click at [879, 399] on span "Play" at bounding box center [883, 397] width 21 height 11
click at [868, 407] on button "Play Play from this location" at bounding box center [878, 398] width 32 height 27
click at [877, 399] on span "Play" at bounding box center [883, 397] width 21 height 11
drag, startPoint x: 868, startPoint y: 482, endPoint x: 890, endPoint y: 519, distance: 43.0
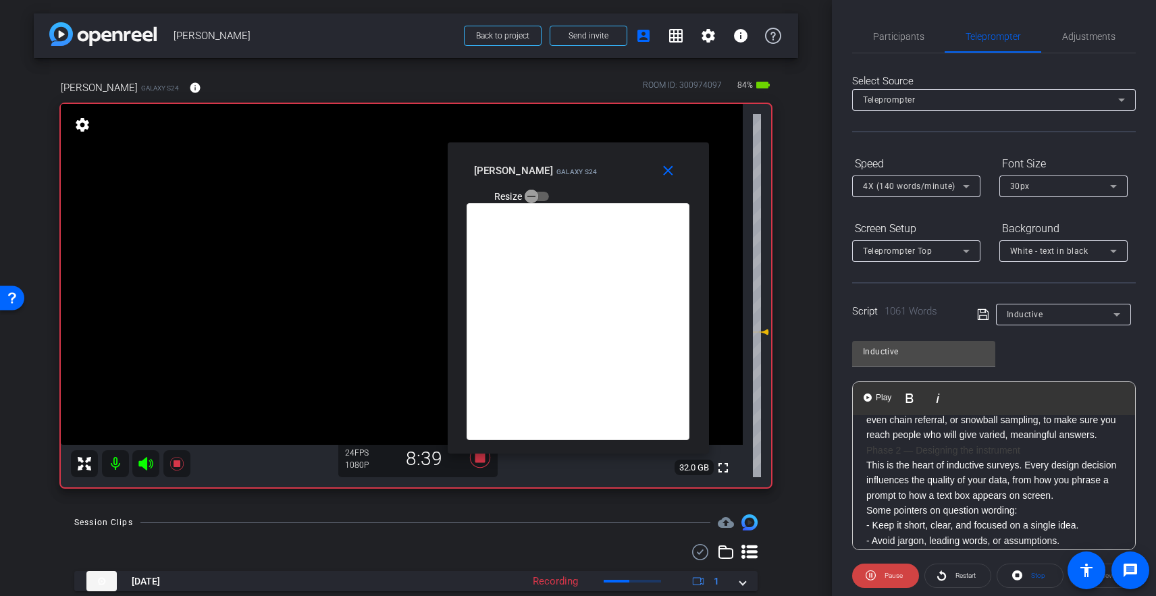
click at [868, 458] on h2 "Phase 2 — Designing the instrument" at bounding box center [993, 450] width 255 height 15
click at [896, 575] on span "Pause" at bounding box center [894, 575] width 18 height 7
click at [866, 457] on h2 "Phase 2 — Designing the instrument" at bounding box center [993, 449] width 255 height 15
click at [879, 396] on span "Play" at bounding box center [883, 397] width 21 height 11
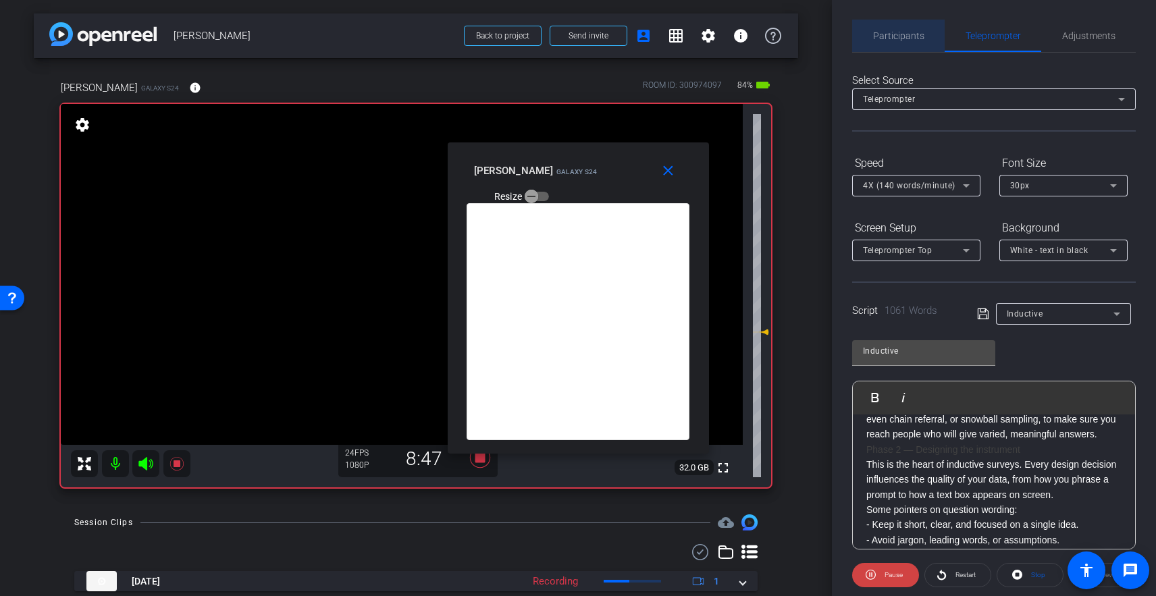
click at [906, 39] on span "Participants" at bounding box center [898, 35] width 51 height 9
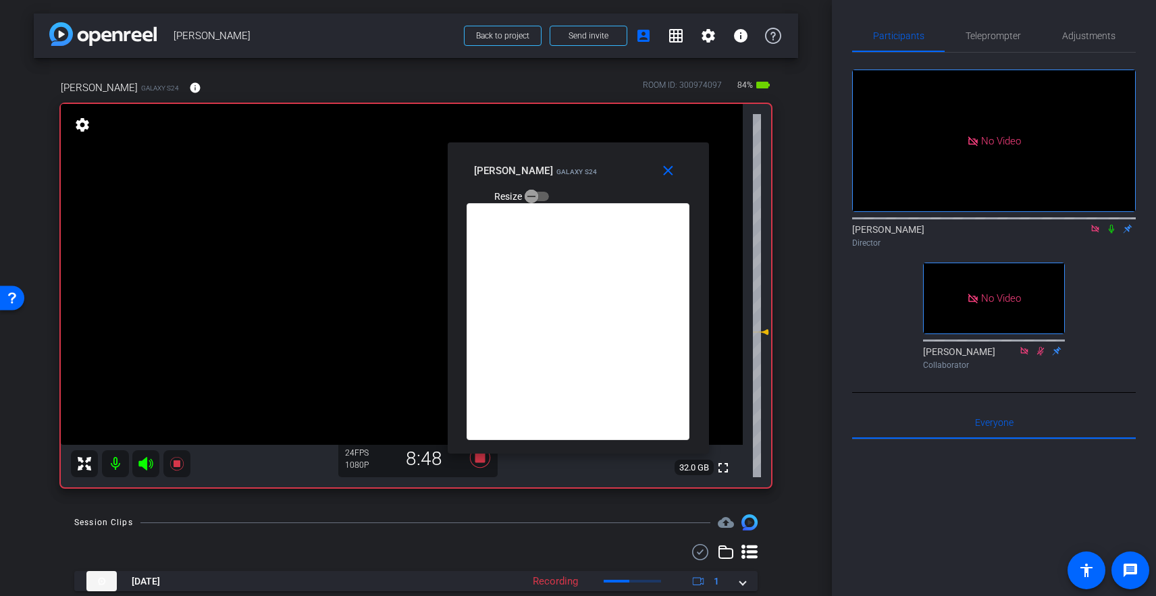
click at [1091, 224] on icon at bounding box center [1111, 228] width 11 height 9
click at [992, 37] on span "Teleprompter" at bounding box center [993, 35] width 55 height 9
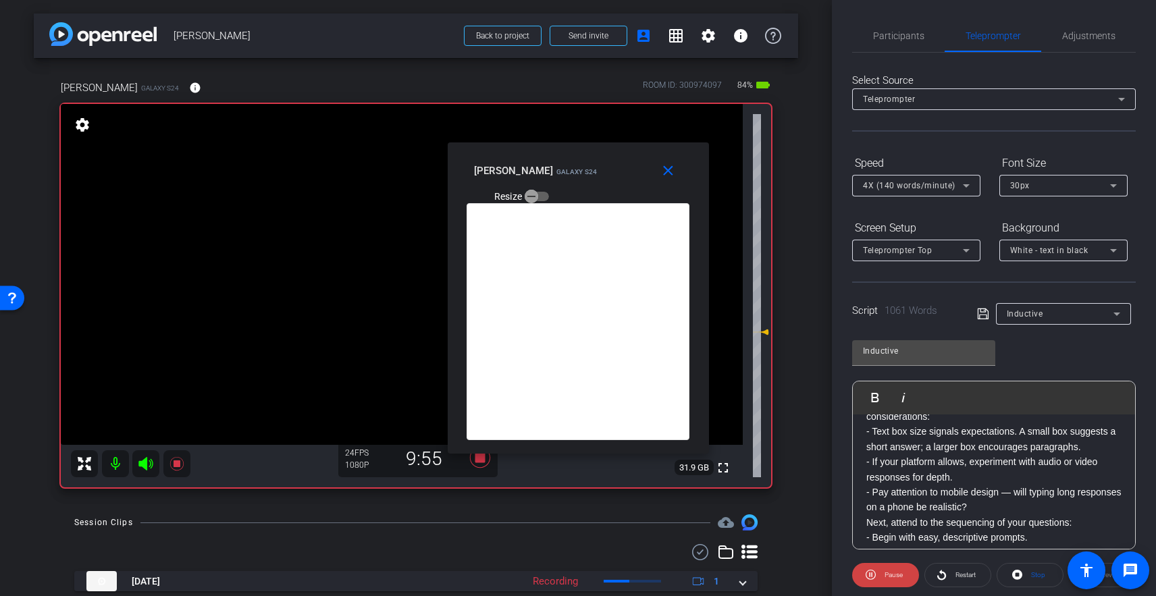
scroll to position [1325, 0]
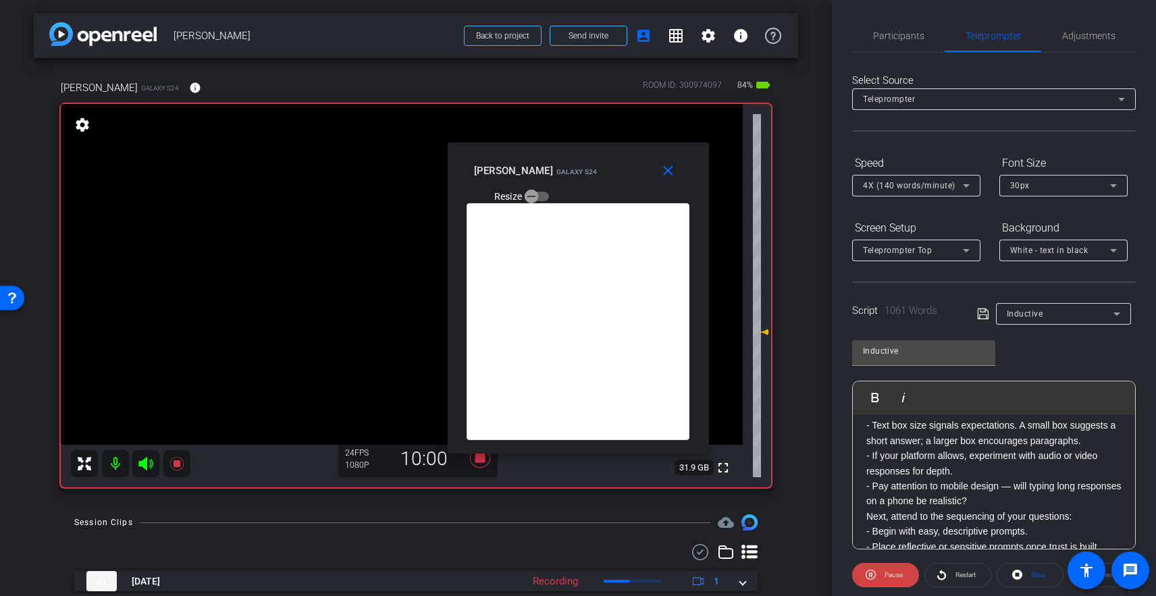
click at [947, 434] on p "This is the heart of inductive surveys. Every design decision influences the qu…" at bounding box center [993, 358] width 255 height 544
click at [862, 454] on div "Hi. I’m Kate Albrecht, an Assistant Professor in the Department of Public Polic…" at bounding box center [994, 214] width 282 height 2249
click at [911, 38] on span "Participants" at bounding box center [898, 36] width 51 height 9
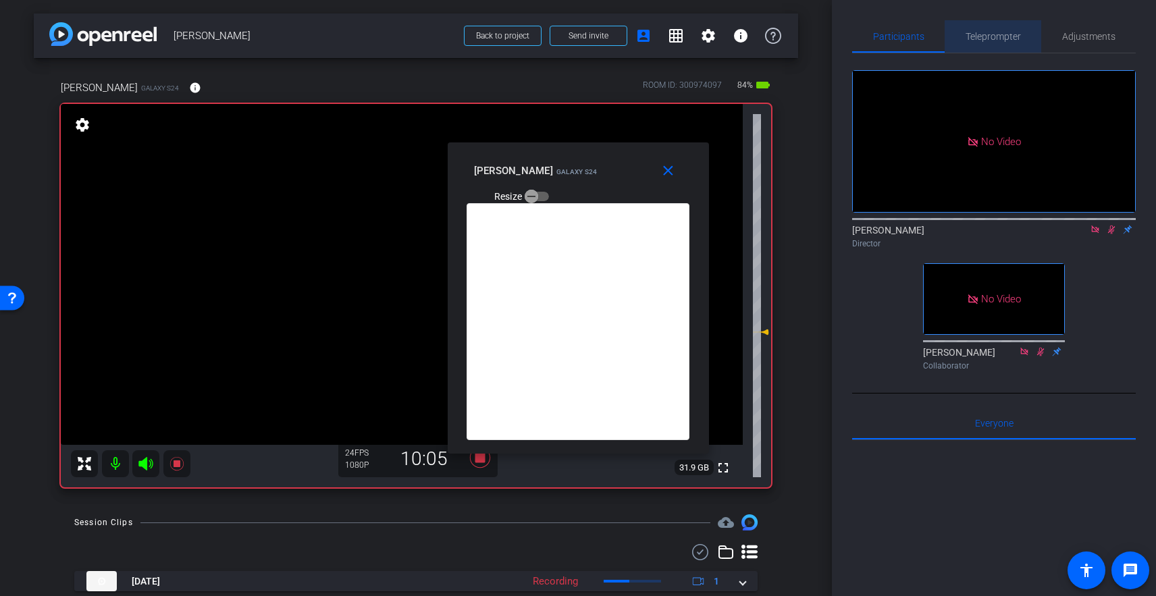
click at [993, 36] on span "Teleprompter" at bounding box center [993, 36] width 55 height 9
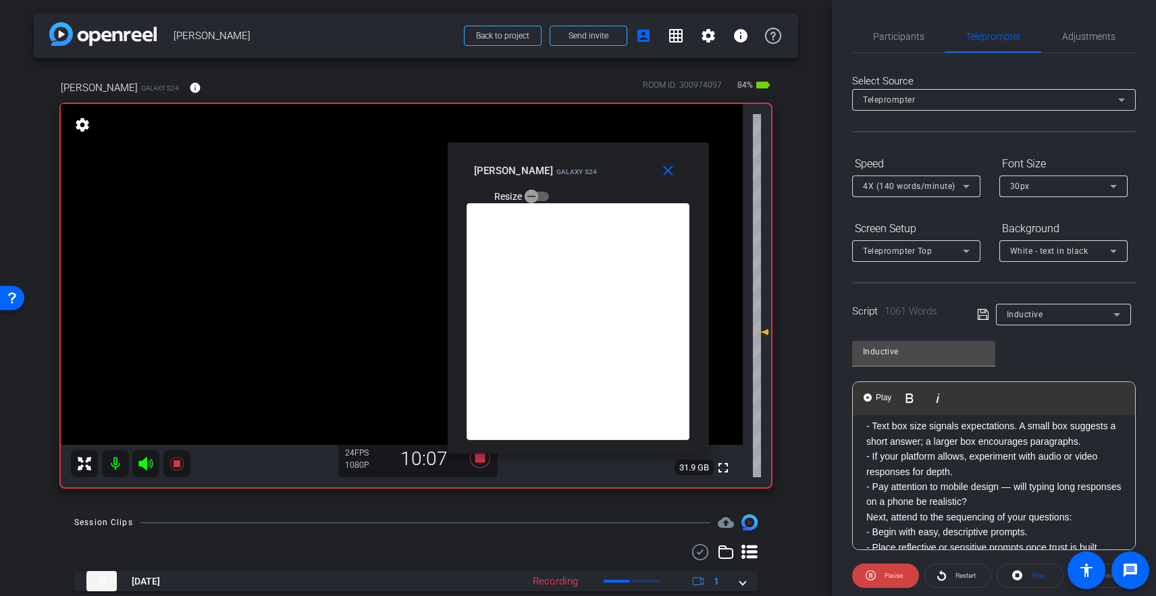
click at [864, 460] on div "Hi. I’m Kate Albrecht, an Assistant Professor in the Department of Public Polic…" at bounding box center [994, 214] width 282 height 2249
click at [872, 399] on button "Play Play from this location" at bounding box center [878, 398] width 32 height 27
click at [875, 397] on span "Play" at bounding box center [883, 397] width 21 height 11
click at [866, 396] on img "button" at bounding box center [868, 398] width 8 height 8
click at [893, 28] on span "Participants" at bounding box center [898, 36] width 51 height 32
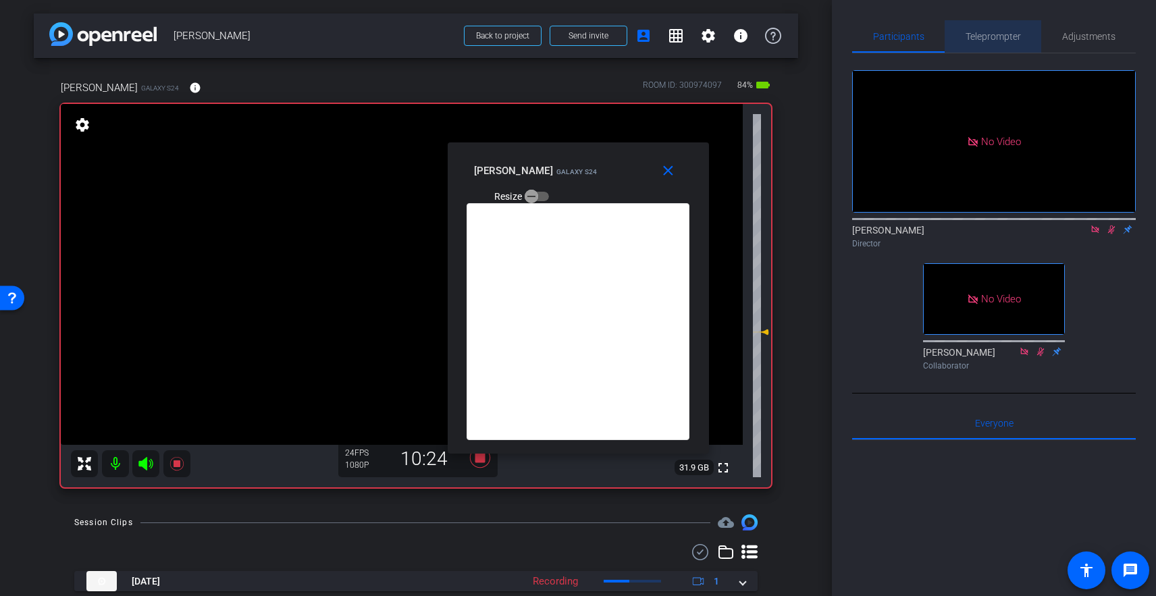
click at [989, 33] on span "Teleprompter" at bounding box center [993, 36] width 55 height 9
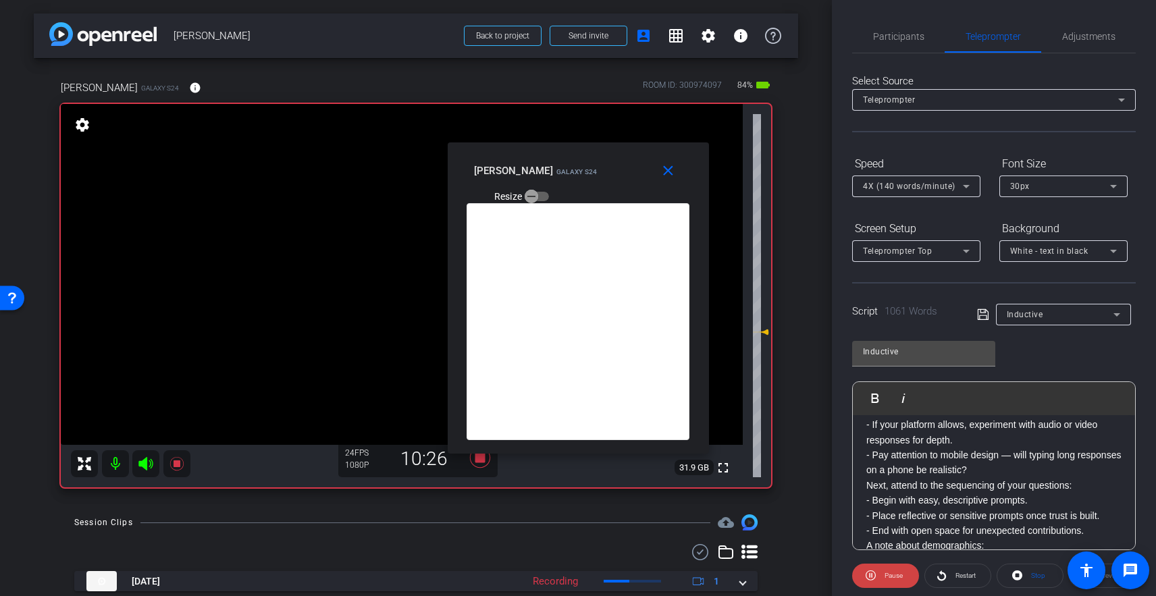
scroll to position [1374, 0]
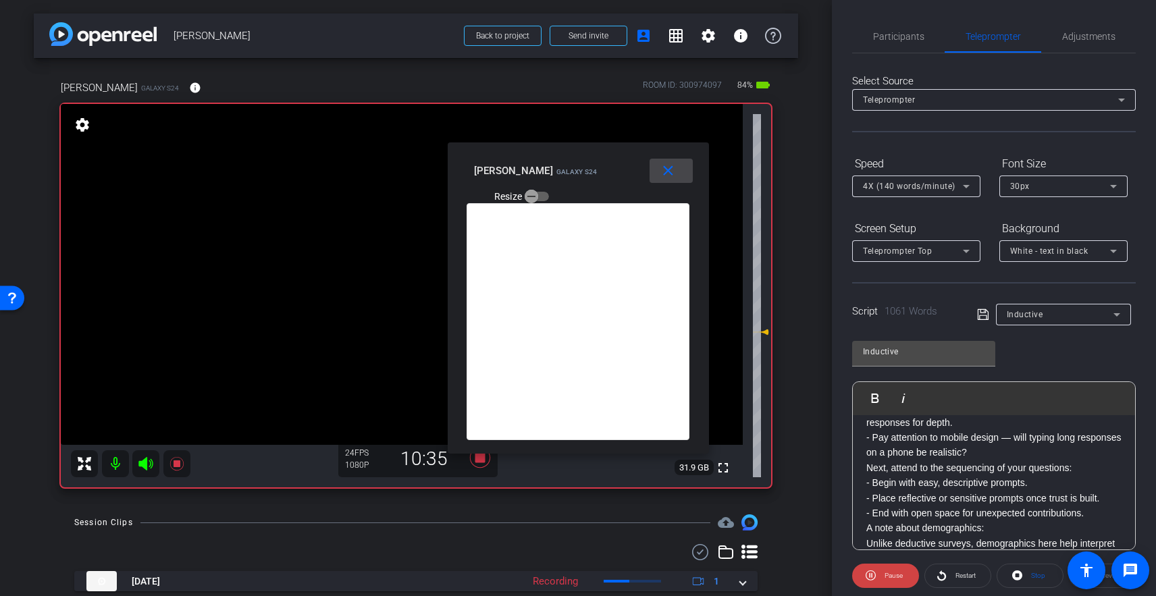
click at [671, 168] on mat-icon "close" at bounding box center [668, 171] width 17 height 17
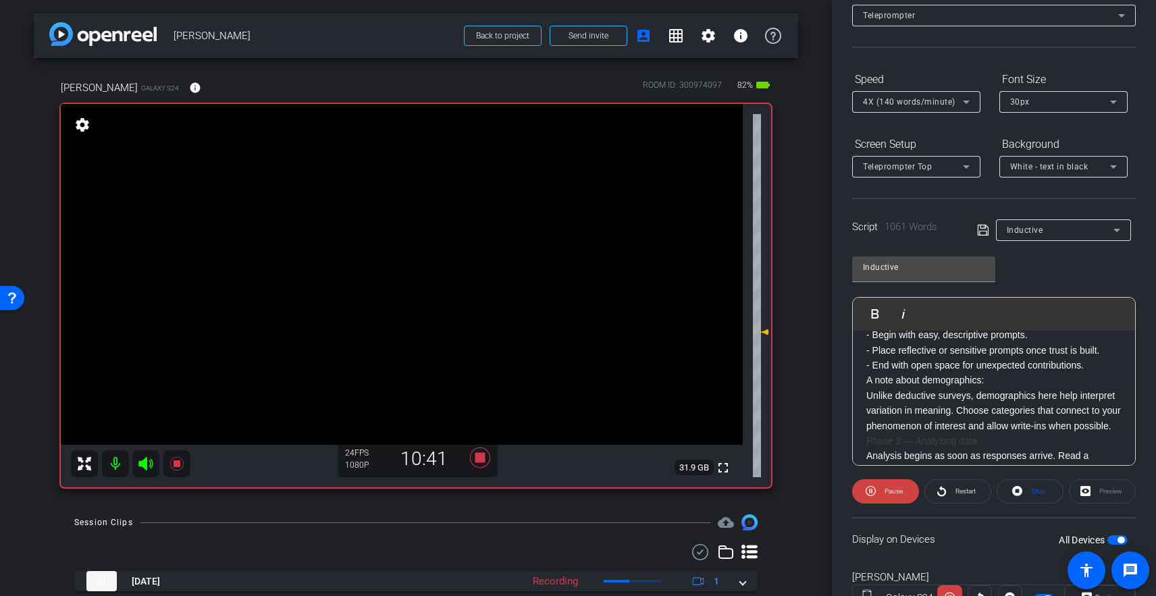
scroll to position [142, 0]
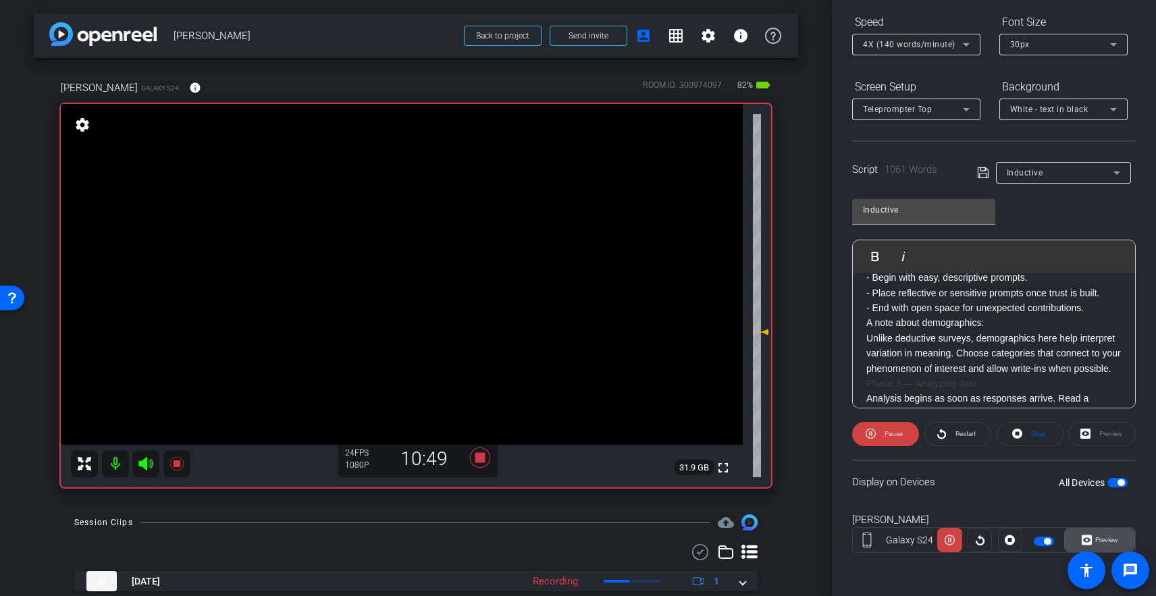
click at [1091, 545] on span "Preview" at bounding box center [1105, 540] width 26 height 19
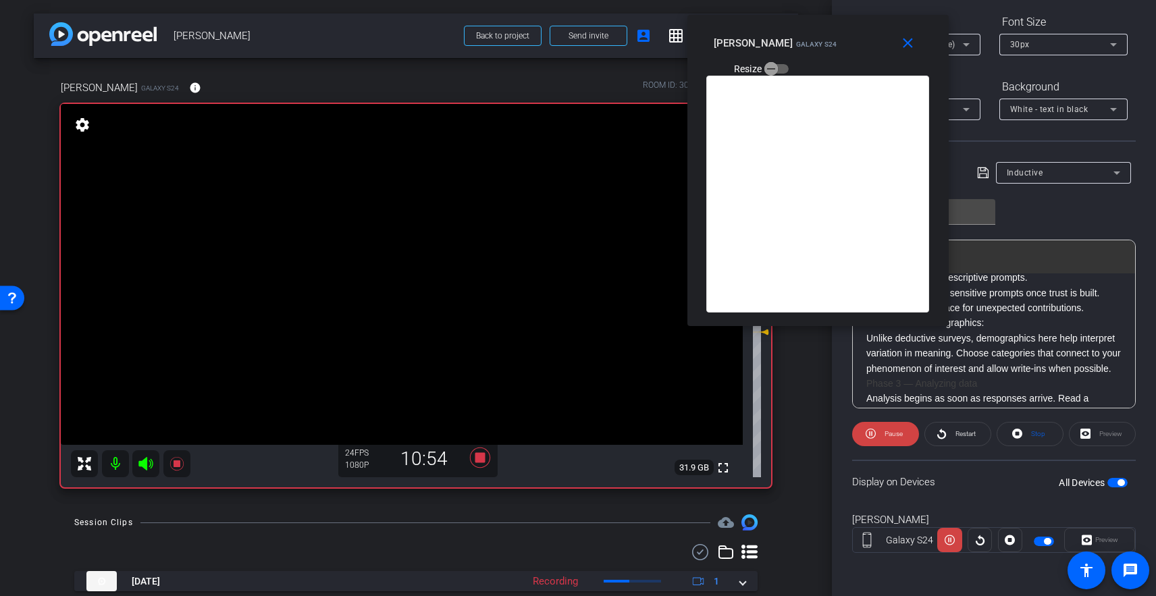
drag, startPoint x: 616, startPoint y: 137, endPoint x: 827, endPoint y: 43, distance: 231.5
click at [824, 32] on div "Kate Albrecht Galaxy S24 Resize" at bounding box center [823, 55] width 219 height 48
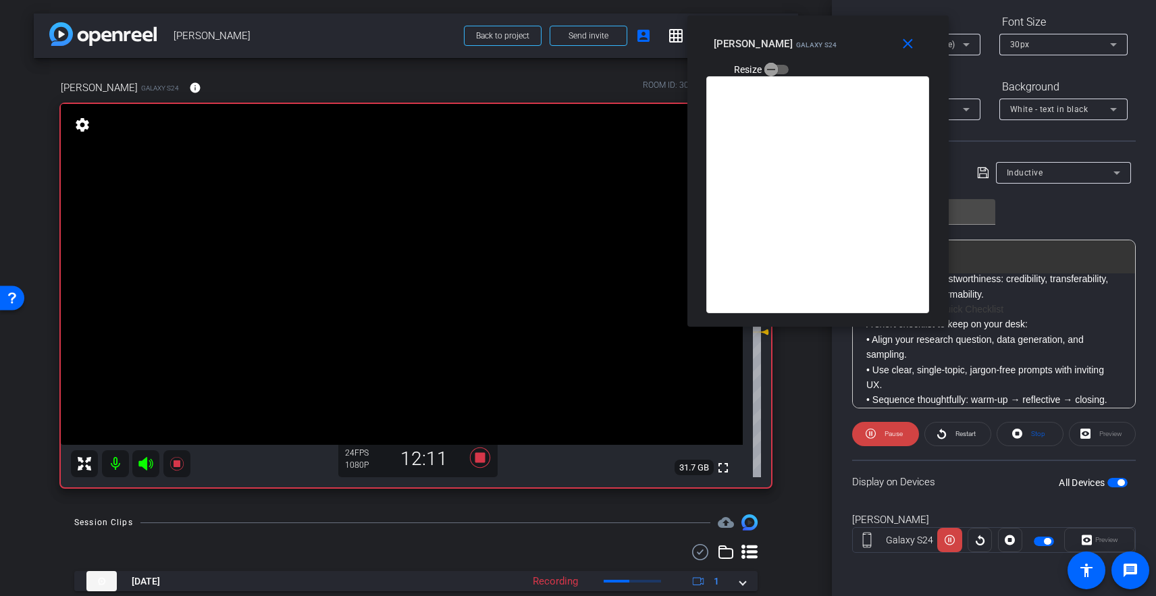
scroll to position [1858, 0]
click at [889, 438] on span "Pause" at bounding box center [892, 434] width 22 height 19
click at [904, 49] on mat-icon "close" at bounding box center [907, 44] width 17 height 17
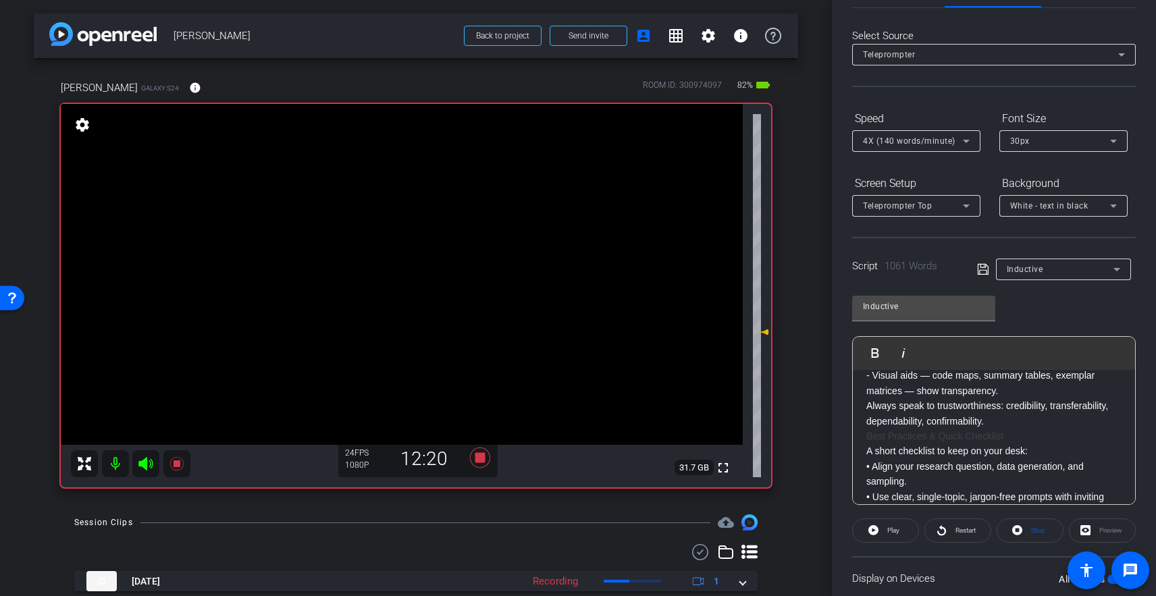
scroll to position [0, 0]
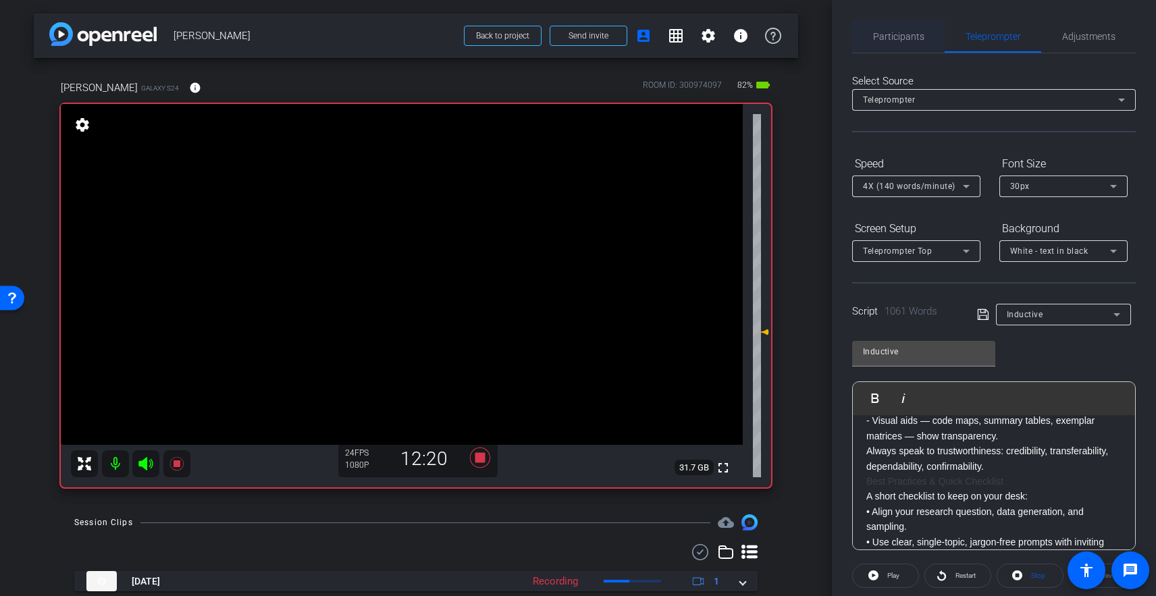
drag, startPoint x: 906, startPoint y: 38, endPoint x: 917, endPoint y: 44, distance: 12.4
click at [908, 38] on span "Participants" at bounding box center [898, 36] width 51 height 9
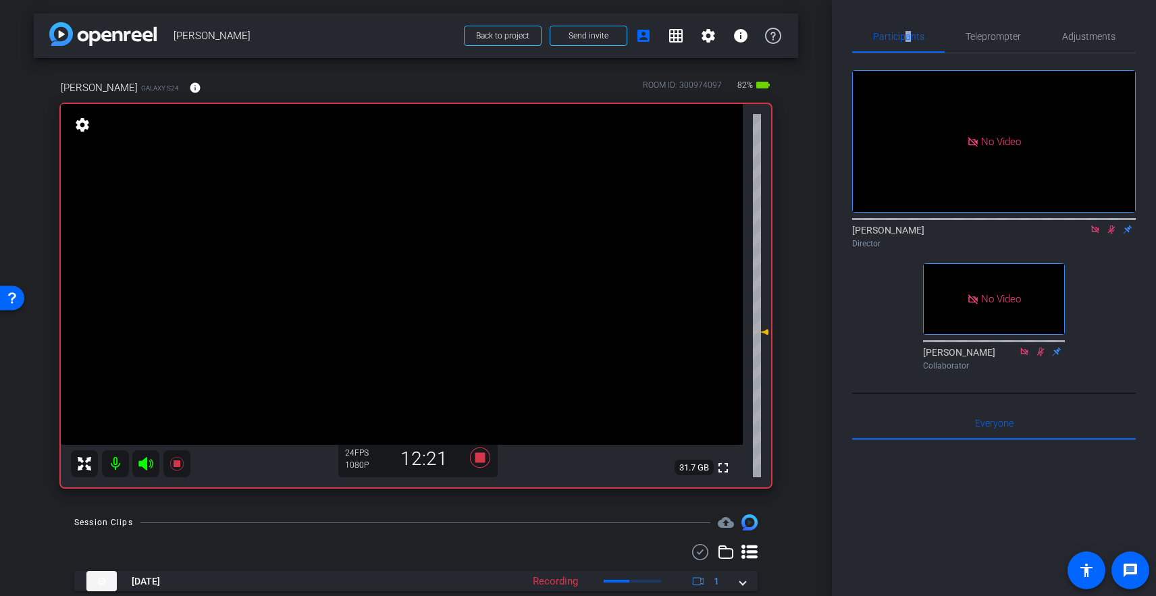
click at [1091, 225] on icon at bounding box center [1111, 229] width 11 height 9
click at [985, 36] on span "Teleprompter" at bounding box center [993, 35] width 55 height 9
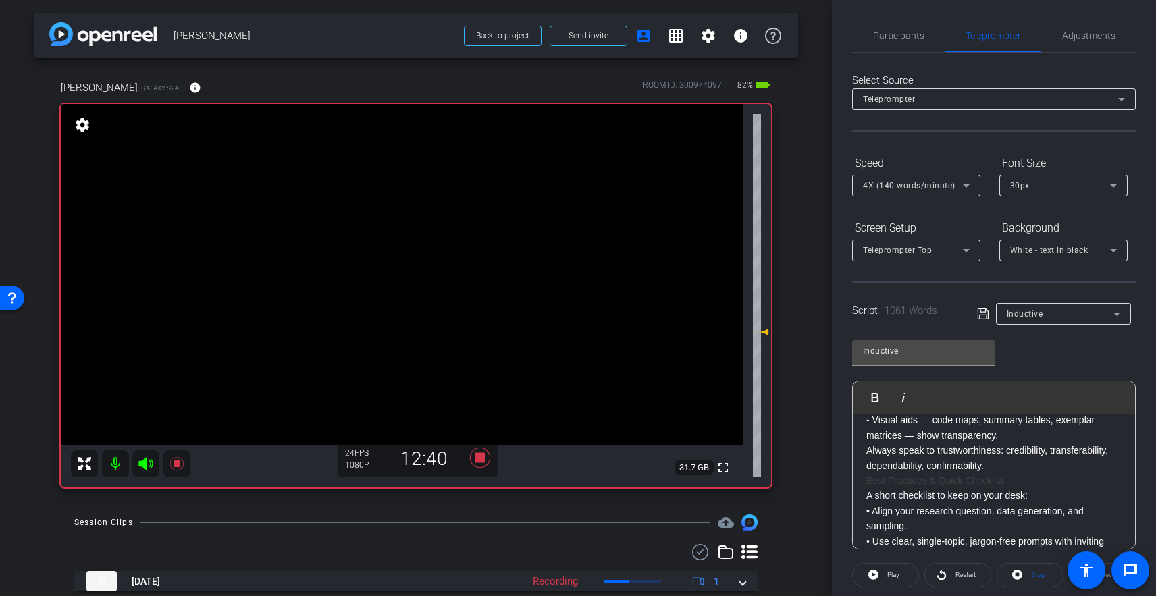
scroll to position [1836, 0]
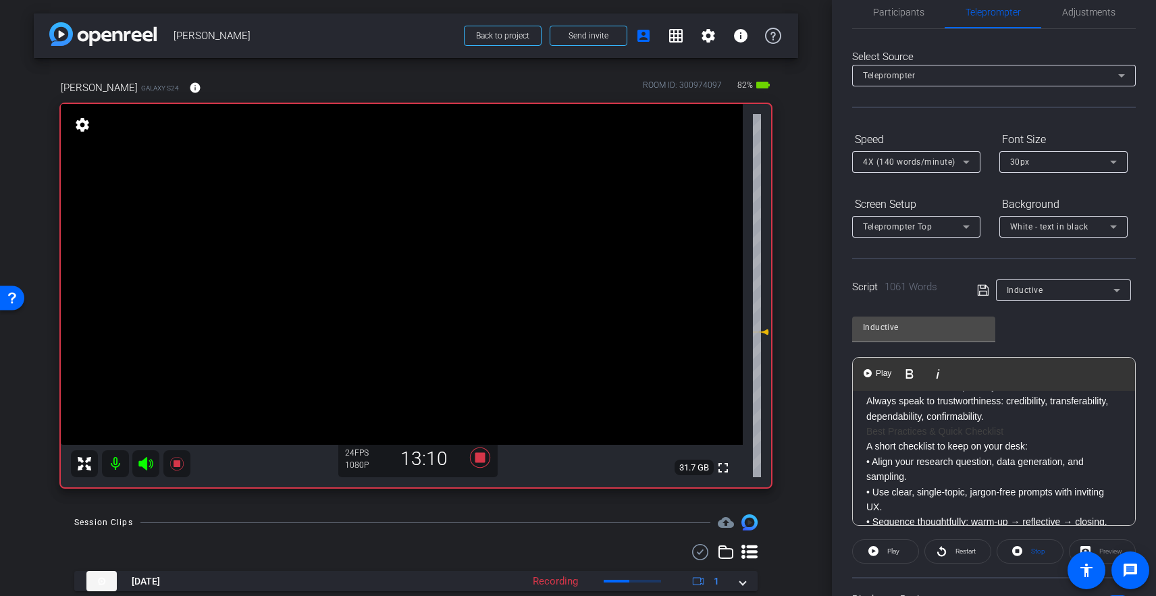
scroll to position [1860, 0]
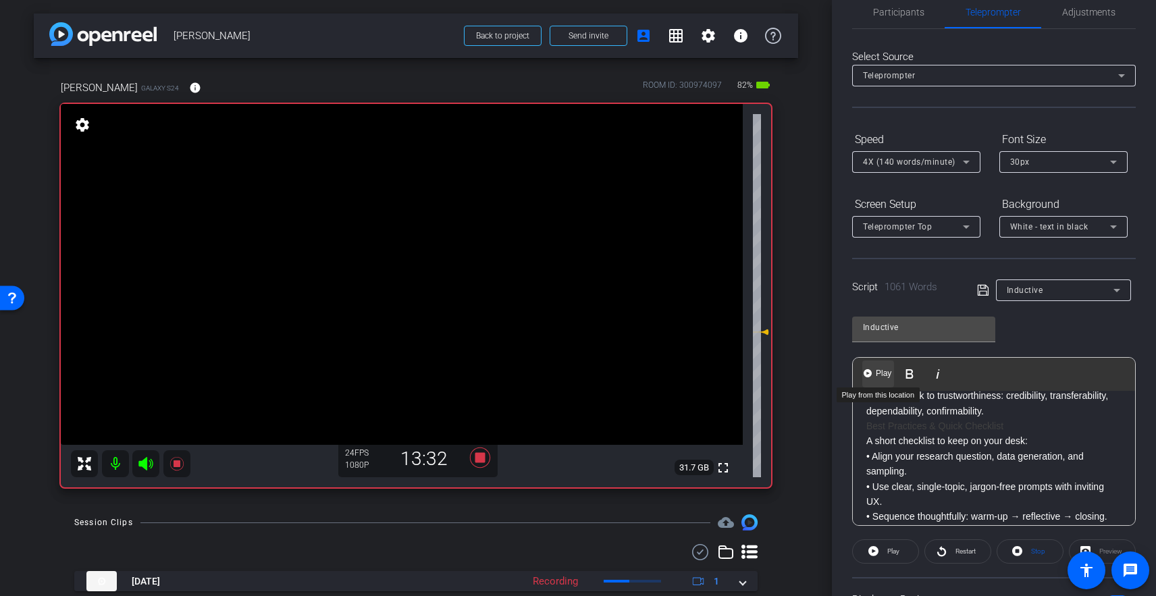
click at [873, 377] on span "Play" at bounding box center [883, 373] width 21 height 11
click at [905, 11] on span "Participants" at bounding box center [898, 11] width 51 height 9
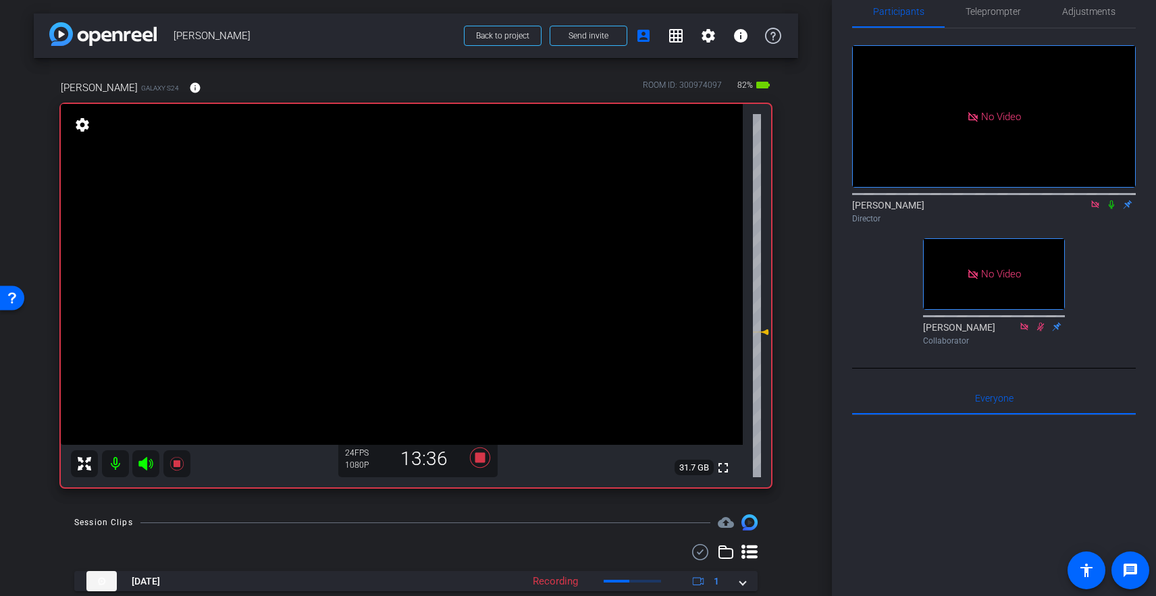
click at [1091, 200] on icon at bounding box center [1111, 204] width 11 height 9
click at [999, 12] on span "Teleprompter" at bounding box center [993, 11] width 55 height 9
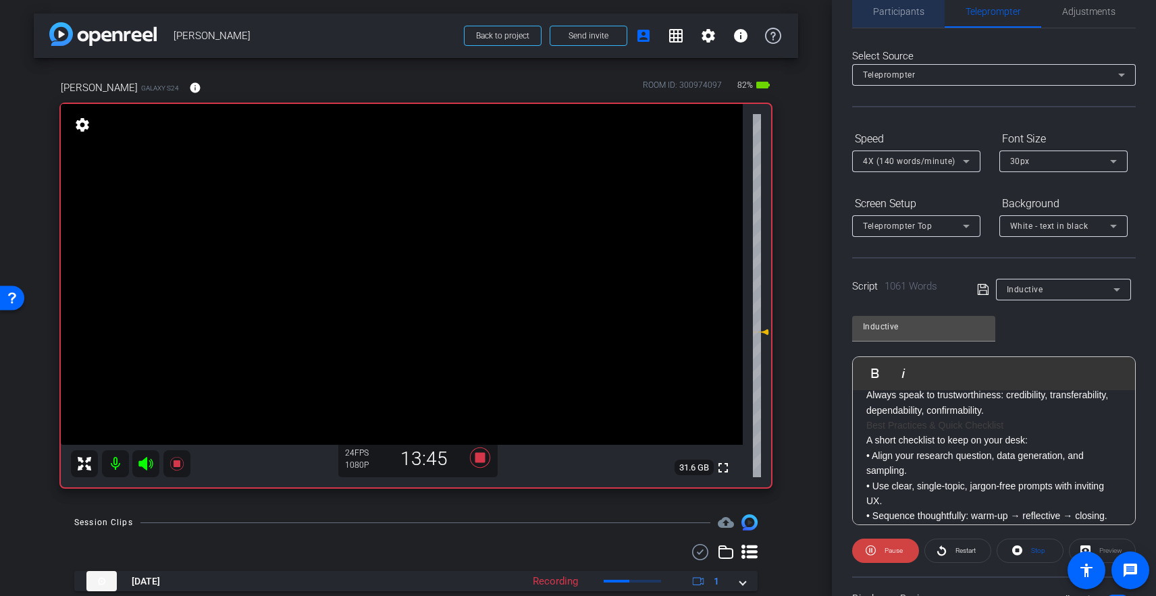
click at [889, 11] on span "Participants" at bounding box center [898, 11] width 51 height 9
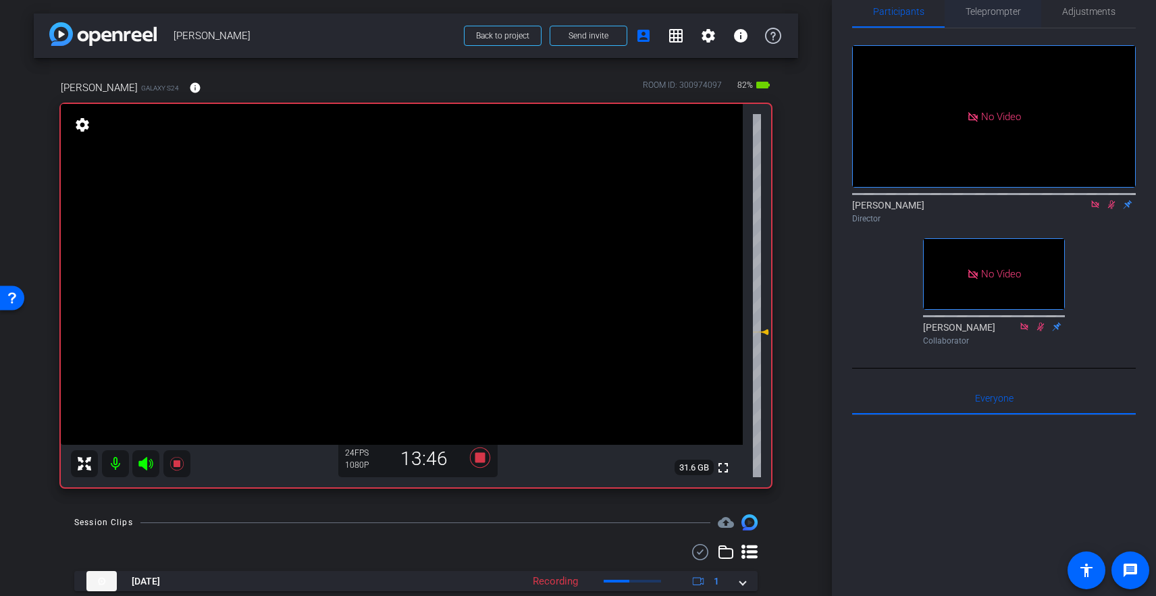
click at [989, 9] on span "Teleprompter" at bounding box center [993, 11] width 55 height 9
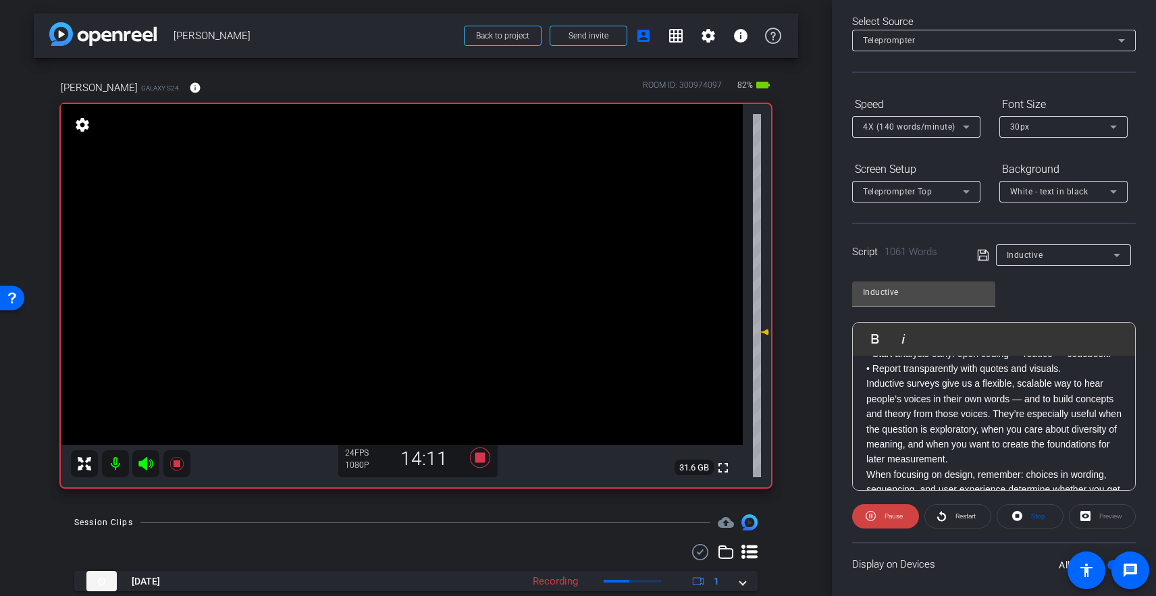
scroll to position [2010, 0]
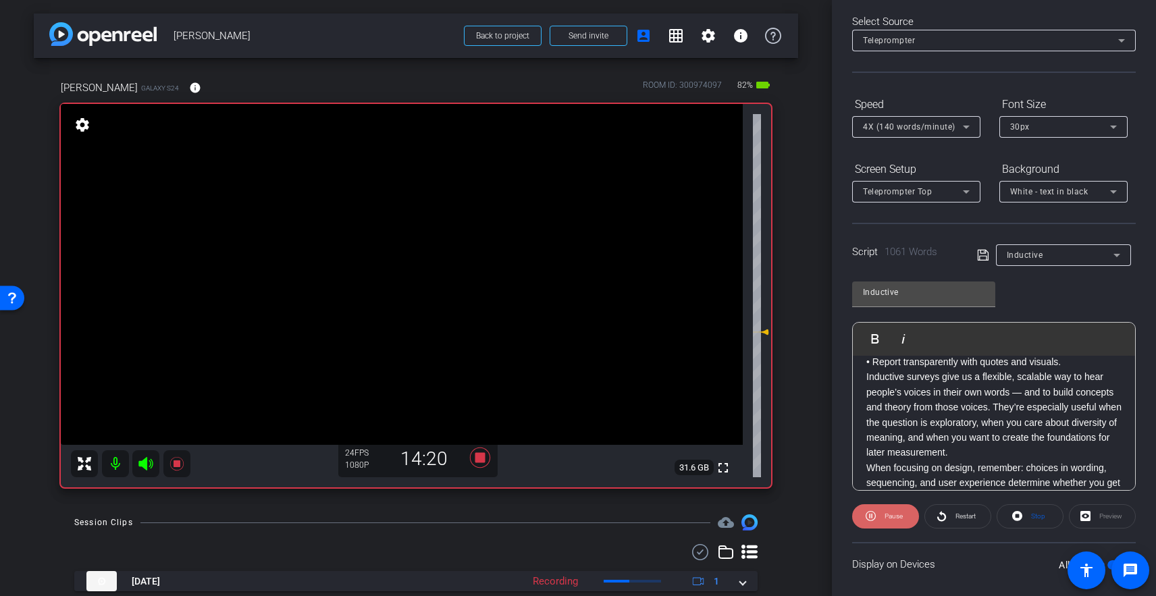
click at [895, 517] on span "Pause" at bounding box center [894, 516] width 18 height 7
click at [877, 331] on button "Play Play from this location" at bounding box center [878, 338] width 32 height 27
click at [878, 523] on span at bounding box center [885, 516] width 67 height 32
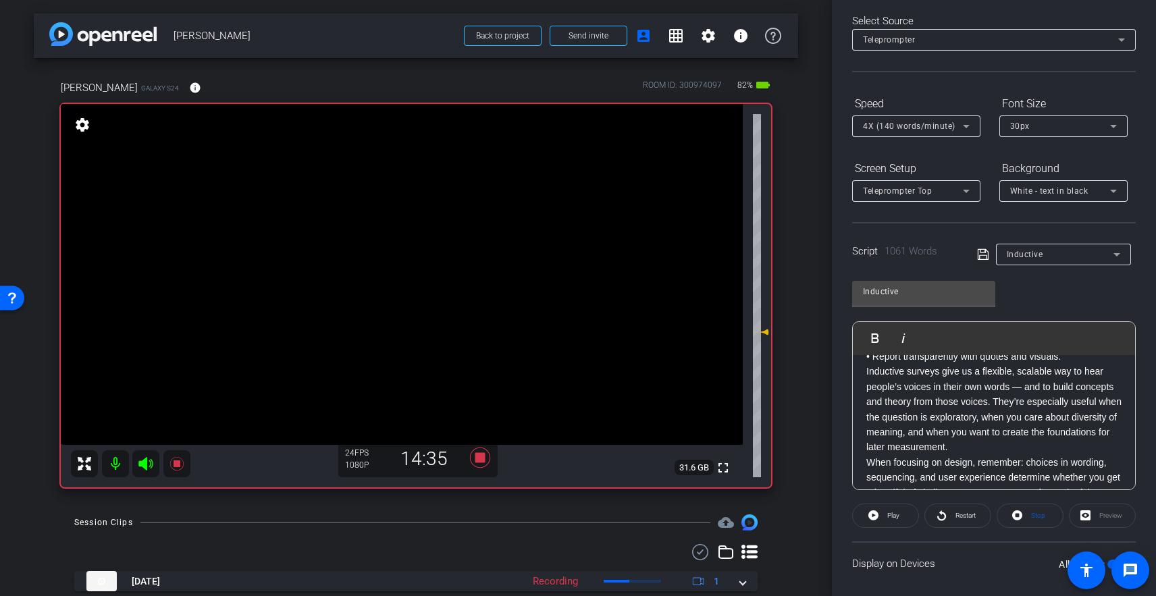
scroll to position [2011, 0]
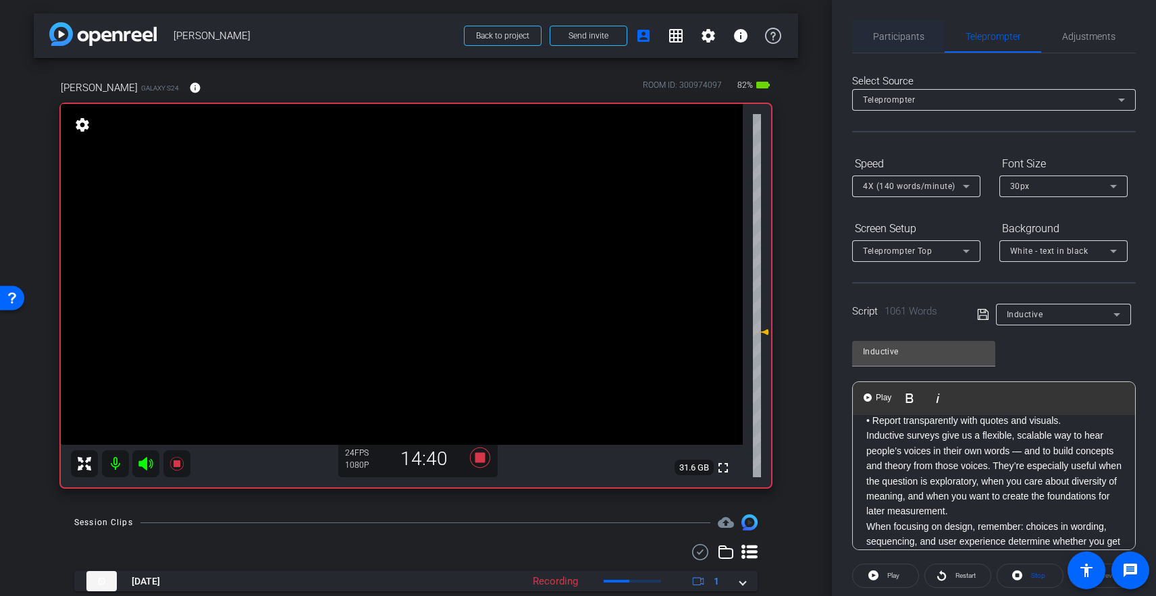
click at [888, 34] on span "Participants" at bounding box center [898, 36] width 51 height 9
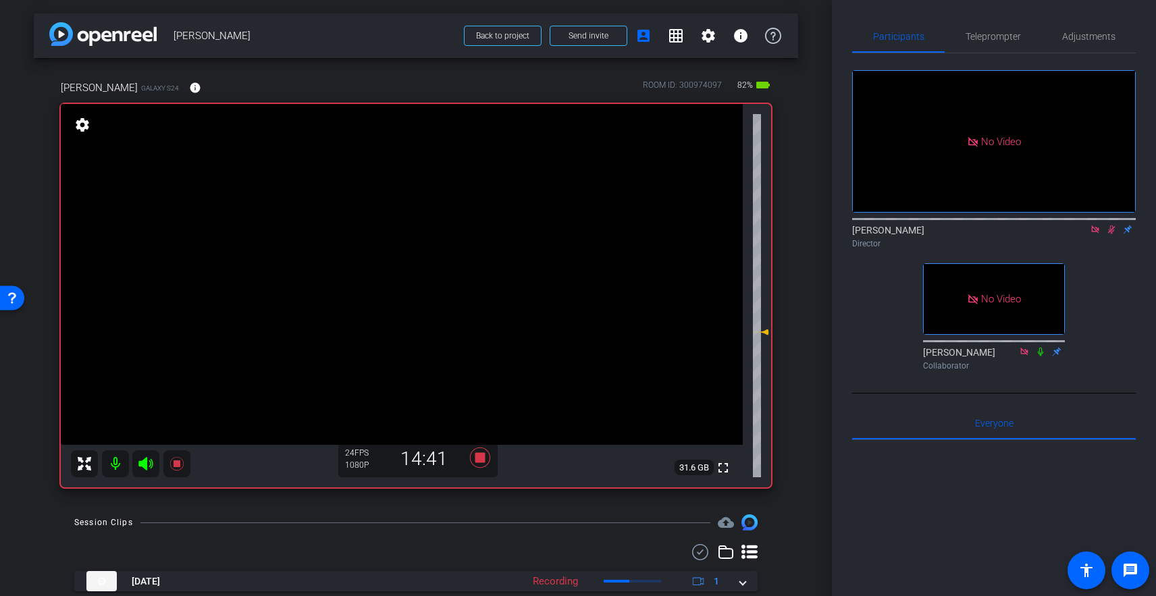
click at [1091, 224] on div "Geoff Hahn Director" at bounding box center [994, 237] width 284 height 26
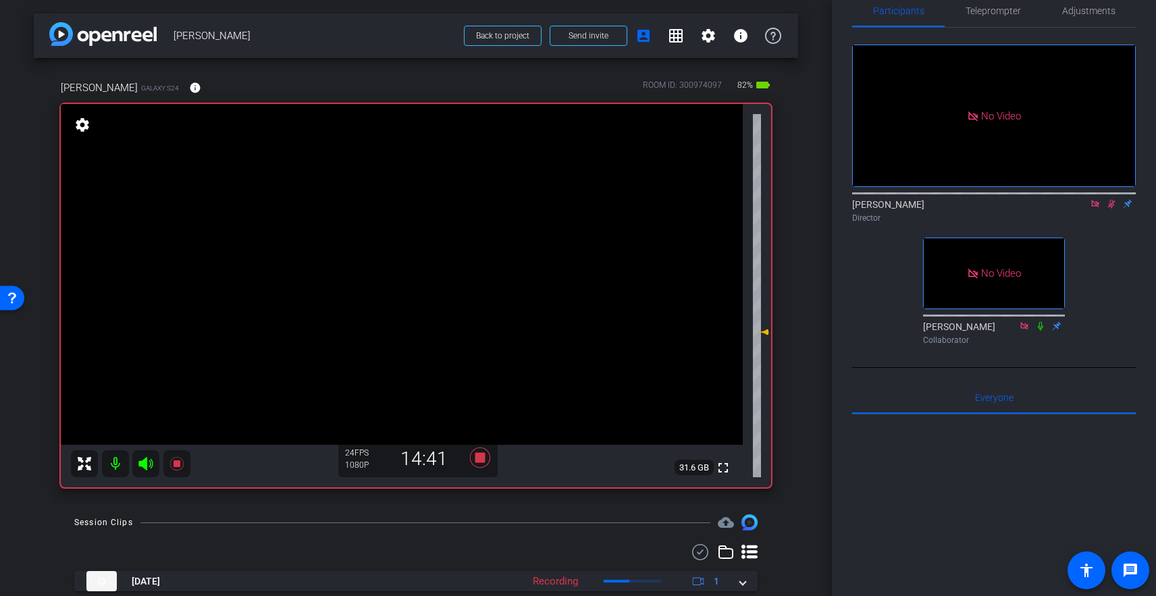
scroll to position [28, 0]
click at [1091, 196] on mat-icon at bounding box center [1111, 202] width 16 height 12
drag, startPoint x: 1109, startPoint y: 164, endPoint x: 1051, endPoint y: 56, distance: 123.0
click at [1091, 197] on icon at bounding box center [1111, 201] width 11 height 9
click at [984, 12] on span "Teleprompter" at bounding box center [993, 8] width 55 height 9
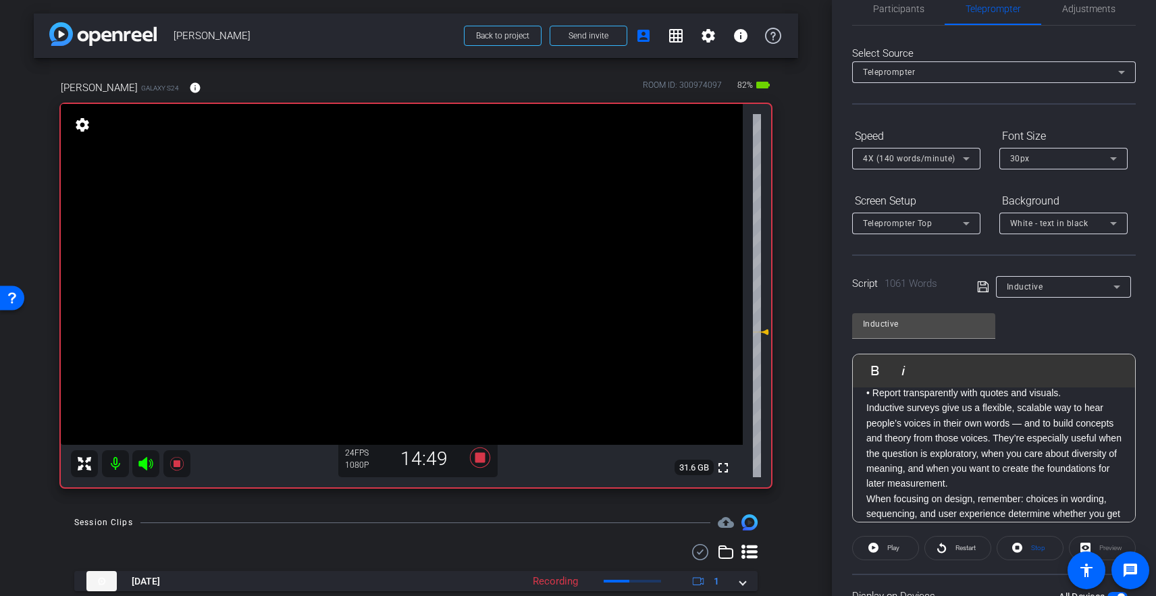
click at [874, 369] on span "Play" at bounding box center [883, 370] width 21 height 11
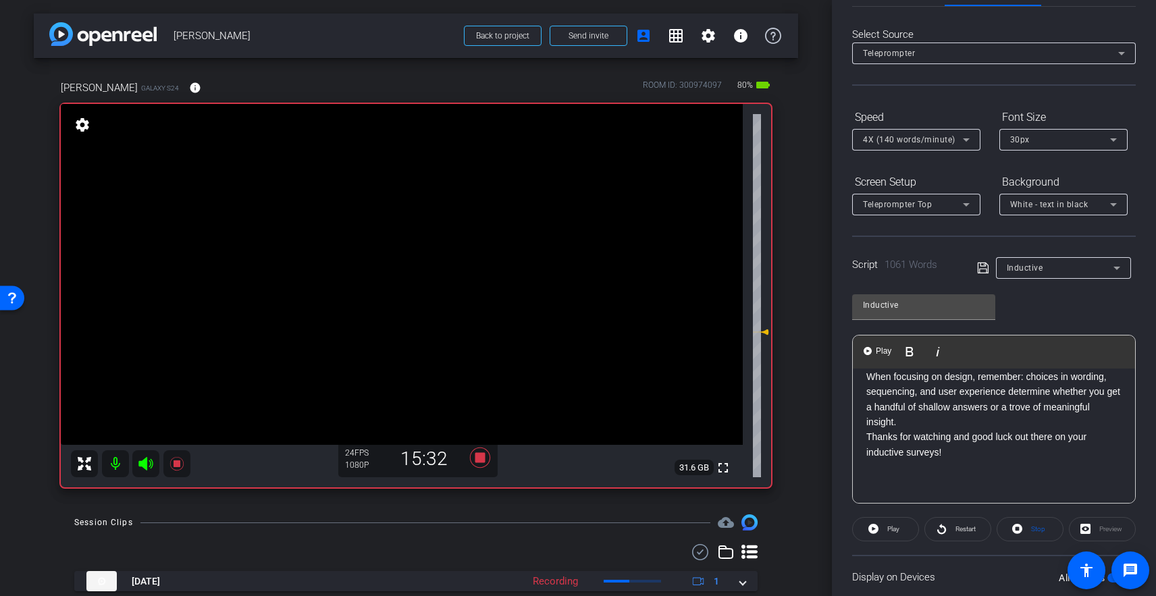
scroll to position [0, 0]
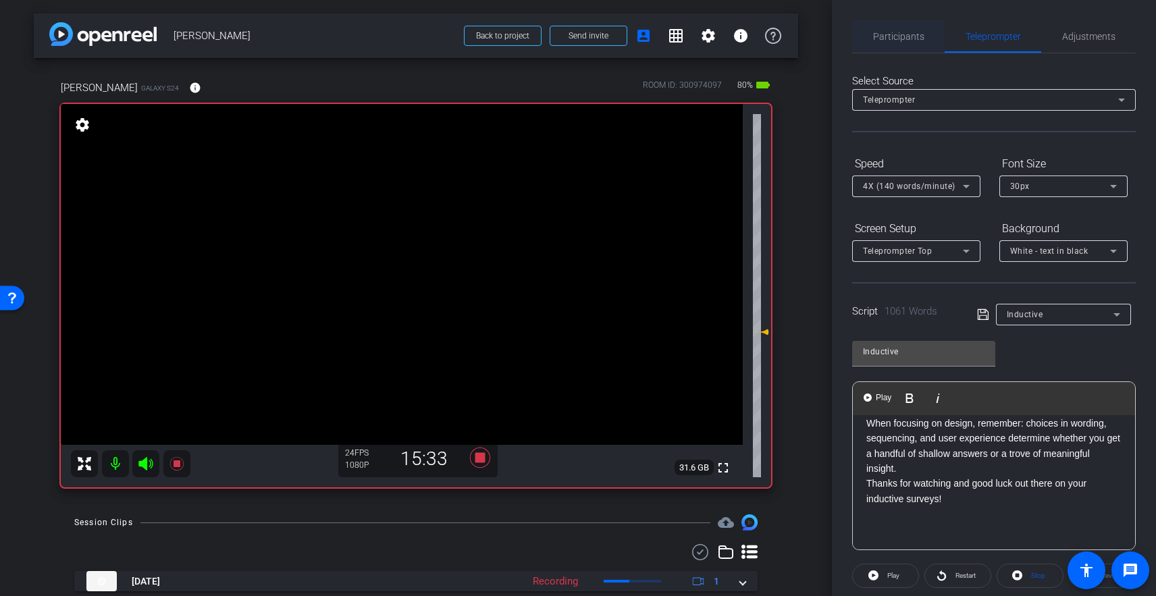
click at [897, 38] on span "Participants" at bounding box center [898, 36] width 51 height 9
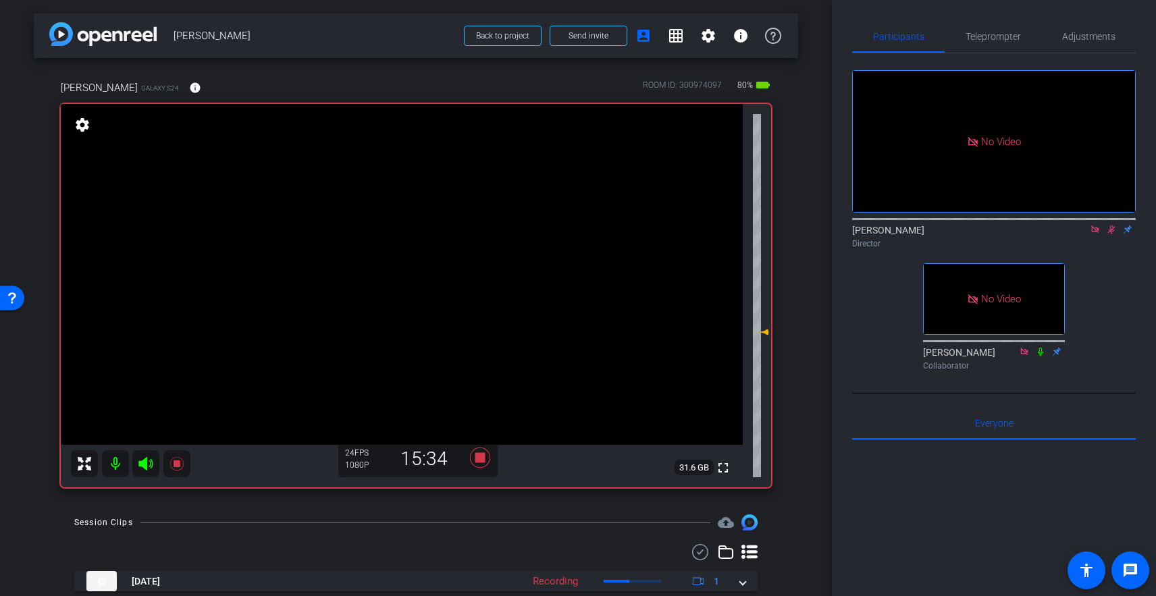
click at [1091, 225] on icon at bounding box center [1111, 229] width 11 height 9
click at [476, 463] on icon at bounding box center [480, 458] width 20 height 20
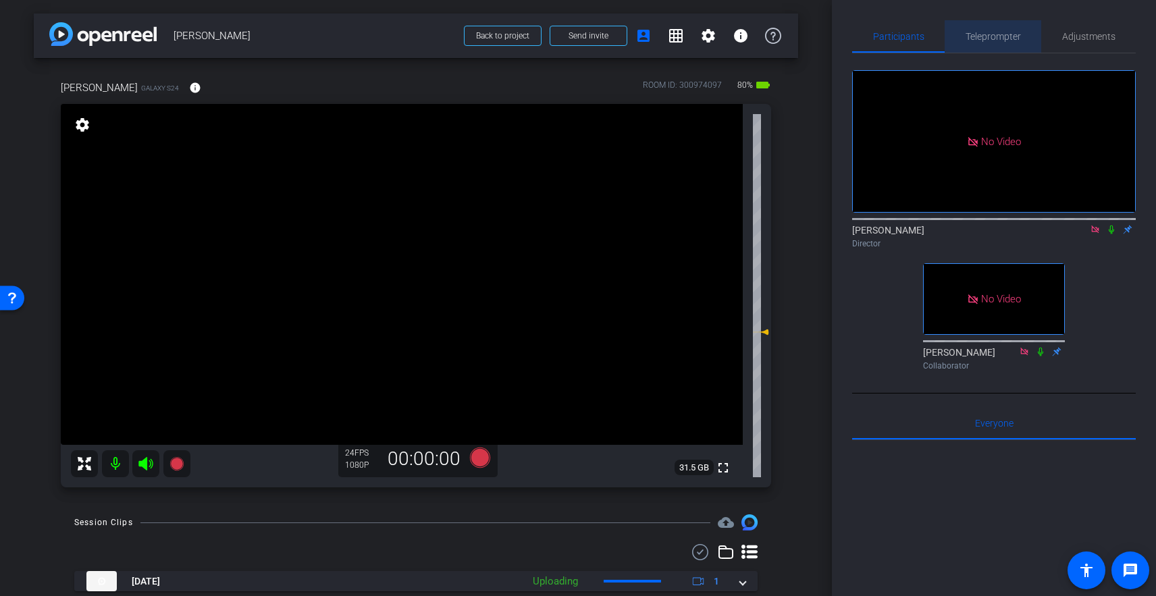
click at [988, 41] on span "Teleprompter" at bounding box center [993, 36] width 55 height 9
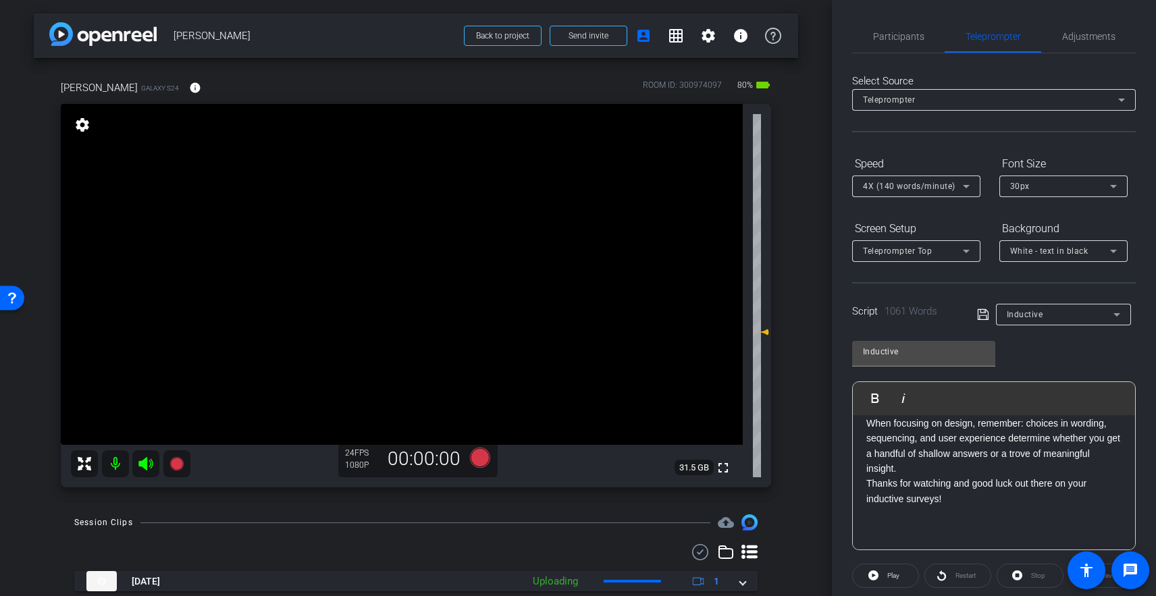
click at [938, 486] on p "Inductive surveys give us a flexible, scalable way to hear people’s voices in t…" at bounding box center [993, 416] width 255 height 182
click at [969, 496] on p "Inductive surveys give us a flexible, scalable way to hear people’s voices in t…" at bounding box center [993, 416] width 255 height 182
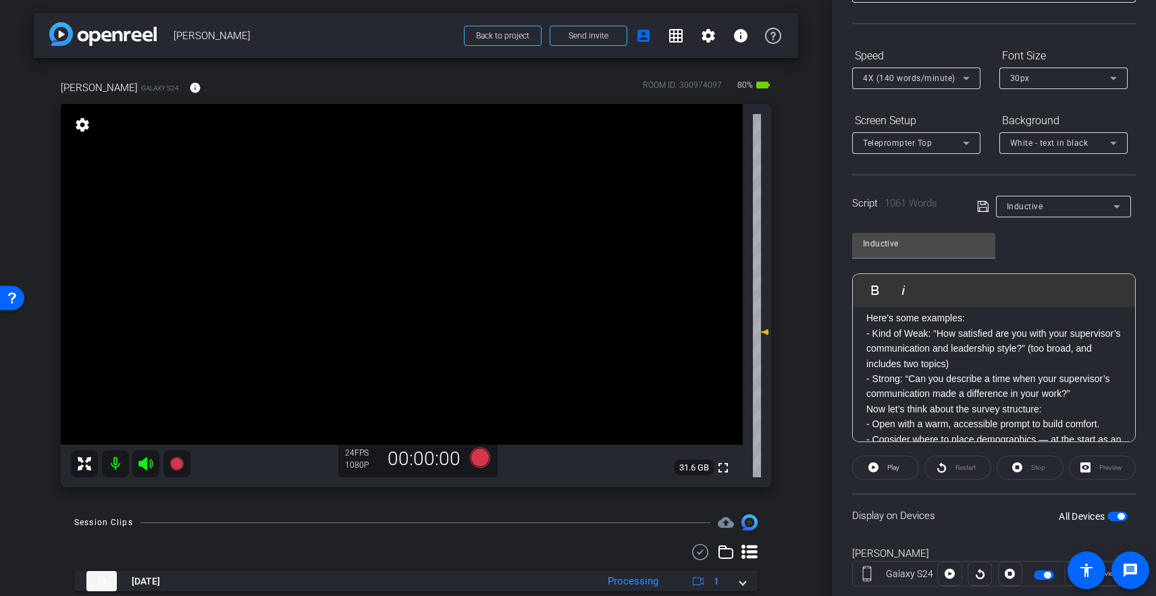
scroll to position [1128, 0]
click at [860, 369] on div "Hi. I’m Kate Albrecht, an Assistant Professor in the Department of Public Polic…" at bounding box center [994, 304] width 282 height 2249
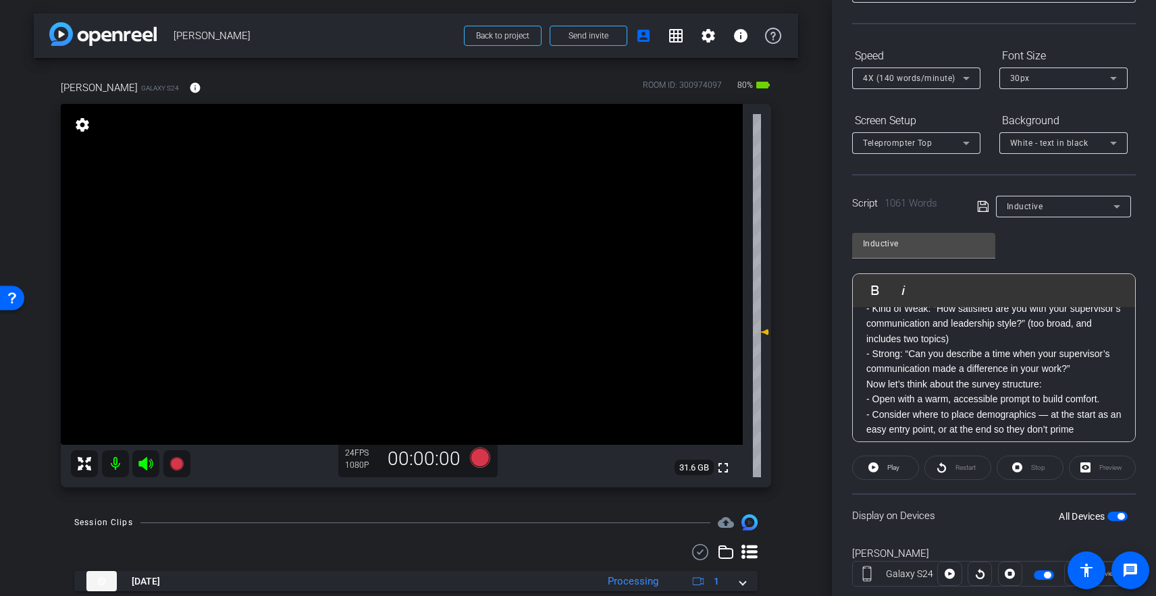
scroll to position [1160, 0]
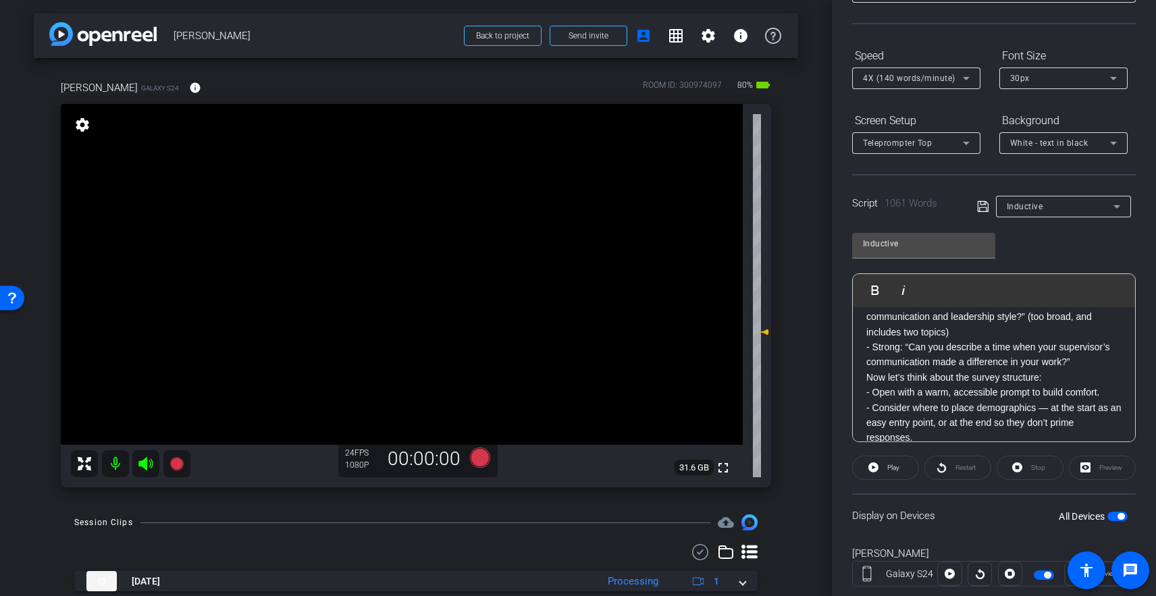
click at [863, 337] on div "Hi. I’m Kate Albrecht, an Assistant Professor in the Department of Public Polic…" at bounding box center [994, 271] width 282 height 2249
click at [891, 337] on p "This is the heart of inductive surveys. Every design decision influences the qu…" at bounding box center [993, 415] width 255 height 544
click at [865, 335] on div "Hi. I’m Kate Albrecht, an Assistant Professor in the Department of Public Polic…" at bounding box center [994, 271] width 282 height 2249
click at [895, 477] on span "Play" at bounding box center [892, 468] width 16 height 19
click at [889, 476] on openreel-capture-teleprompter "Speed 4X (140 words/minute) Font Size 30px Screen Setup Teleprompter Top Backgr…" at bounding box center [994, 328] width 284 height 566
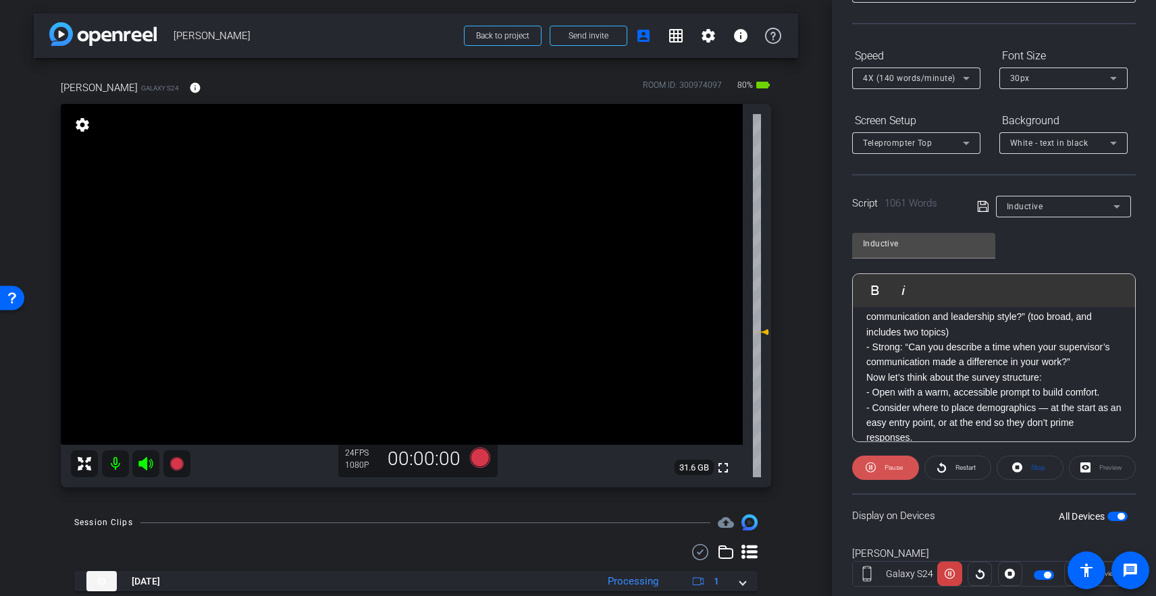
scroll to position [111, 0]
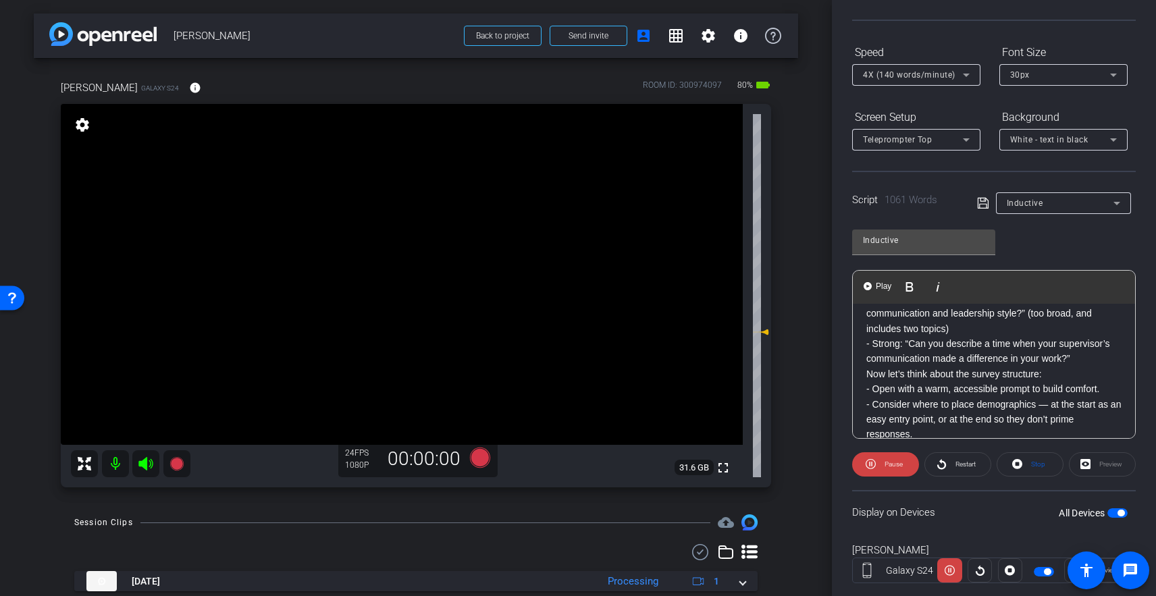
click at [864, 319] on div "Hi. I’m Kate Albrecht, an Assistant Professor in the Department of Public Polic…" at bounding box center [994, 268] width 282 height 2249
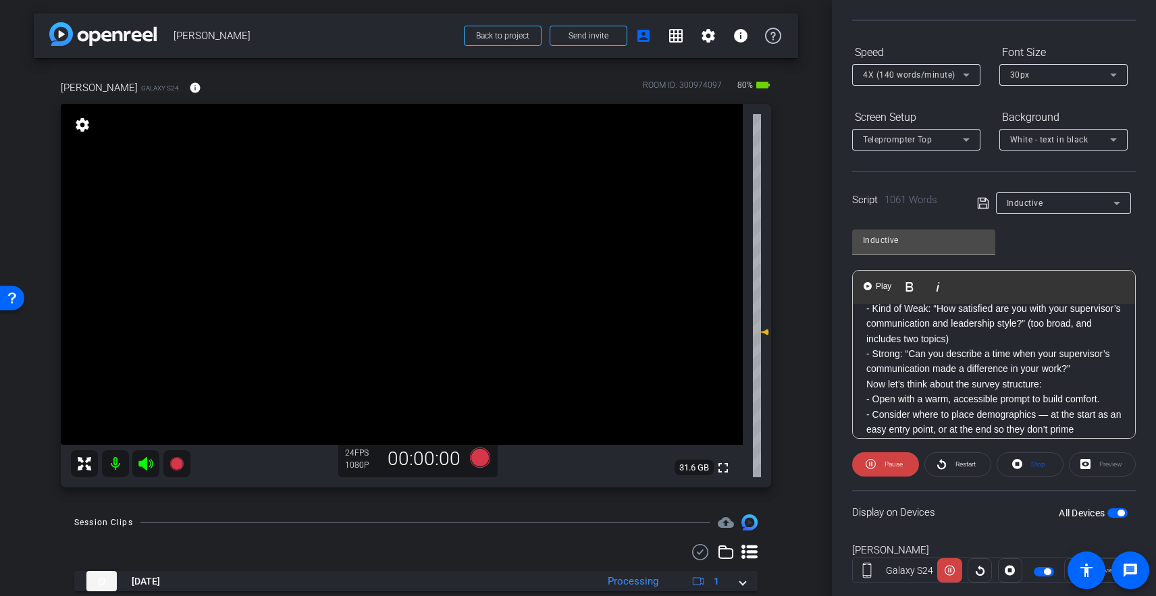
scroll to position [1149, 0]
click at [176, 470] on icon at bounding box center [176, 464] width 14 height 14
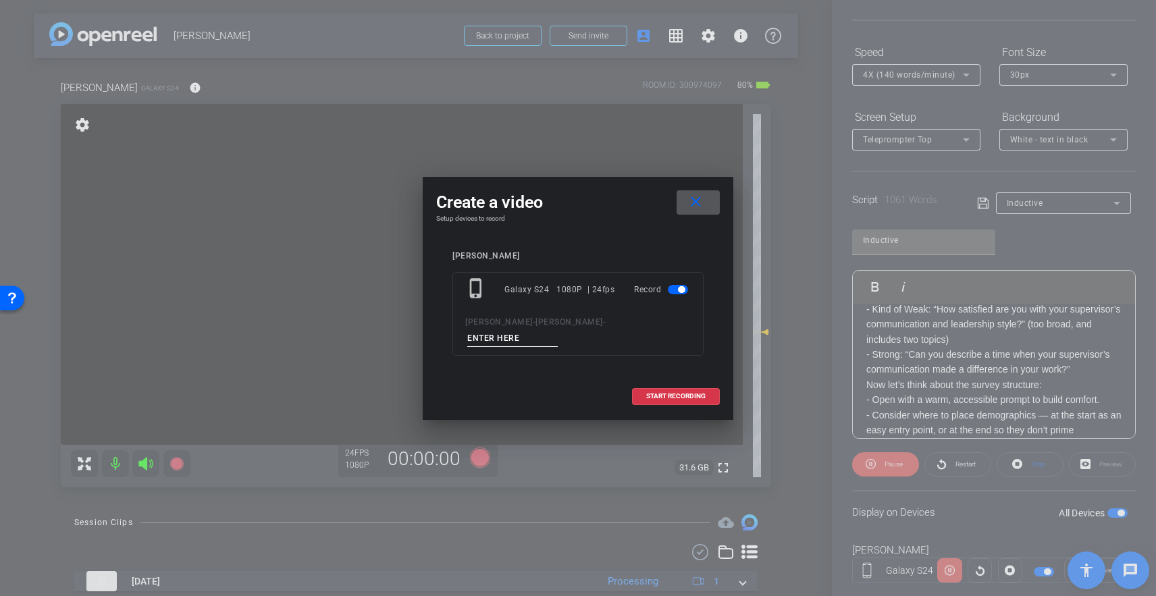
click at [558, 330] on input at bounding box center [512, 338] width 90 height 17
drag, startPoint x: 676, startPoint y: 328, endPoint x: 662, endPoint y: 320, distance: 16.0
click at [558, 330] on input "Inductive PICK UP" at bounding box center [512, 338] width 90 height 17
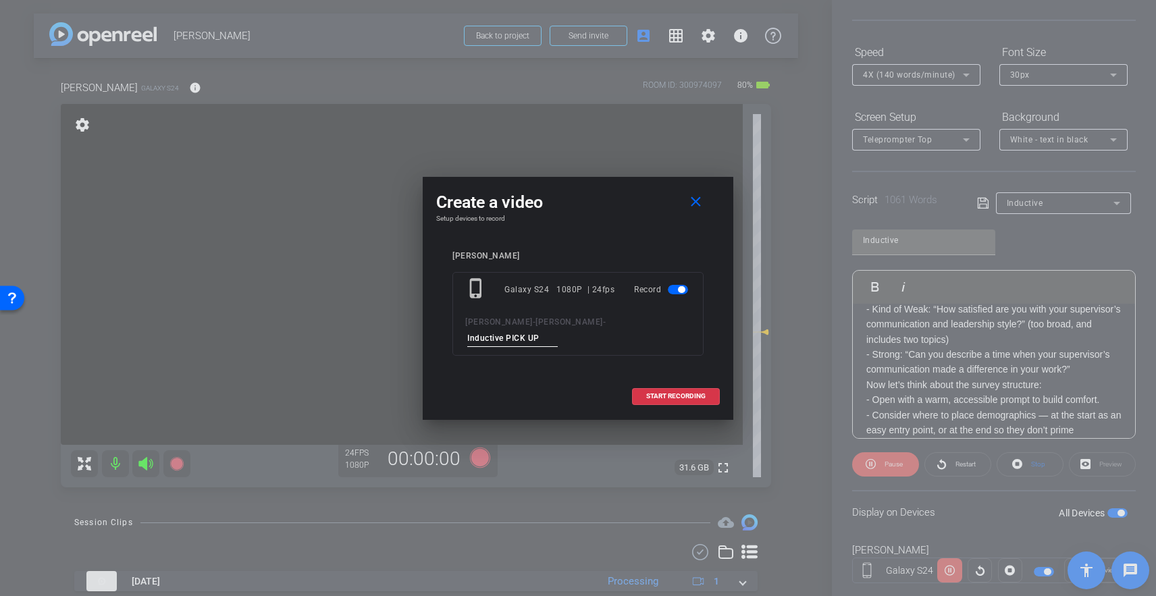
drag, startPoint x: 685, startPoint y: 321, endPoint x: 677, endPoint y: 320, distance: 7.5
click at [681, 321] on div "Kate Albrecht - Kate Albrecht - Inductive PICK UP" at bounding box center [578, 330] width 226 height 33
click at [558, 330] on input "Inductive PICK UP" at bounding box center [512, 338] width 90 height 17
type input "Inductive PICK UP Weak EX"
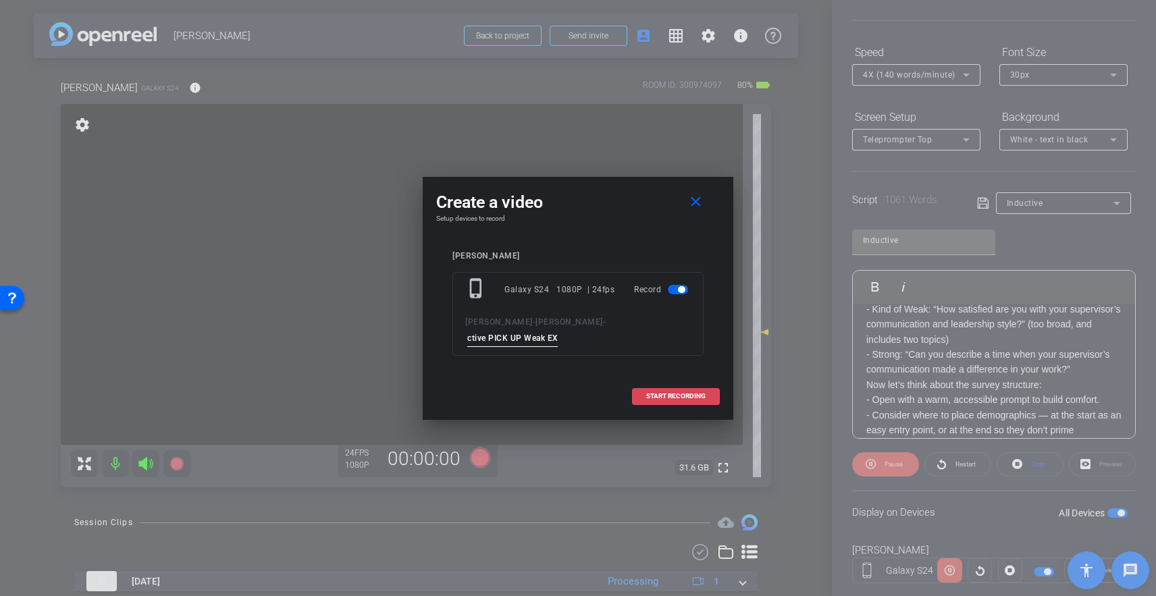
scroll to position [0, 0]
click at [673, 393] on span "START RECORDING" at bounding box center [675, 396] width 59 height 7
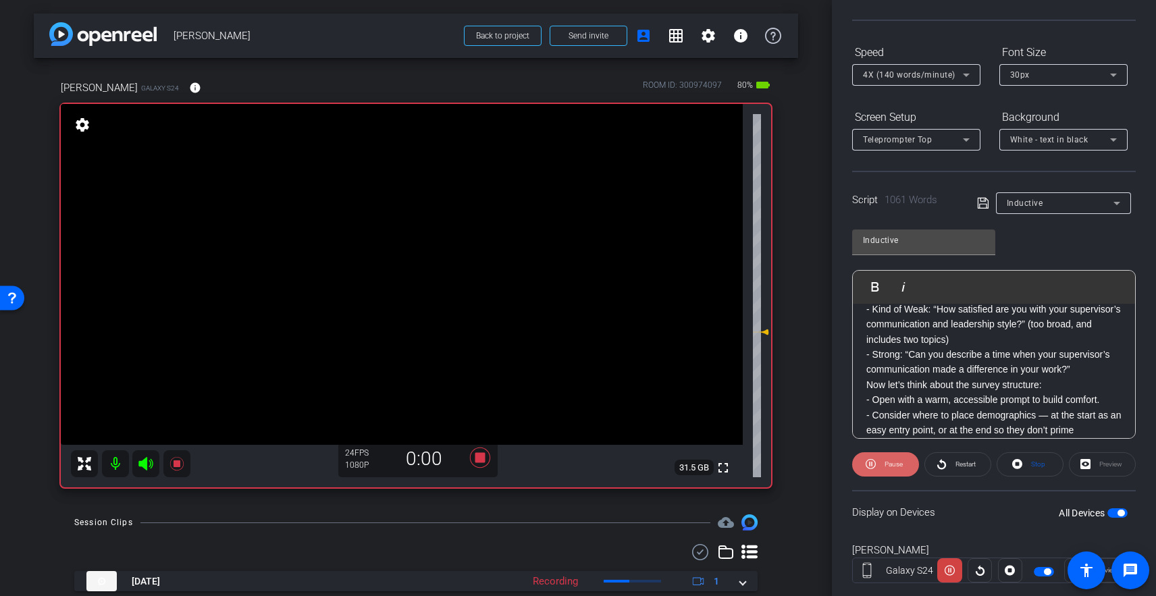
click at [890, 467] on span "Pause" at bounding box center [892, 464] width 22 height 19
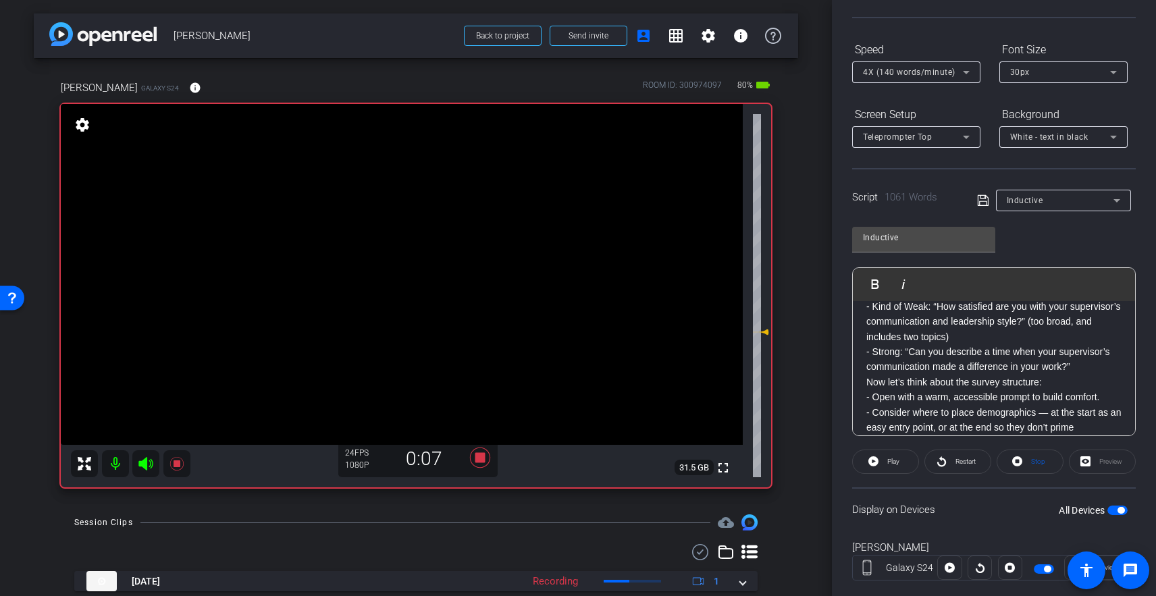
click at [863, 325] on div "Hi. I’m Kate Albrecht, an Assistant Professor in the Department of Public Polic…" at bounding box center [994, 276] width 282 height 2249
click at [868, 285] on img "button" at bounding box center [868, 284] width 8 height 8
click at [868, 282] on img "button" at bounding box center [868, 284] width 8 height 8
click at [888, 465] on span "Pause" at bounding box center [892, 461] width 22 height 19
click at [866, 340] on div "Hi. I’m Kate Albrecht, an Assistant Professor in the Department of Public Polic…" at bounding box center [994, 276] width 282 height 2249
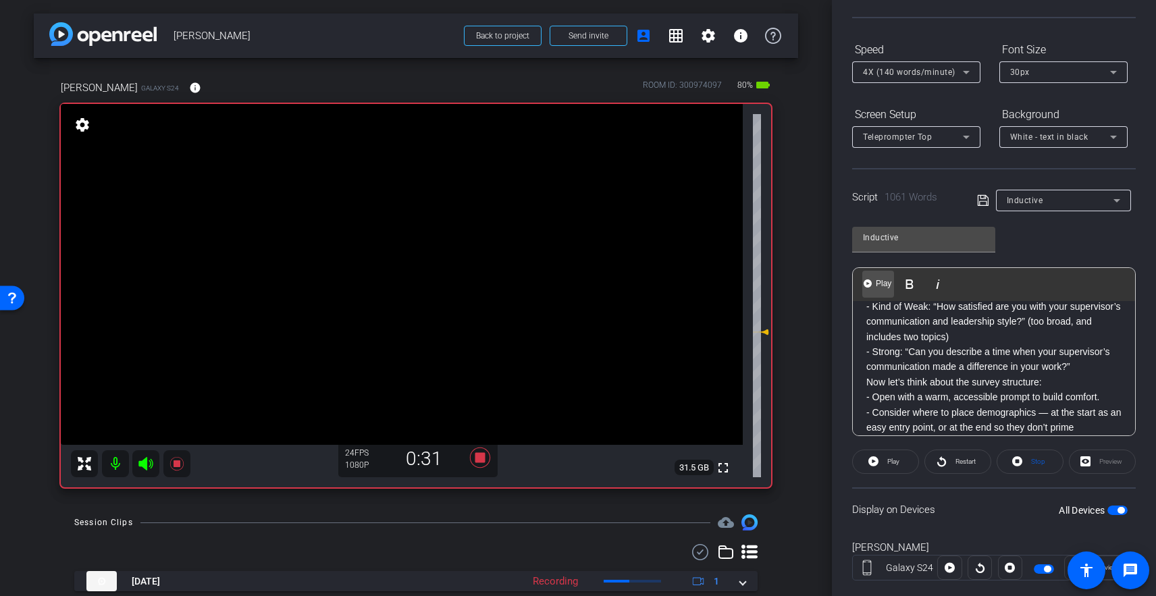
click at [874, 279] on span "Play" at bounding box center [883, 283] width 21 height 11
click at [887, 463] on span "Pause" at bounding box center [894, 461] width 18 height 7
click at [861, 323] on div "Hi. I’m Kate Albrecht, an Assistant Professor in the Department of Public Polic…" at bounding box center [994, 276] width 282 height 2249
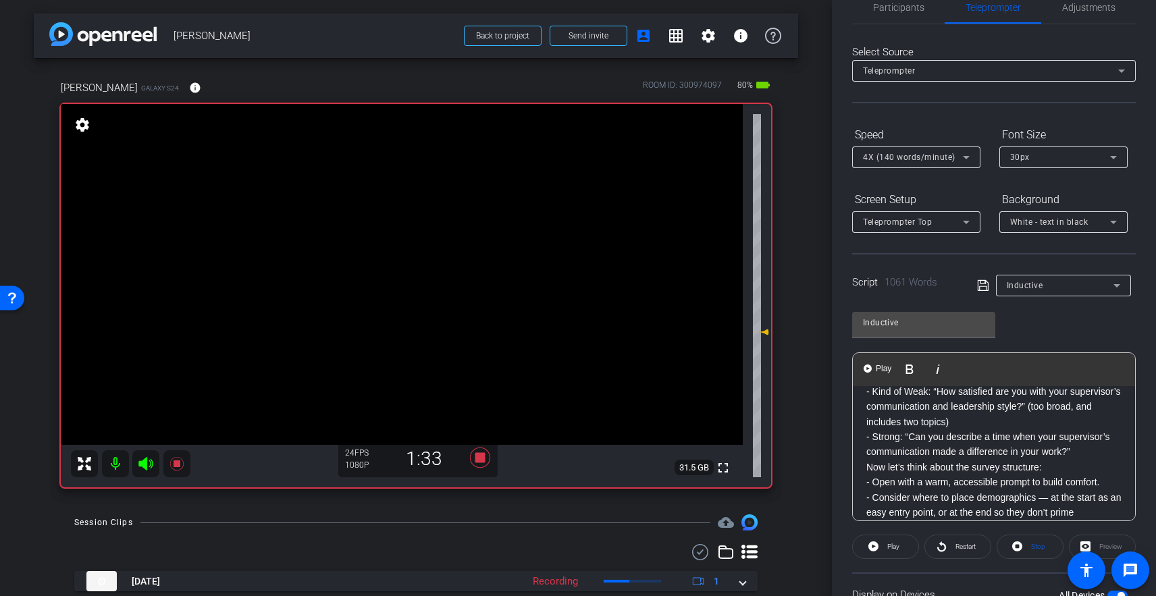
scroll to position [0, 0]
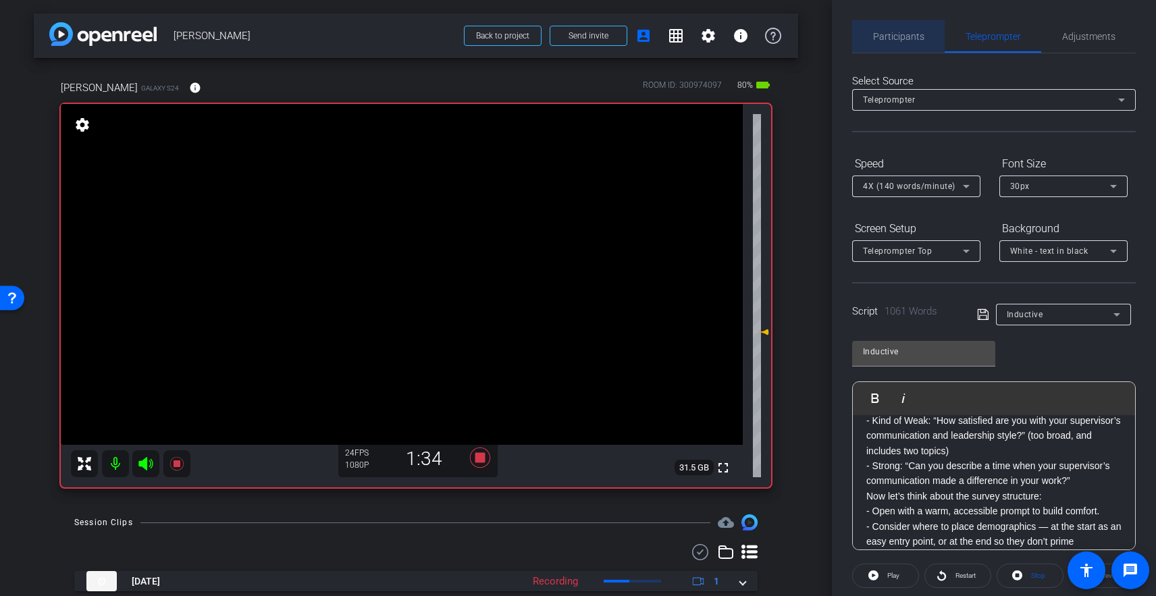
click at [893, 35] on span "Participants" at bounding box center [898, 36] width 51 height 9
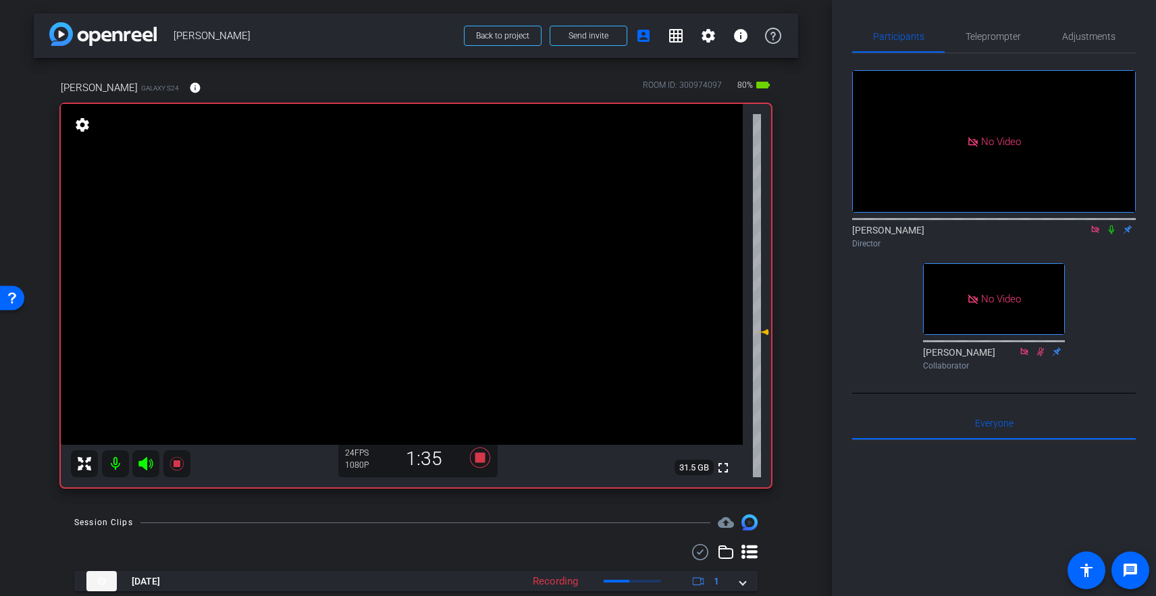
click at [1091, 225] on icon at bounding box center [1111, 229] width 11 height 9
click at [1000, 49] on span "Teleprompter" at bounding box center [993, 36] width 55 height 32
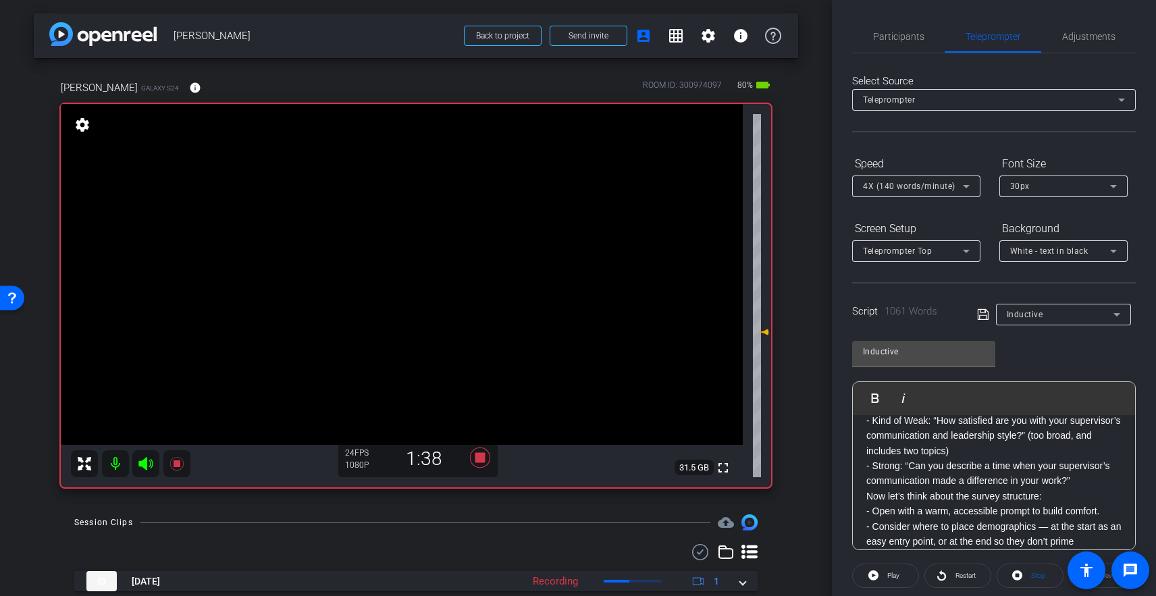
scroll to position [1155, 0]
click at [867, 436] on p "This is the heart of inductive surveys. Every design decision influences the qu…" at bounding box center [993, 528] width 255 height 544
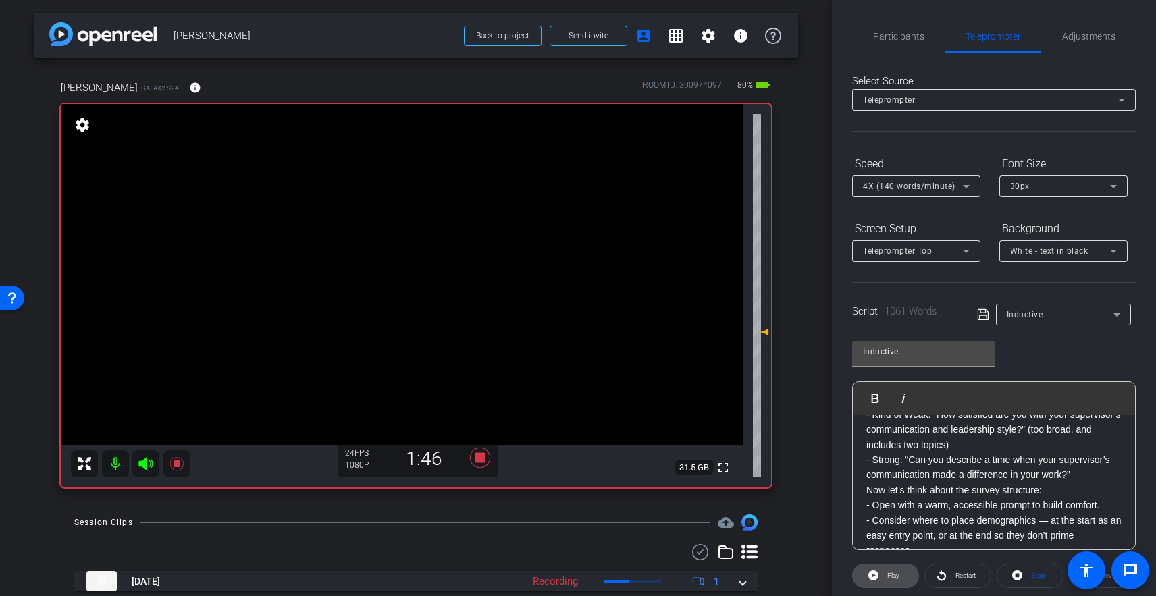
click at [874, 574] on icon at bounding box center [873, 576] width 10 height 10
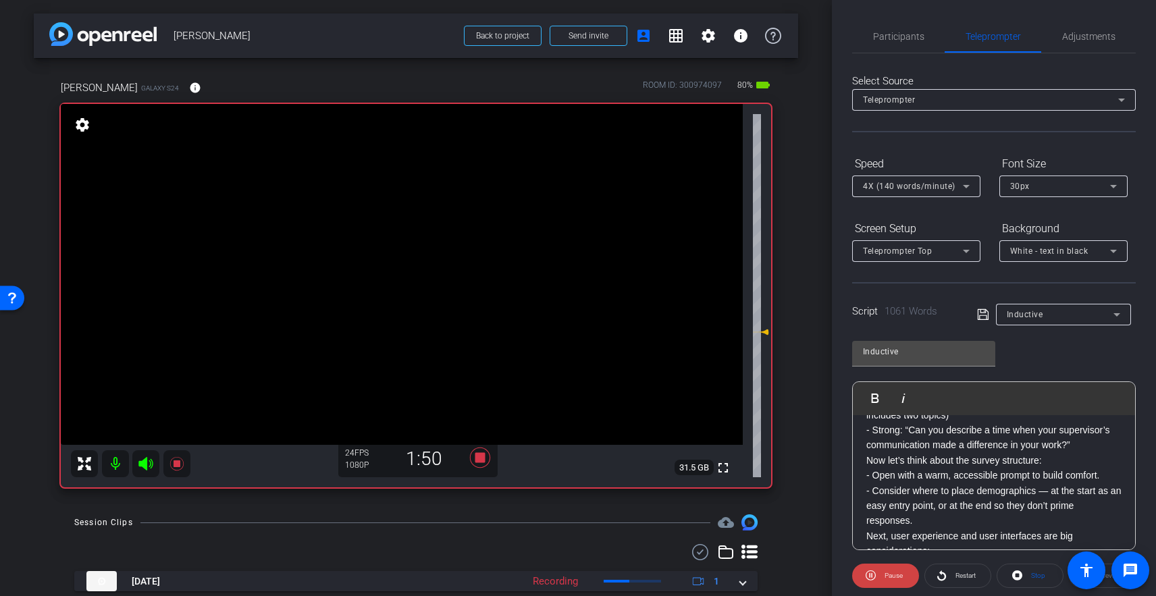
scroll to position [1160, 0]
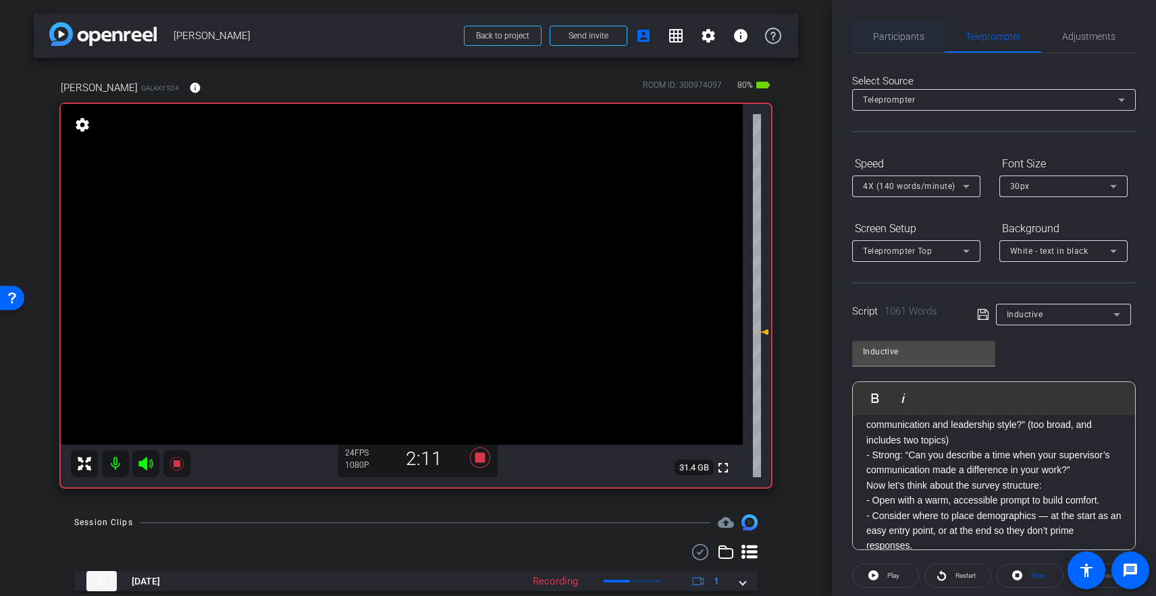
click at [883, 32] on span "Participants" at bounding box center [898, 36] width 51 height 9
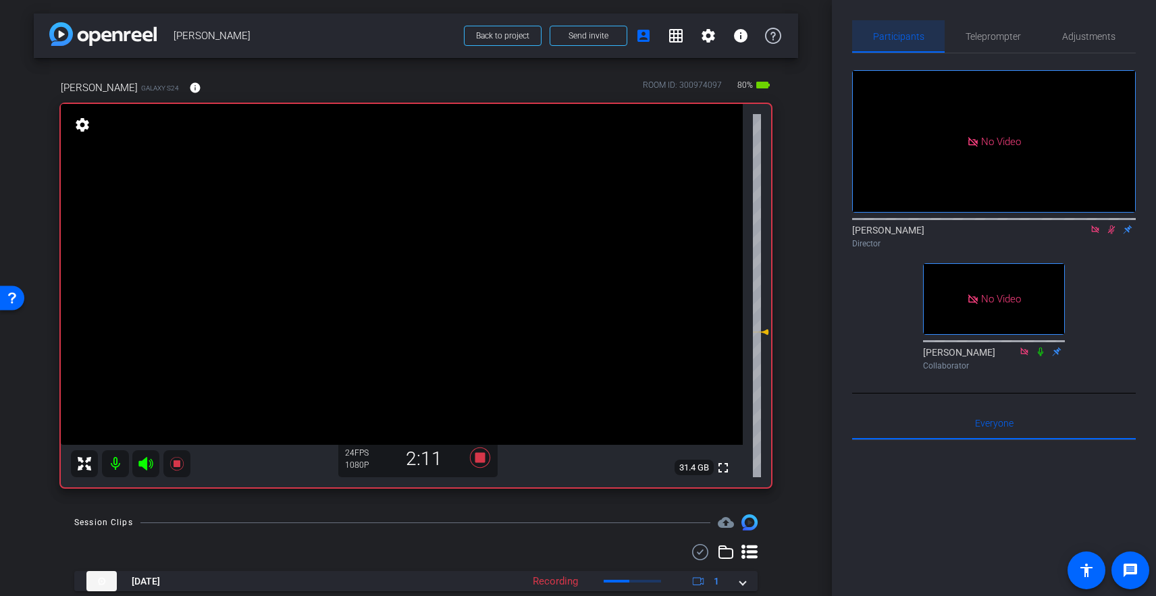
scroll to position [3, 0]
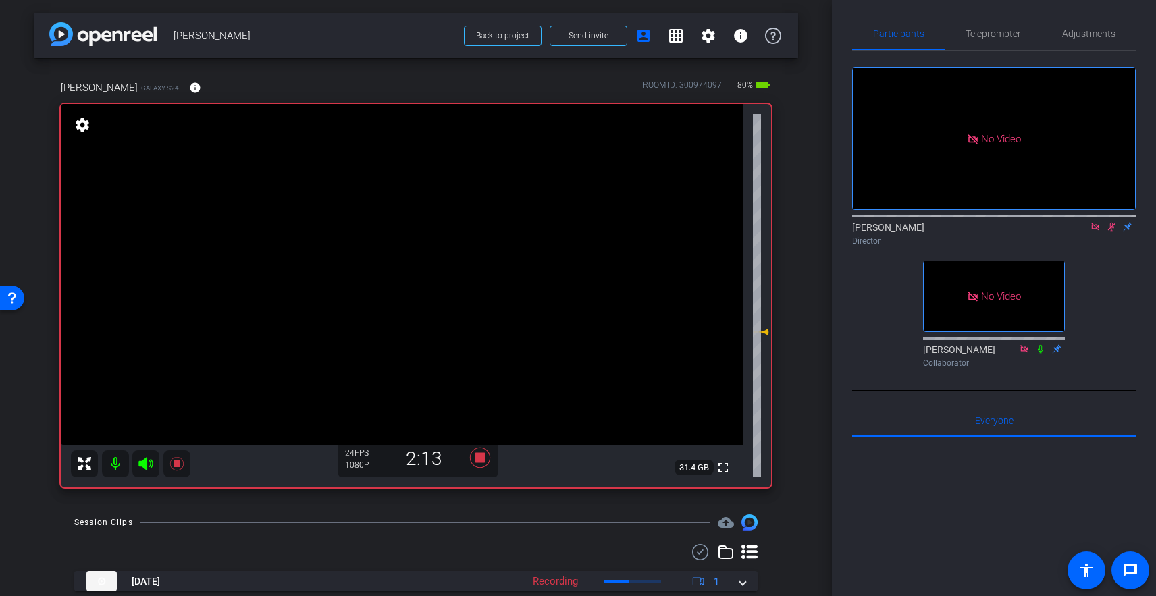
click at [1091, 223] on icon at bounding box center [1111, 227] width 7 height 9
click at [173, 467] on icon at bounding box center [177, 464] width 16 height 16
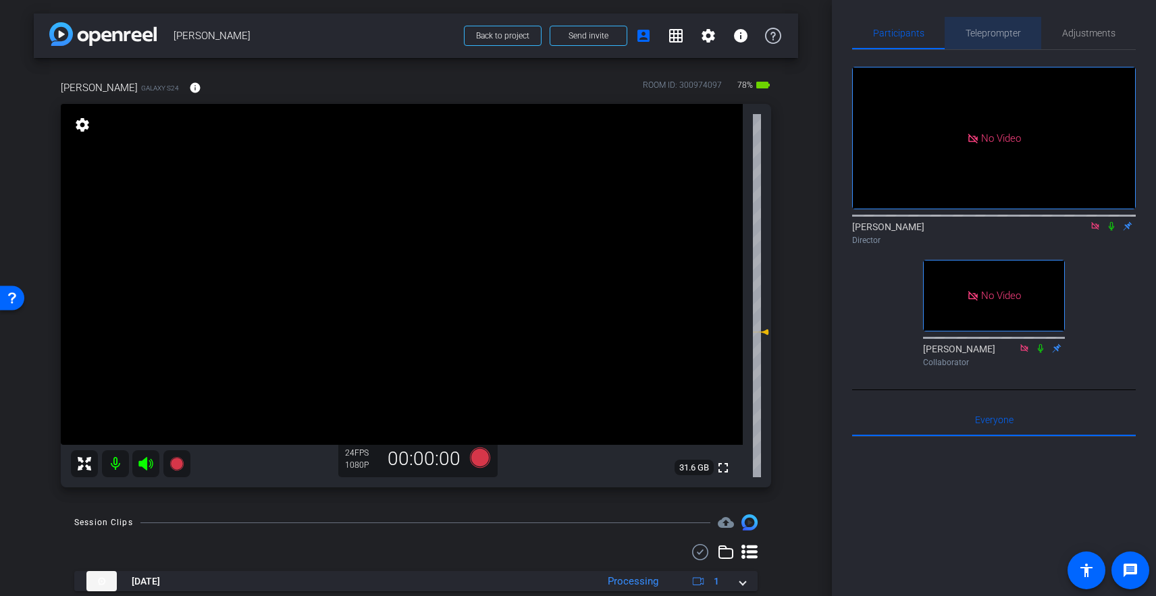
click at [976, 36] on span "Teleprompter" at bounding box center [993, 33] width 55 height 32
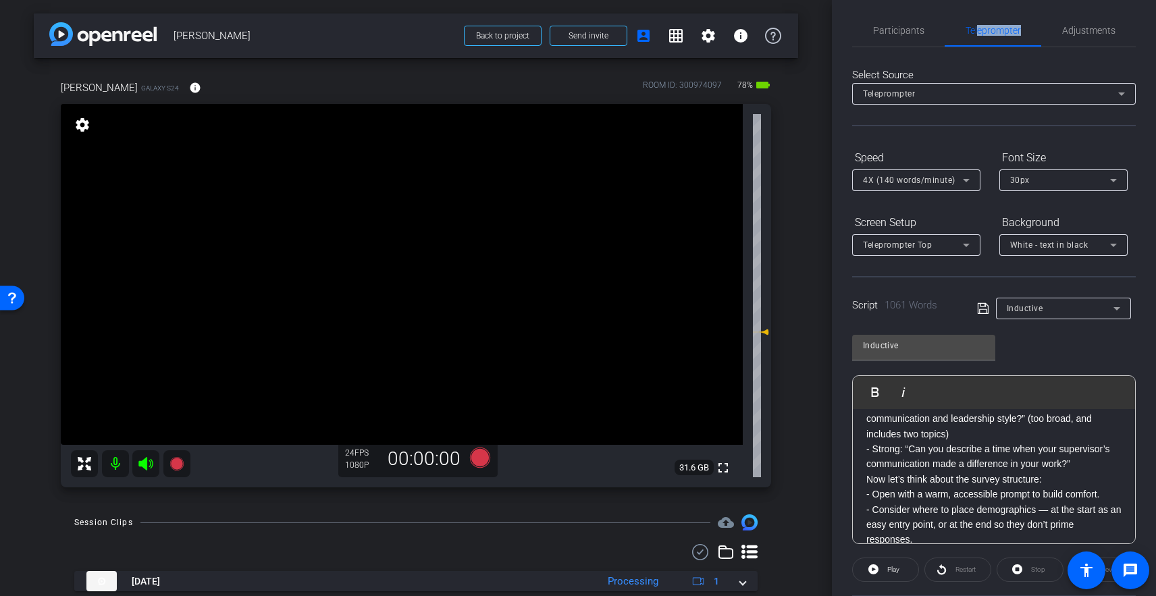
click at [983, 305] on icon at bounding box center [983, 308] width 12 height 16
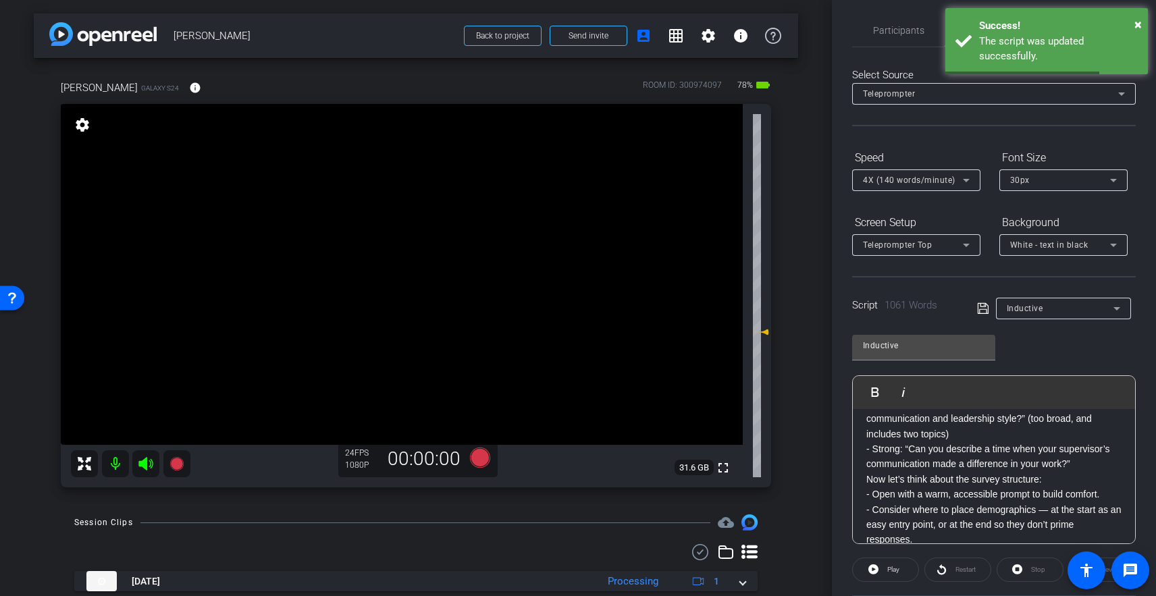
click at [985, 311] on icon at bounding box center [983, 308] width 12 height 16
click at [1020, 310] on span "Inductive" at bounding box center [1025, 308] width 36 height 9
click at [1028, 332] on span "Create new script" at bounding box center [1042, 336] width 71 height 16
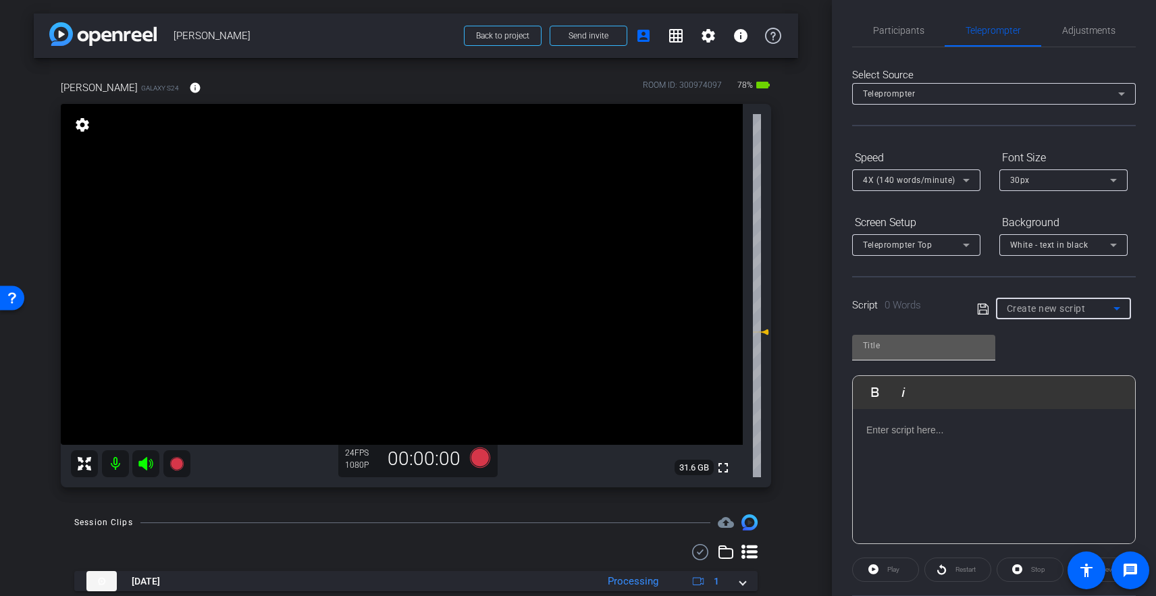
click at [910, 348] on input "text" at bounding box center [924, 346] width 122 height 16
paste input "Collecting Meaningful Network Data by Survey Hi. I’m Kate Albrecht, an Assistan…"
type input "Collecting Meaningful Network Data by Survey Hi. I’m Kate Albrecht, an Assistan…"
click at [922, 427] on p at bounding box center [993, 430] width 255 height 15
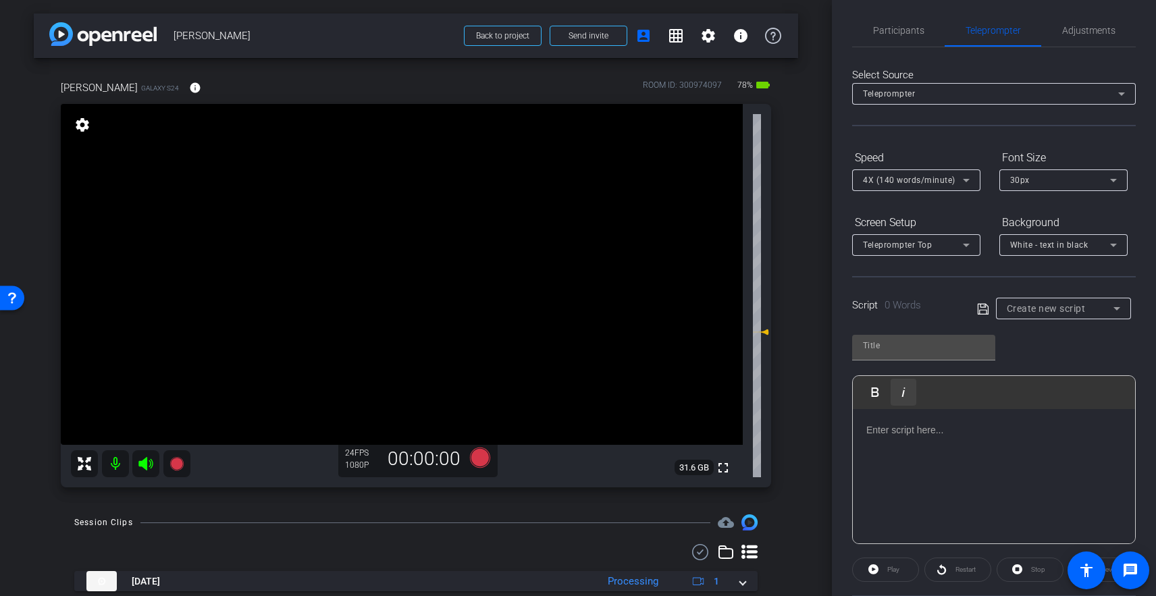
scroll to position [3119, 0]
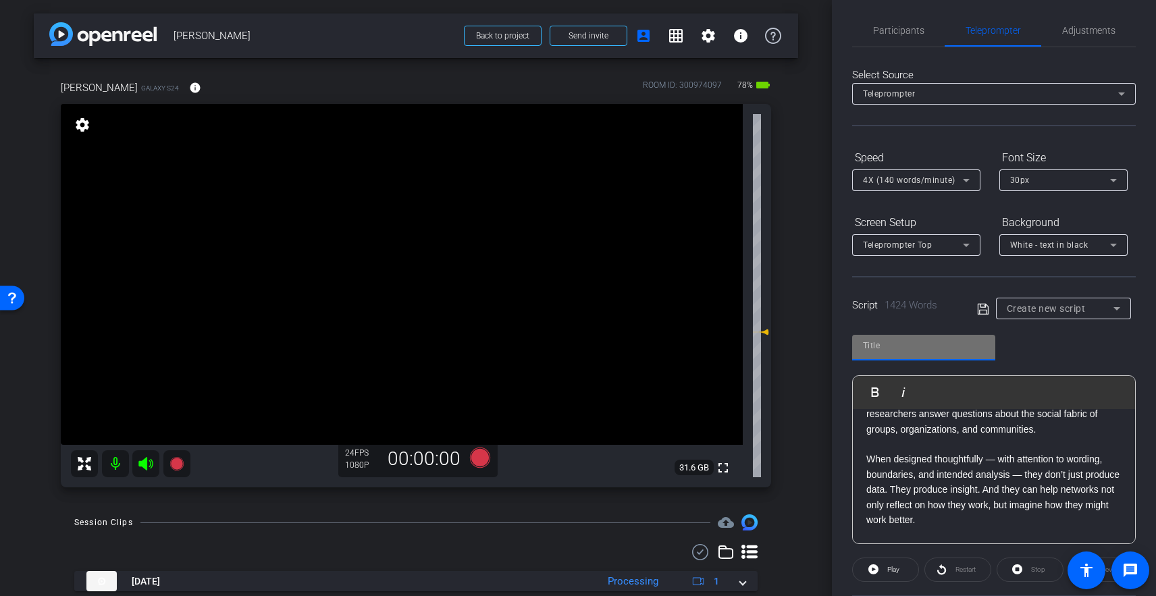
click at [894, 348] on input "text" at bounding box center [924, 346] width 122 height 16
type input "Network"
click at [982, 309] on icon at bounding box center [982, 308] width 11 height 11
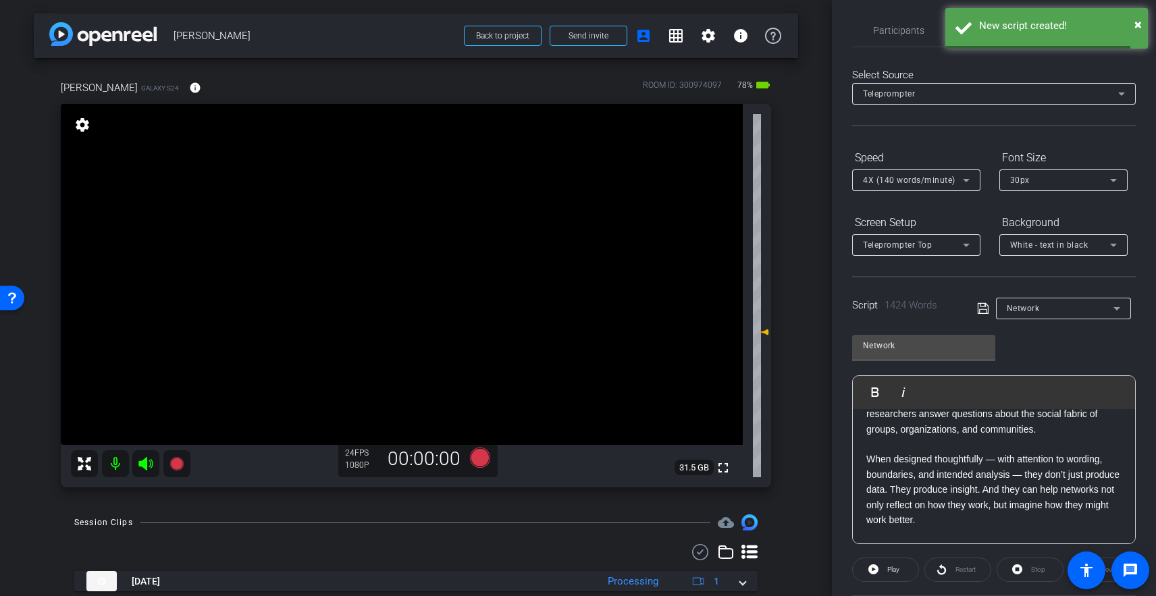
click at [931, 432] on p "Network surveys give us a flexible, rigorous way to make invisible patterns vis…" at bounding box center [993, 459] width 255 height 197
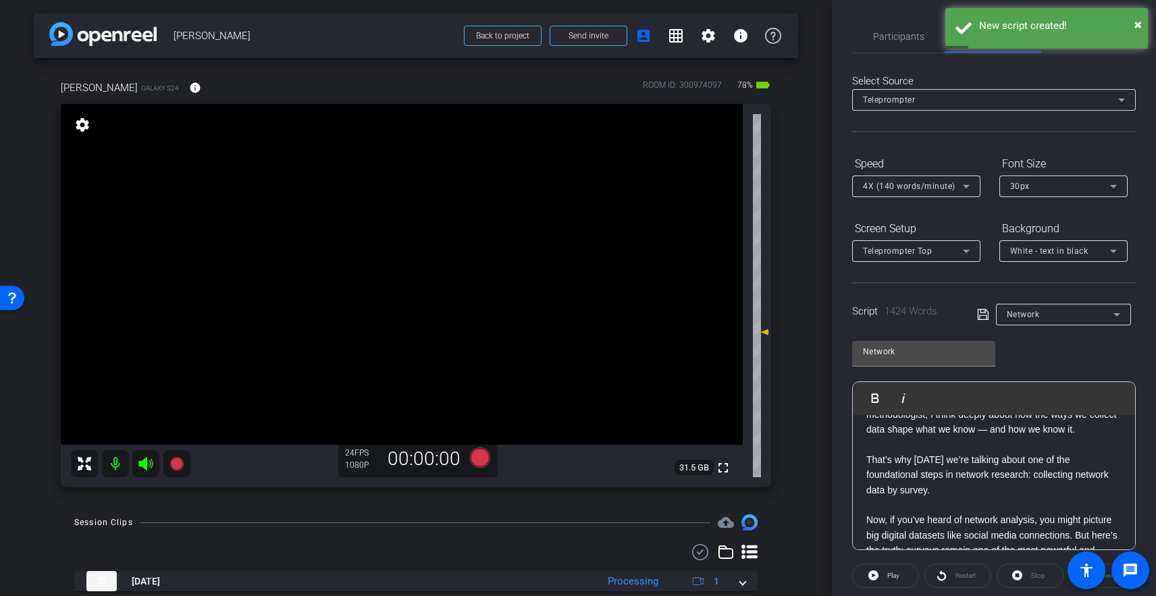
scroll to position [165, 0]
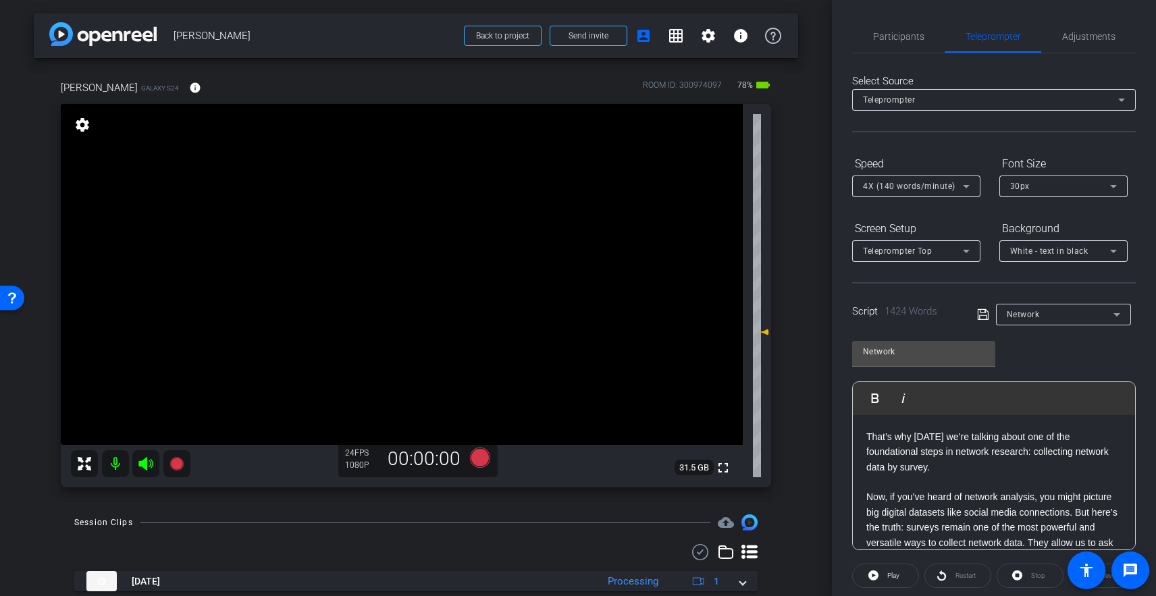
click at [920, 483] on p "Hi. I’m Kate Albrecht, an Assistant Professor in the Department of Public Polic…" at bounding box center [993, 429] width 255 height 303
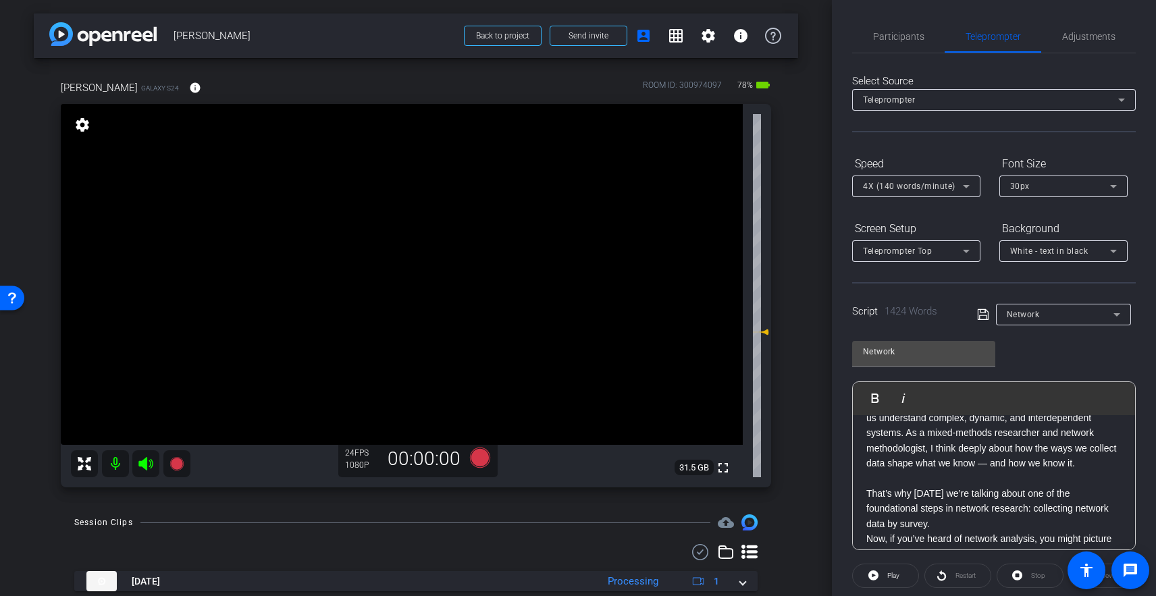
click at [904, 478] on p "Hi. I’m Kate Albrecht, an Assistant Professor in the Department of Public Polic…" at bounding box center [993, 478] width 255 height 287
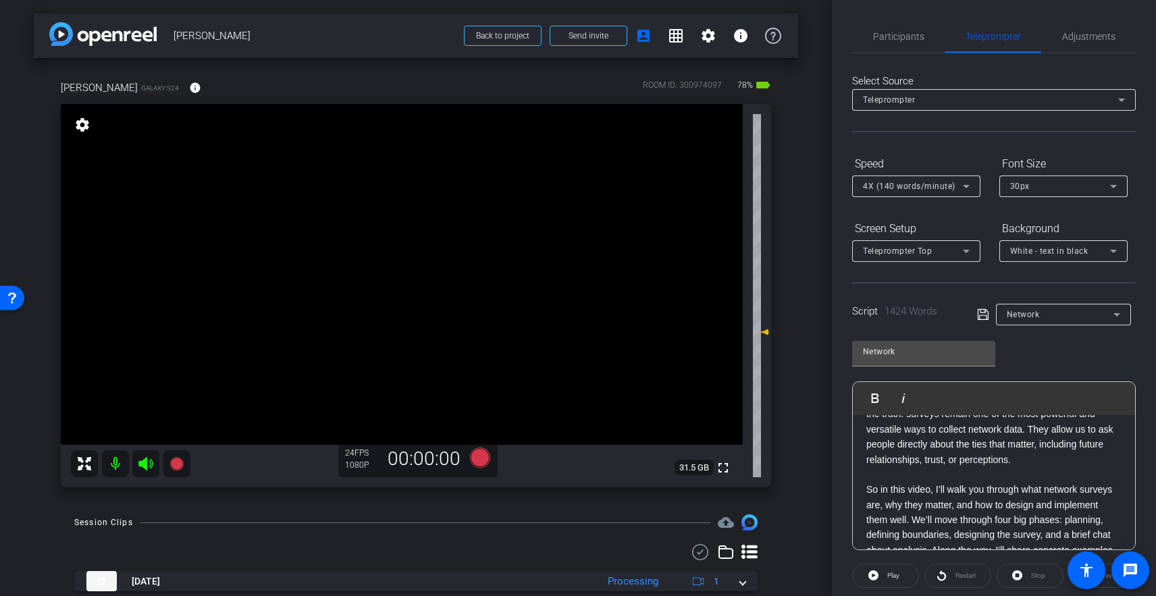
click at [911, 476] on p "So in this video, I’ll walk you through what network surveys are, why they matt…" at bounding box center [993, 520] width 255 height 106
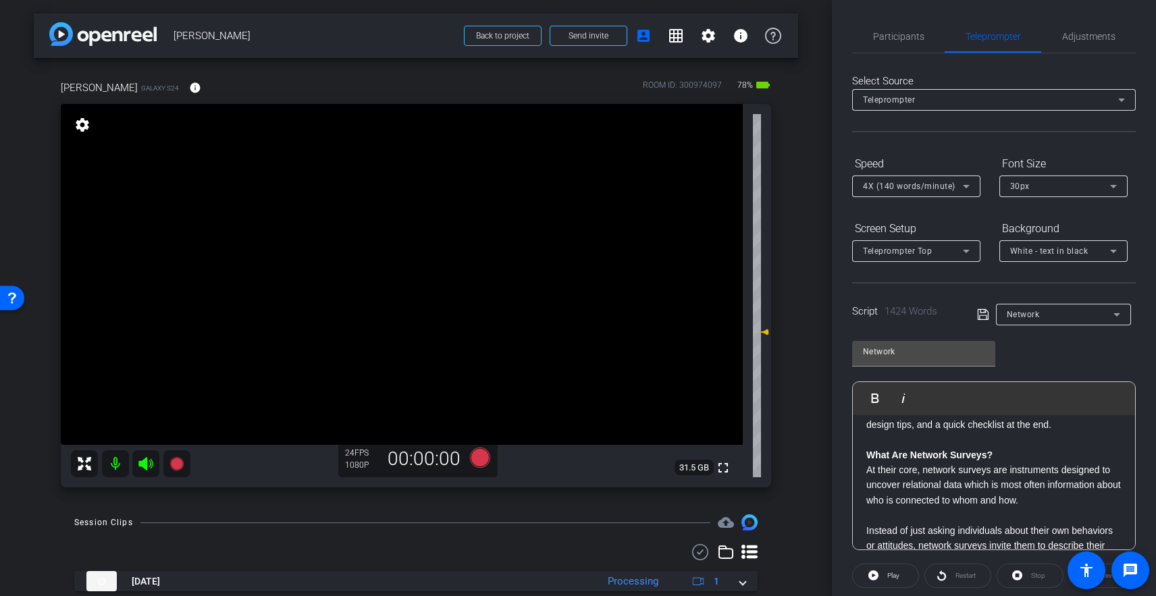
scroll to position [361, 0]
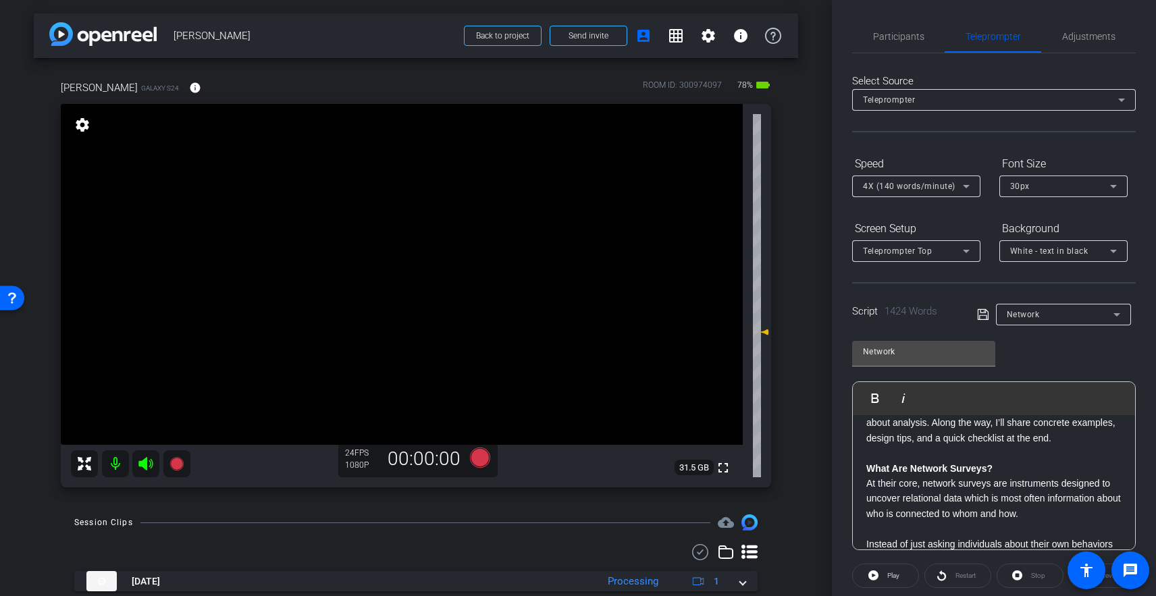
click at [886, 455] on p at bounding box center [993, 453] width 255 height 15
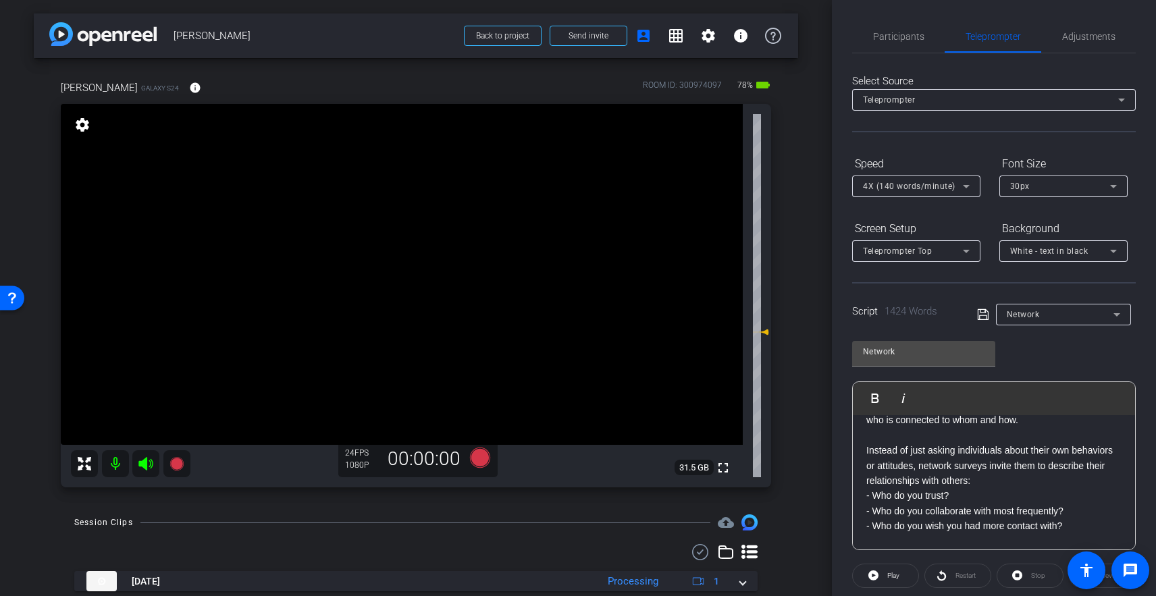
scroll to position [440, 0]
click at [881, 440] on p "At their core, network surveys are instruments designed to uncover relational d…" at bounding box center [993, 548] width 255 height 333
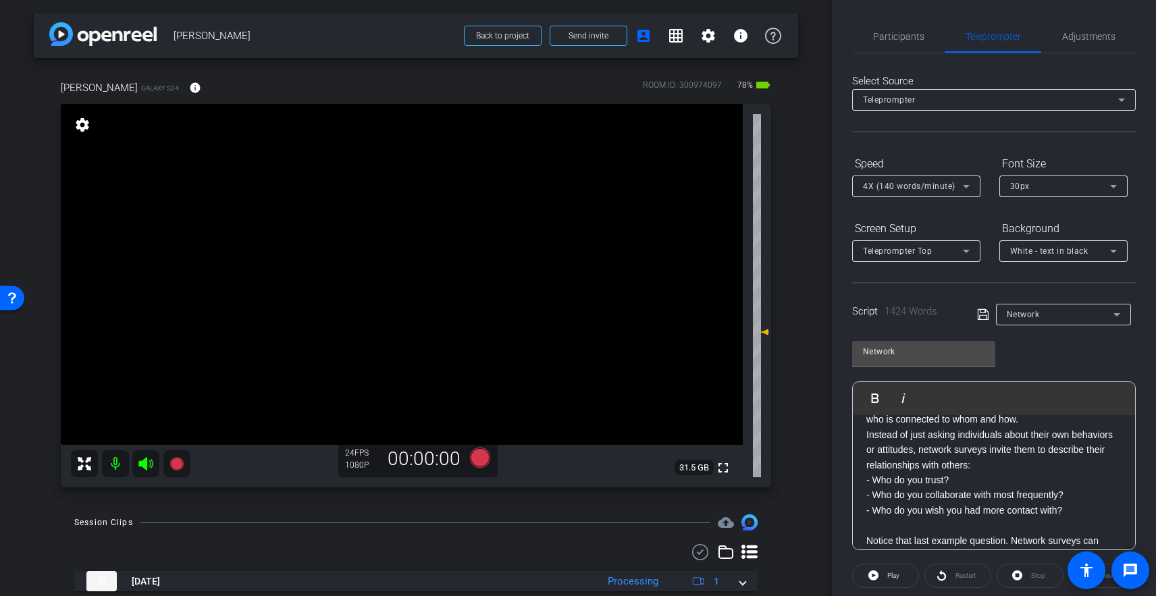
scroll to position [461, 0]
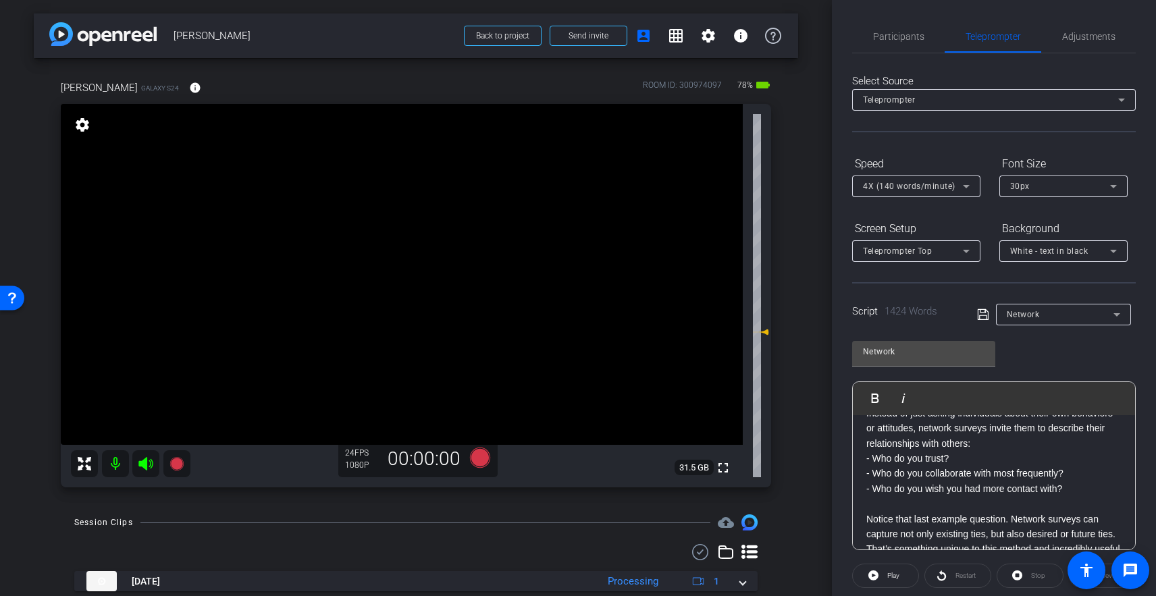
click at [902, 499] on p "At their core, network surveys are instruments designed to uncover relational d…" at bounding box center [993, 519] width 255 height 317
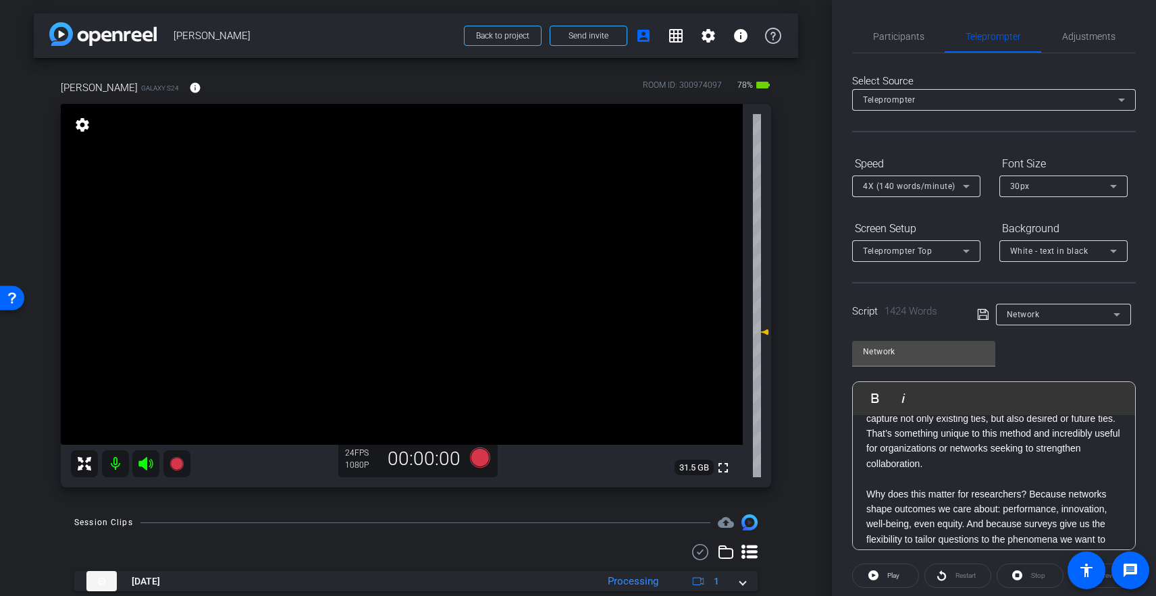
click at [900, 479] on p "At their core, network surveys are instruments designed to uncover relational d…" at bounding box center [993, 411] width 255 height 303
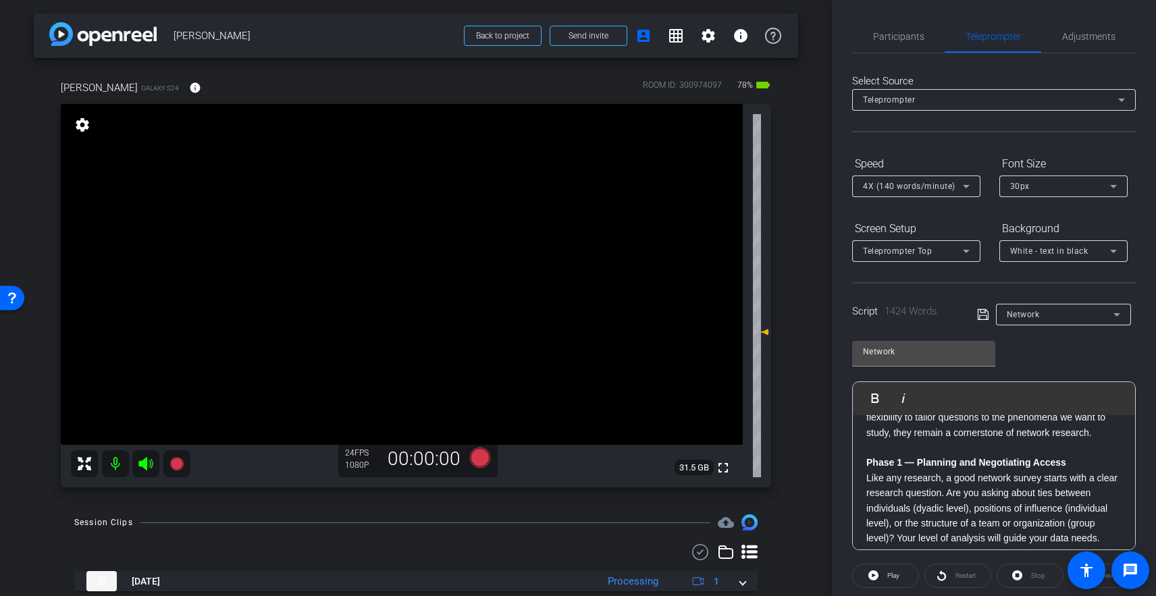
scroll to position [666, 0]
click at [884, 453] on p at bounding box center [993, 449] width 255 height 15
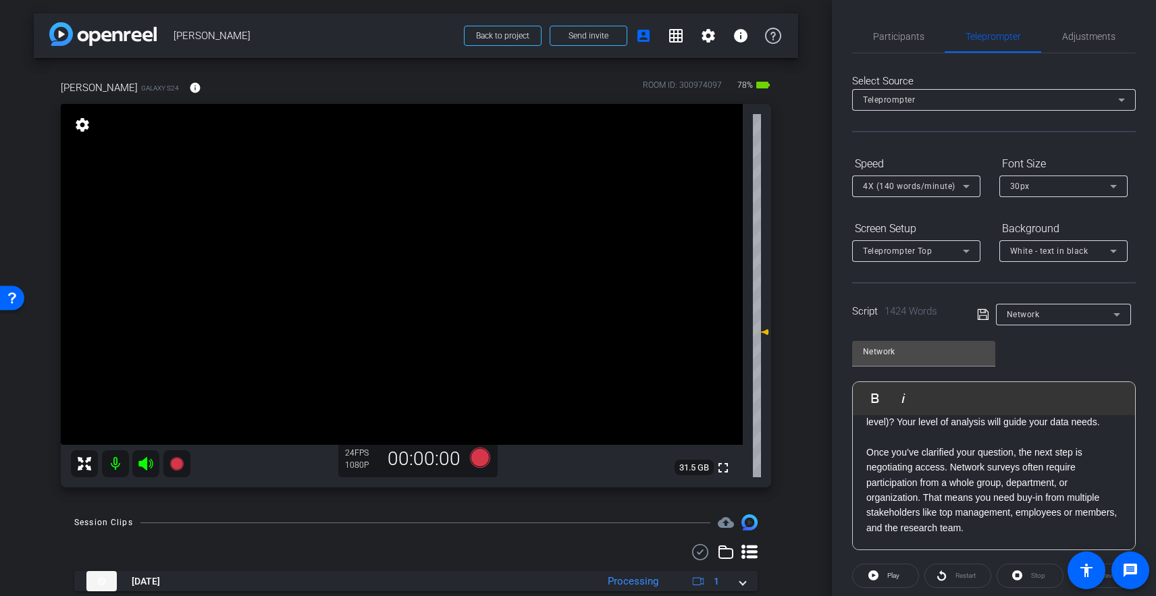
scroll to position [773, 0]
click at [879, 441] on p "Like any research, a good network survey starts with a clear research question.…" at bounding box center [993, 479] width 255 height 257
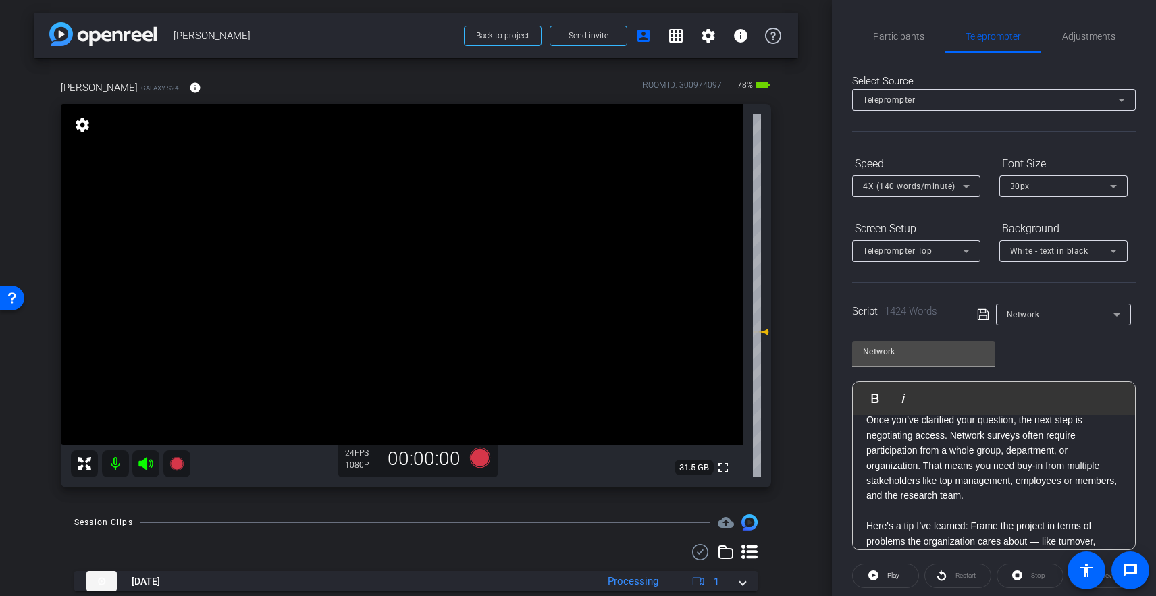
scroll to position [793, 0]
click at [896, 507] on p "Like any research, a good network survey starts with a clear research question.…" at bounding box center [993, 452] width 255 height 242
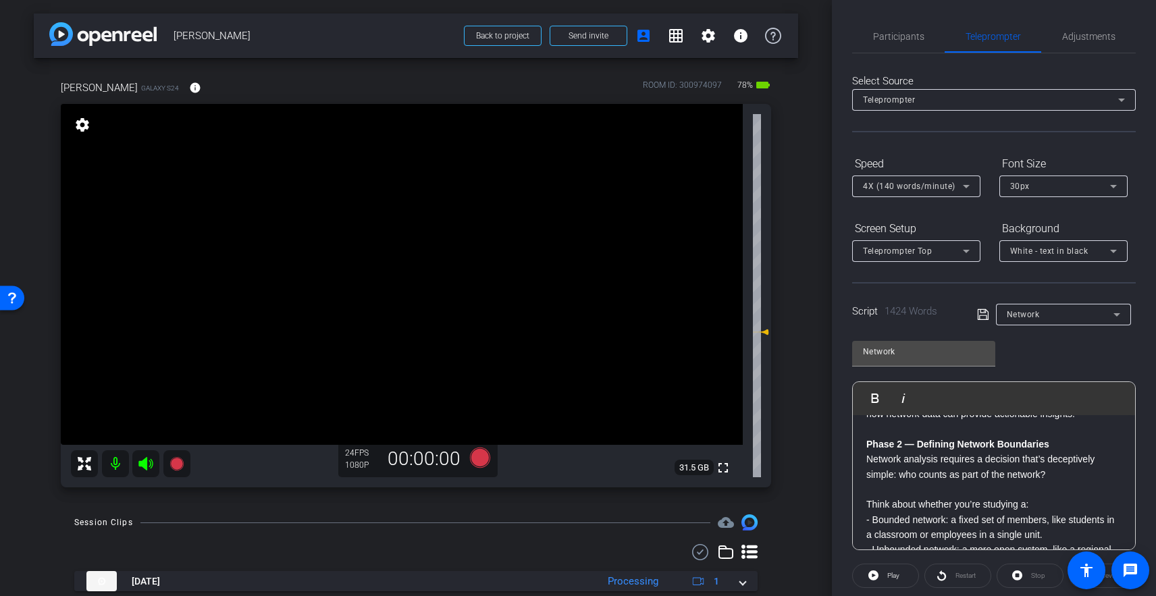
scroll to position [918, 0]
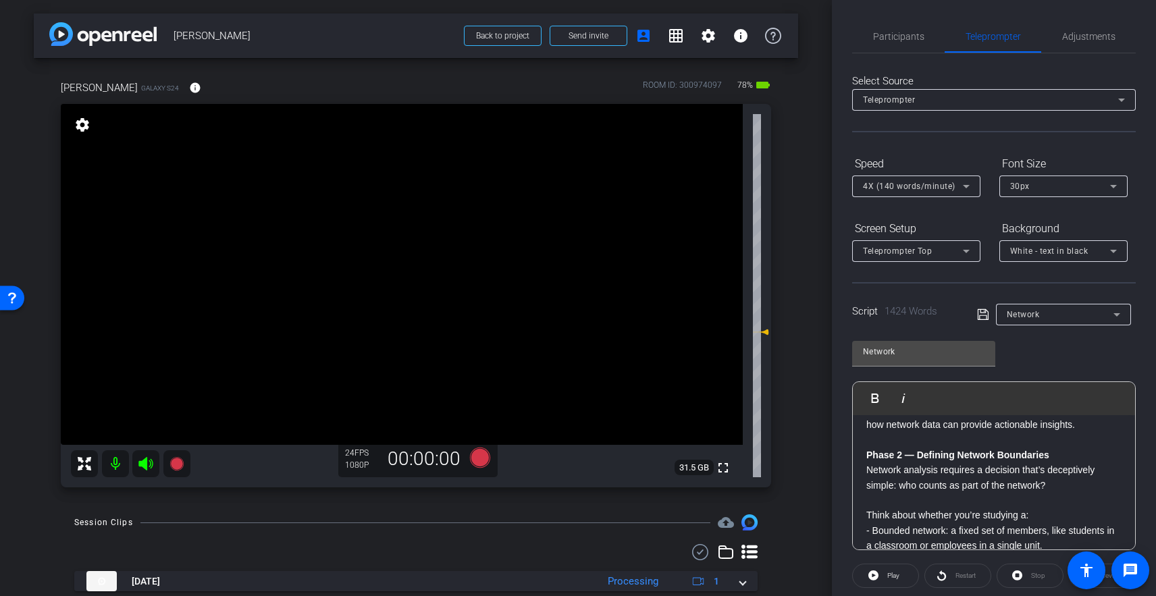
drag, startPoint x: 880, startPoint y: 440, endPoint x: 887, endPoint y: 444, distance: 8.5
click at [880, 440] on p at bounding box center [993, 439] width 255 height 15
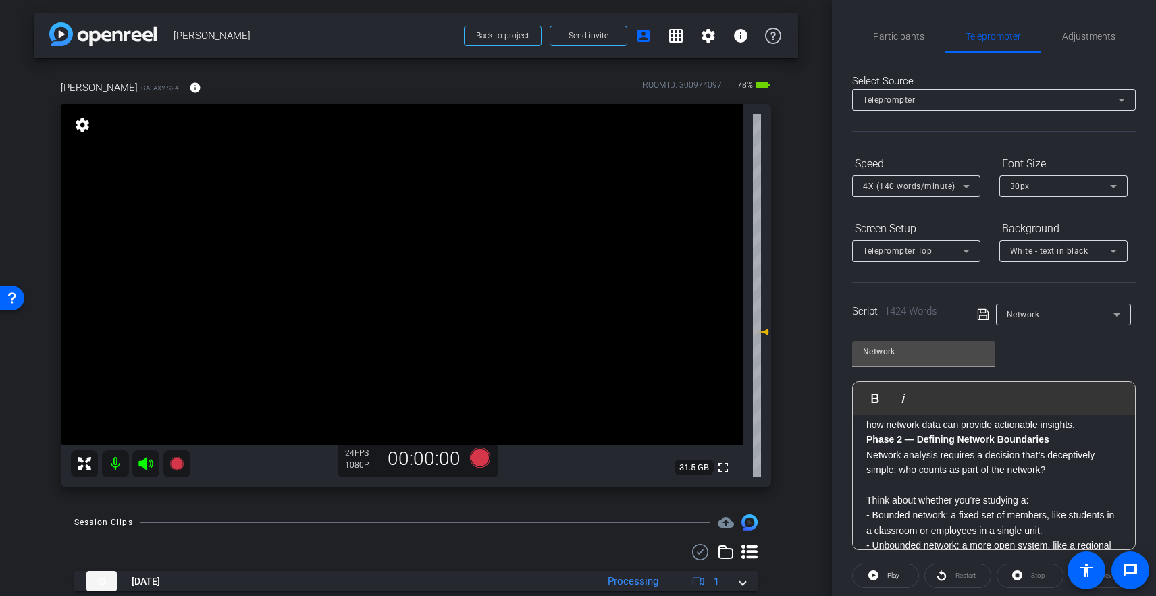
click at [906, 488] on p "Network analysis requires a decision that’s deceptively simple: who counts as p…" at bounding box center [993, 584] width 255 height 272
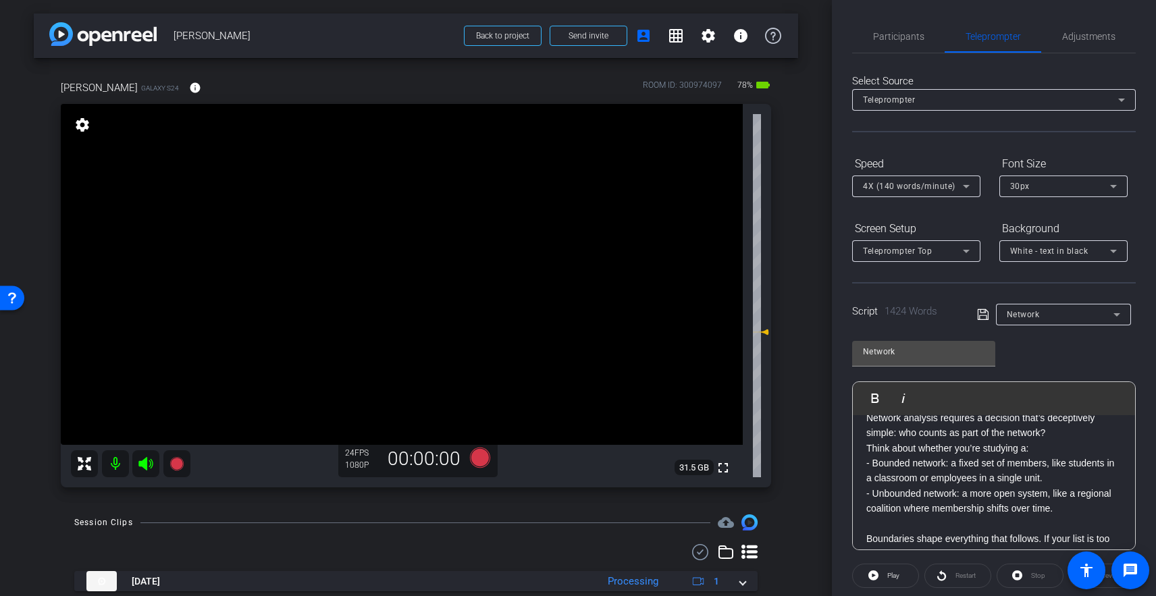
click at [901, 519] on p "Network analysis requires a decision that’s deceptively simple: who counts as p…" at bounding box center [993, 539] width 255 height 257
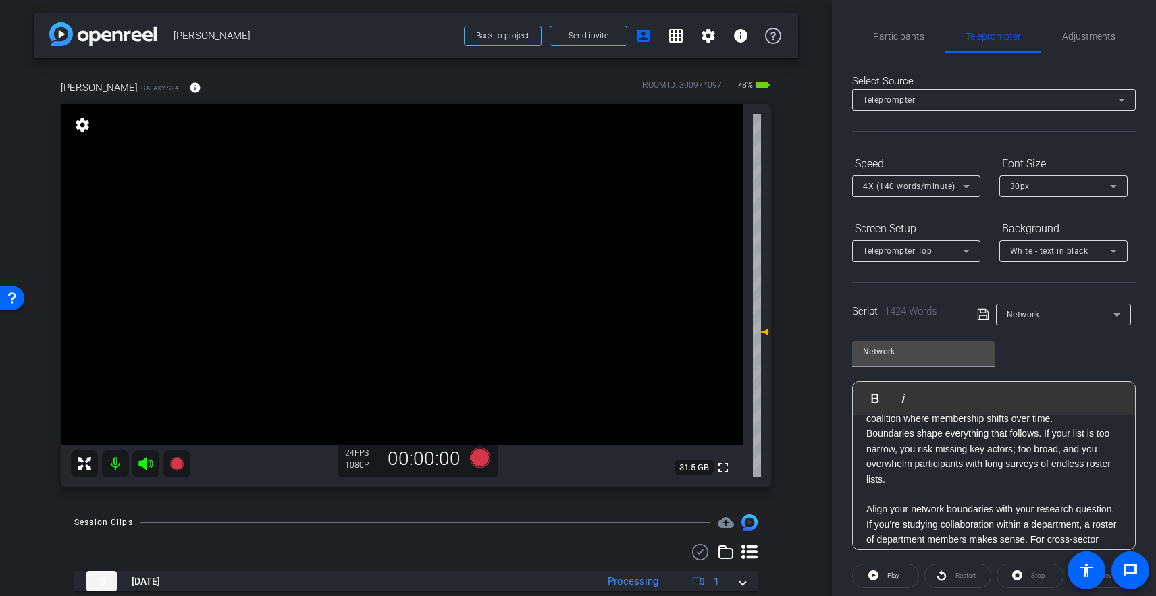
click at [897, 501] on p "Network analysis requires a decision that’s deceptively simple: who counts as p…" at bounding box center [993, 442] width 255 height 242
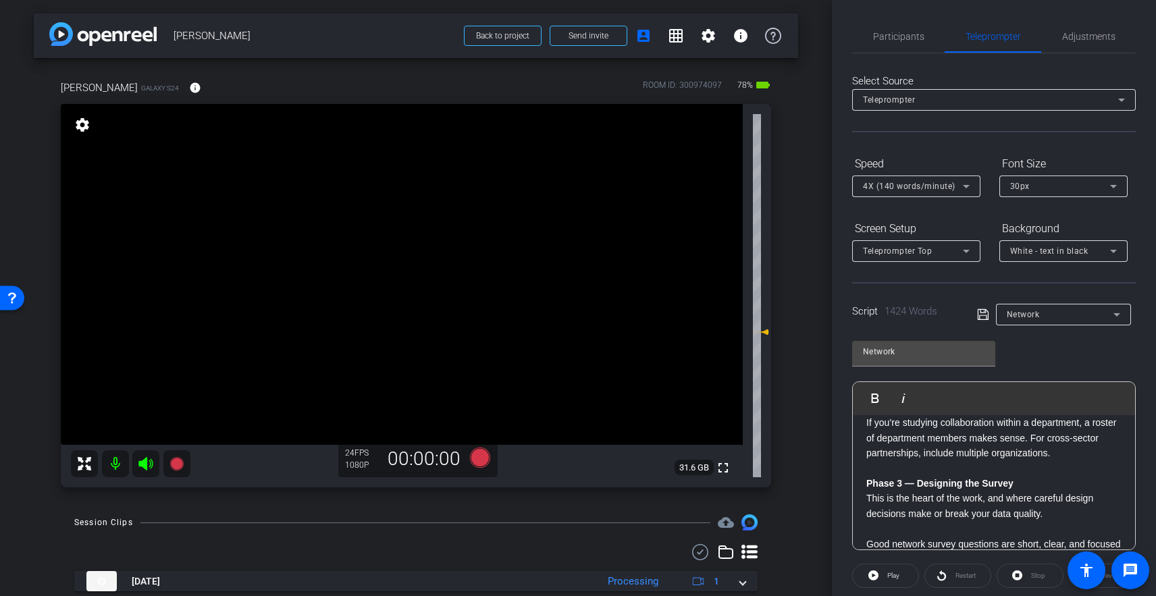
scroll to position [1132, 0]
click at [887, 474] on p at bounding box center [993, 468] width 255 height 15
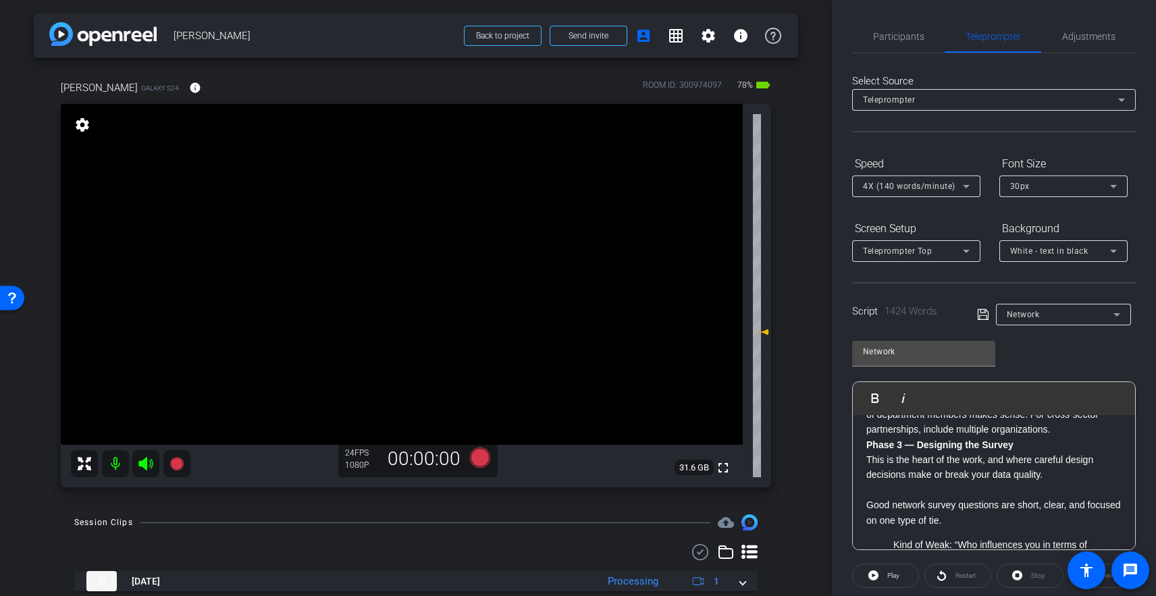
click at [893, 488] on p "Good network survey questions are short, clear, and focused on one type of tie." at bounding box center [993, 505] width 255 height 45
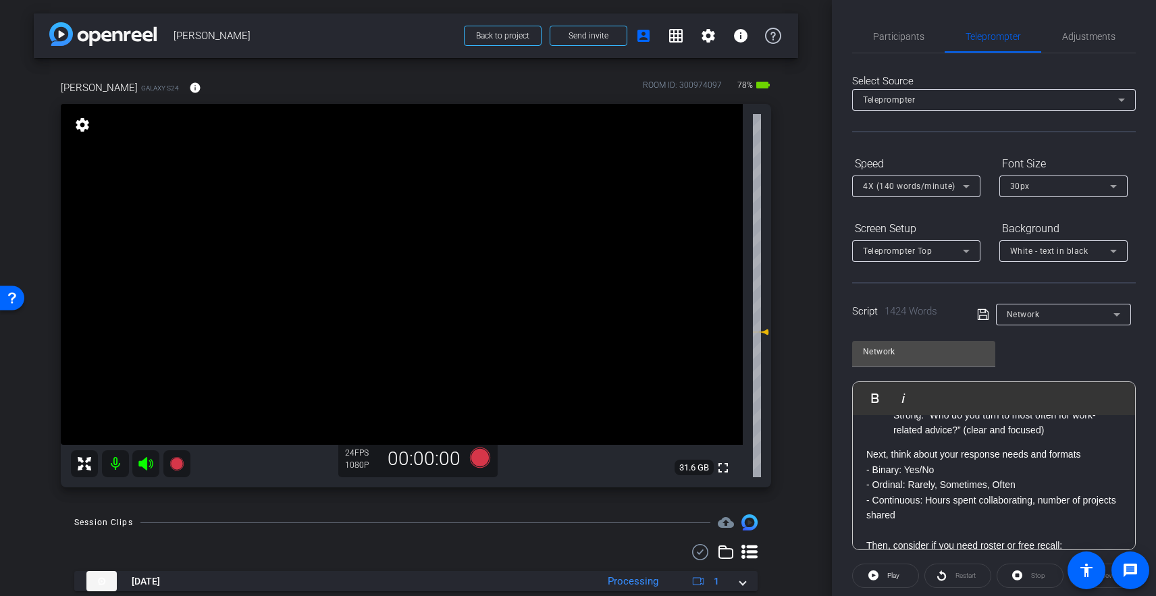
scroll to position [1325, 0]
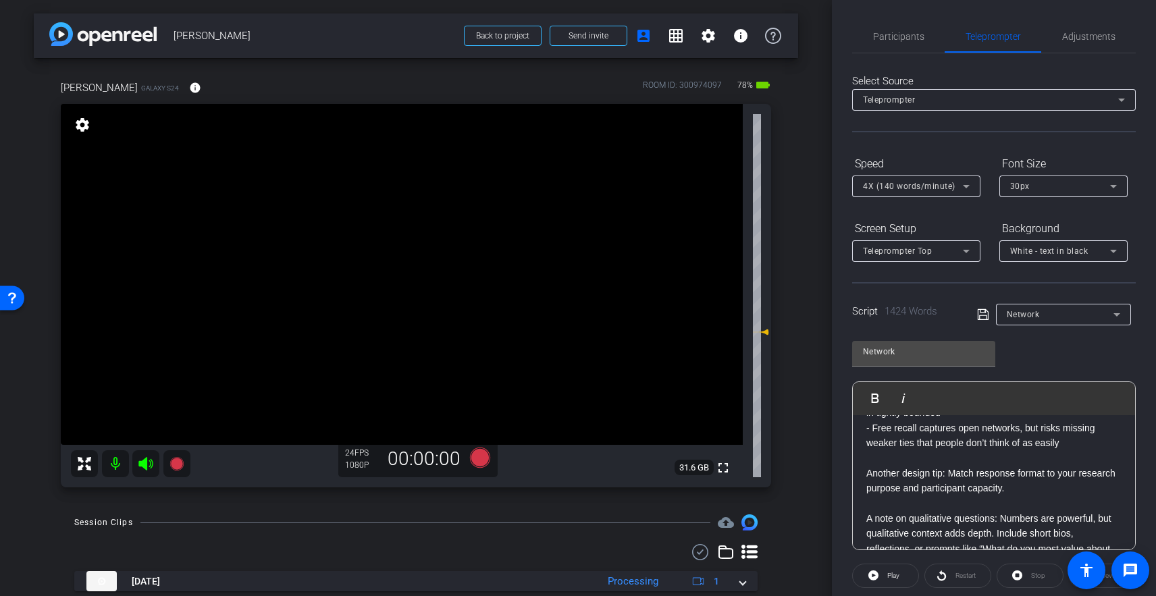
scroll to position [1468, 0]
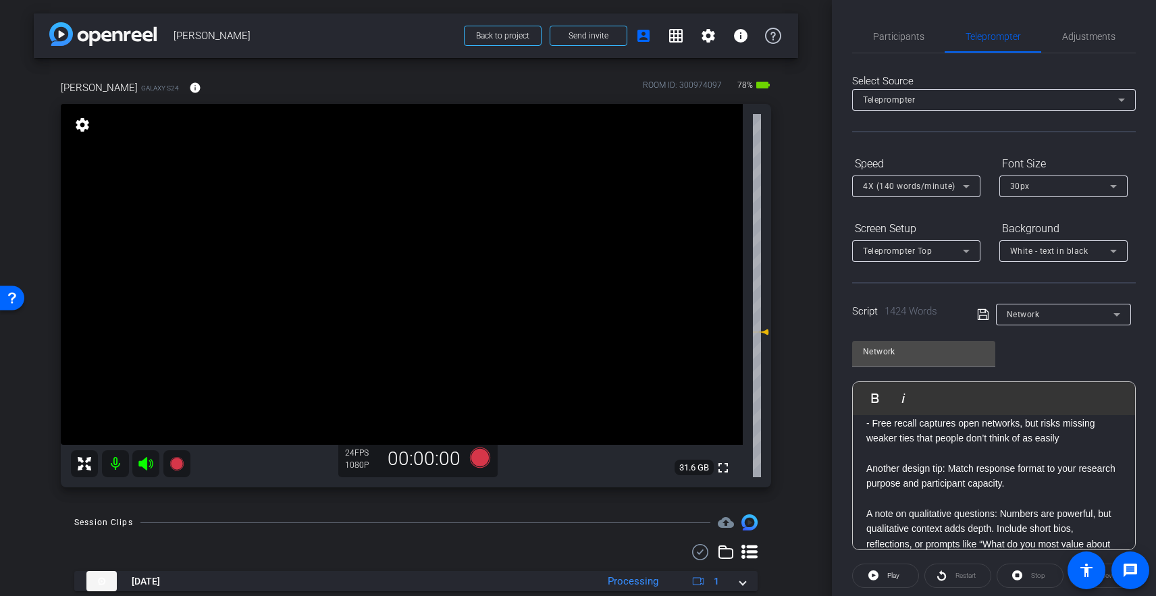
click at [895, 456] on p "Next, think about your response needs and formats - Binary: Yes/No - Ordinal: R…" at bounding box center [993, 475] width 255 height 363
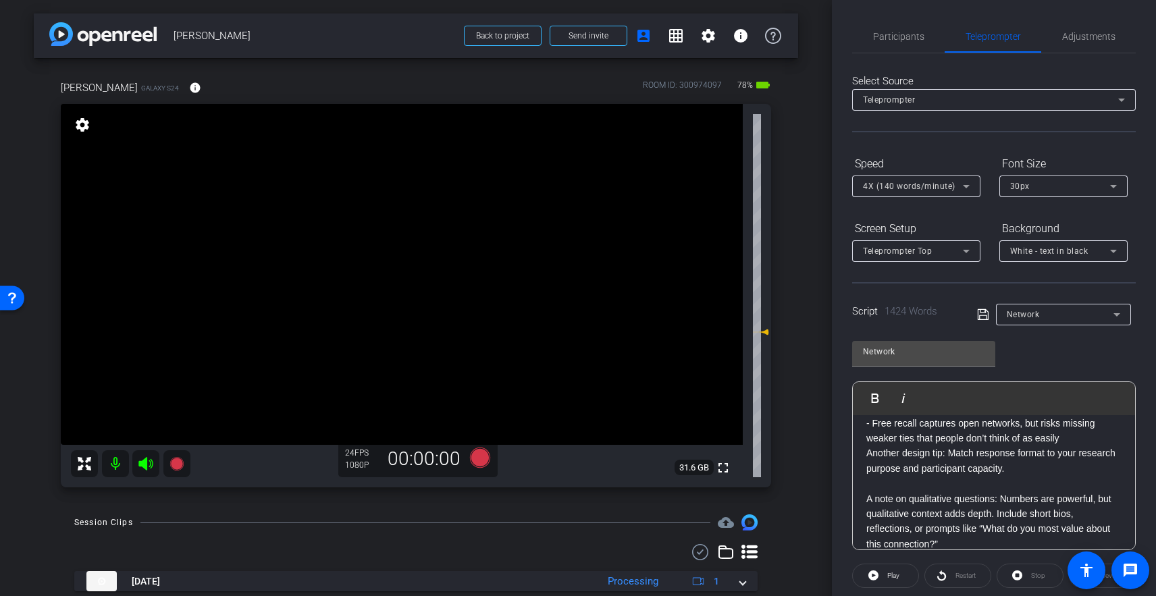
click at [899, 486] on p "Next, think about your response needs and formats - Binary: Yes/No - Ordinal: R…" at bounding box center [993, 468] width 255 height 348
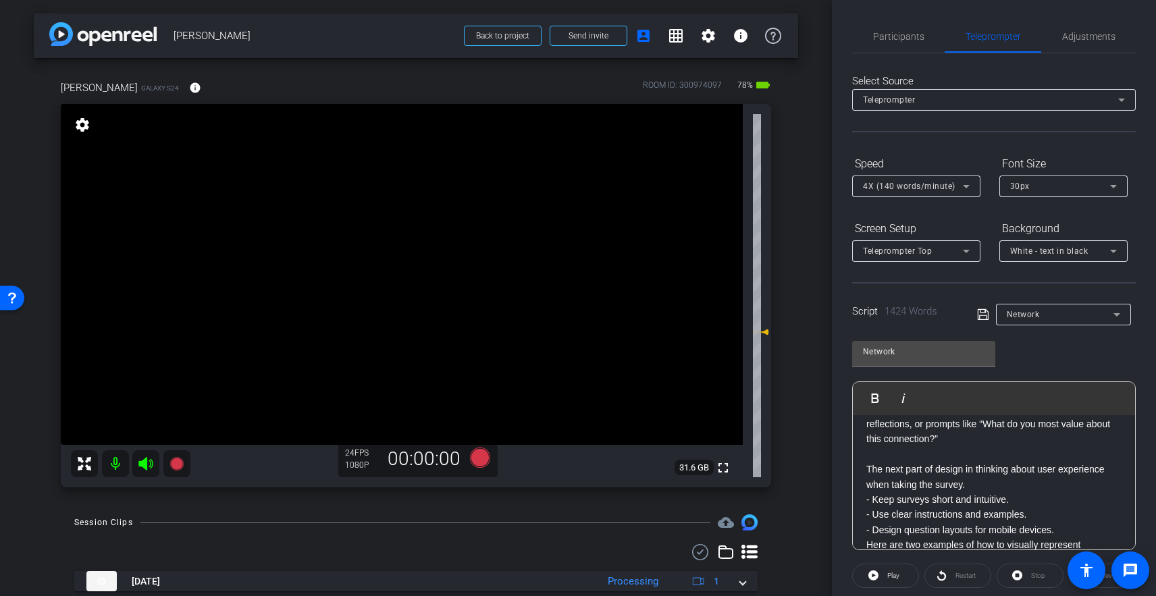
click at [896, 461] on p "Next, think about your response needs and formats - Binary: Yes/No - Ordinal: R…" at bounding box center [993, 371] width 255 height 333
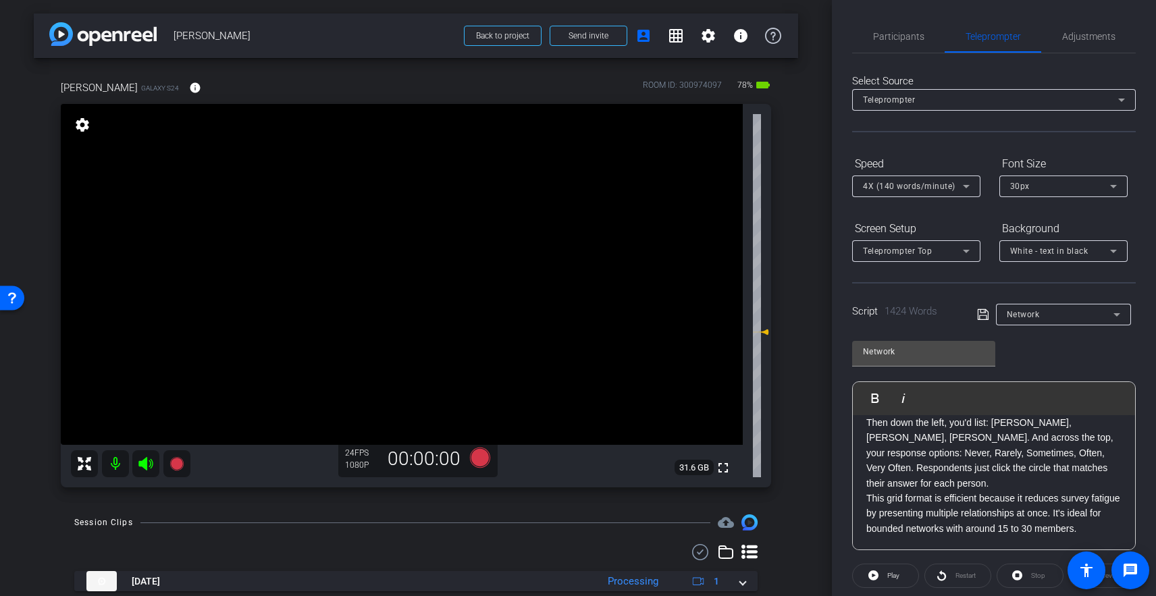
scroll to position [1850, 0]
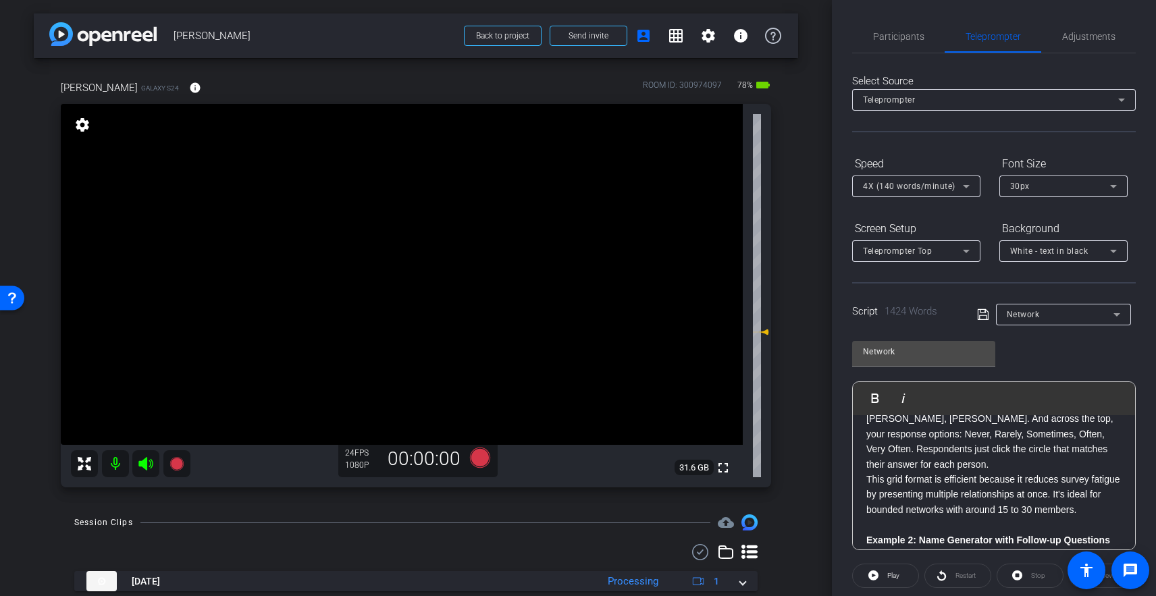
click at [895, 517] on p at bounding box center [993, 524] width 255 height 15
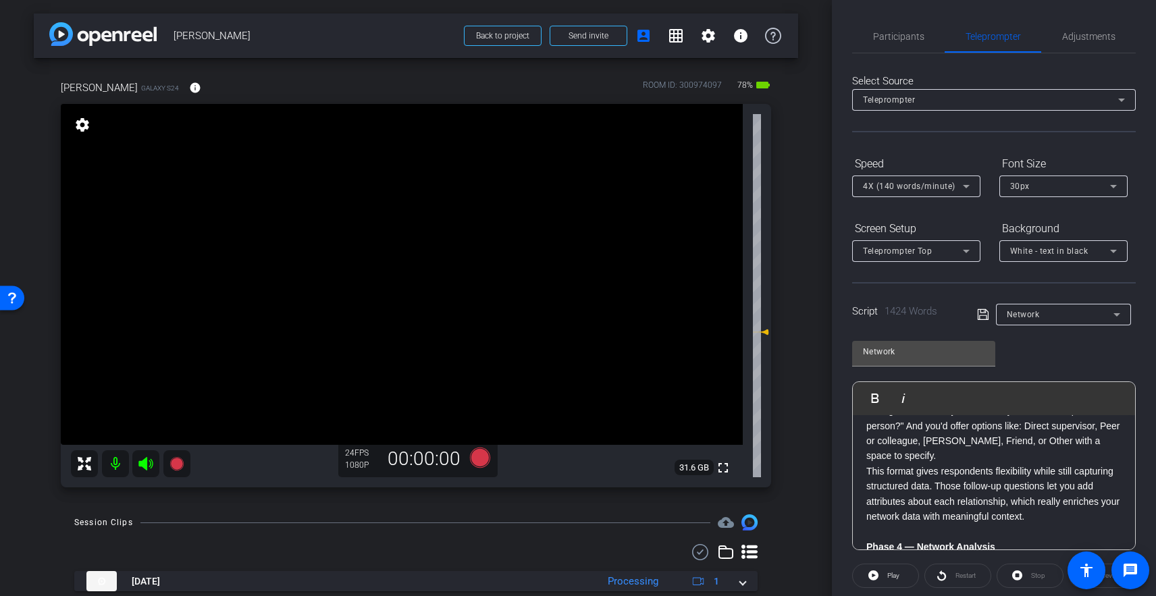
scroll to position [2118, 0]
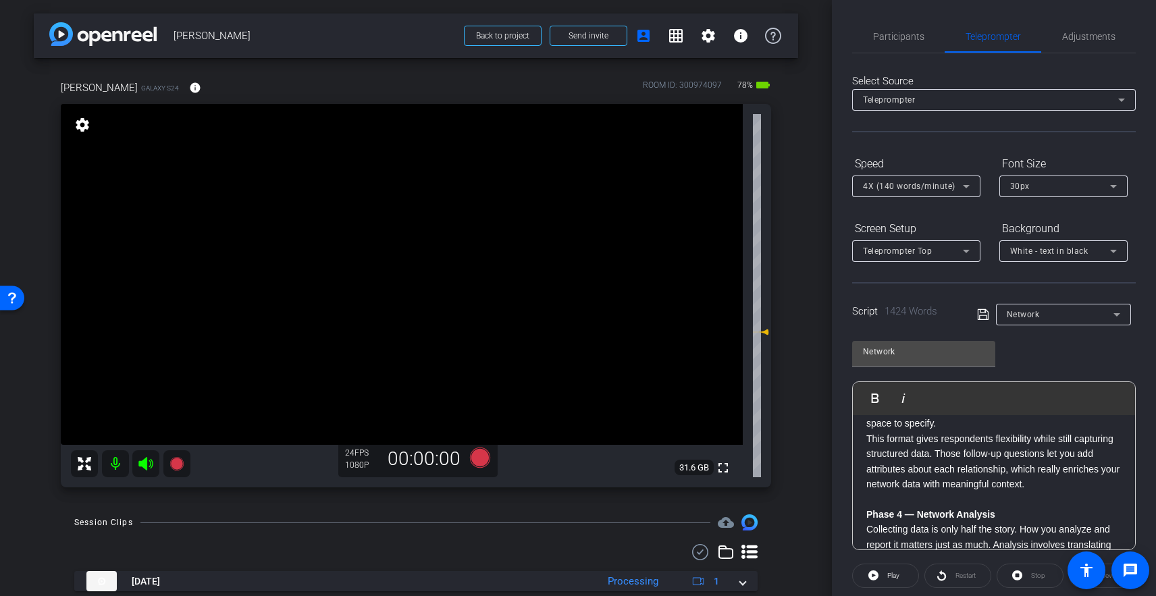
click at [899, 492] on p at bounding box center [993, 499] width 255 height 15
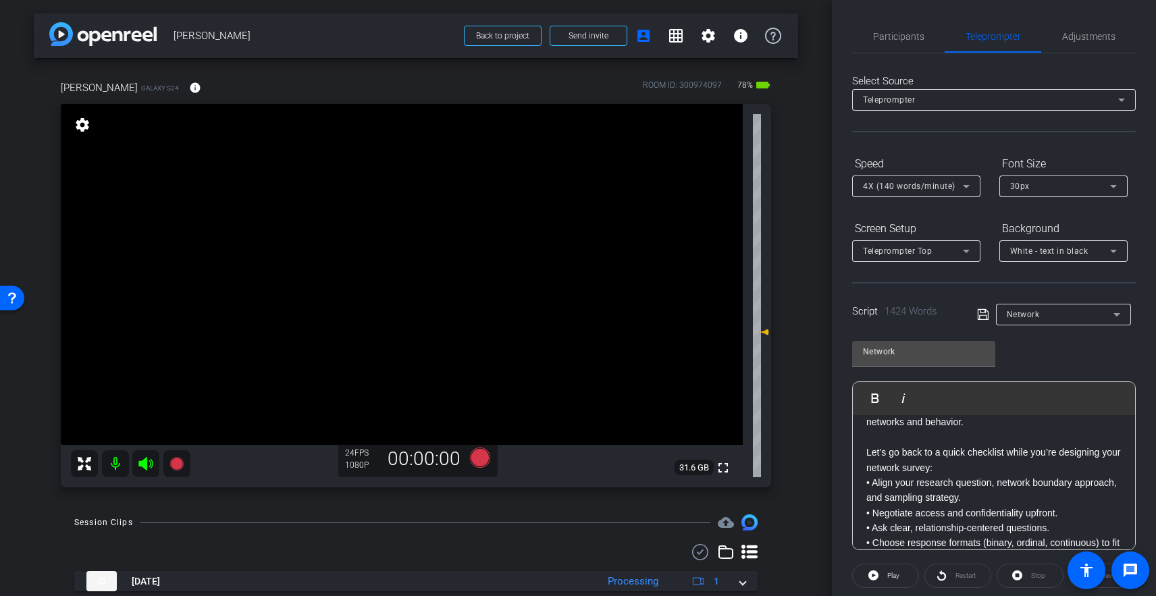
scroll to position [2513, 0]
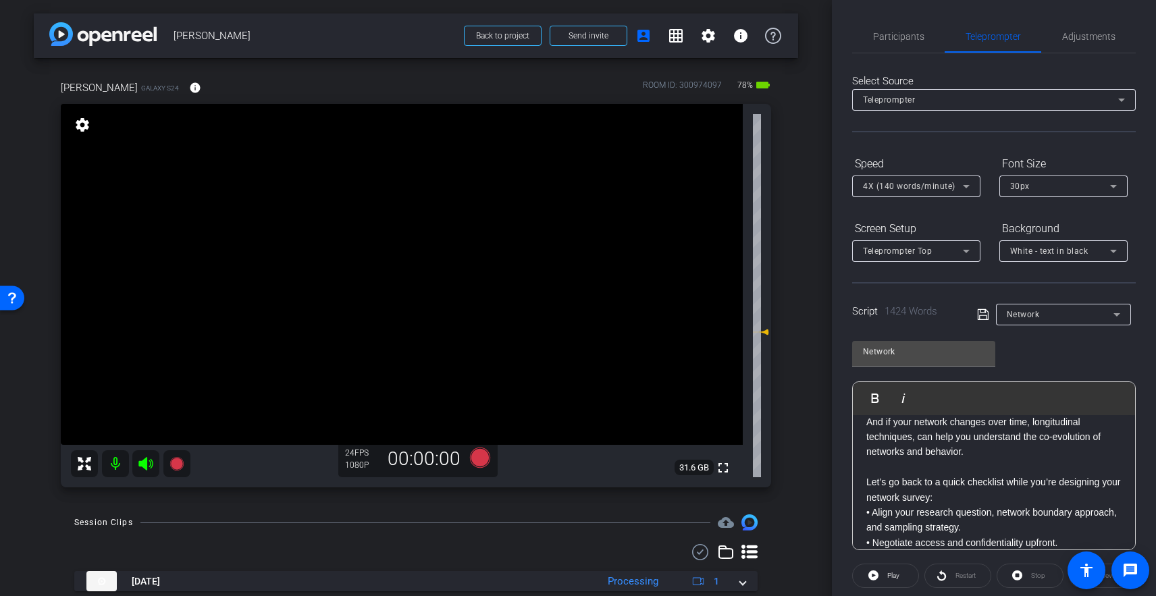
click at [879, 460] on p at bounding box center [993, 467] width 255 height 15
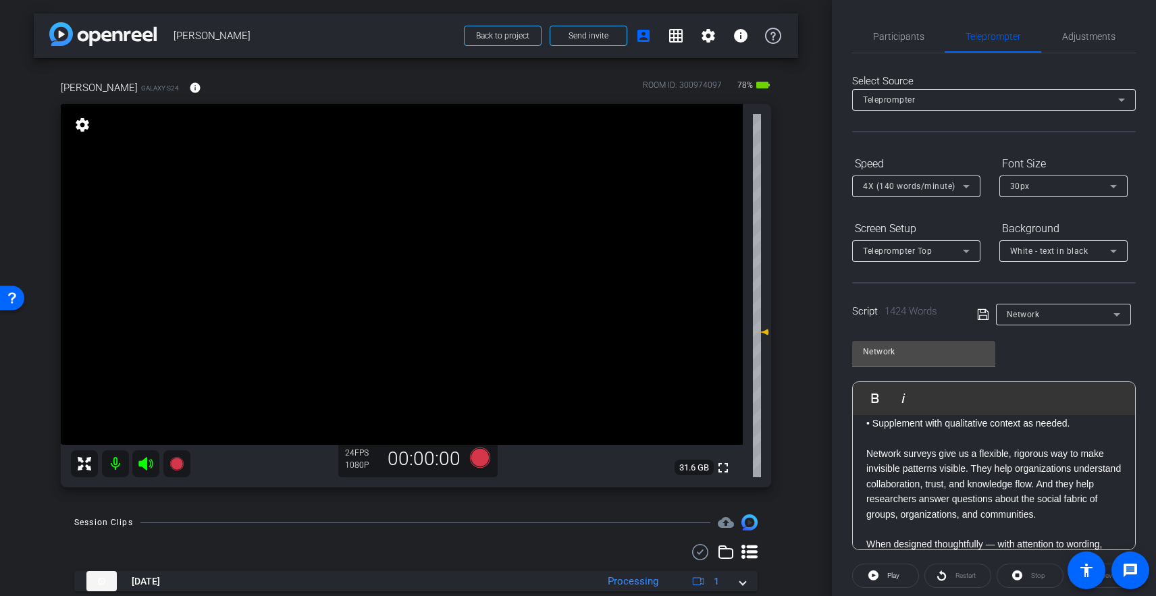
scroll to position [2704, 0]
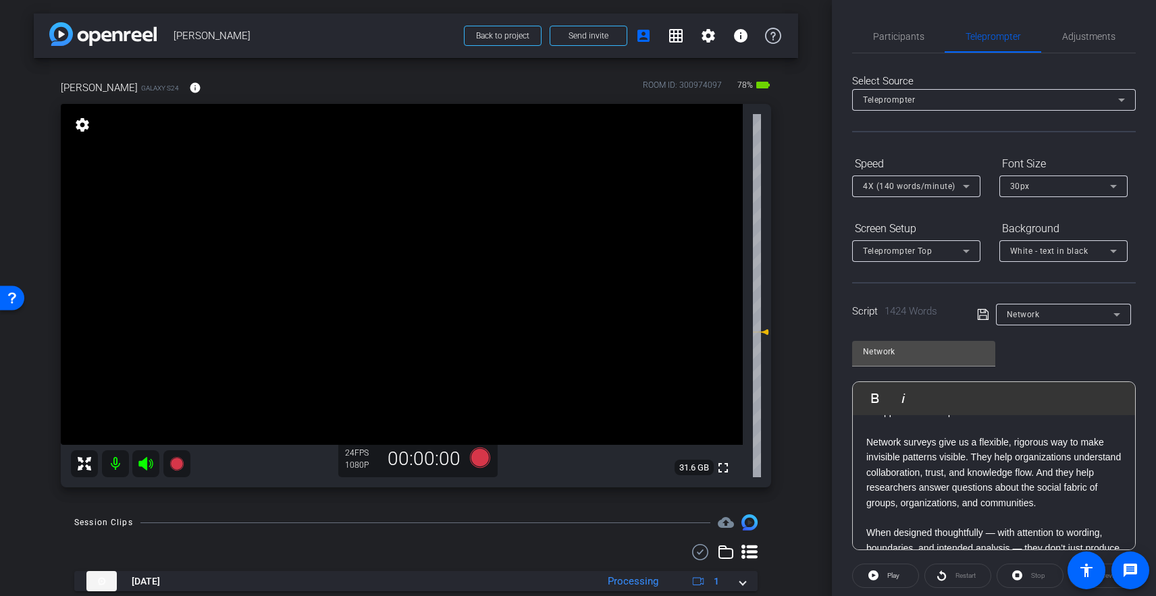
click at [883, 499] on p "Network surveys give us a flexible, rigorous way to make invisible patterns vis…" at bounding box center [993, 533] width 255 height 197
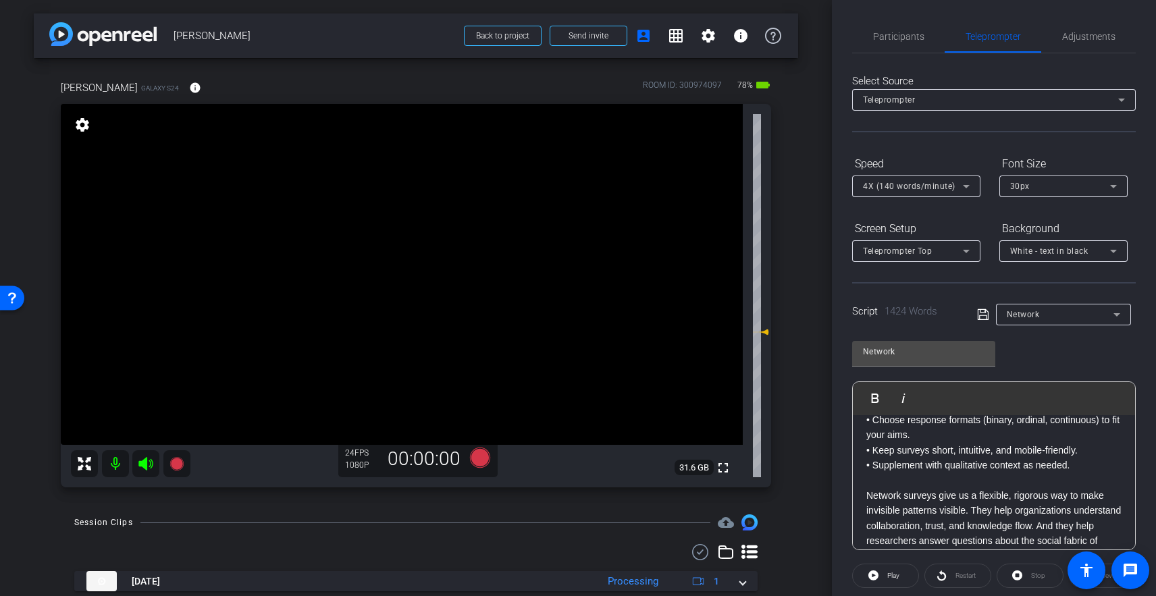
scroll to position [2647, 0]
click at [886, 477] on p at bounding box center [993, 484] width 255 height 15
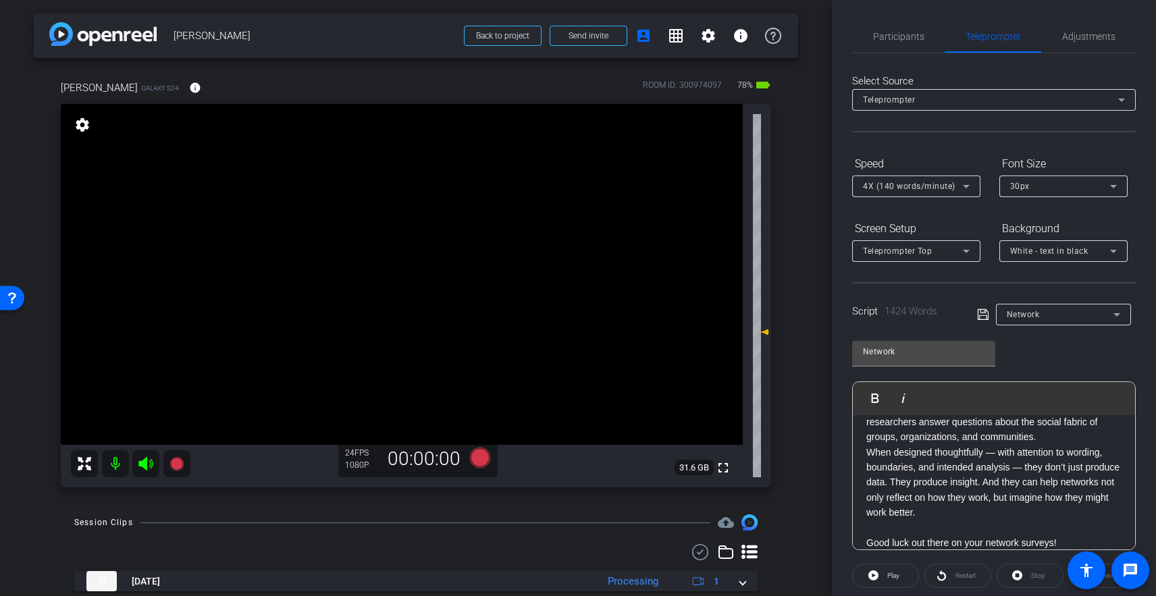
scroll to position [26, 0]
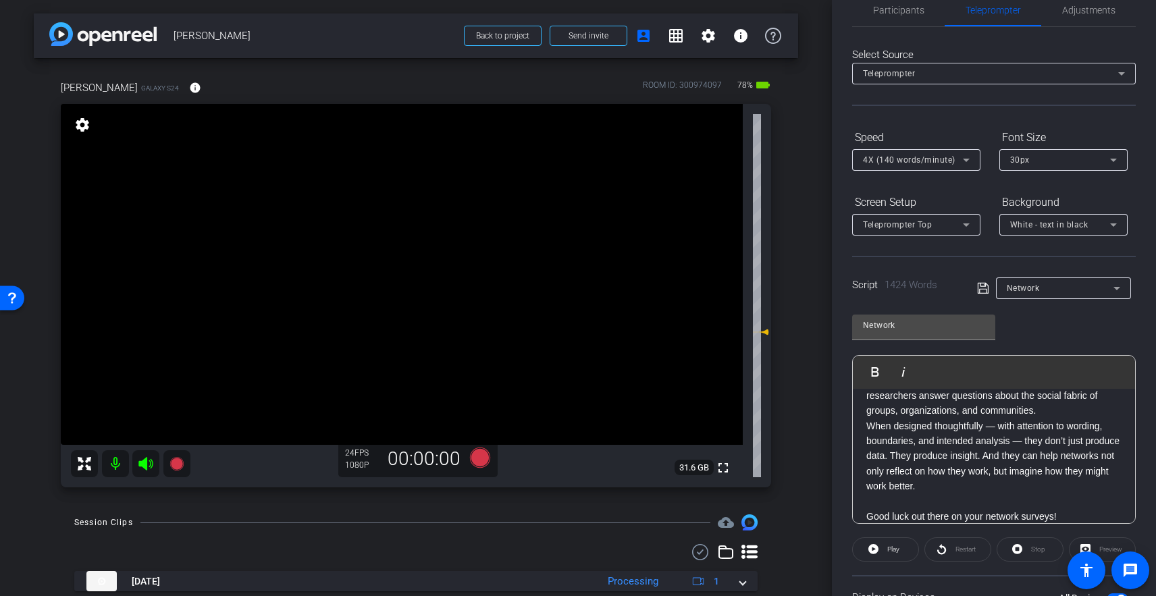
click at [892, 488] on p "Network surveys give us a flexible, rigorous way to make invisible patterns vis…" at bounding box center [993, 434] width 255 height 182
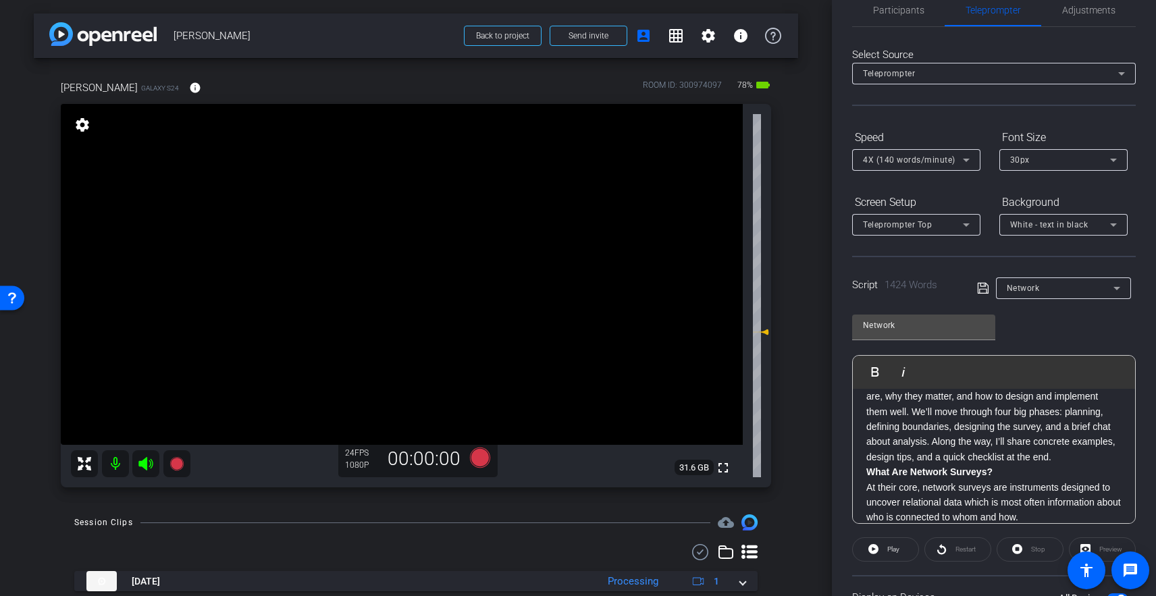
scroll to position [0, 0]
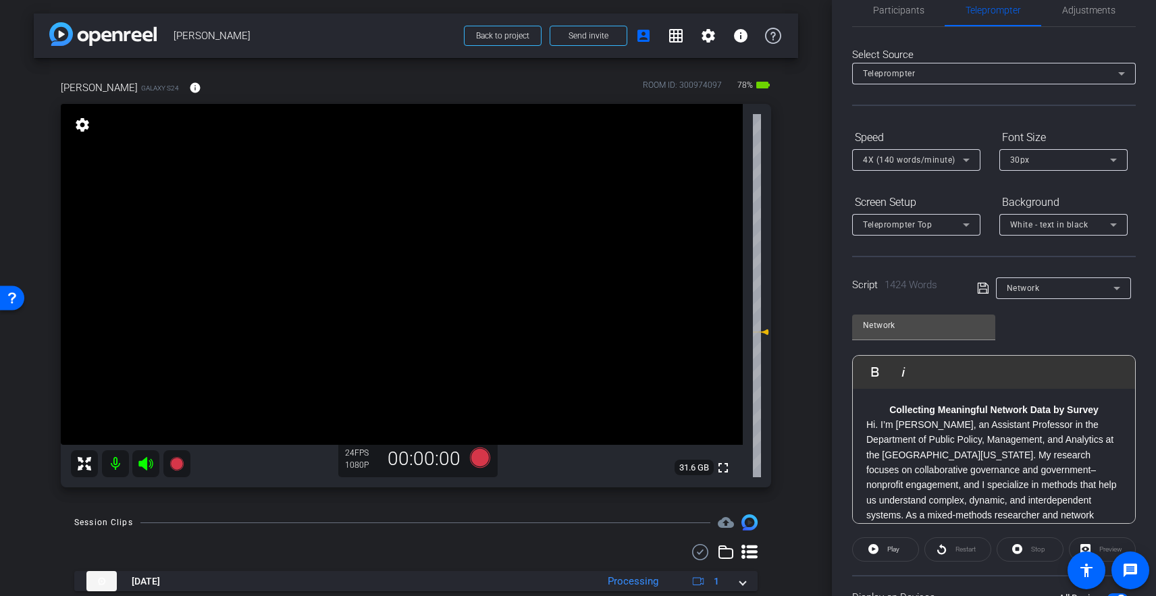
click at [982, 289] on icon at bounding box center [982, 288] width 11 height 11
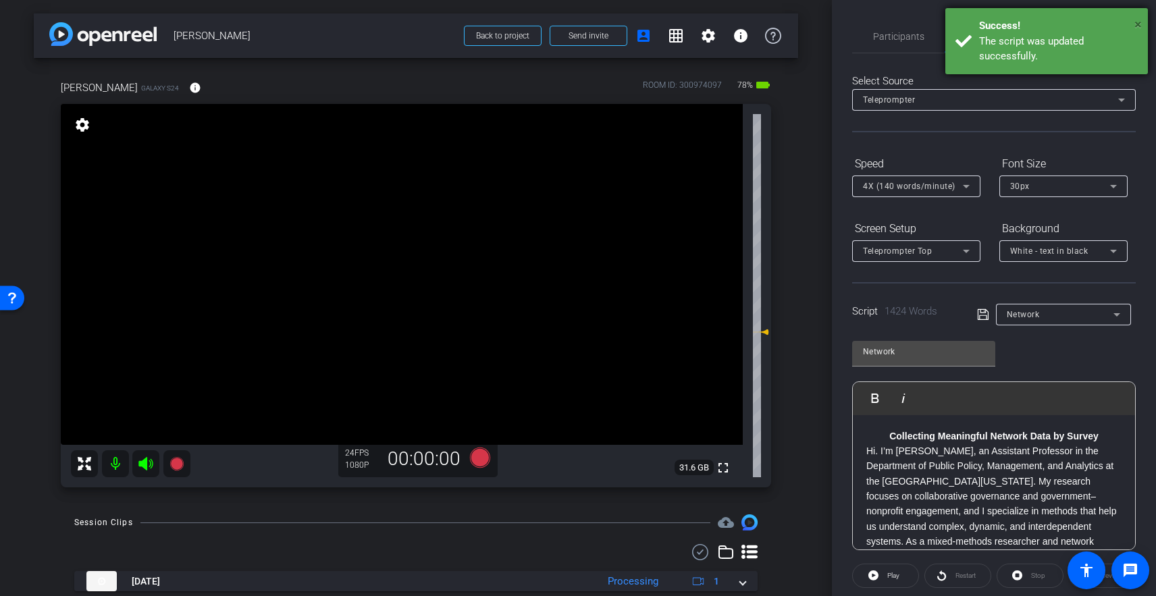
click at [1091, 19] on span "×" at bounding box center [1137, 24] width 7 height 16
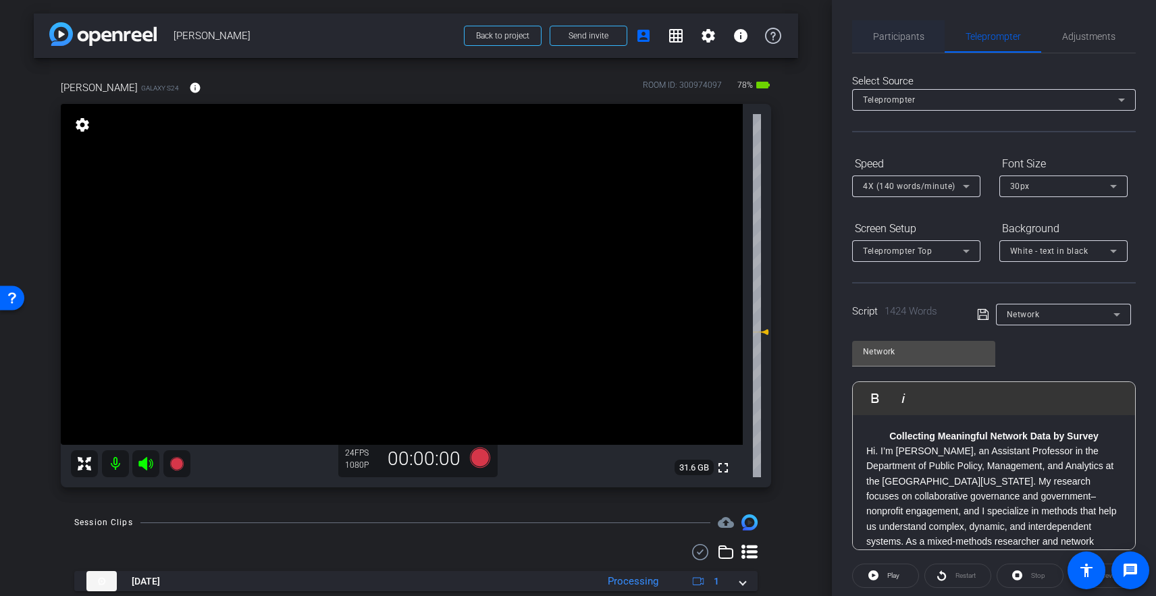
click at [899, 46] on span "Participants" at bounding box center [898, 36] width 51 height 32
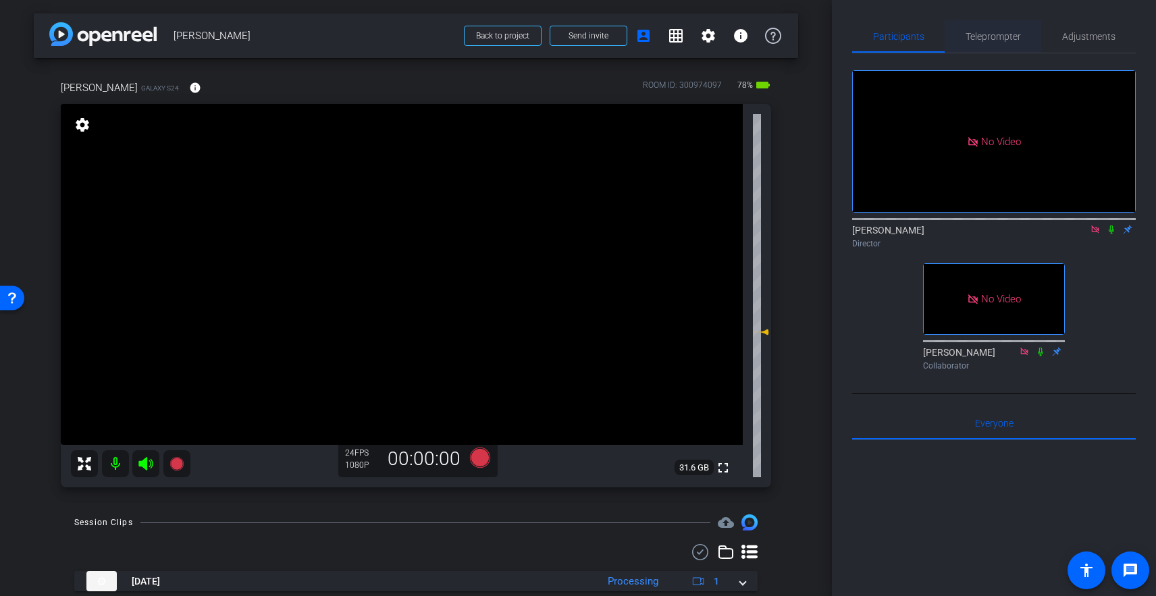
click at [1012, 37] on span "Teleprompter" at bounding box center [993, 36] width 55 height 9
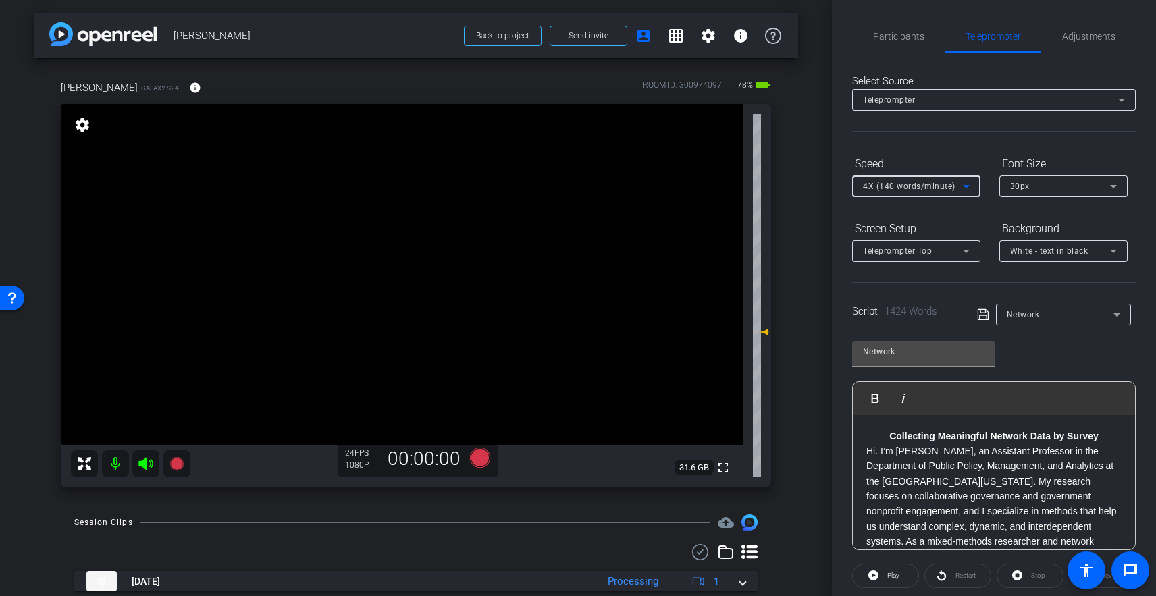
click at [917, 185] on span "4X (140 words/minute)" at bounding box center [909, 186] width 93 height 9
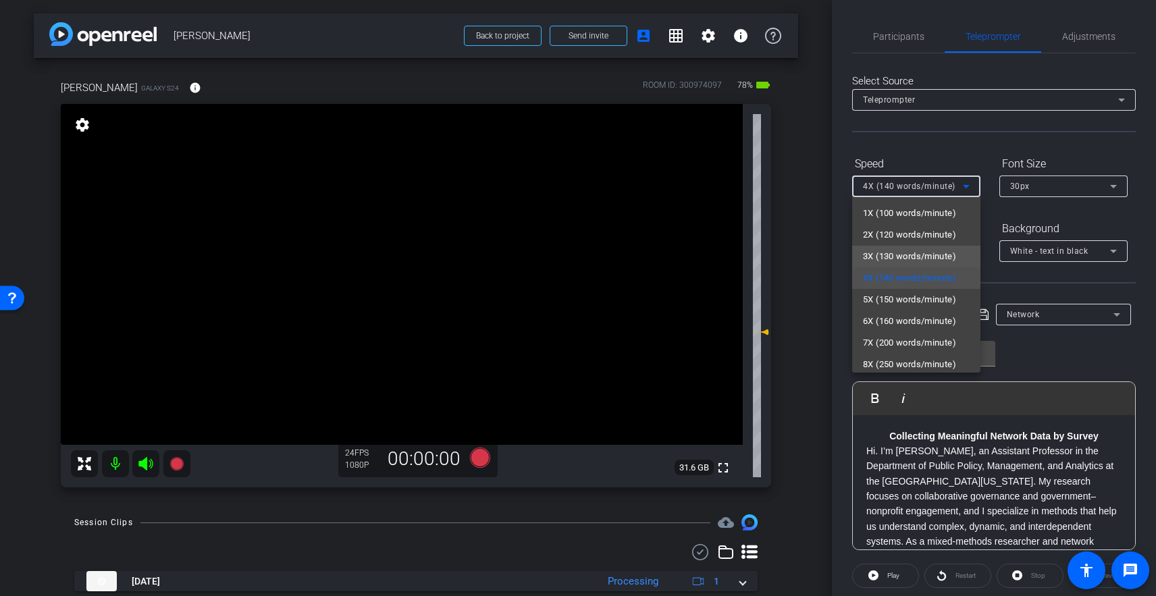
click at [906, 258] on span "3X (130 words/minute)" at bounding box center [909, 256] width 93 height 16
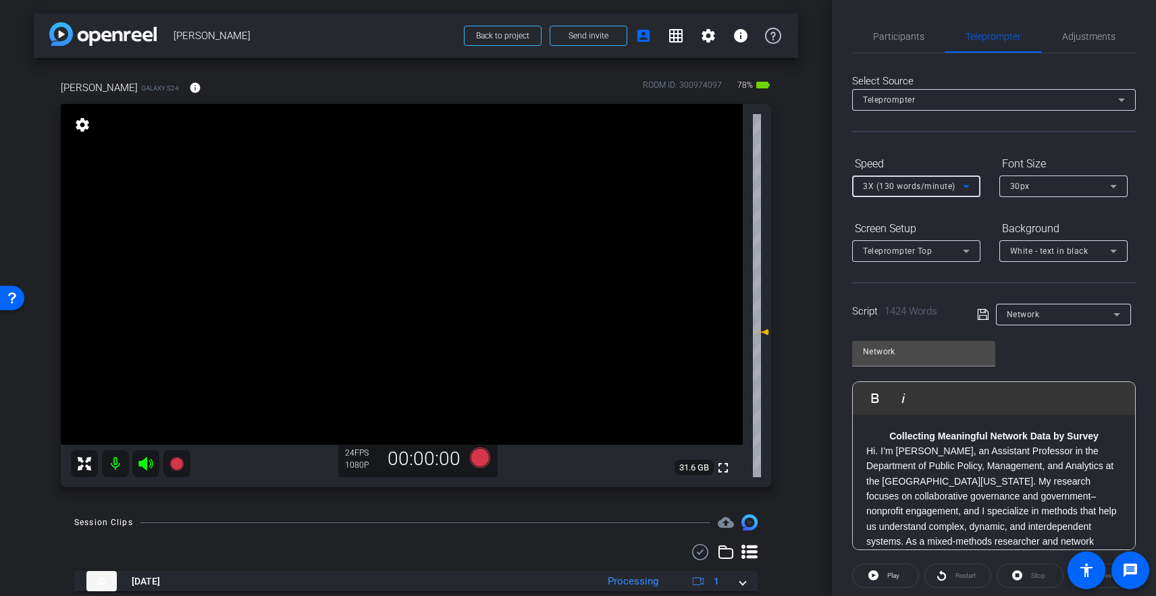
click at [937, 146] on div "Select Source Teleprompter Speed 3X (130 words/minute) Font Size 30px Screen Se…" at bounding box center [994, 385] width 284 height 664
drag, startPoint x: 887, startPoint y: 438, endPoint x: 933, endPoint y: 433, distance: 45.5
click at [887, 438] on p "Collecting Meaningful Network Data by Survey" at bounding box center [993, 436] width 255 height 15
drag, startPoint x: 1102, startPoint y: 437, endPoint x: 878, endPoint y: 426, distance: 224.4
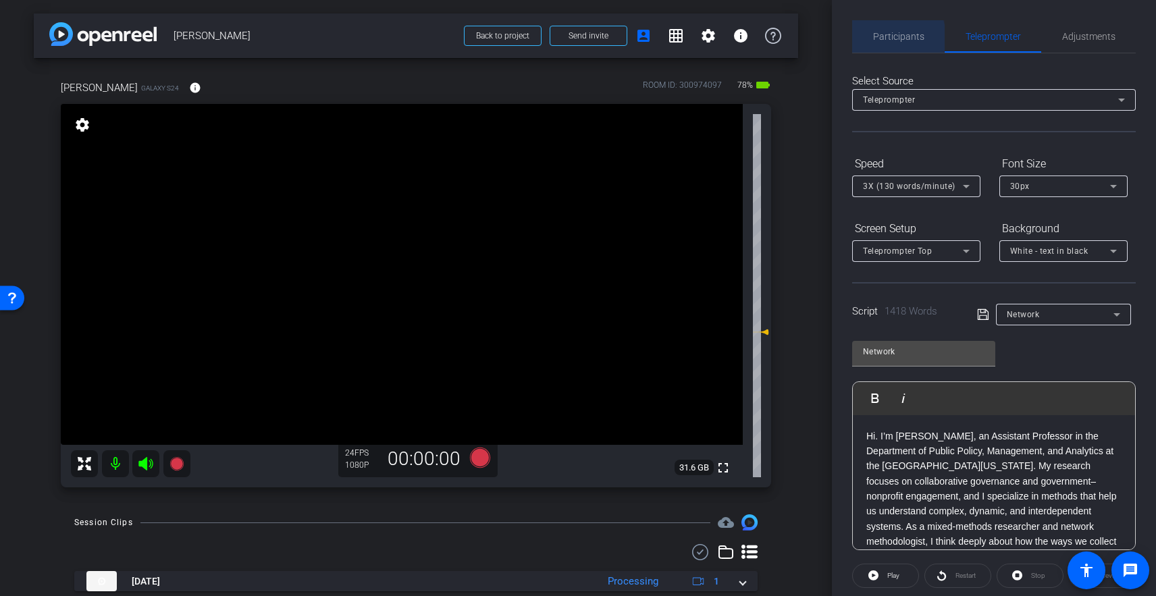
click at [883, 38] on span "Participants" at bounding box center [898, 36] width 51 height 9
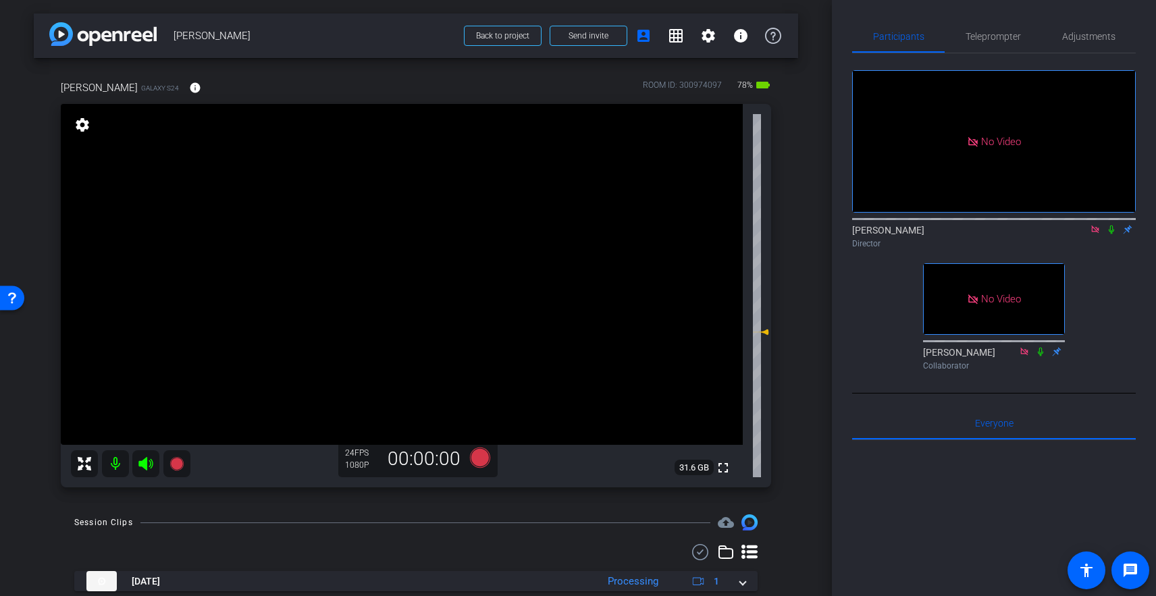
click at [1091, 225] on icon at bounding box center [1111, 229] width 11 height 9
click at [1091, 226] on icon at bounding box center [1111, 230] width 7 height 9
click at [991, 40] on span "Teleprompter" at bounding box center [993, 36] width 55 height 9
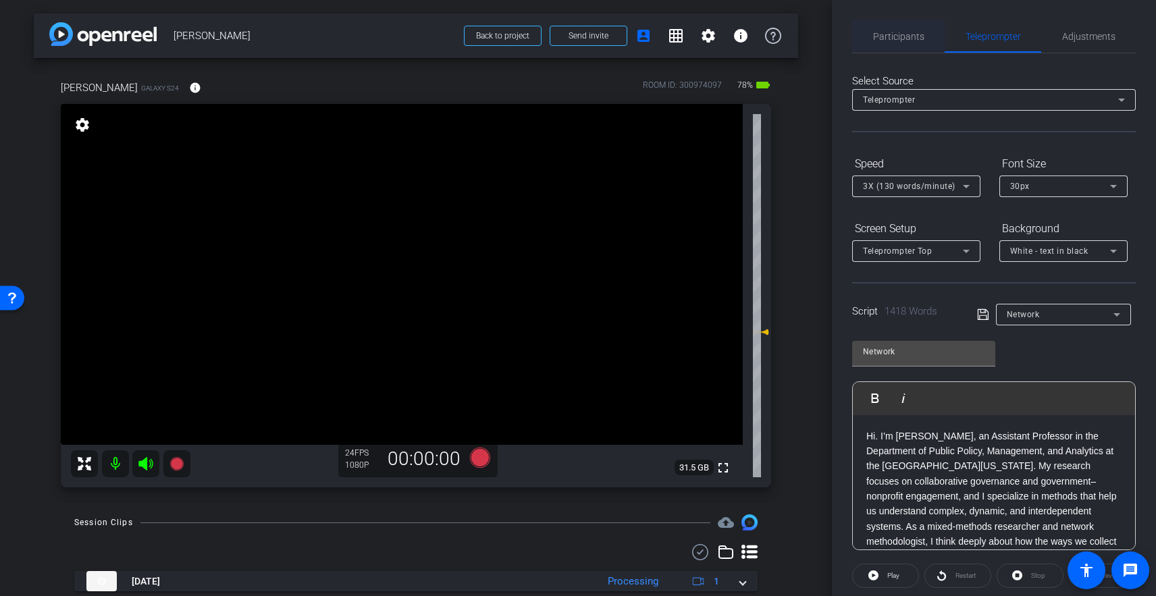
click at [906, 41] on span "Participants" at bounding box center [898, 36] width 51 height 9
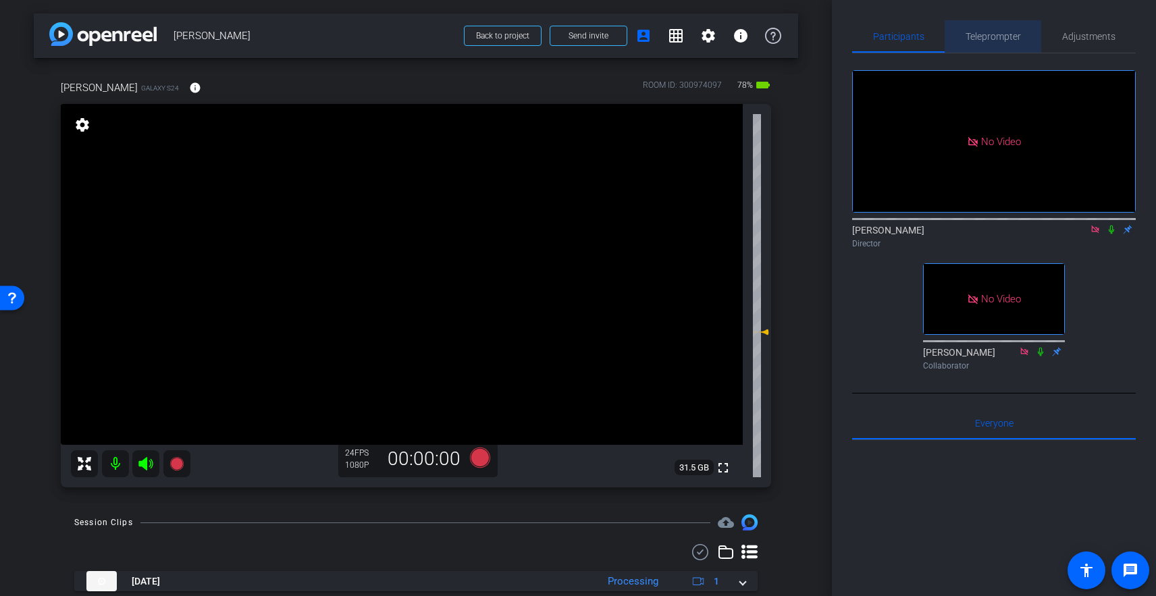
click at [990, 37] on span "Teleprompter" at bounding box center [993, 36] width 55 height 9
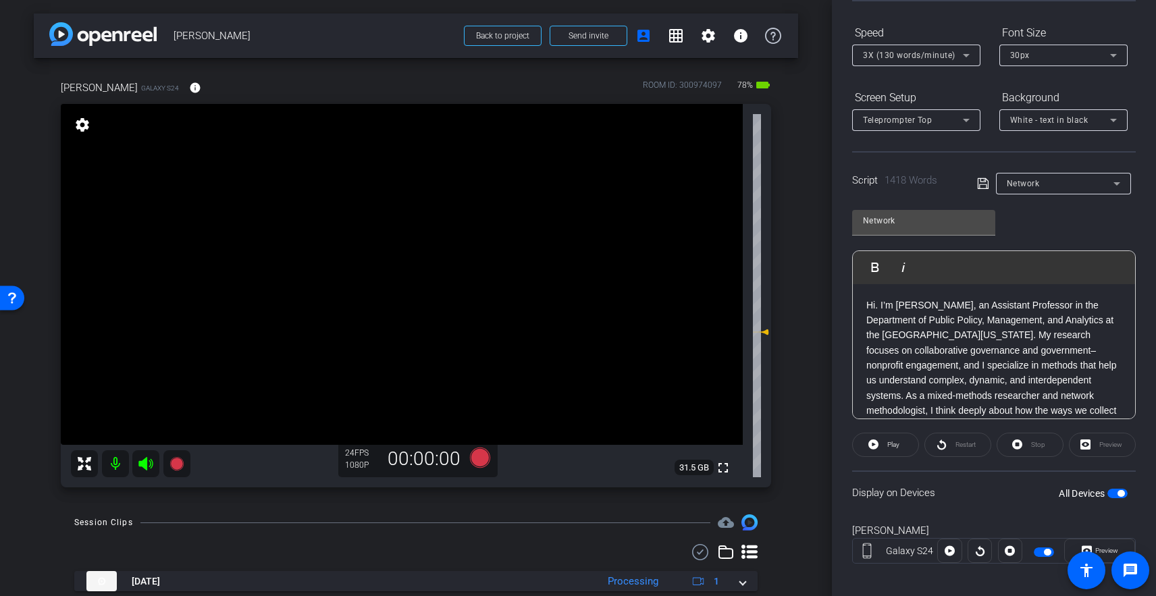
scroll to position [142, 0]
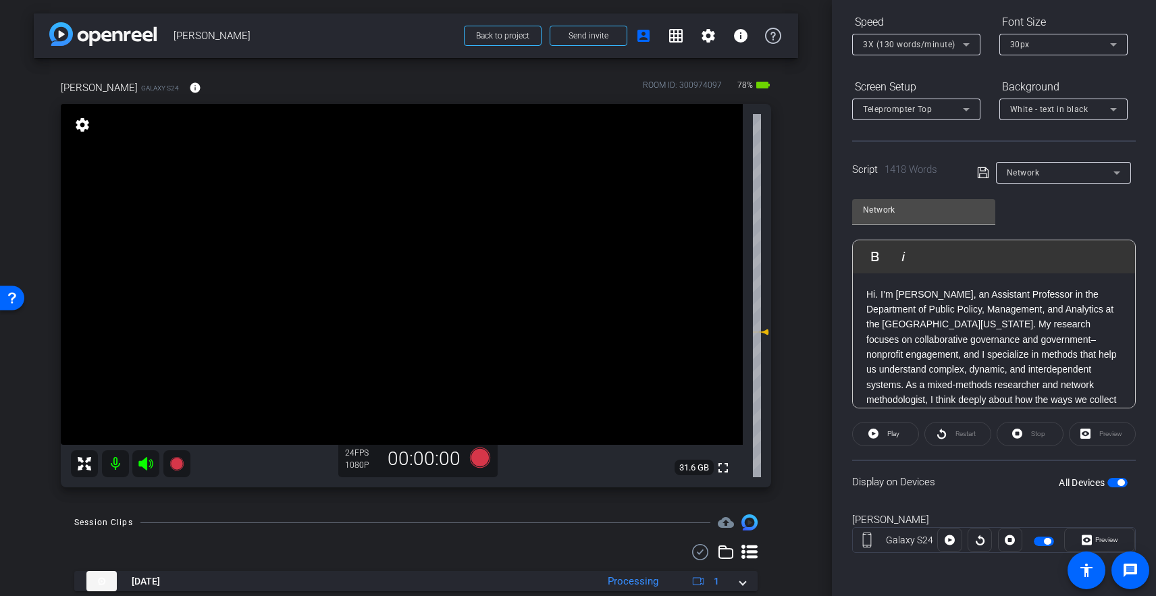
click at [884, 438] on span "Play" at bounding box center [892, 434] width 16 height 19
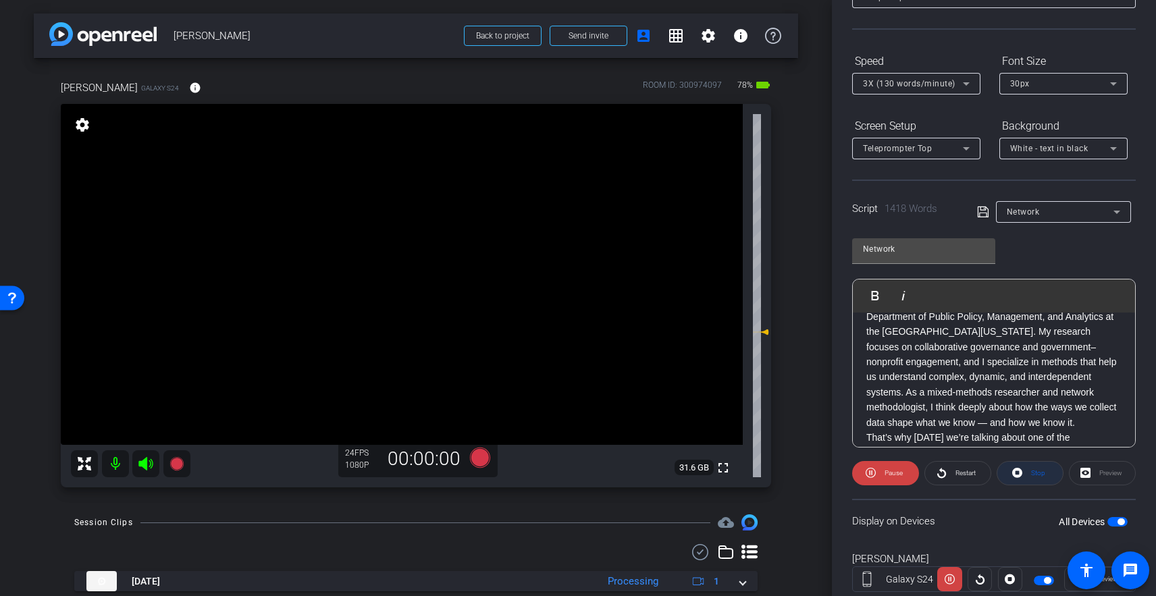
scroll to position [97, 0]
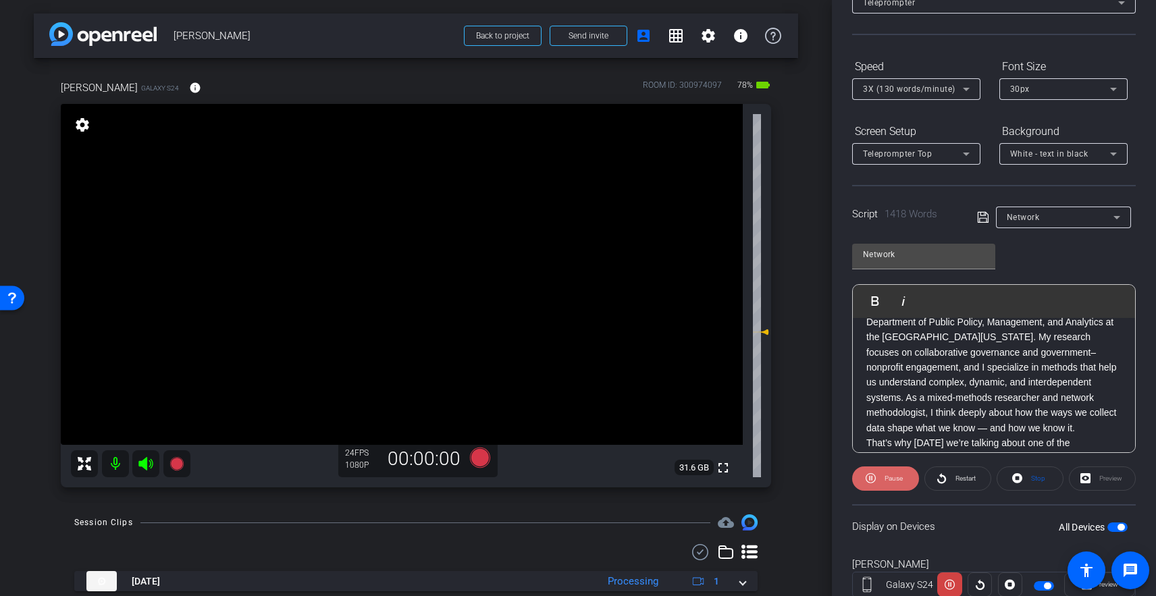
click at [890, 480] on span "Pause" at bounding box center [894, 478] width 18 height 7
click at [180, 465] on icon at bounding box center [176, 464] width 14 height 14
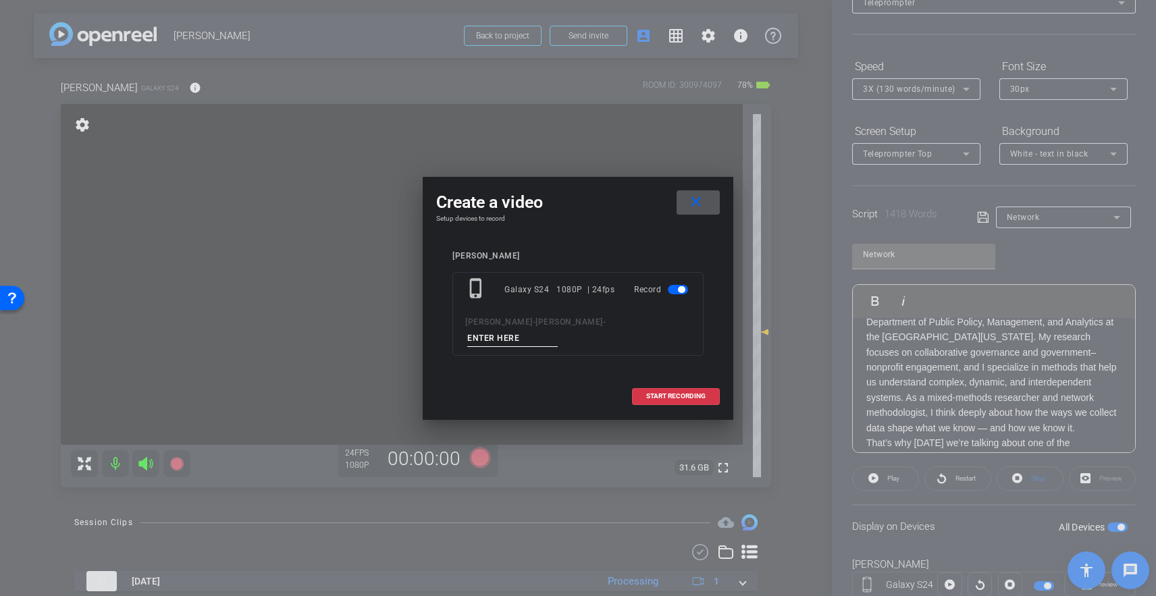
click at [558, 330] on input at bounding box center [512, 338] width 90 height 17
type input "Network 1"
click at [673, 393] on span "START RECORDING" at bounding box center [675, 396] width 59 height 7
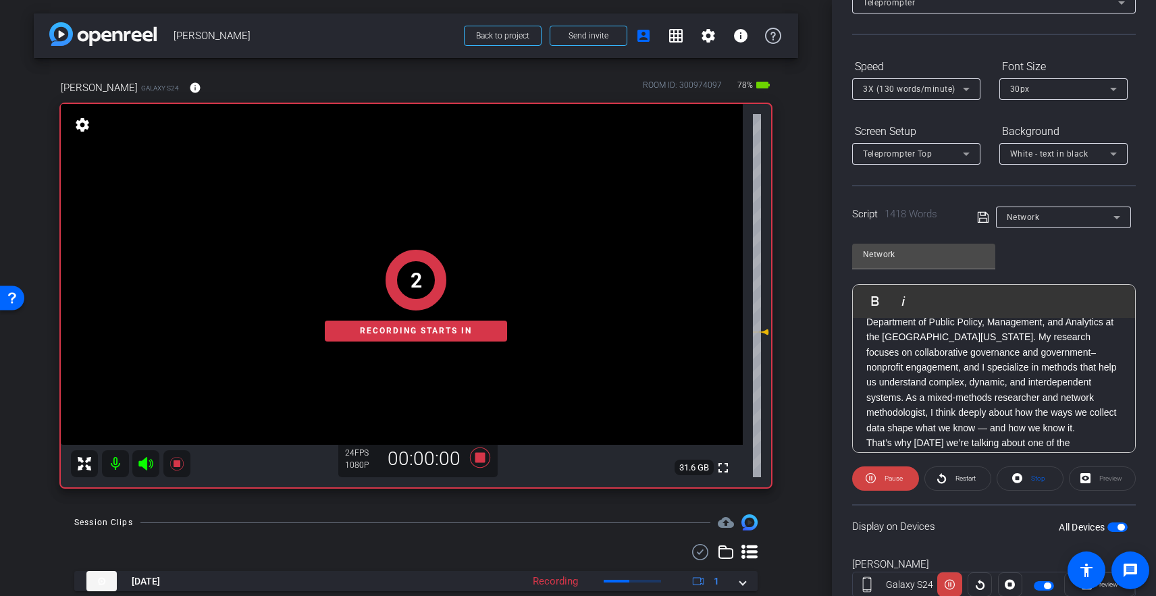
scroll to position [0, 0]
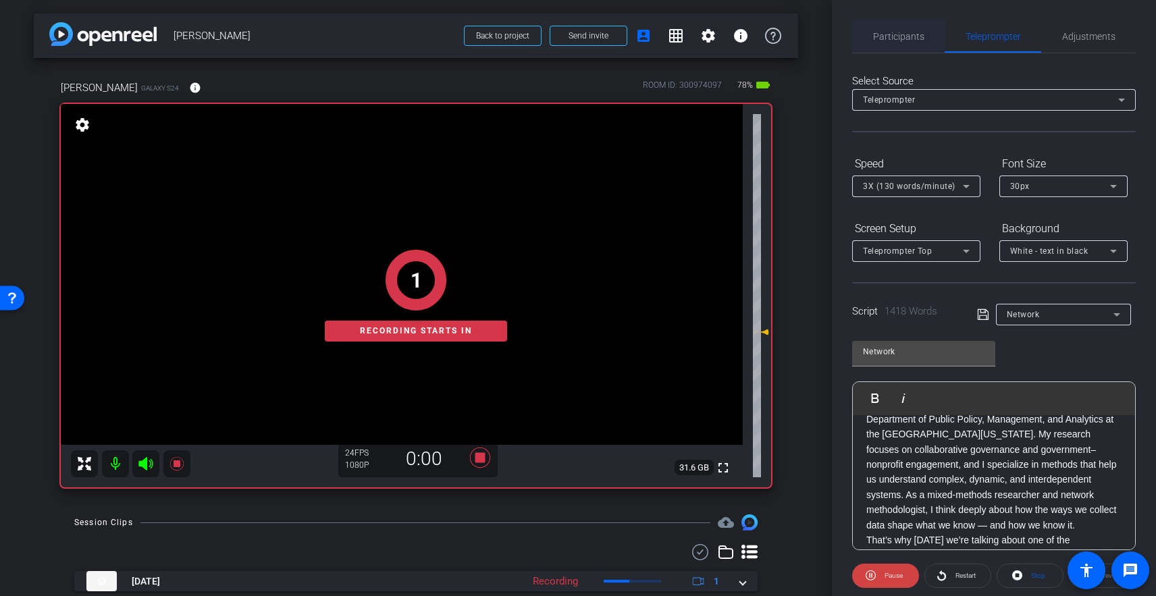
drag, startPoint x: 897, startPoint y: 34, endPoint x: 918, endPoint y: 39, distance: 21.5
click at [897, 34] on span "Participants" at bounding box center [898, 36] width 51 height 9
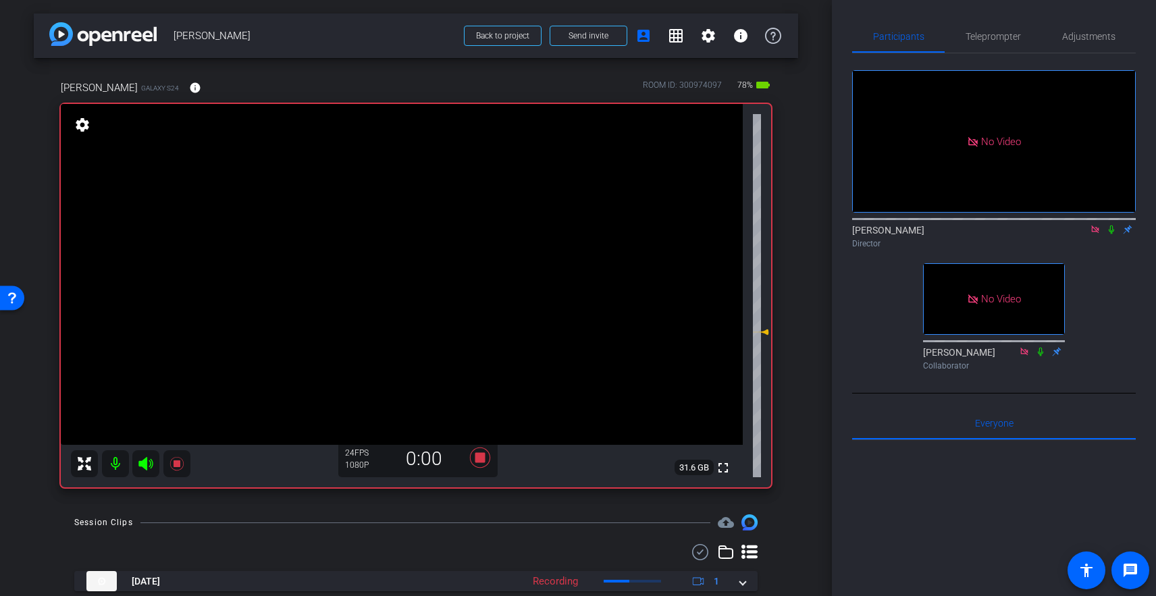
click at [1091, 226] on icon at bounding box center [1111, 230] width 5 height 9
click at [1040, 347] on icon at bounding box center [1040, 351] width 11 height 9
click at [983, 32] on span "Teleprompter" at bounding box center [993, 36] width 55 height 9
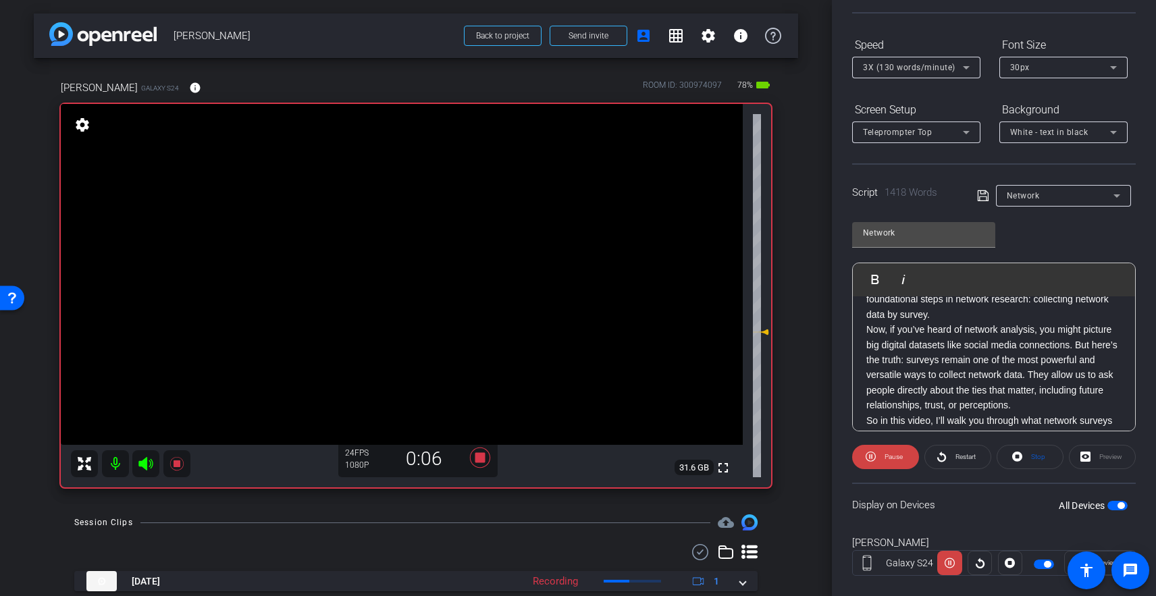
scroll to position [142, 0]
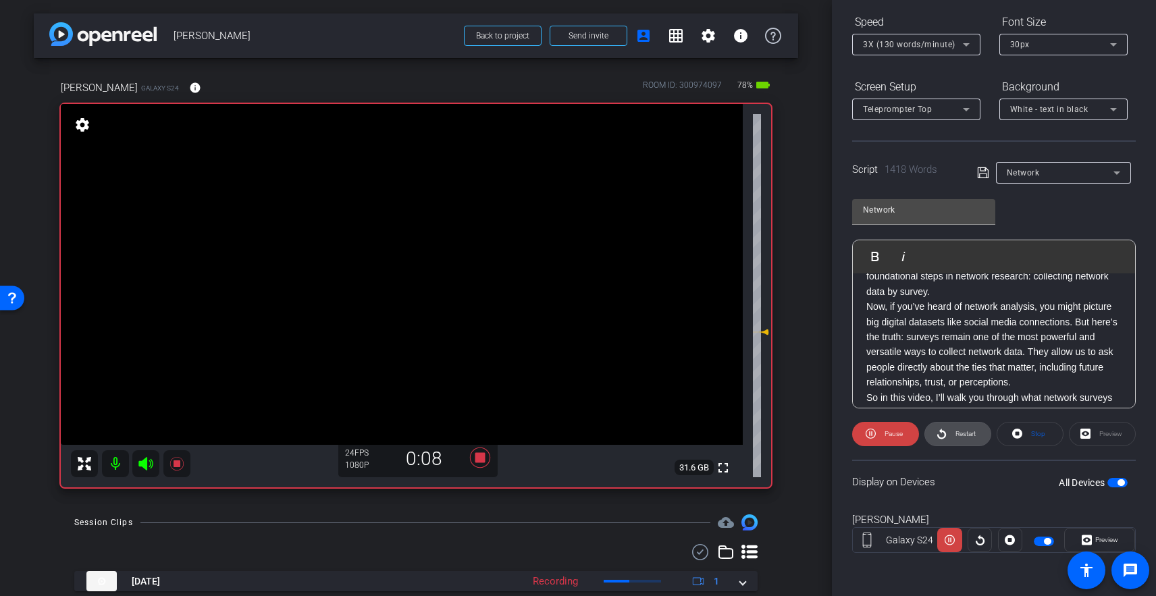
click at [960, 434] on span "Restart" at bounding box center [966, 433] width 20 height 7
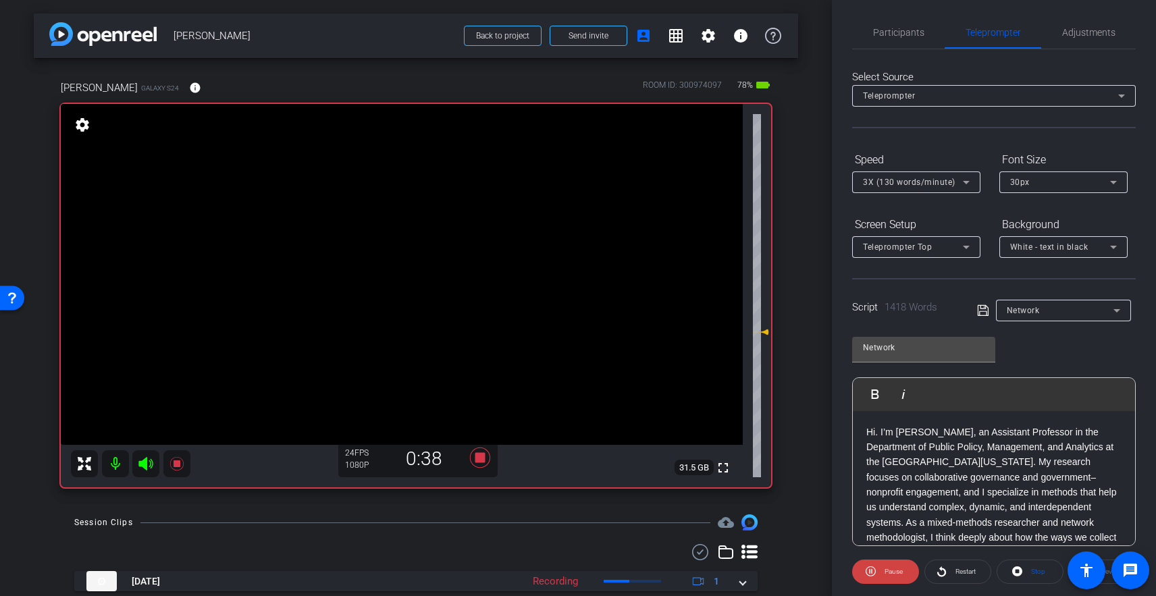
scroll to position [0, 0]
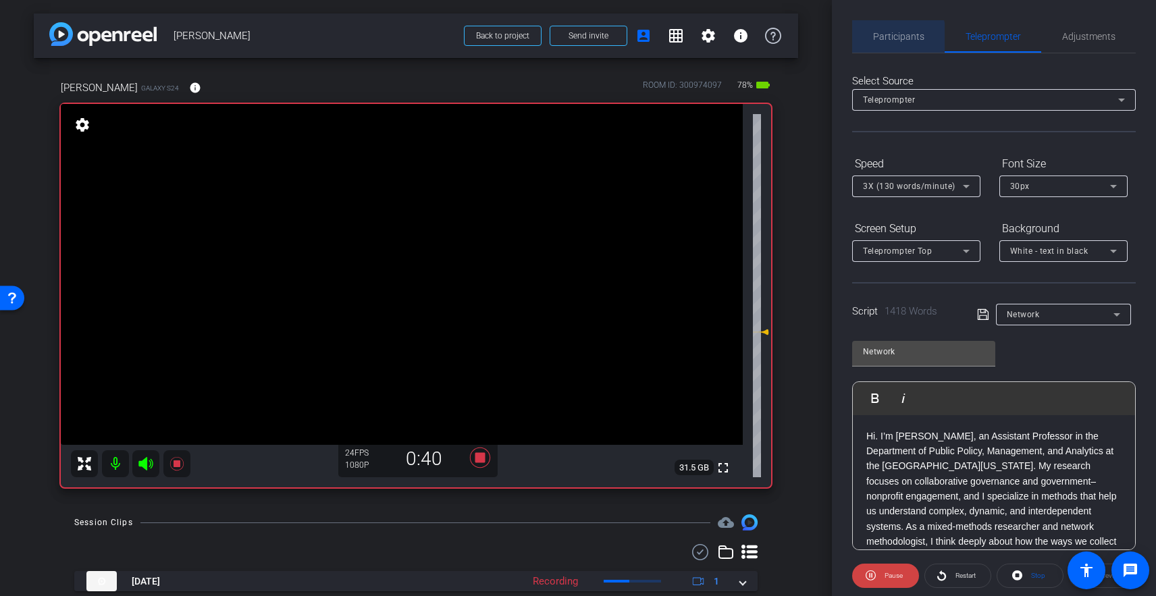
click at [894, 41] on span "Participants" at bounding box center [898, 36] width 51 height 9
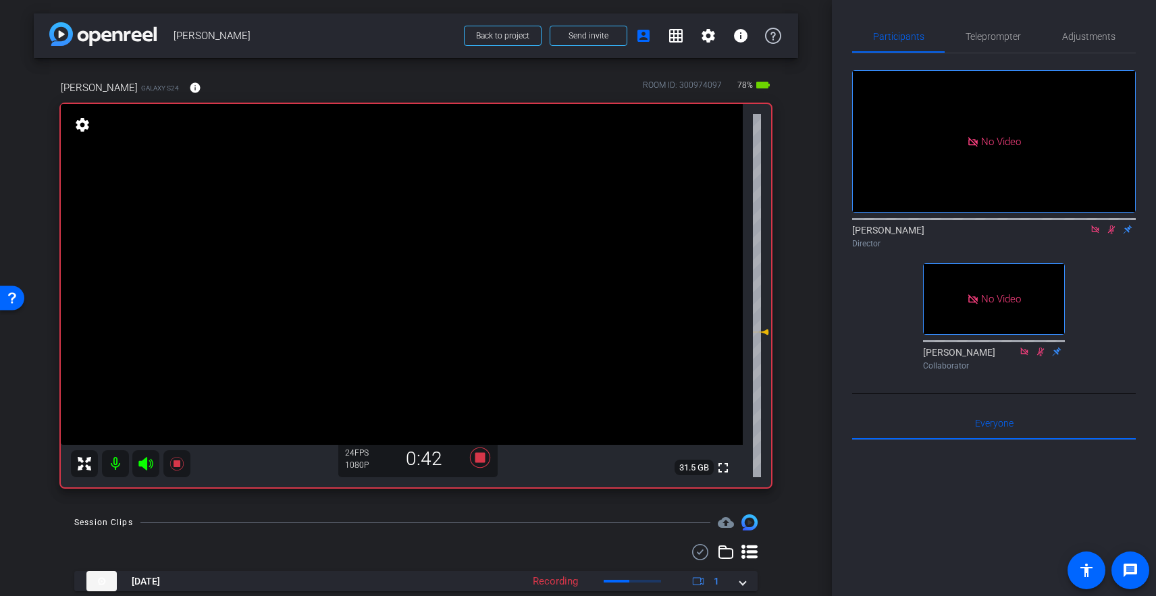
click at [1091, 225] on icon at bounding box center [1111, 229] width 11 height 9
click at [993, 40] on span "Teleprompter" at bounding box center [993, 36] width 55 height 9
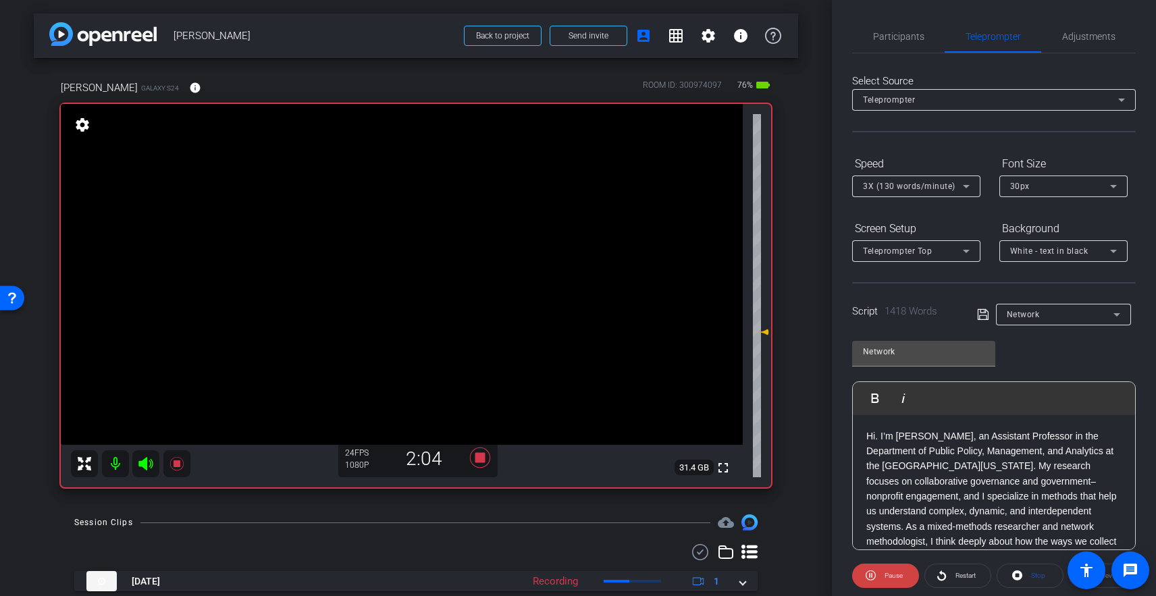
click at [926, 189] on span "3X (130 words/minute)" at bounding box center [909, 186] width 93 height 9
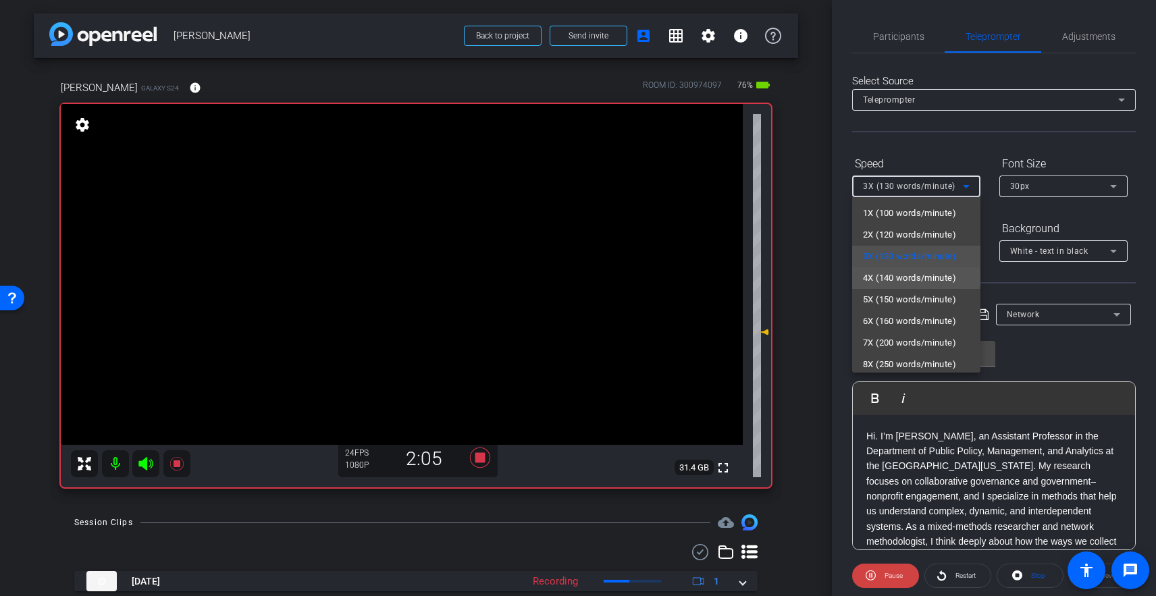
click at [908, 278] on span "4X (140 words/minute)" at bounding box center [909, 278] width 93 height 16
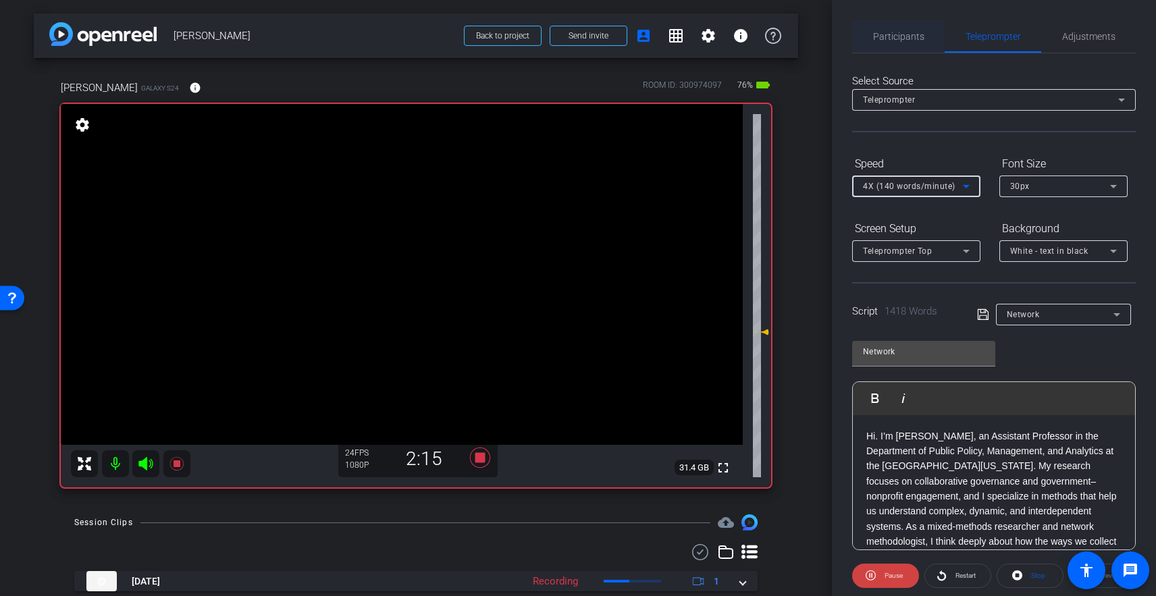
click at [886, 38] on span "Participants" at bounding box center [898, 36] width 51 height 9
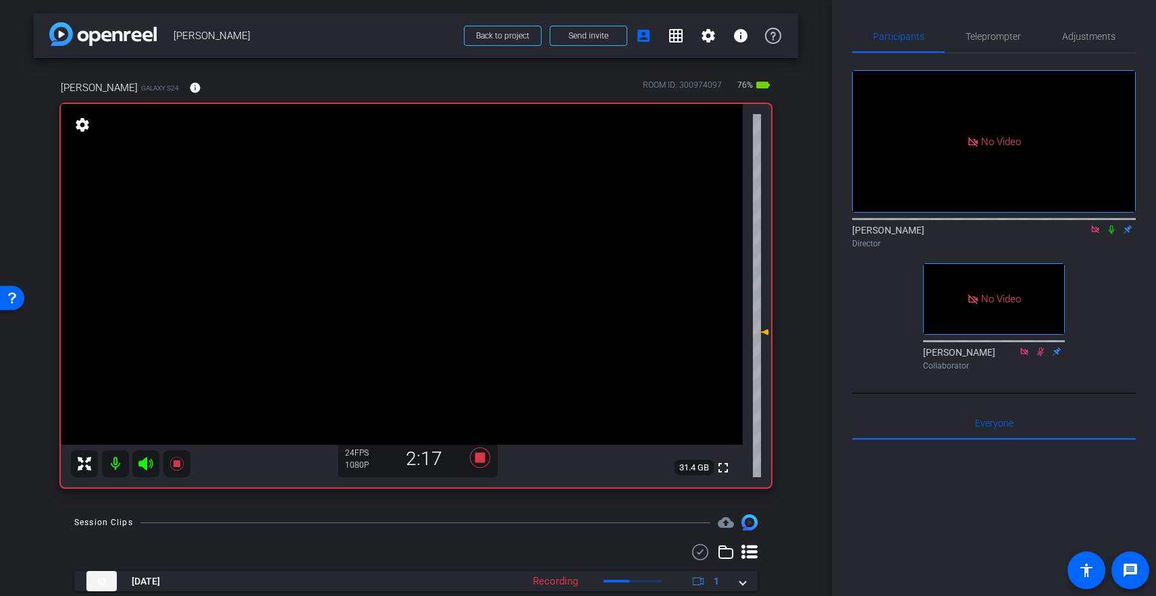
click at [1091, 225] on icon at bounding box center [1111, 229] width 11 height 9
click at [979, 26] on span "Teleprompter" at bounding box center [993, 36] width 55 height 32
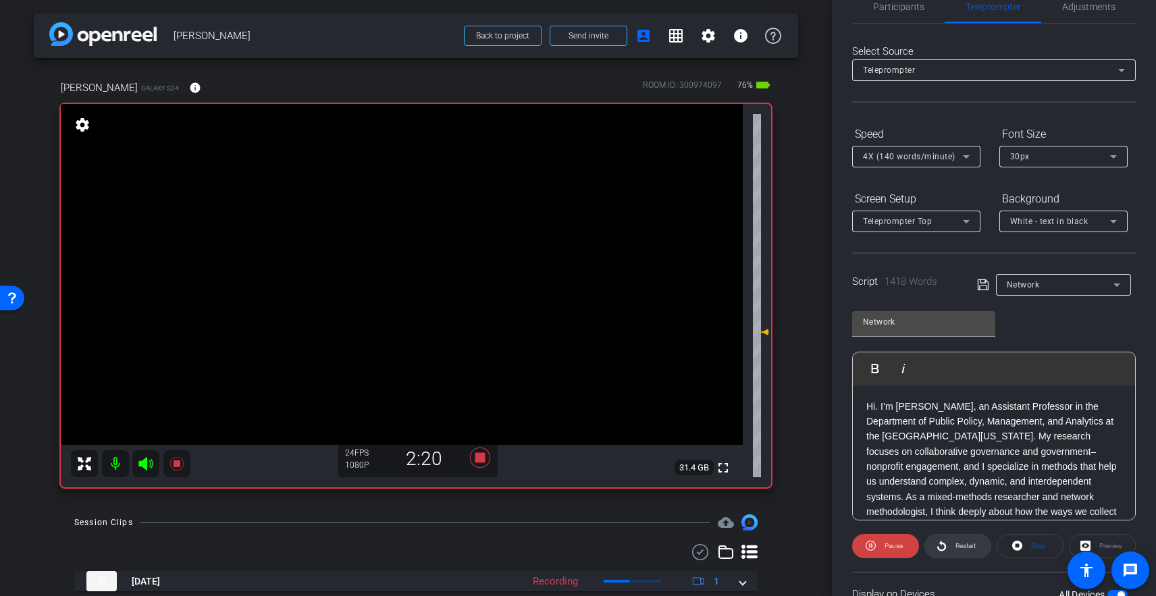
click at [959, 553] on button "Restart" at bounding box center [957, 546] width 67 height 24
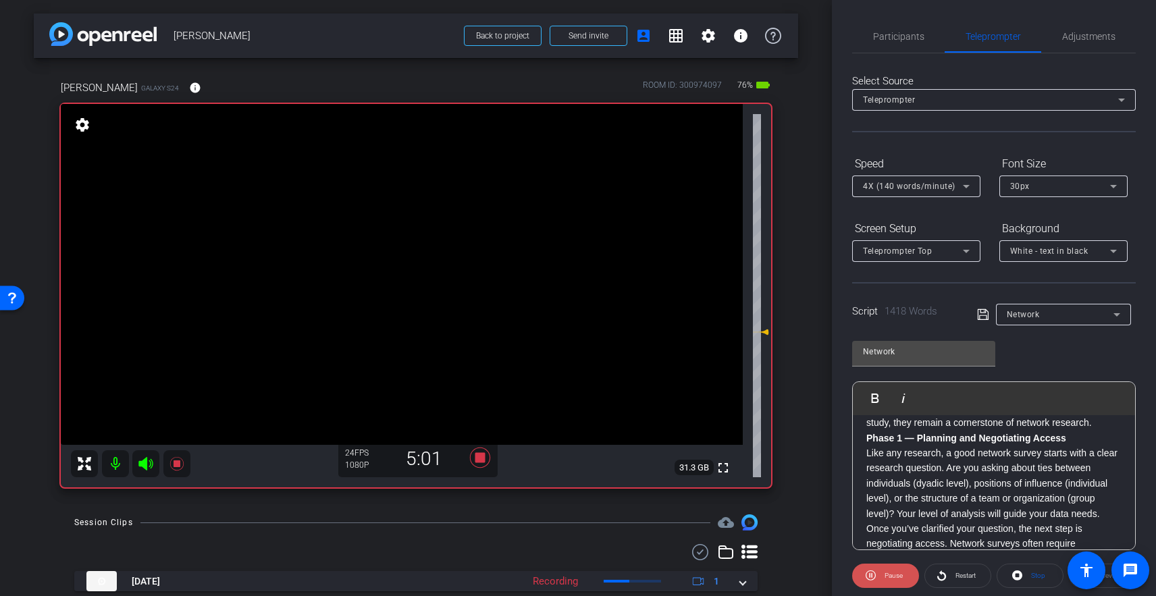
click at [877, 575] on span at bounding box center [885, 576] width 67 height 32
click at [866, 440] on strong "Phase 1 — Planning and Negotiating Access" at bounding box center [966, 438] width 200 height 11
click at [883, 40] on span "Participants" at bounding box center [898, 36] width 51 height 9
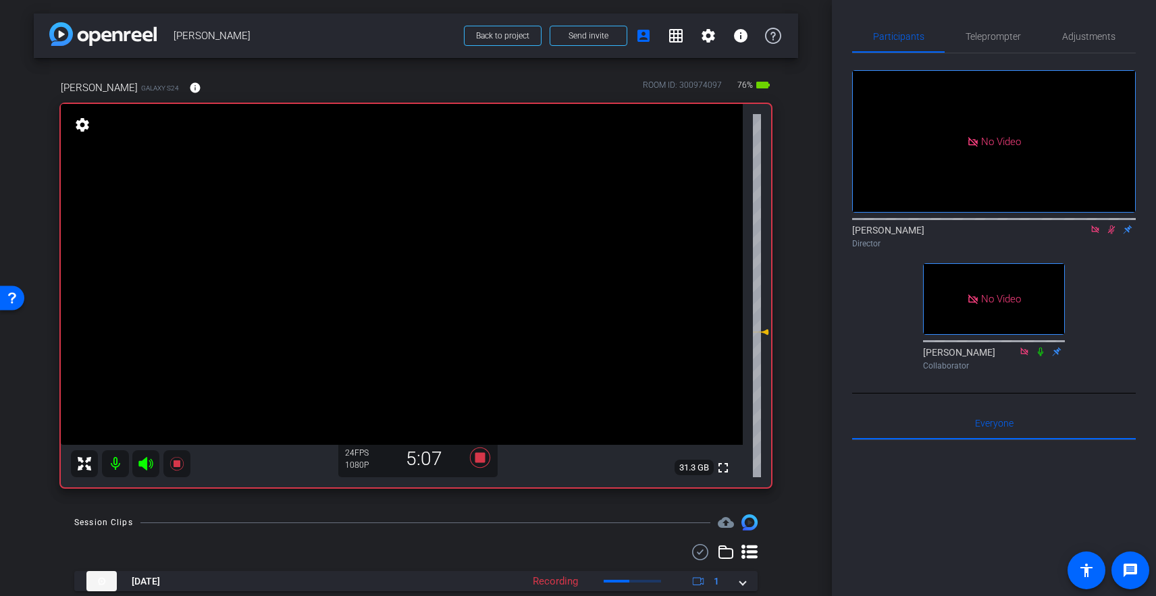
click at [1091, 225] on icon at bounding box center [1111, 229] width 11 height 9
click at [993, 41] on span "Teleprompter" at bounding box center [993, 36] width 55 height 9
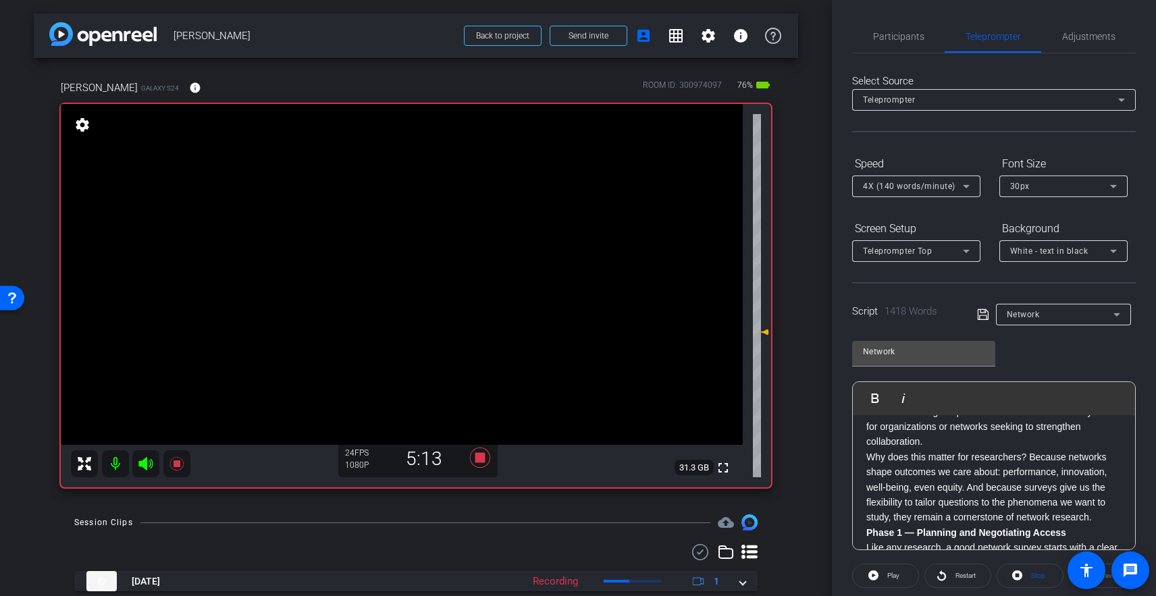
scroll to position [567, 0]
click at [874, 396] on span "Play" at bounding box center [883, 397] width 21 height 11
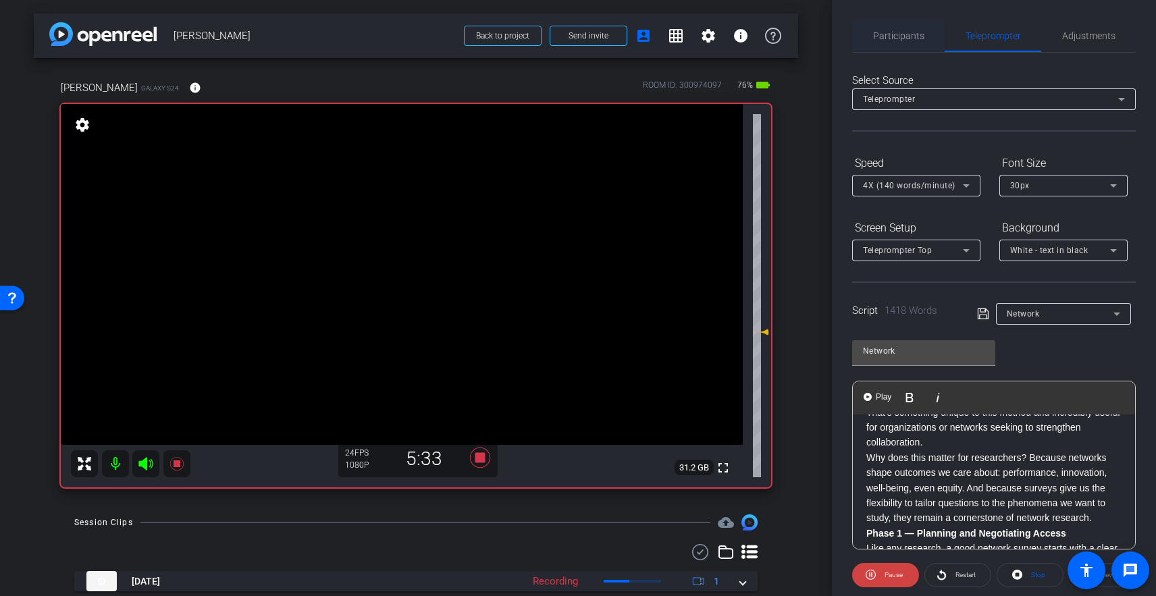
click at [897, 46] on span "Participants" at bounding box center [898, 36] width 51 height 32
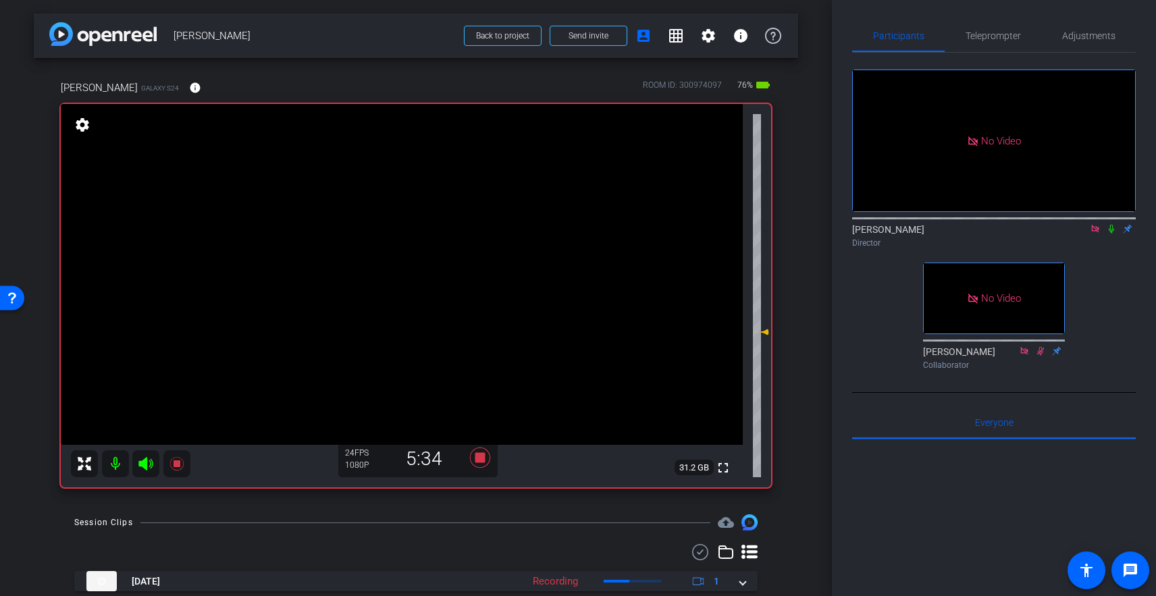
click at [1091, 225] on icon at bounding box center [1111, 229] width 5 height 9
click at [1002, 38] on span "Teleprompter" at bounding box center [993, 35] width 55 height 9
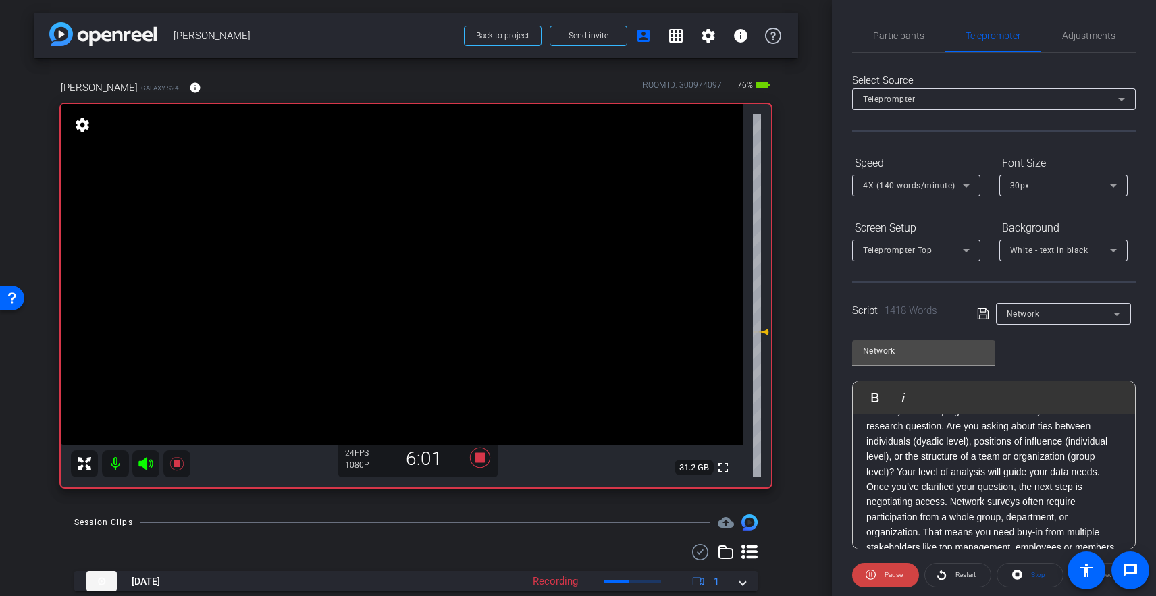
scroll to position [708, 0]
click at [897, 41] on span "Participants" at bounding box center [898, 36] width 51 height 32
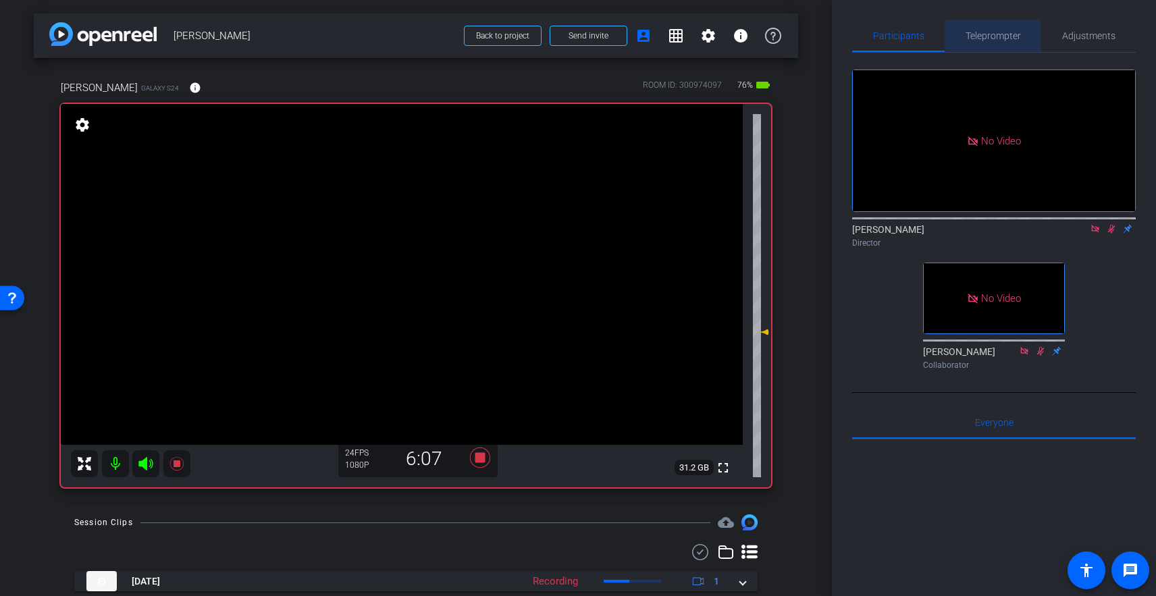
click at [1011, 42] on span "Teleprompter" at bounding box center [993, 36] width 55 height 32
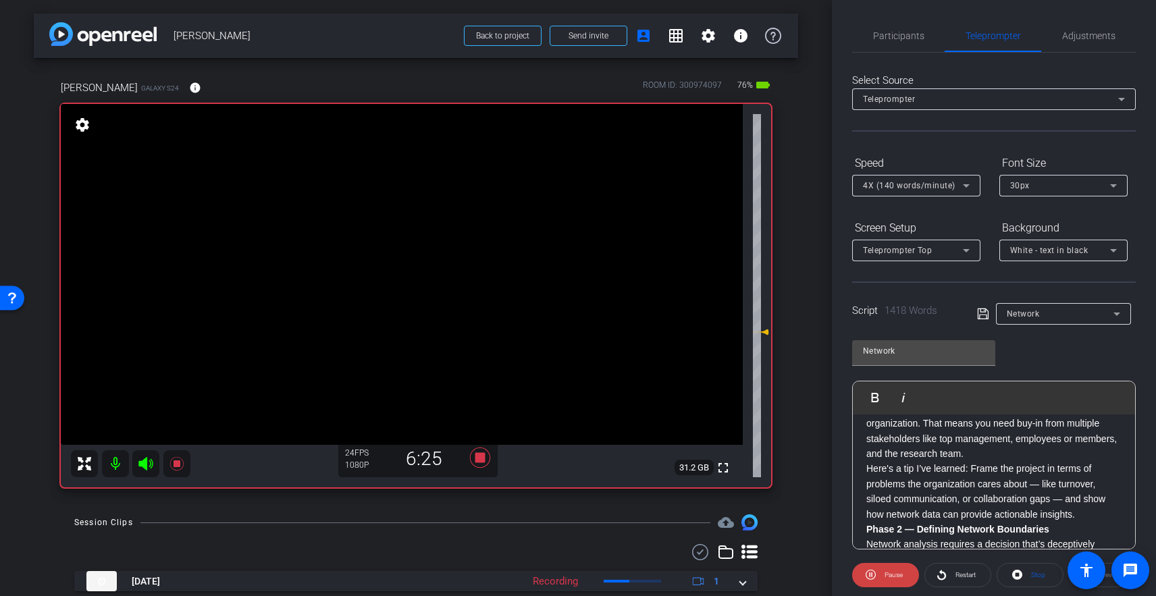
scroll to position [815, 0]
click at [883, 575] on span "Pause" at bounding box center [892, 575] width 22 height 19
click at [867, 470] on p "Like any research, a good network survey starts with a clear research question.…" at bounding box center [993, 406] width 255 height 227
click at [896, 41] on span "Participants" at bounding box center [898, 35] width 51 height 9
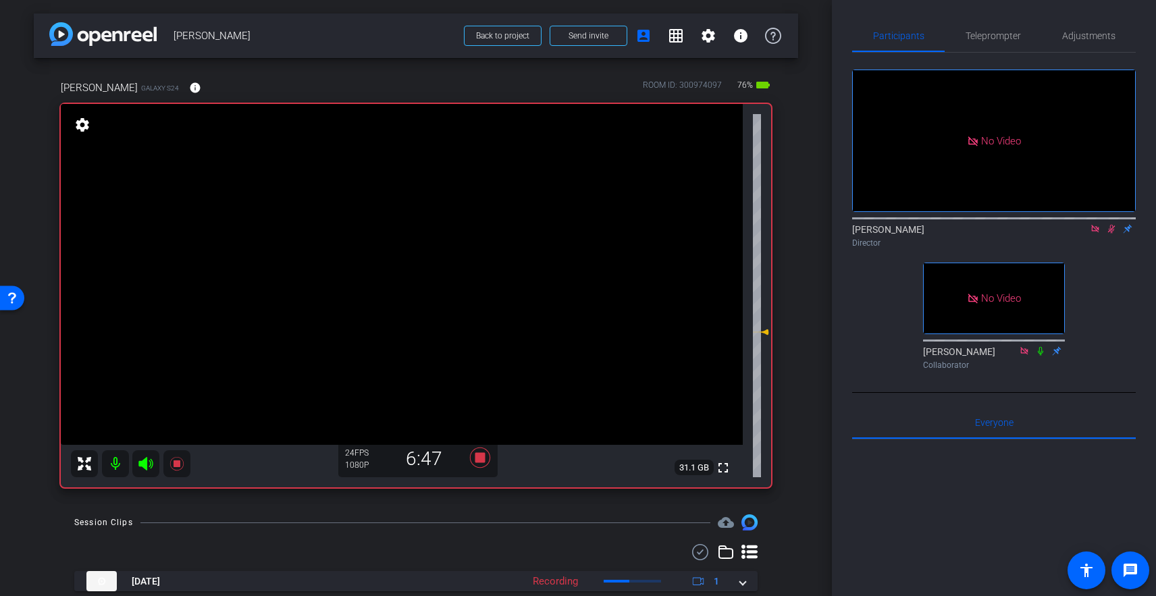
click at [1091, 223] on mat-icon at bounding box center [1111, 229] width 16 height 12
click at [984, 38] on span "Teleprompter" at bounding box center [993, 35] width 55 height 9
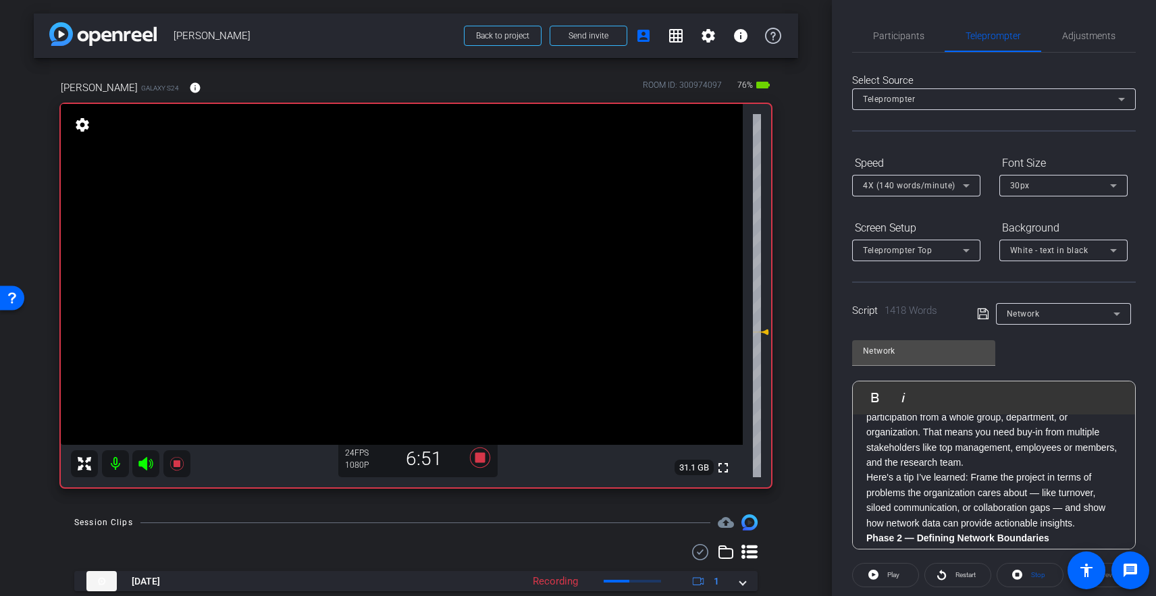
scroll to position [800, 0]
click at [922, 435] on p "Like any research, a good network survey starts with a clear research question.…" at bounding box center [993, 421] width 255 height 227
click at [968, 469] on p "Like any research, a good network survey starts with a clear research question.…" at bounding box center [993, 421] width 255 height 227
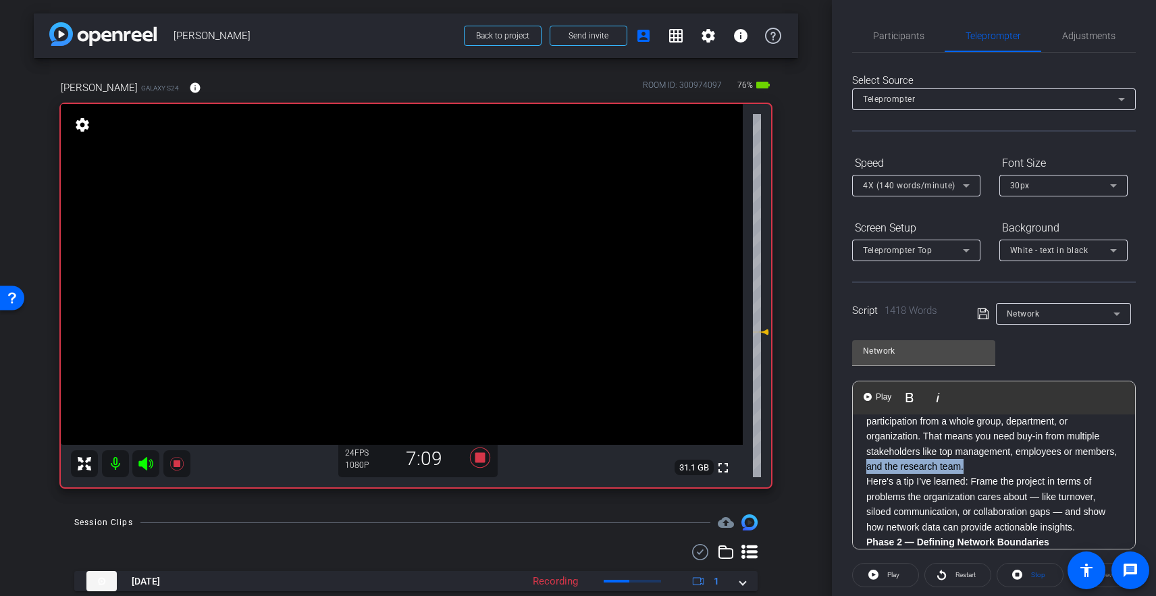
drag, startPoint x: 978, startPoint y: 471, endPoint x: 862, endPoint y: 472, distance: 116.2
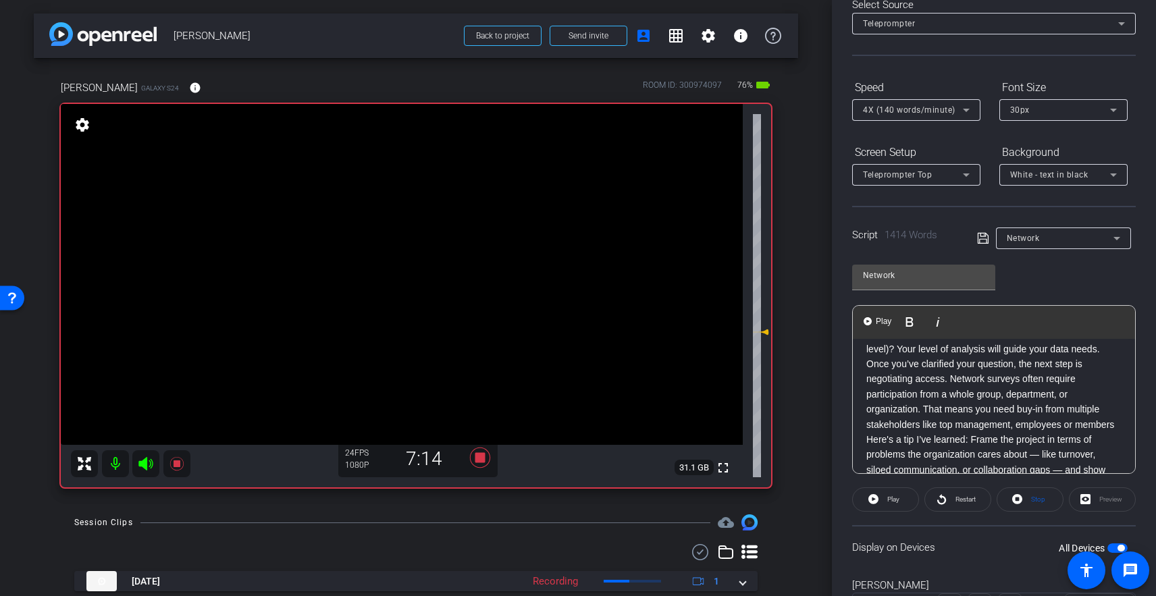
scroll to position [753, 0]
click at [924, 405] on p "Like any research, a good network survey starts with a clear research question.…" at bounding box center [993, 385] width 255 height 211
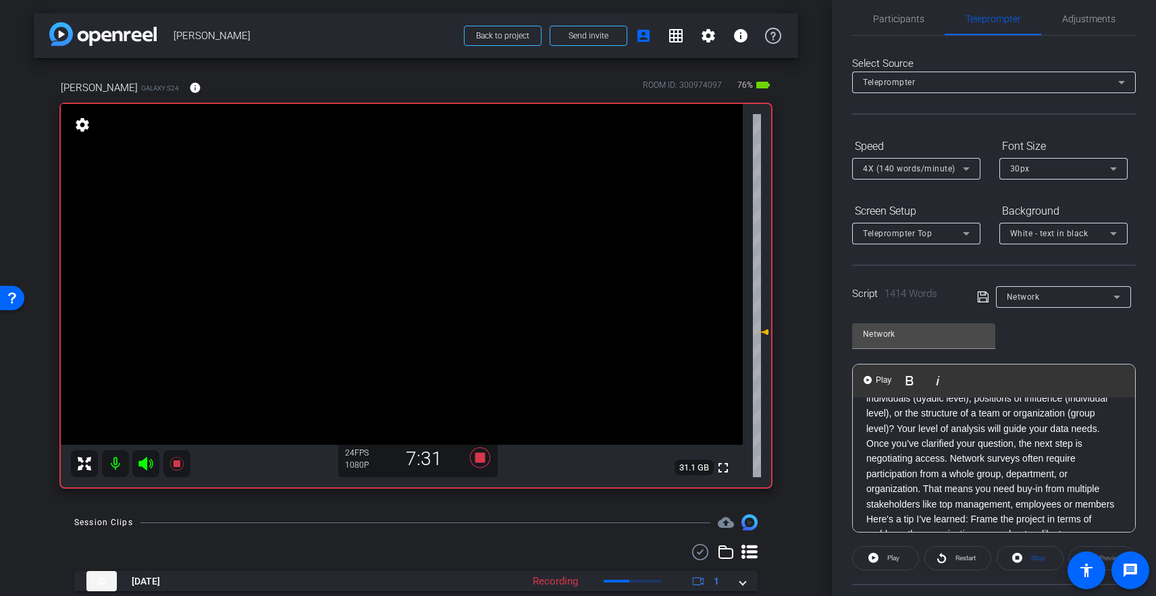
scroll to position [728, 0]
drag, startPoint x: 864, startPoint y: 448, endPoint x: 883, endPoint y: 443, distance: 20.1
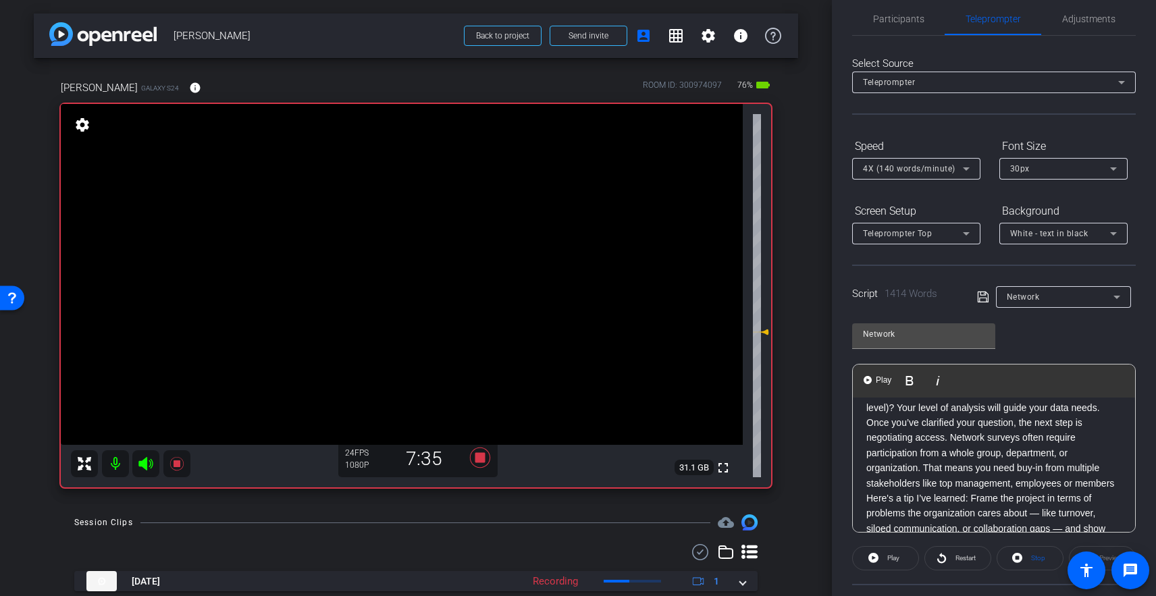
scroll to position [0, 0]
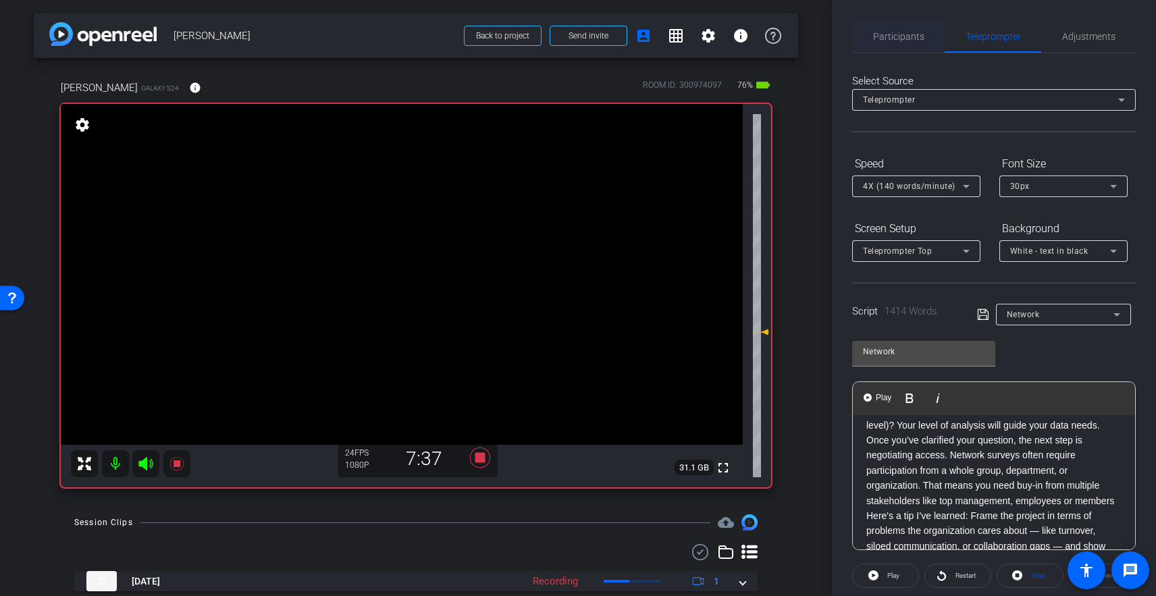
click at [904, 38] on span "Participants" at bounding box center [898, 36] width 51 height 9
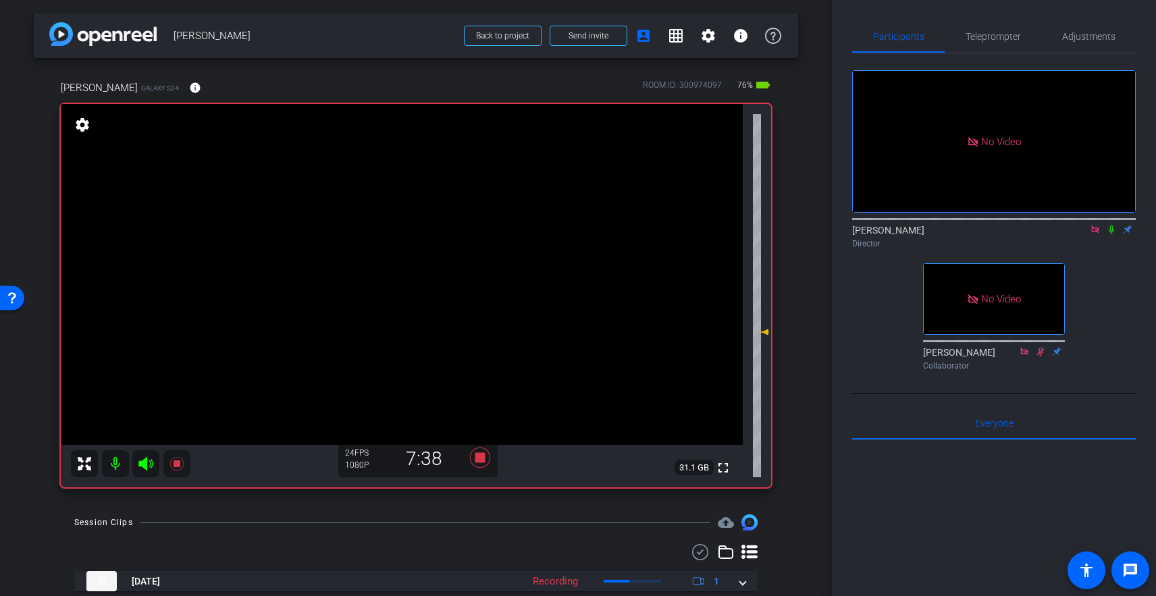
drag, startPoint x: 1111, startPoint y: 189, endPoint x: 1070, endPoint y: 115, distance: 85.3
click at [1091, 225] on icon at bounding box center [1111, 229] width 11 height 9
click at [981, 41] on span "Teleprompter" at bounding box center [993, 36] width 55 height 9
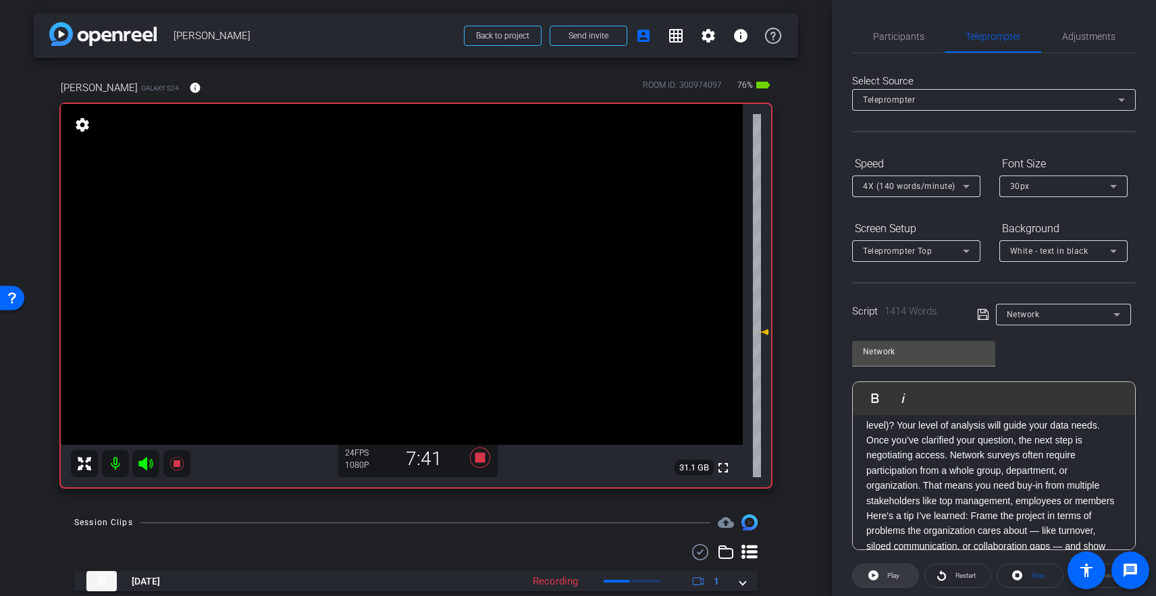
click at [884, 579] on span "Play" at bounding box center [892, 576] width 16 height 19
click at [868, 573] on icon at bounding box center [871, 575] width 10 height 17
click at [871, 400] on img "button" at bounding box center [868, 398] width 8 height 8
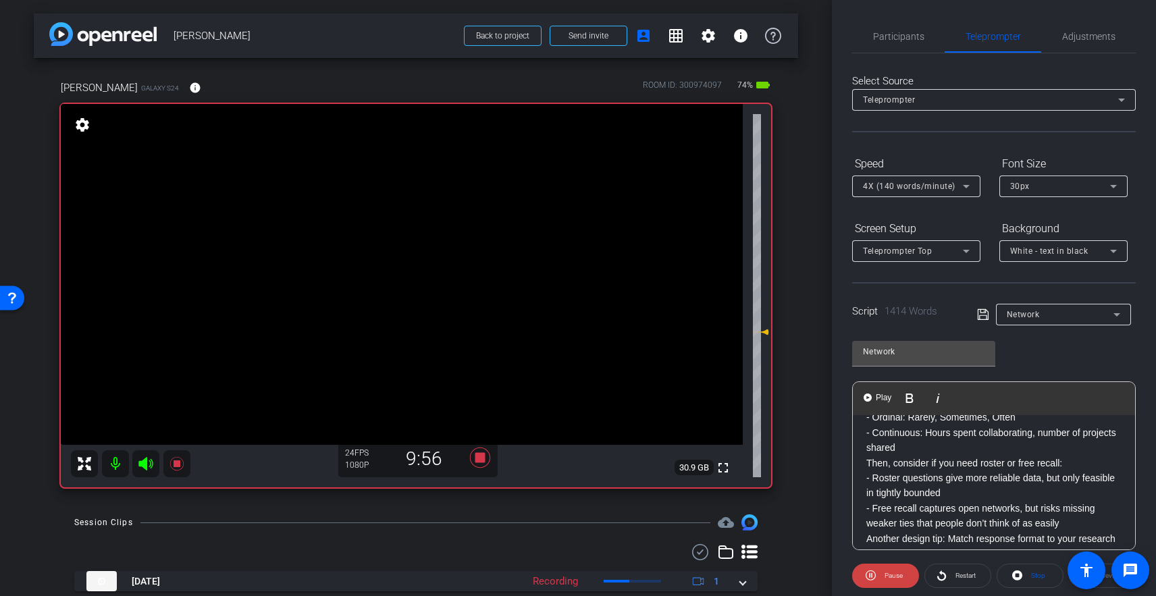
scroll to position [1371, 0]
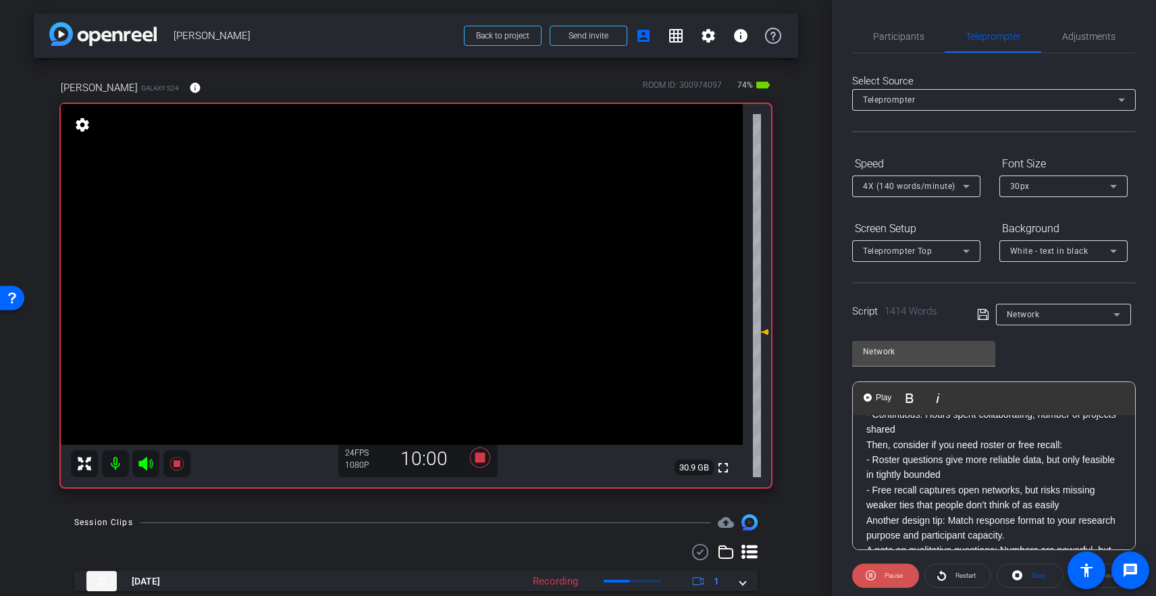
click at [890, 572] on span "Pause" at bounding box center [894, 575] width 18 height 7
click at [867, 448] on p "Next, think about your response needs and formats - Binary: Yes/No - Ordinal: R…" at bounding box center [993, 520] width 255 height 317
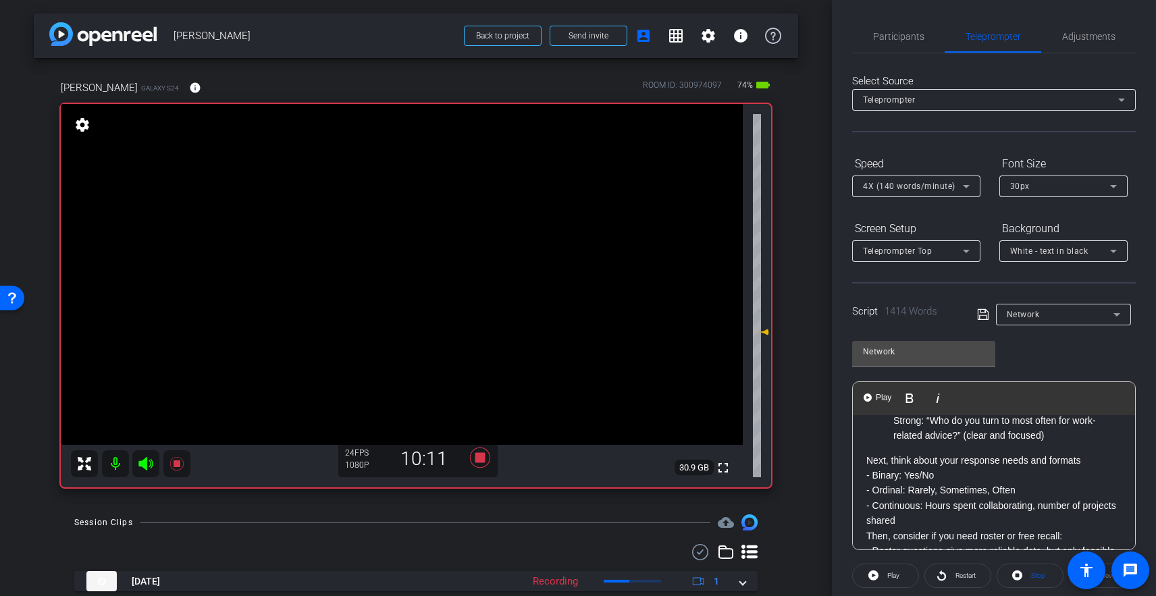
scroll to position [1278, 0]
drag, startPoint x: 864, startPoint y: 462, endPoint x: 883, endPoint y: 450, distance: 23.0
click at [864, 462] on div "Hi. I’m Kate Albrecht, an Assistant Professor in the Department of Public Polic…" at bounding box center [994, 573] width 282 height 2873
click at [870, 399] on img "button" at bounding box center [868, 398] width 8 height 8
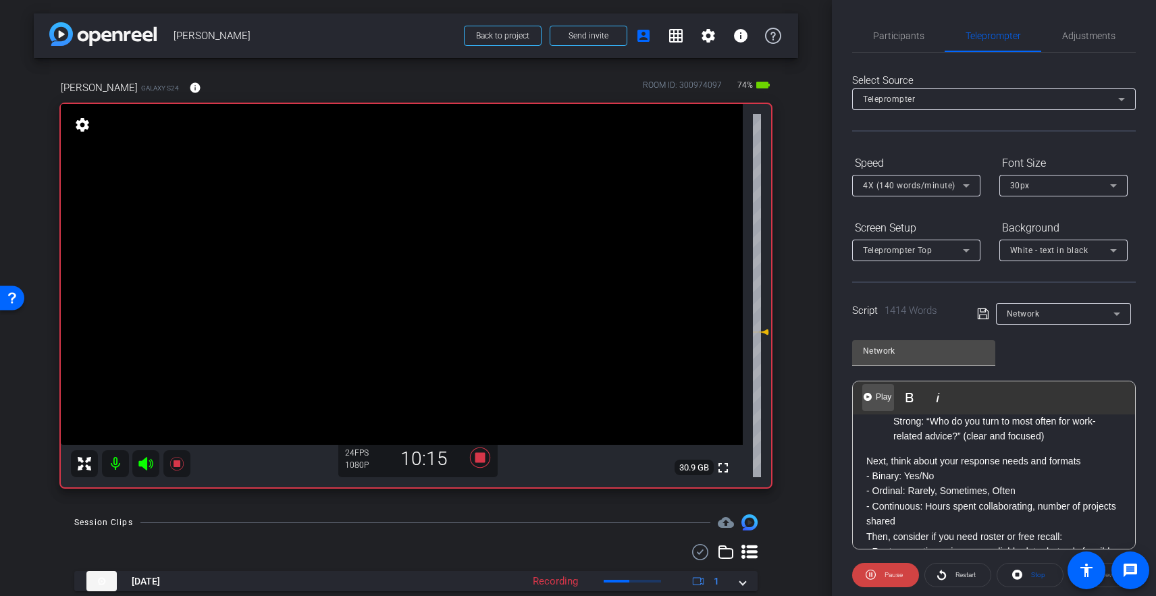
click at [870, 399] on img "button" at bounding box center [868, 397] width 8 height 8
click at [879, 575] on span at bounding box center [885, 575] width 67 height 32
click at [864, 469] on div "Hi. I’m Kate Albrecht, an Assistant Professor in the Department of Public Polic…" at bounding box center [994, 572] width 282 height 2873
click at [877, 394] on span "Play" at bounding box center [883, 397] width 21 height 11
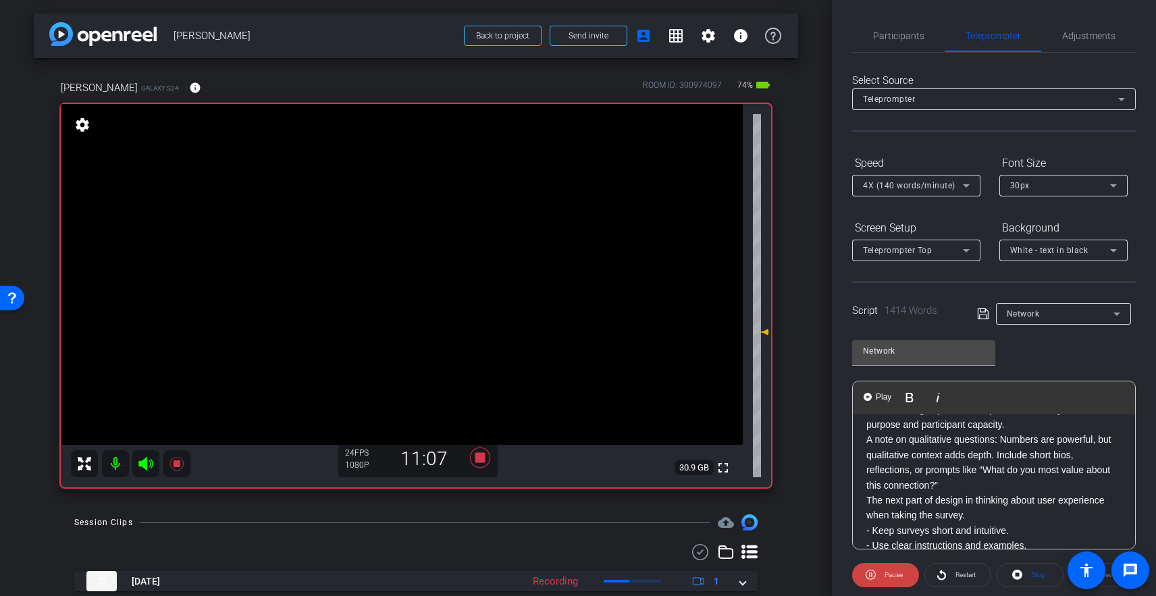
scroll to position [1466, 0]
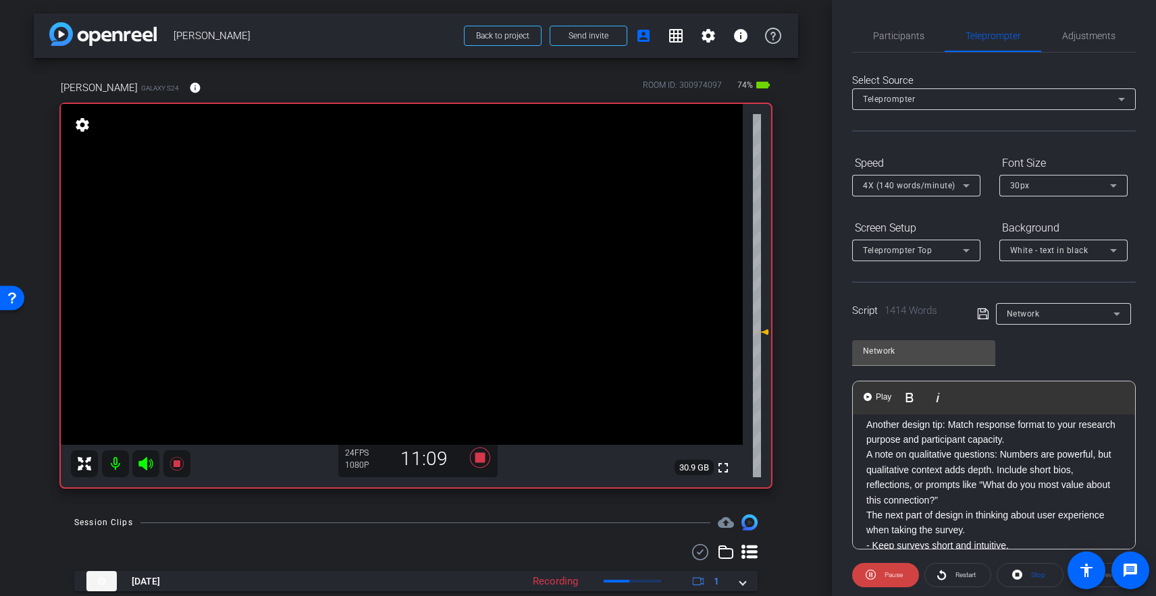
click at [865, 459] on div "Hi. I’m Kate Albrecht, an Assistant Professor in the Department of Public Polic…" at bounding box center [994, 385] width 282 height 2873
click at [877, 573] on span at bounding box center [885, 575] width 67 height 32
drag, startPoint x: 864, startPoint y: 452, endPoint x: 868, endPoint y: 427, distance: 25.2
click at [864, 452] on div "Hi. I’m Kate Albrecht, an Assistant Professor in the Department of Public Polic…" at bounding box center [994, 384] width 282 height 2873
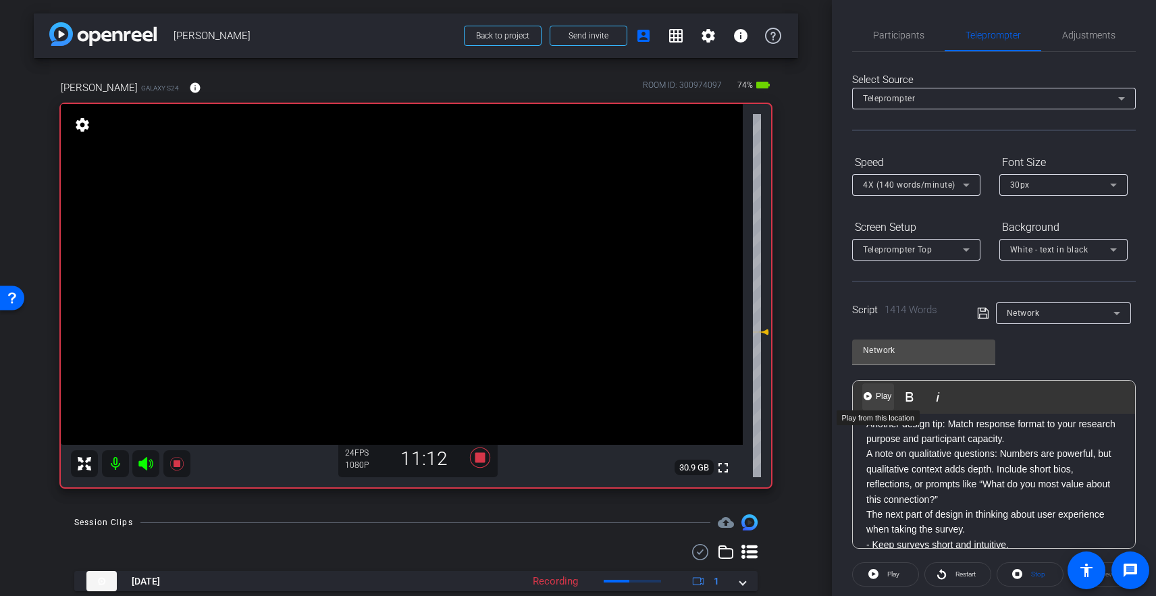
click at [881, 394] on span "Play" at bounding box center [883, 396] width 21 height 11
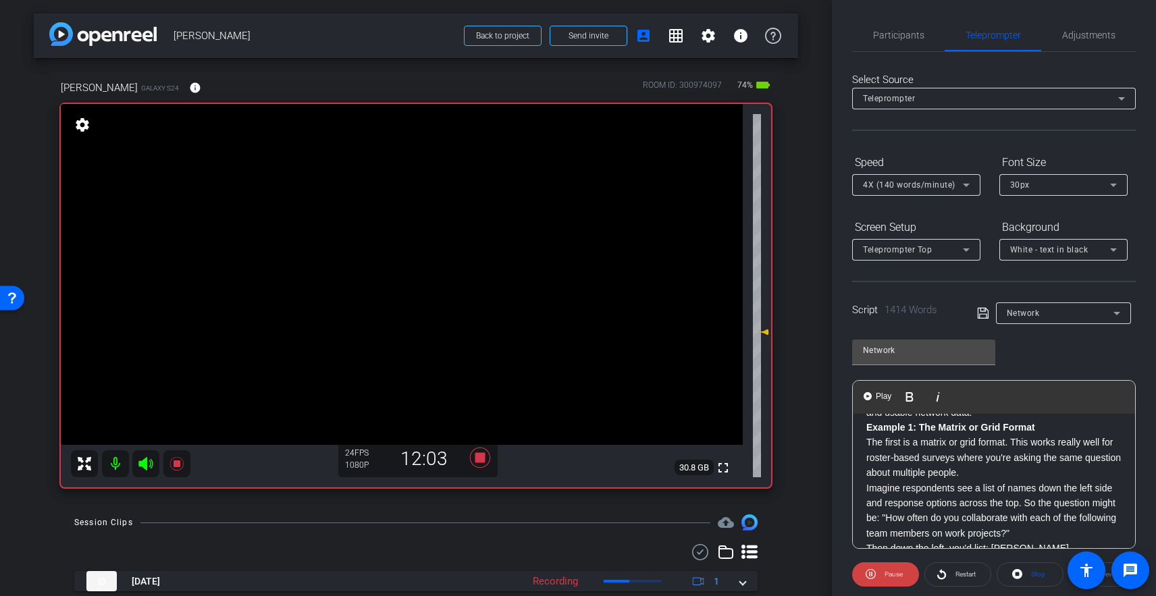
scroll to position [1668, 0]
click at [866, 438] on div "Hi. I’m Kate Albrecht, an Assistant Professor in the Department of Public Polic…" at bounding box center [994, 182] width 282 height 2873
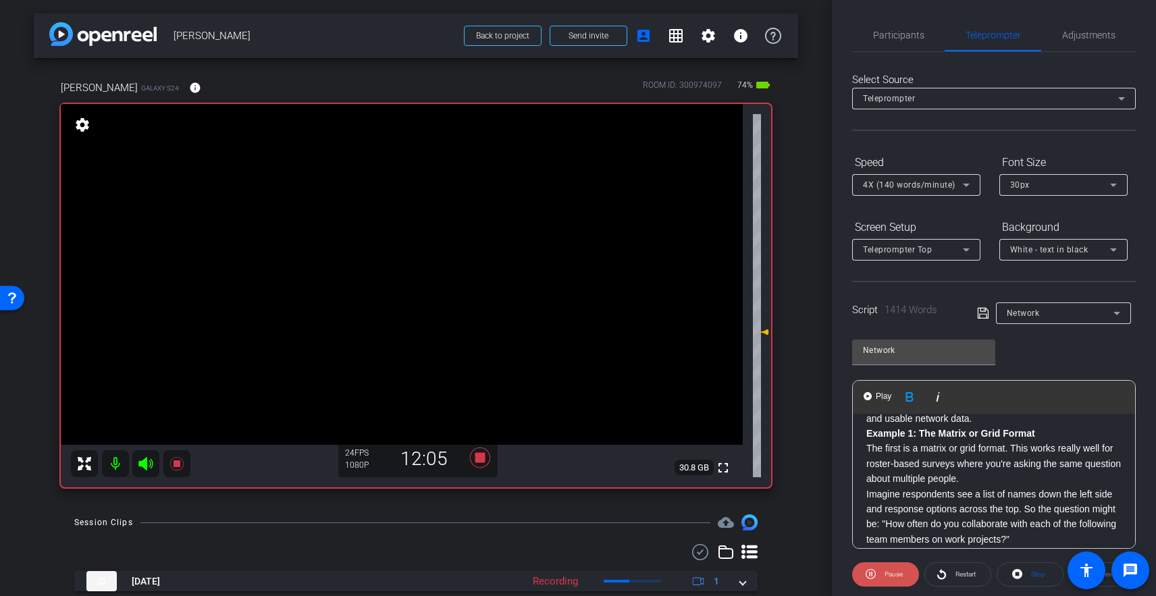
click at [887, 572] on span "Pause" at bounding box center [894, 574] width 18 height 7
click at [866, 446] on div "Hi. I’m Kate Albrecht, an Assistant Professor in the Department of Public Polic…" at bounding box center [994, 182] width 282 height 2873
click at [866, 436] on div "Hi. I’m Kate Albrecht, an Assistant Professor in the Department of Public Polic…" at bounding box center [994, 182] width 282 height 2873
click at [872, 396] on button "Play Play from this location" at bounding box center [878, 397] width 32 height 27
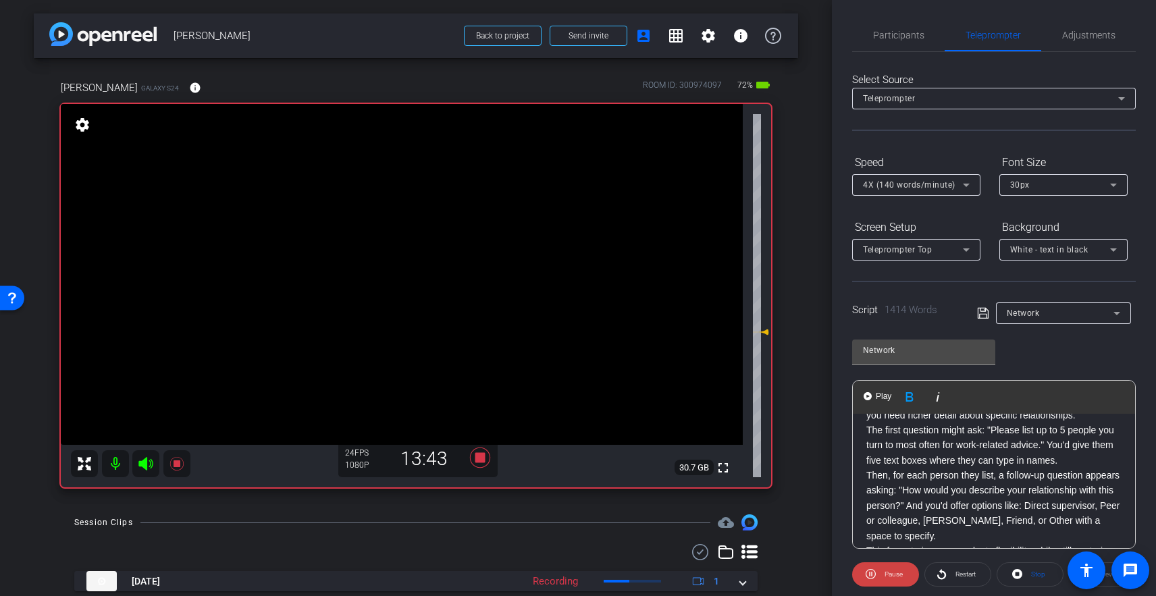
scroll to position [1975, 0]
click at [895, 575] on span "Pause" at bounding box center [894, 574] width 18 height 7
click at [879, 398] on span "Play" at bounding box center [883, 396] width 21 height 11
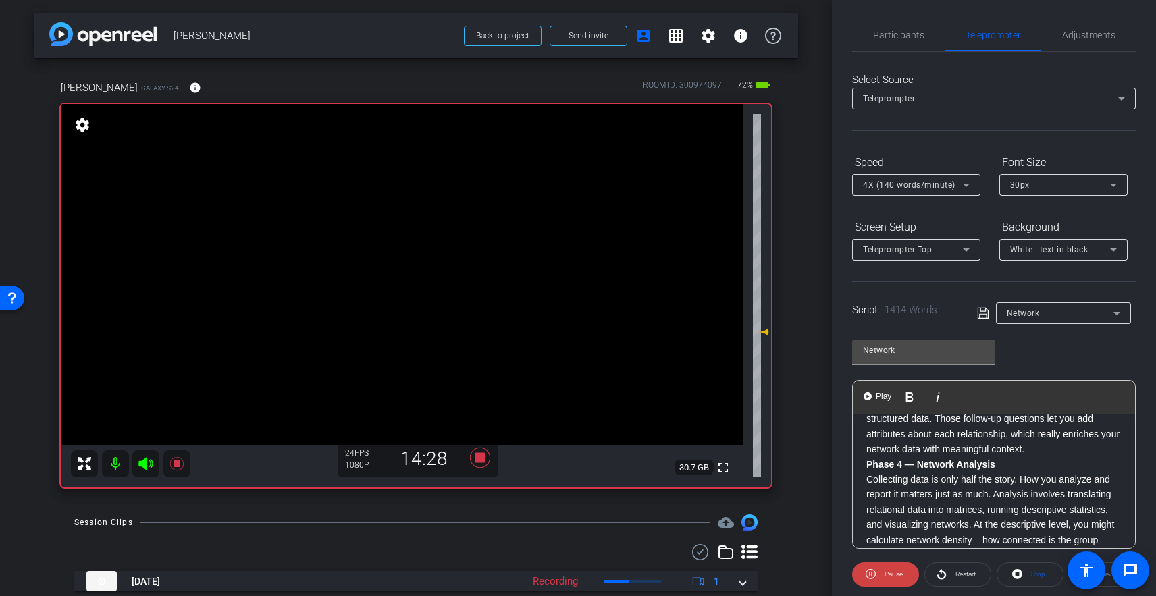
scroll to position [2116, 0]
click at [889, 573] on span "Pause" at bounding box center [894, 574] width 18 height 7
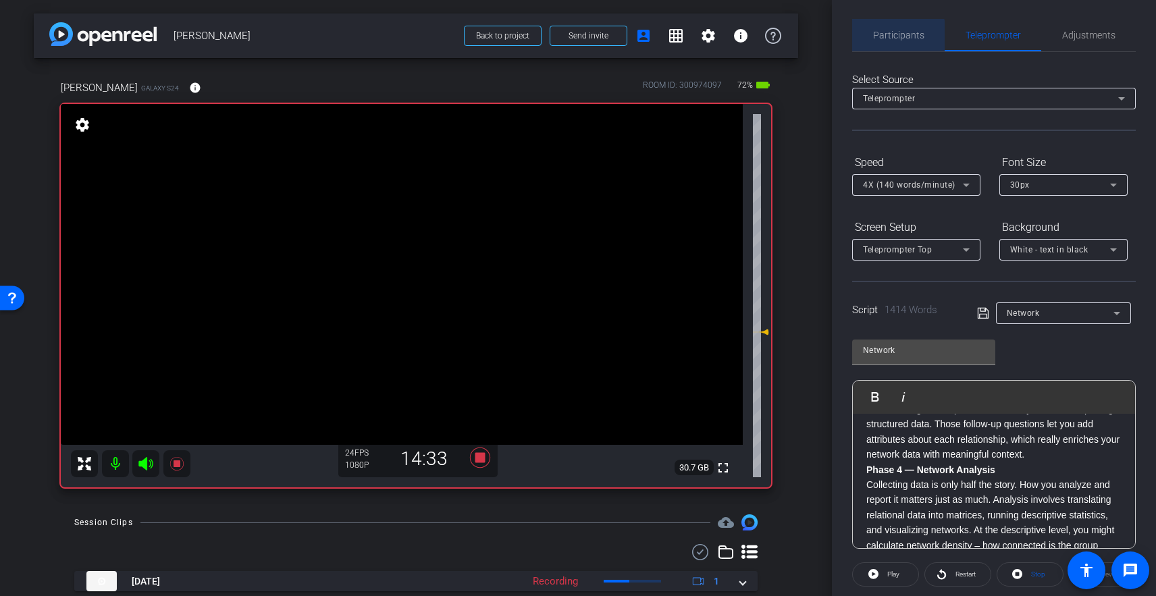
click at [890, 36] on span "Participants" at bounding box center [898, 34] width 51 height 9
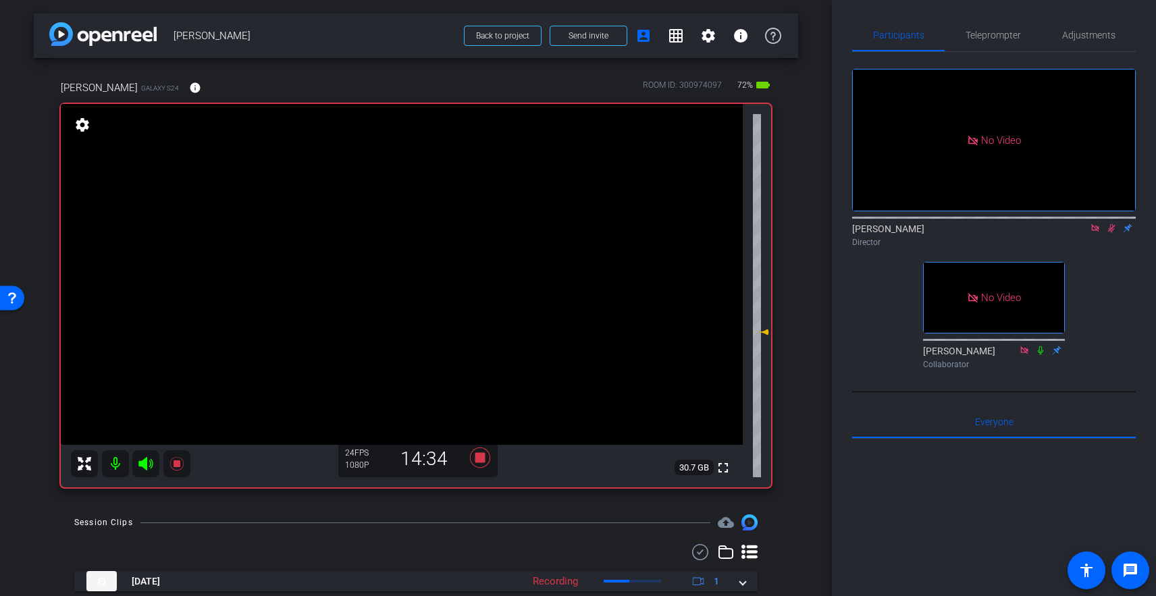
click at [1091, 224] on icon at bounding box center [1111, 228] width 11 height 9
click at [984, 37] on span "Teleprompter" at bounding box center [993, 35] width 55 height 9
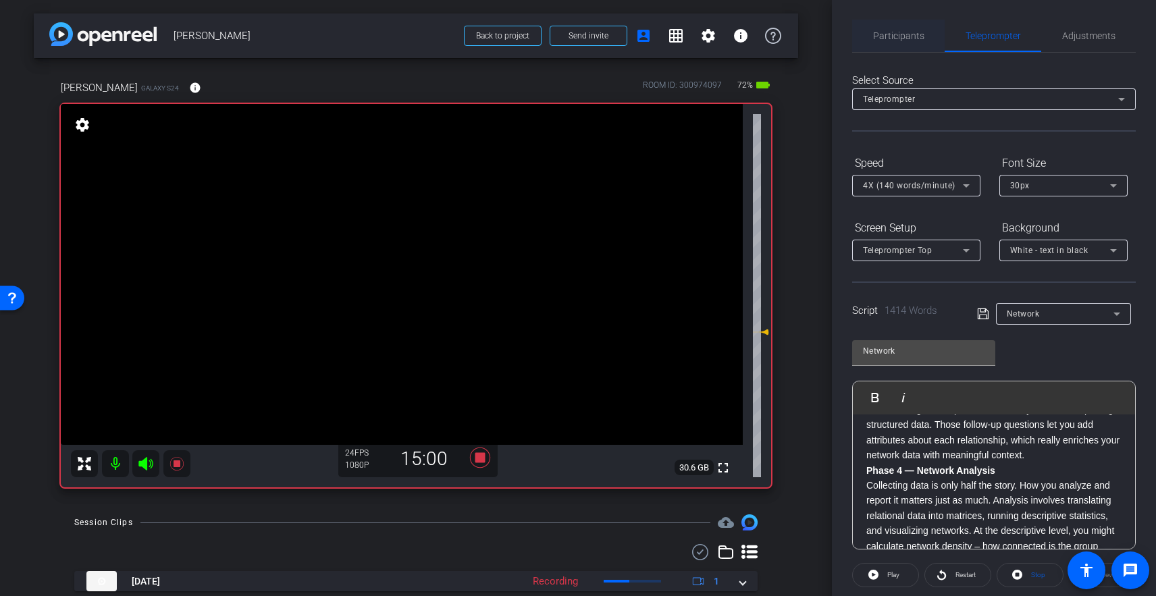
click at [894, 36] on span "Participants" at bounding box center [898, 35] width 51 height 9
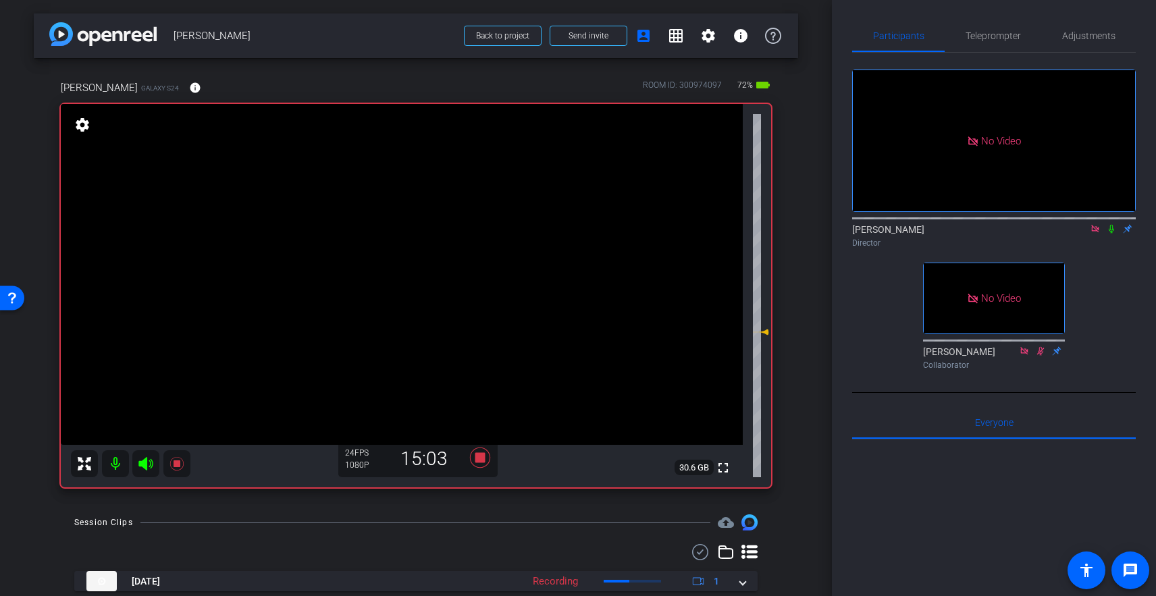
click at [1091, 225] on icon at bounding box center [1111, 229] width 5 height 9
click at [991, 40] on span "Teleprompter" at bounding box center [993, 35] width 55 height 9
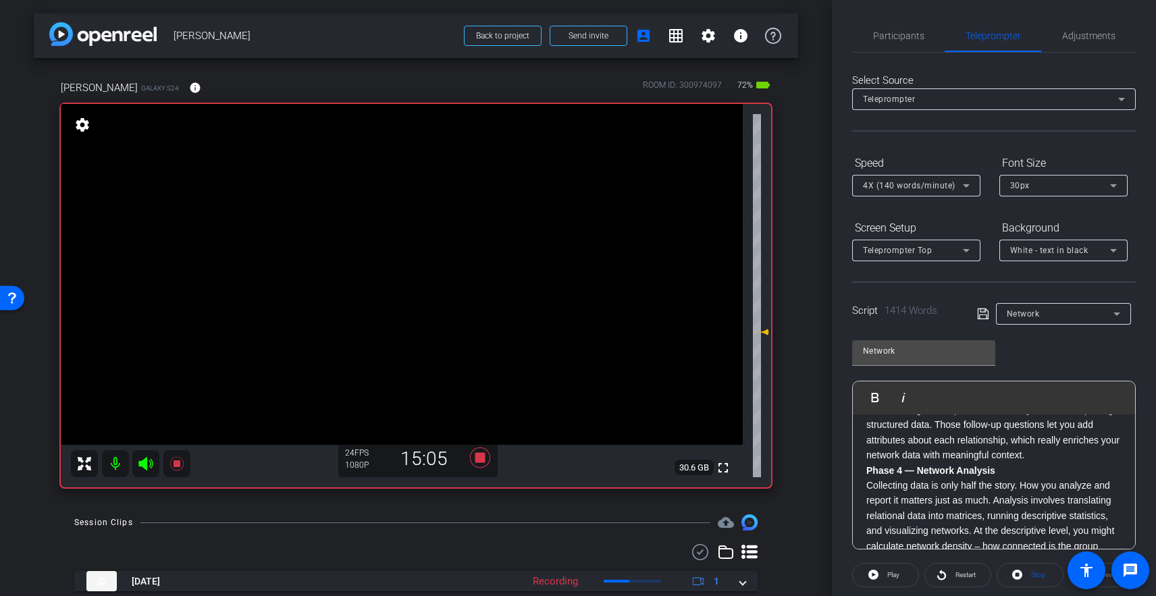
click at [866, 463] on p "Phase 4 — Network Analysis" at bounding box center [993, 470] width 255 height 15
click at [866, 397] on img "button" at bounding box center [868, 397] width 8 height 8
click at [895, 576] on span "Pause" at bounding box center [894, 574] width 18 height 7
drag, startPoint x: 868, startPoint y: 452, endPoint x: 870, endPoint y: 444, distance: 8.2
click at [868, 465] on strong "Phase 4 — Network Analysis" at bounding box center [930, 470] width 129 height 11
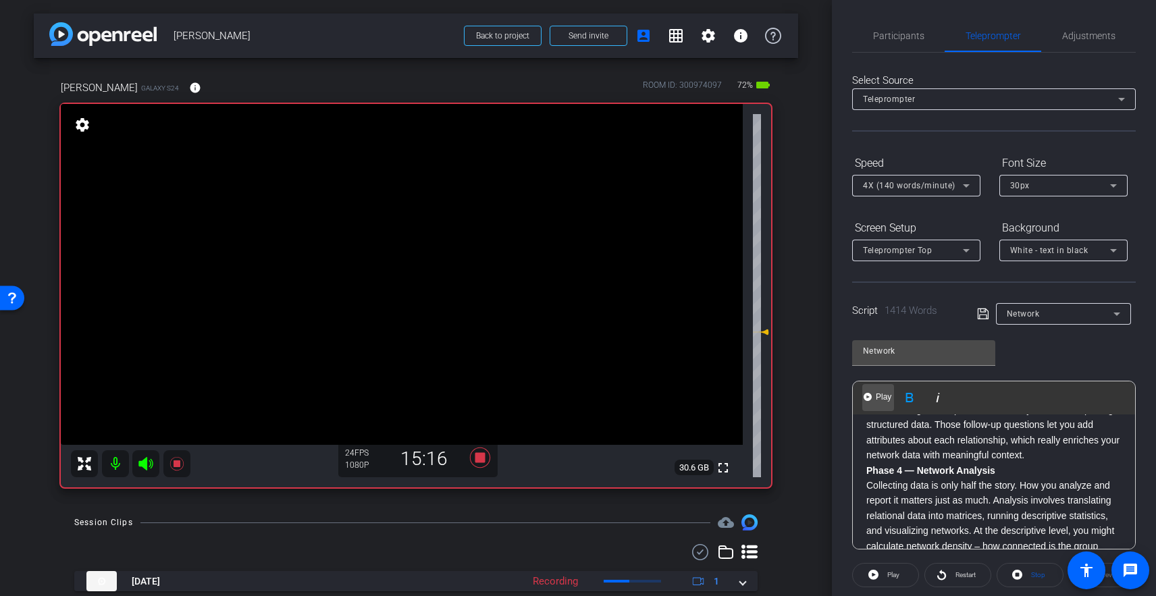
click at [871, 397] on img "button" at bounding box center [868, 397] width 8 height 8
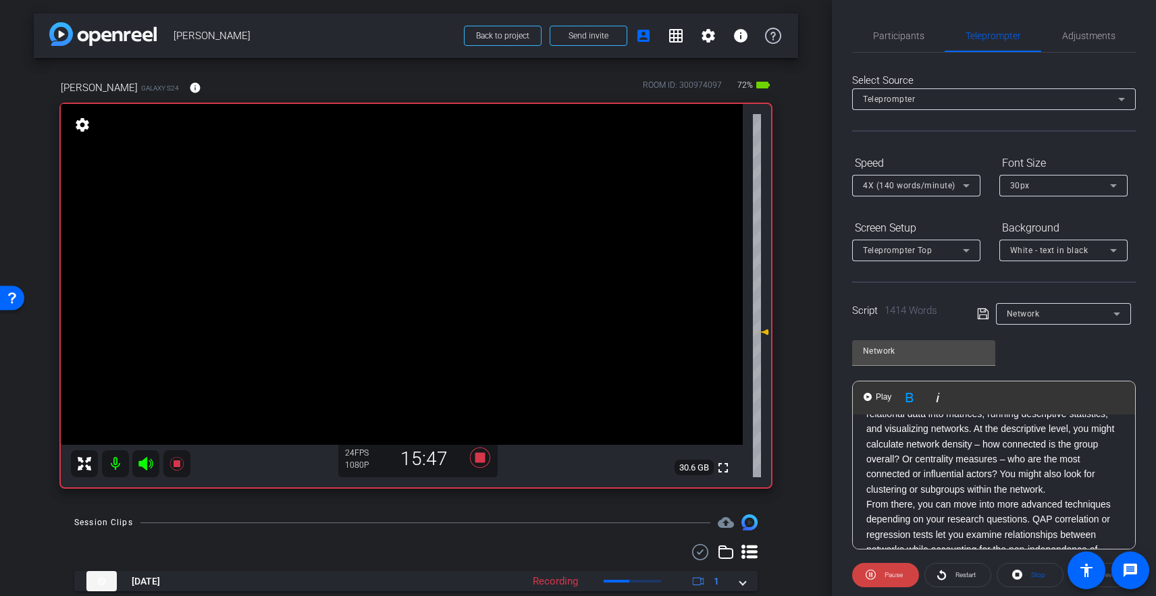
scroll to position [2218, 0]
drag, startPoint x: 909, startPoint y: 41, endPoint x: 941, endPoint y: 40, distance: 31.7
click at [911, 41] on span "Participants" at bounding box center [898, 35] width 51 height 9
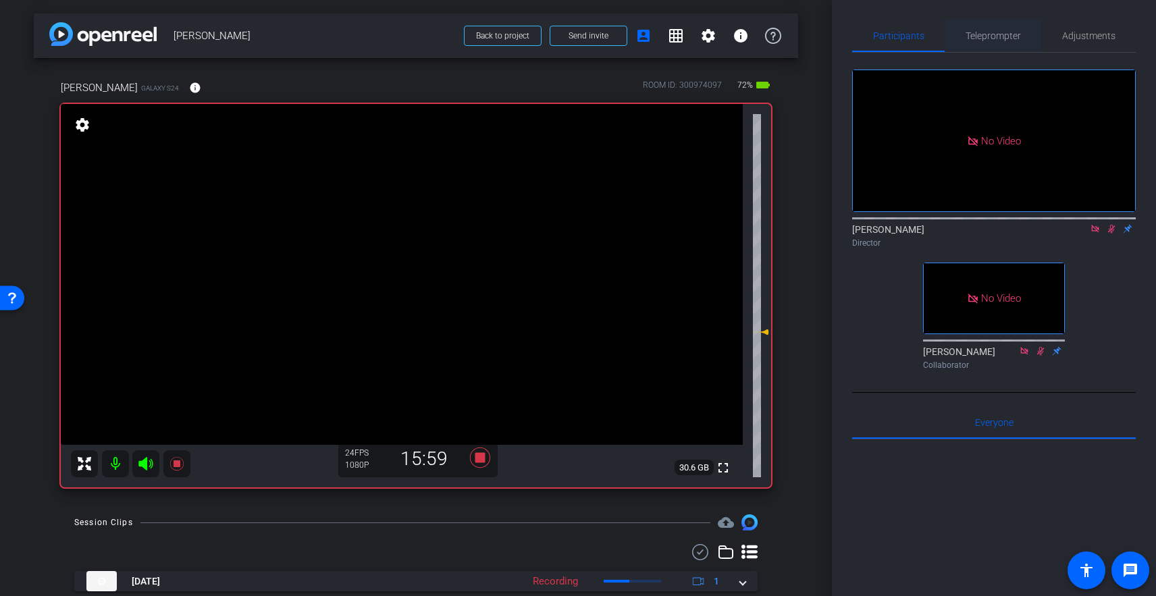
click at [978, 37] on span "Teleprompter" at bounding box center [993, 35] width 55 height 9
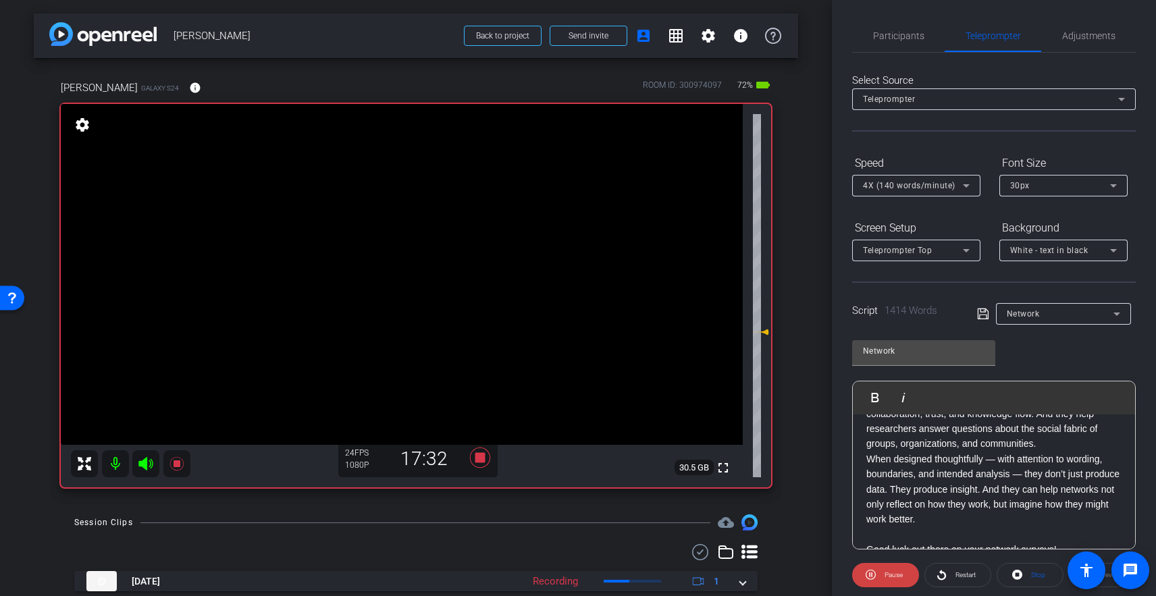
scroll to position [2724, 0]
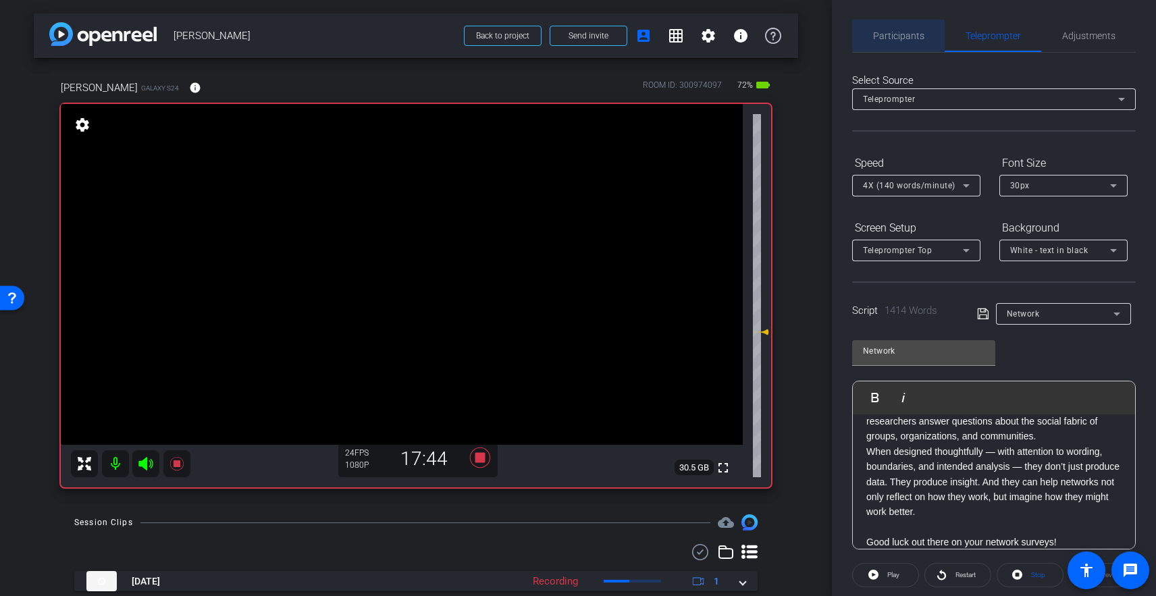
click at [897, 32] on span "Participants" at bounding box center [898, 35] width 51 height 9
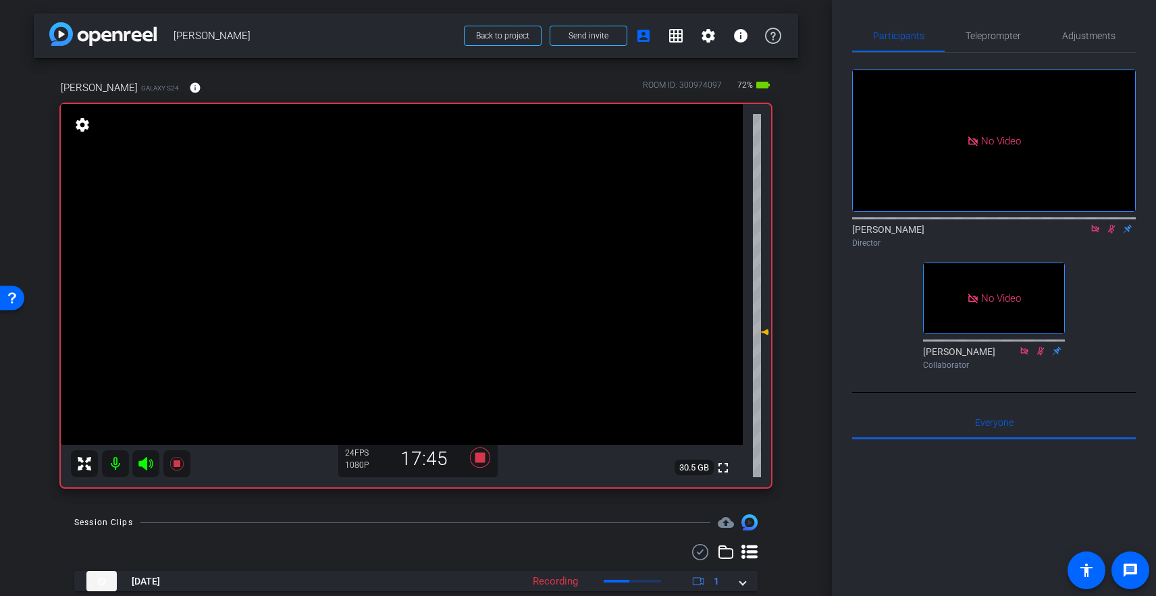
click at [1091, 224] on icon at bounding box center [1111, 228] width 11 height 9
click at [988, 38] on span "Teleprompter" at bounding box center [993, 35] width 55 height 9
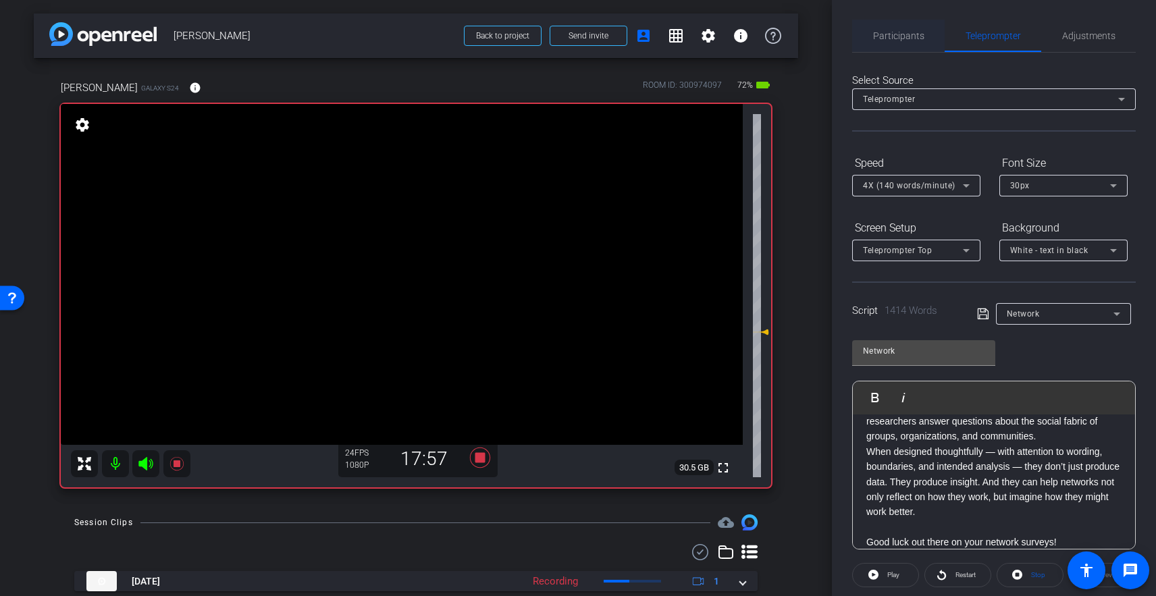
click at [898, 36] on span "Participants" at bounding box center [898, 35] width 51 height 9
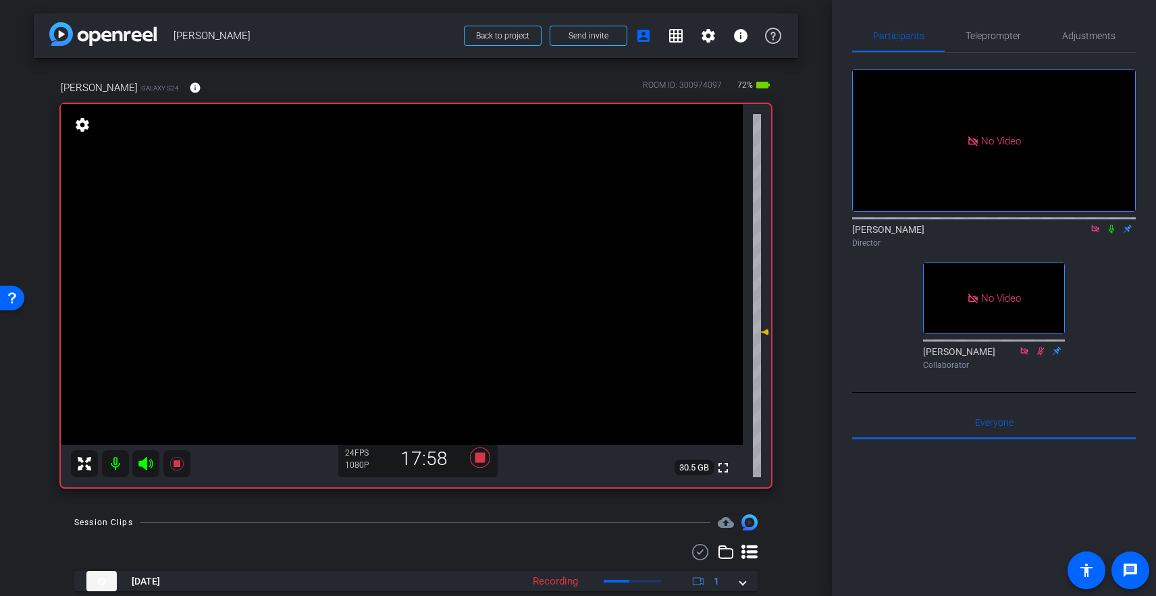
drag, startPoint x: 1111, startPoint y: 190, endPoint x: 1103, endPoint y: 145, distance: 46.6
click at [1091, 224] on icon at bounding box center [1111, 228] width 11 height 9
click at [978, 29] on span "Teleprompter" at bounding box center [993, 36] width 55 height 32
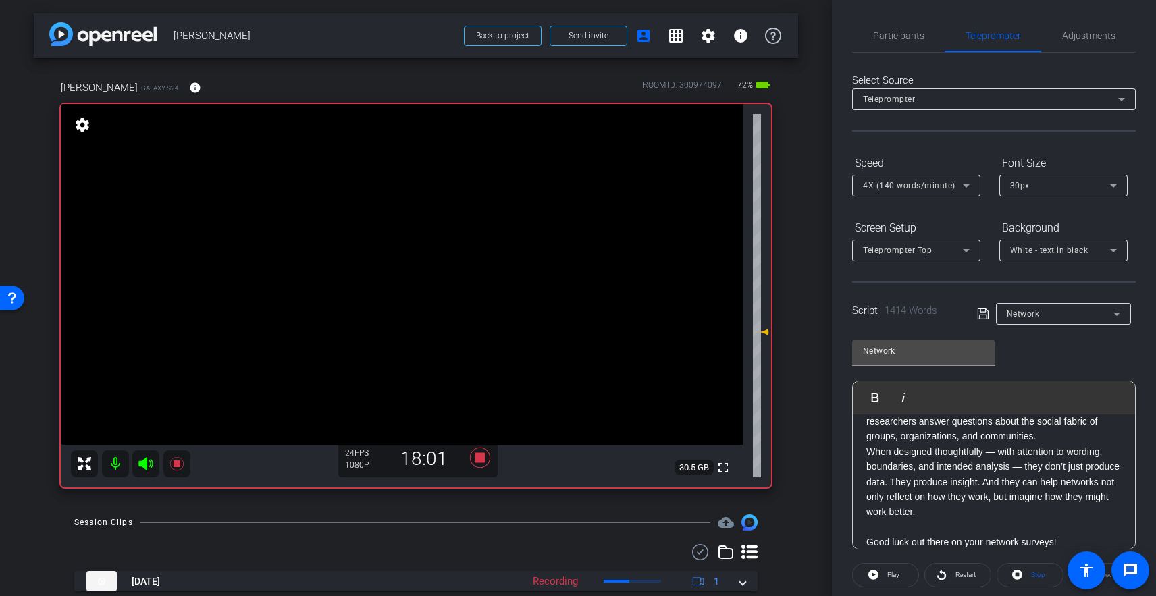
click at [866, 473] on p "Network surveys give us a flexible, rigorous way to make invisible patterns vis…" at bounding box center [993, 460] width 255 height 182
click at [868, 403] on button "Play Play from this location" at bounding box center [878, 397] width 32 height 27
click at [866, 446] on p "Network surveys give us a flexible, rigorous way to make invisible patterns vis…" at bounding box center [993, 460] width 255 height 182
click at [866, 389] on button "Play Play from this location" at bounding box center [878, 397] width 32 height 27
click at [869, 397] on img "button" at bounding box center [868, 397] width 8 height 8
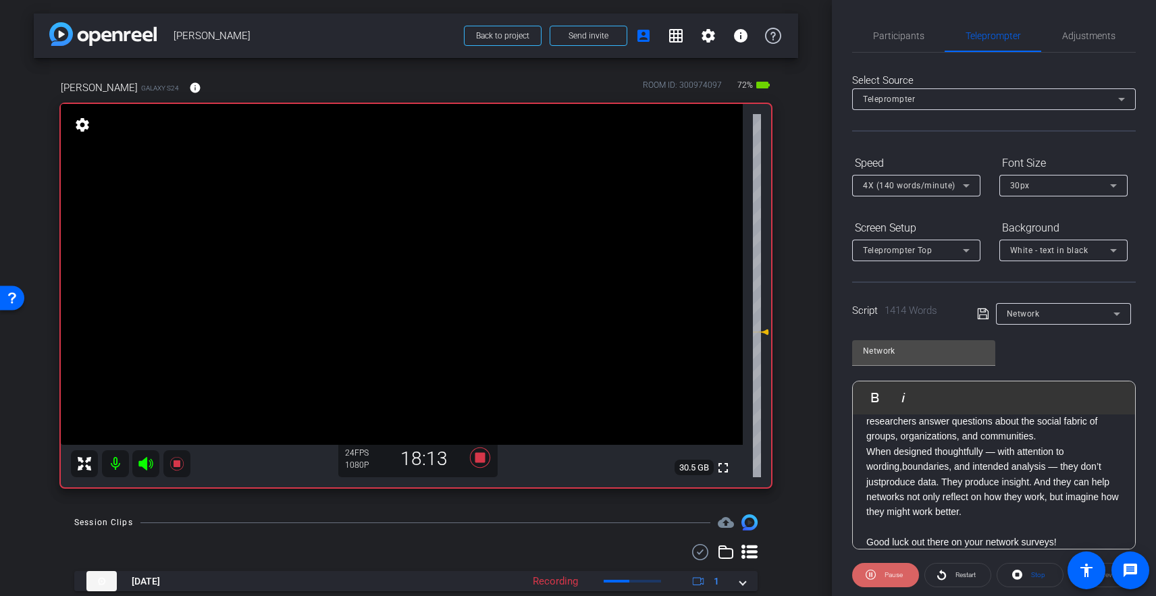
click at [870, 574] on icon at bounding box center [871, 575] width 10 height 10
click at [876, 396] on icon "button" at bounding box center [875, 397] width 7 height 9
click at [861, 396] on div "Play Play from this location Play Selected Play and display the selected text o…" at bounding box center [906, 398] width 91 height 32
click at [866, 396] on img "button" at bounding box center [868, 397] width 8 height 8
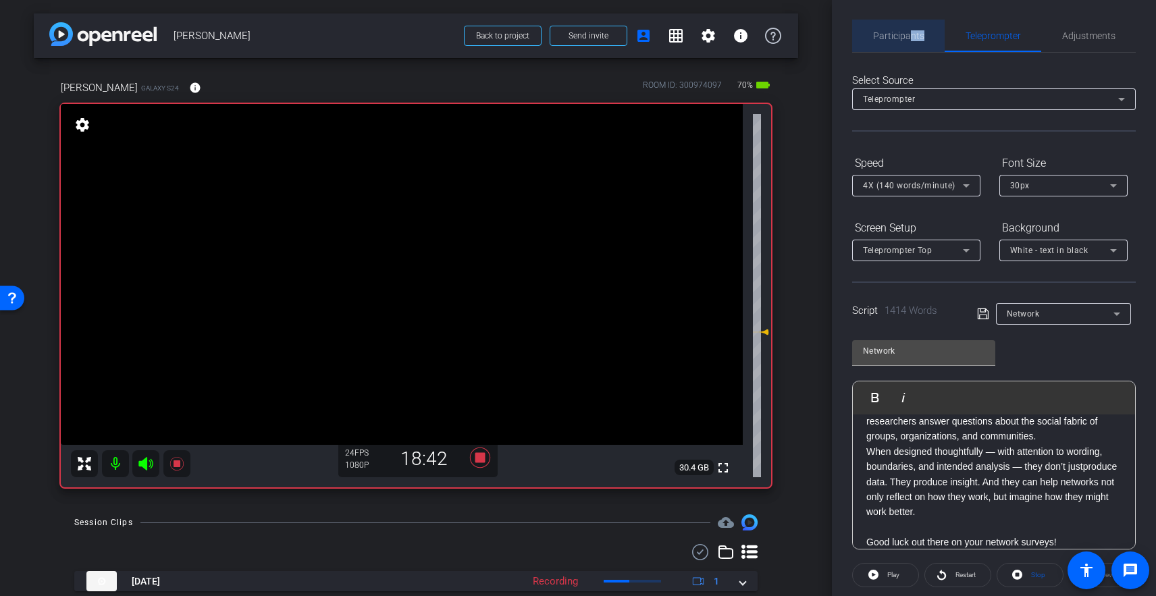
click at [912, 34] on div "Participants" at bounding box center [898, 36] width 93 height 32
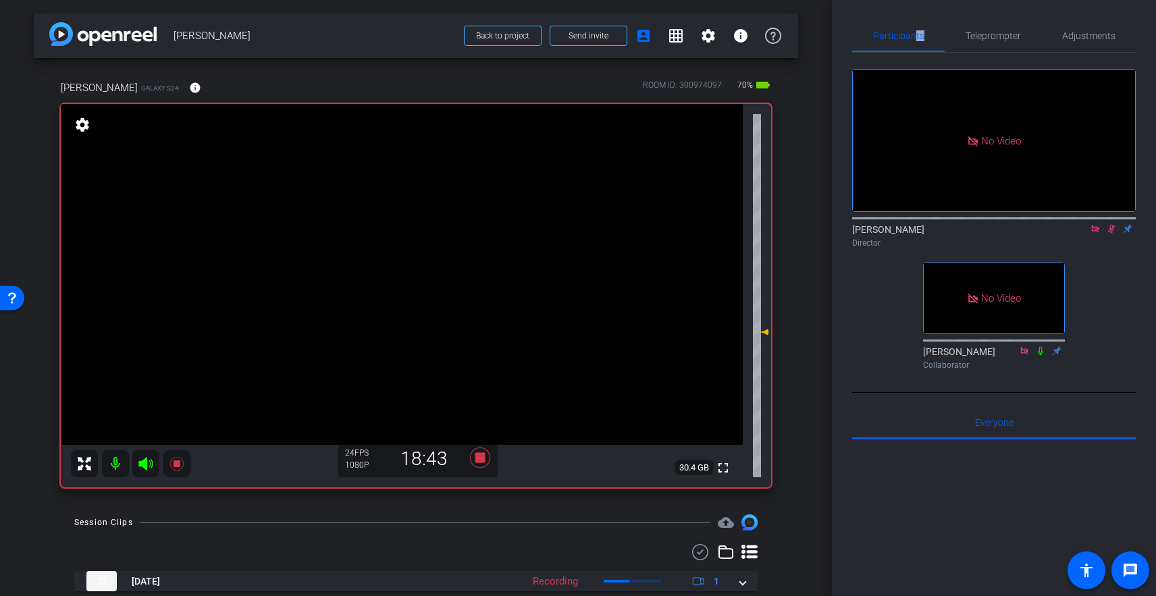
click at [1091, 225] on icon at bounding box center [1111, 229] width 7 height 9
click at [991, 36] on span "Teleprompter" at bounding box center [993, 35] width 55 height 9
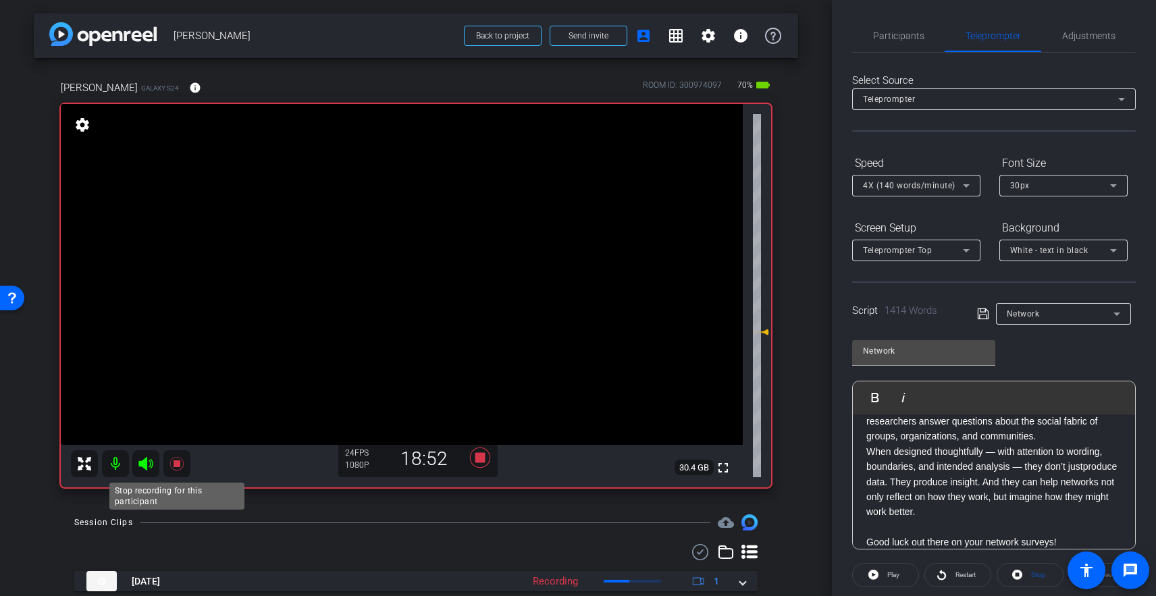
click at [178, 461] on icon at bounding box center [176, 464] width 14 height 14
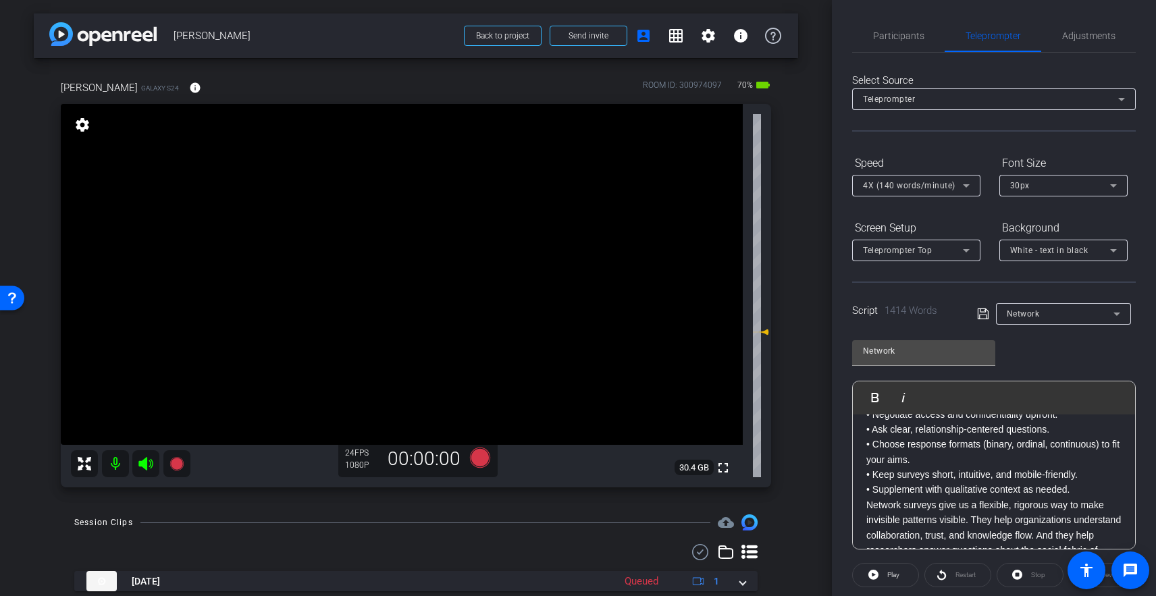
scroll to position [2592, 0]
click at [939, 479] on p "• Align your research question, network boundary approach, and sampling strateg…" at bounding box center [993, 440] width 255 height 121
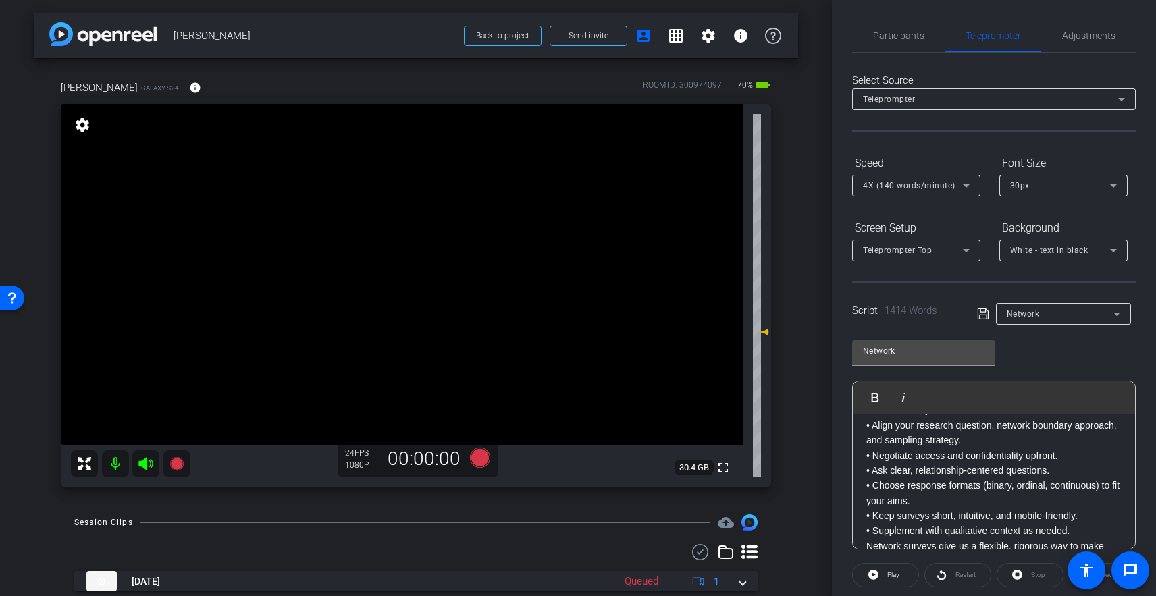
scroll to position [2553, 0]
click at [891, 473] on p "• Align your research question, network boundary approach, and sampling strateg…" at bounding box center [993, 479] width 255 height 121
click at [869, 475] on p "• Align your research question, network boundary approach, and sampling strateg…" at bounding box center [993, 479] width 255 height 121
click at [876, 475] on p "• Align your research question, network boundary approach, and sampling strateg…" at bounding box center [993, 479] width 255 height 121
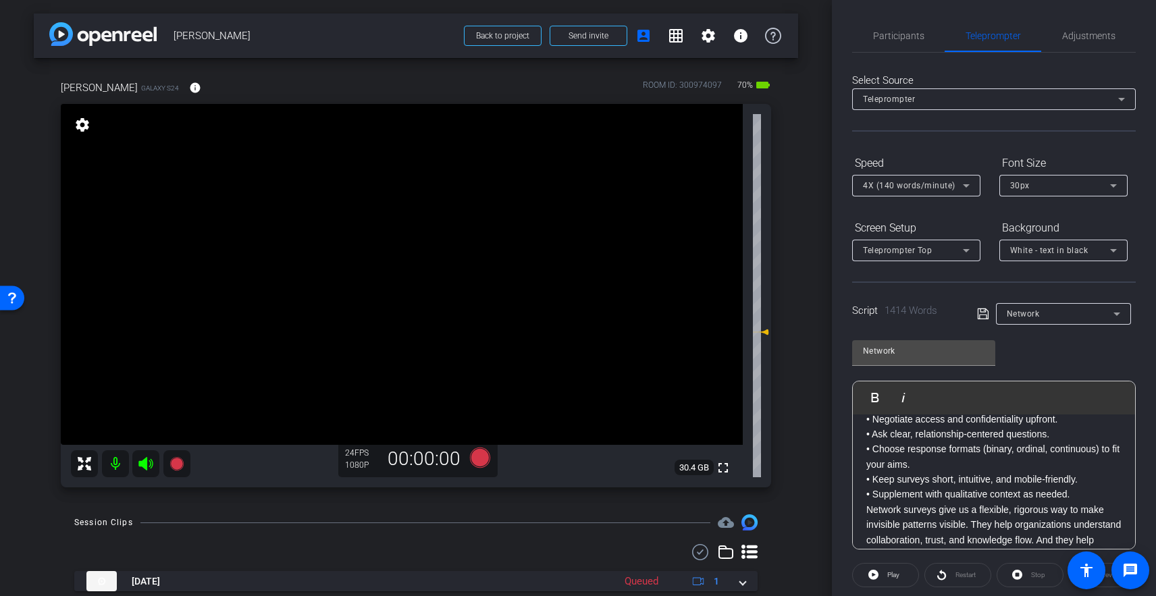
scroll to position [2602, 0]
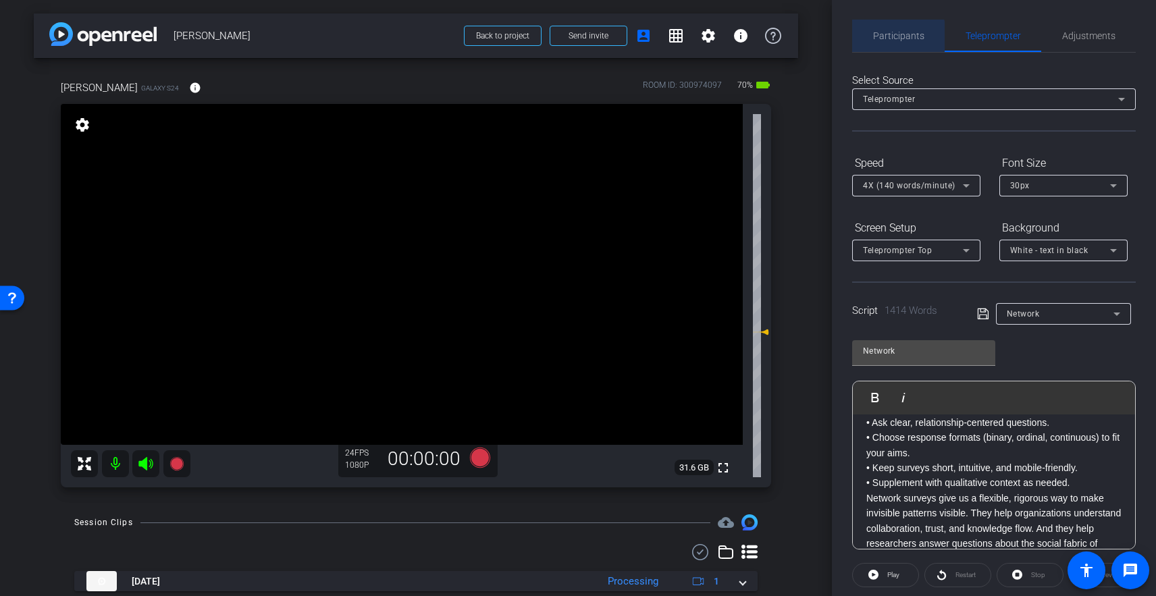
click at [895, 40] on span "Participants" at bounding box center [898, 35] width 51 height 9
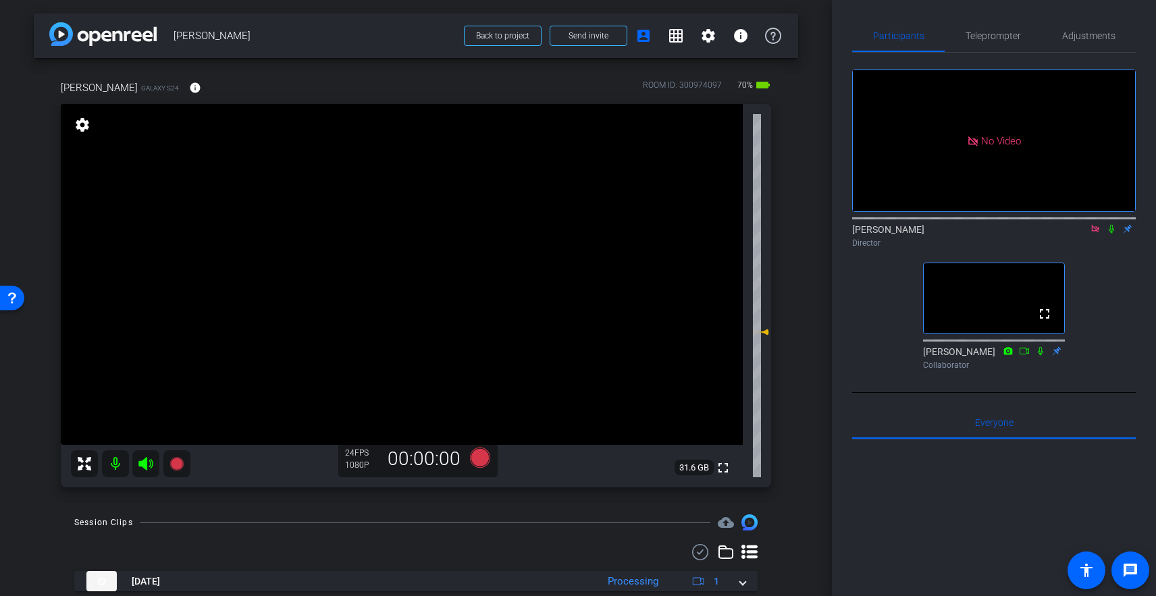
click at [1091, 224] on icon at bounding box center [1095, 228] width 11 height 9
click at [996, 38] on span "Teleprompter" at bounding box center [993, 36] width 55 height 32
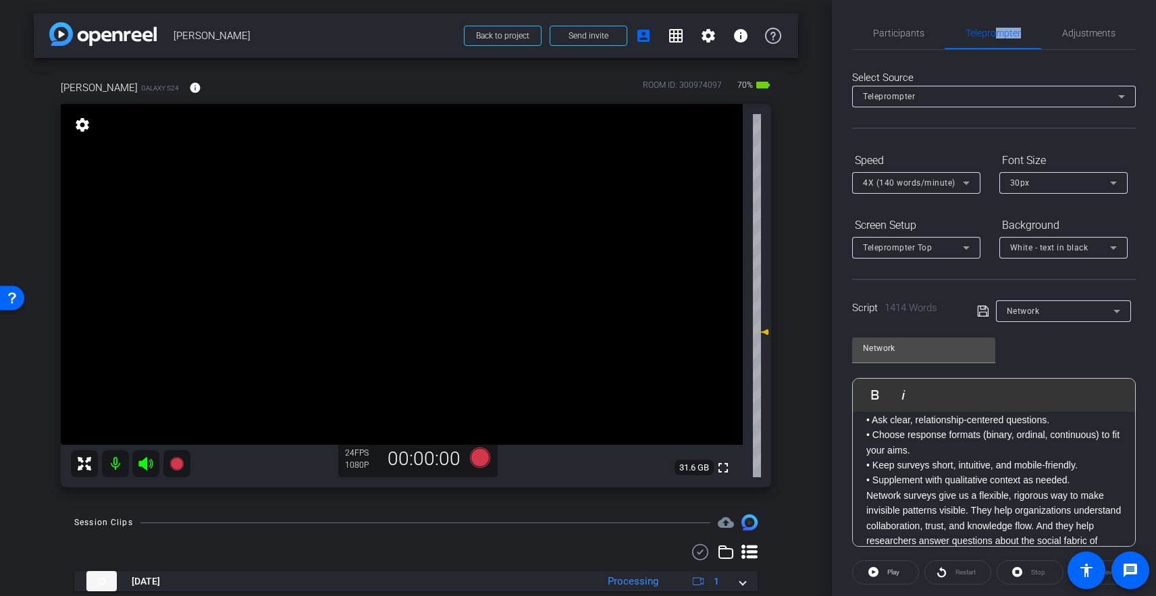
scroll to position [2630, 0]
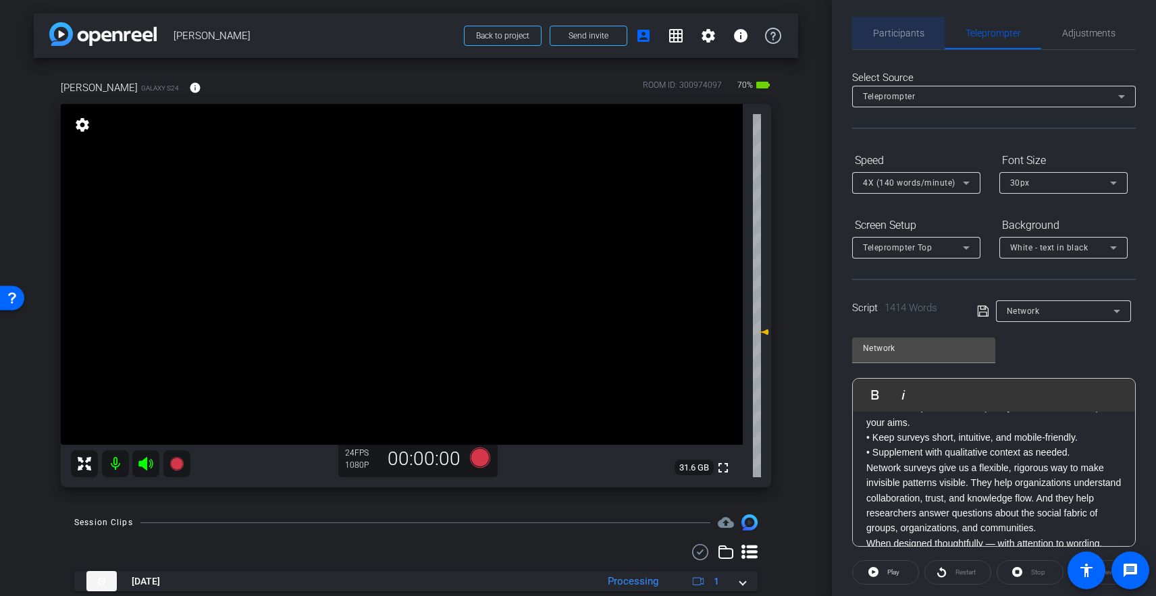
click at [893, 32] on span "Participants" at bounding box center [898, 32] width 51 height 9
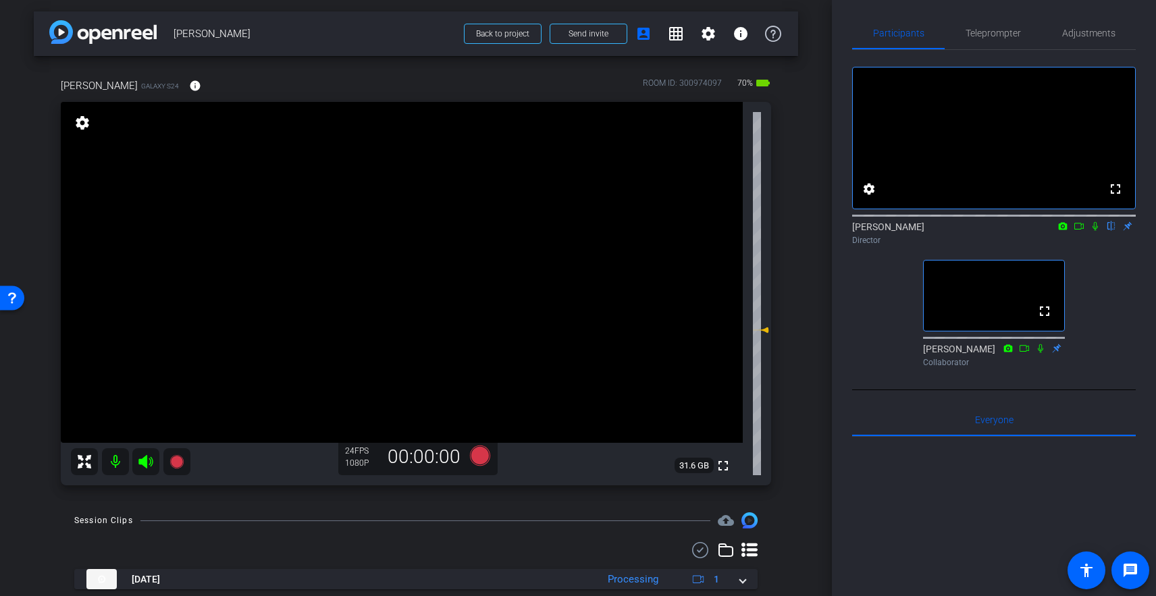
scroll to position [0, 0]
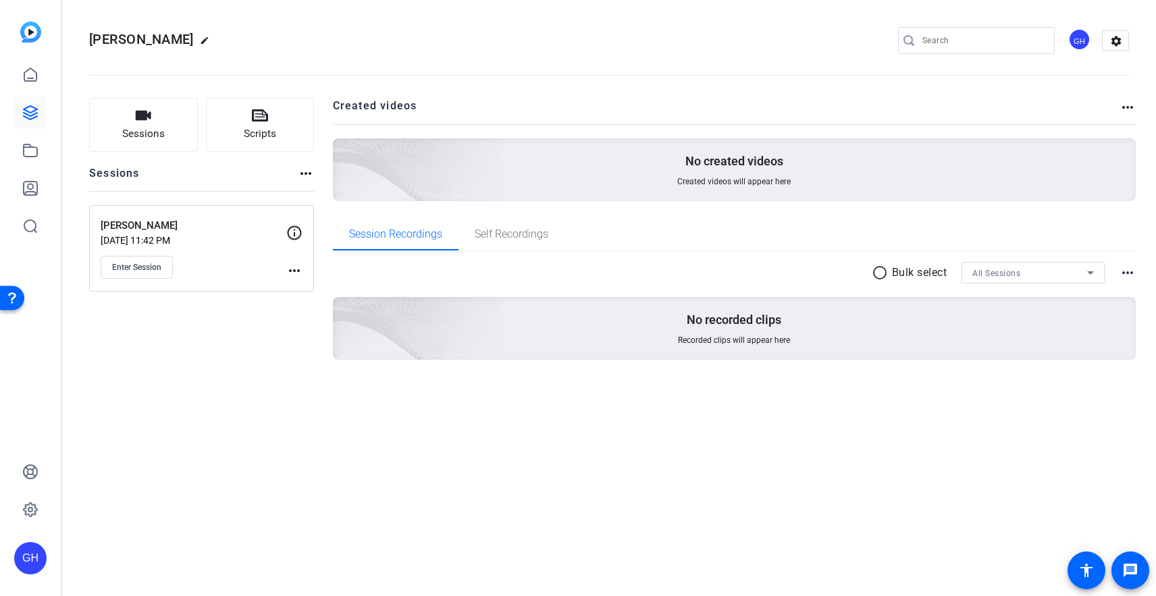
click at [285, 271] on div "Enter Session" at bounding box center [194, 267] width 186 height 23
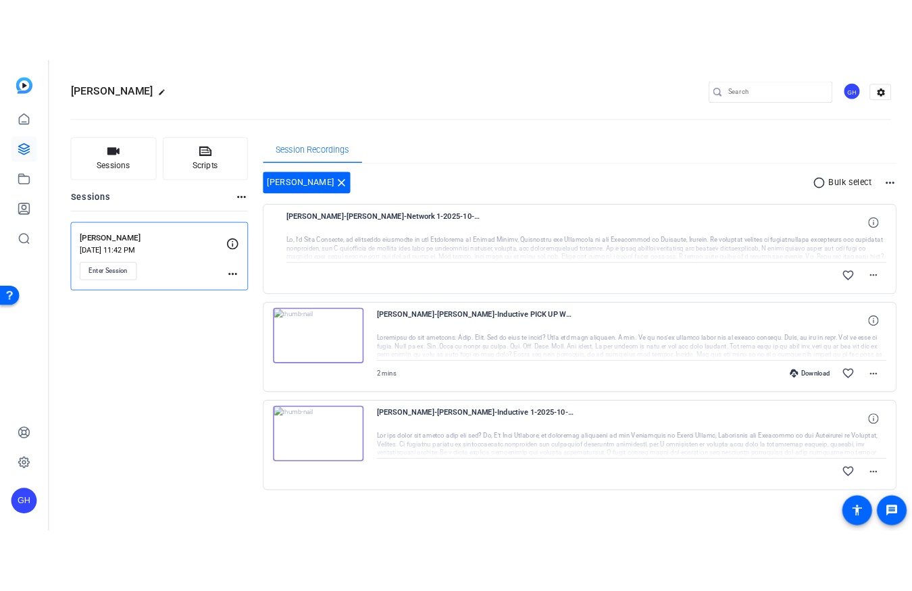
scroll to position [9, 0]
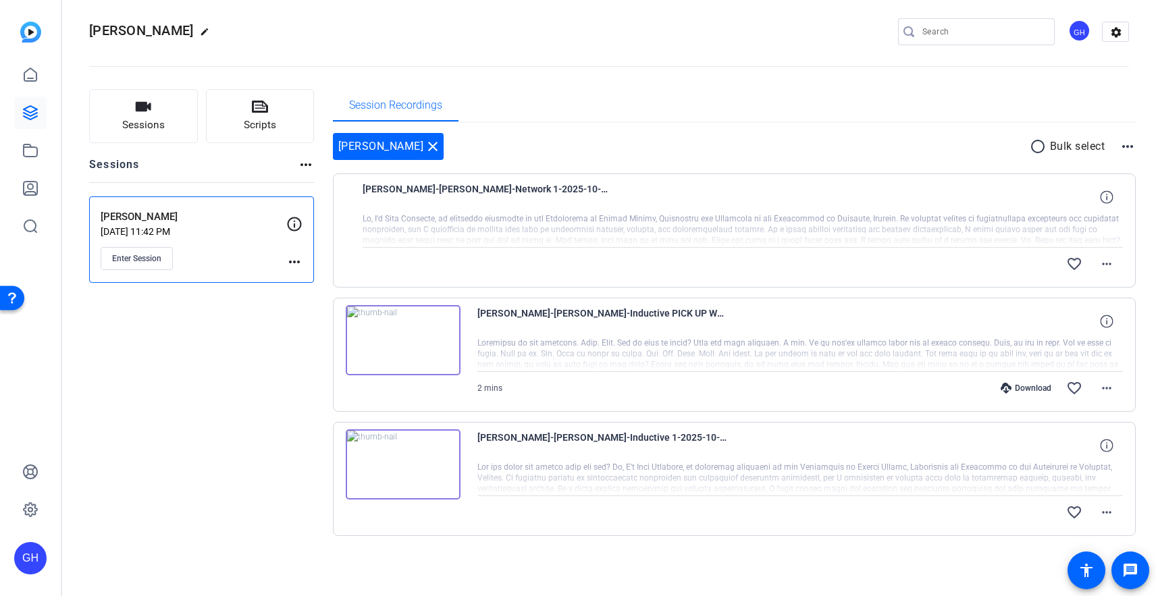
click at [1035, 147] on mat-icon "radio_button_unchecked" at bounding box center [1040, 146] width 20 height 16
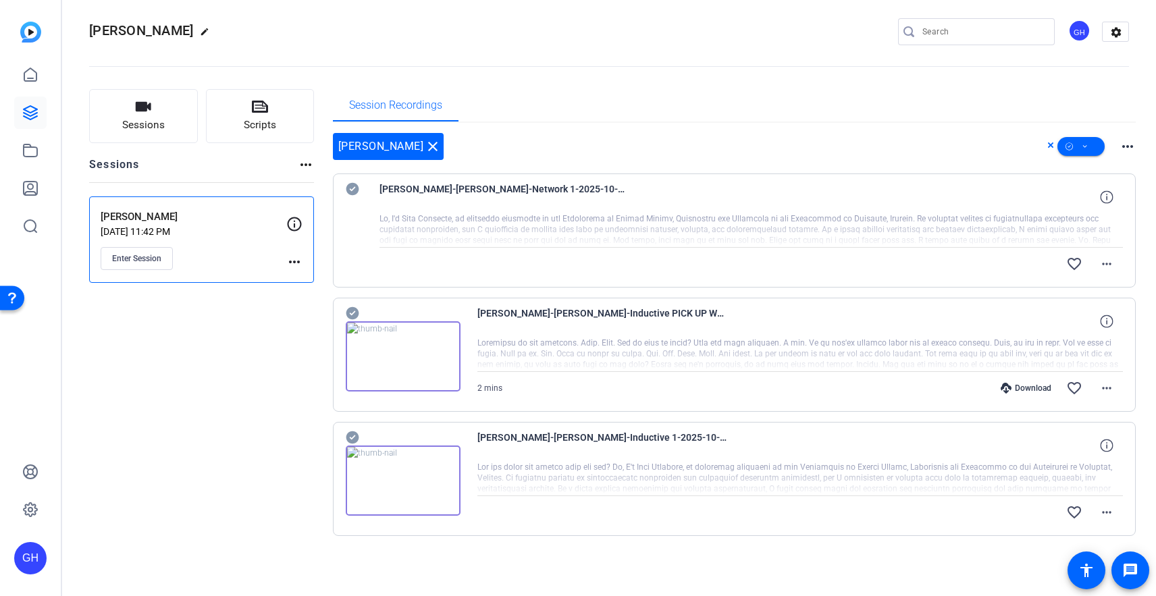
click at [1128, 145] on mat-icon "more_horiz" at bounding box center [1128, 146] width 16 height 16
click at [911, 106] on div at bounding box center [578, 298] width 1156 height 596
click at [1082, 150] on icon at bounding box center [1085, 146] width 7 height 17
click at [1092, 204] on span "Download Original" at bounding box center [1104, 202] width 72 height 16
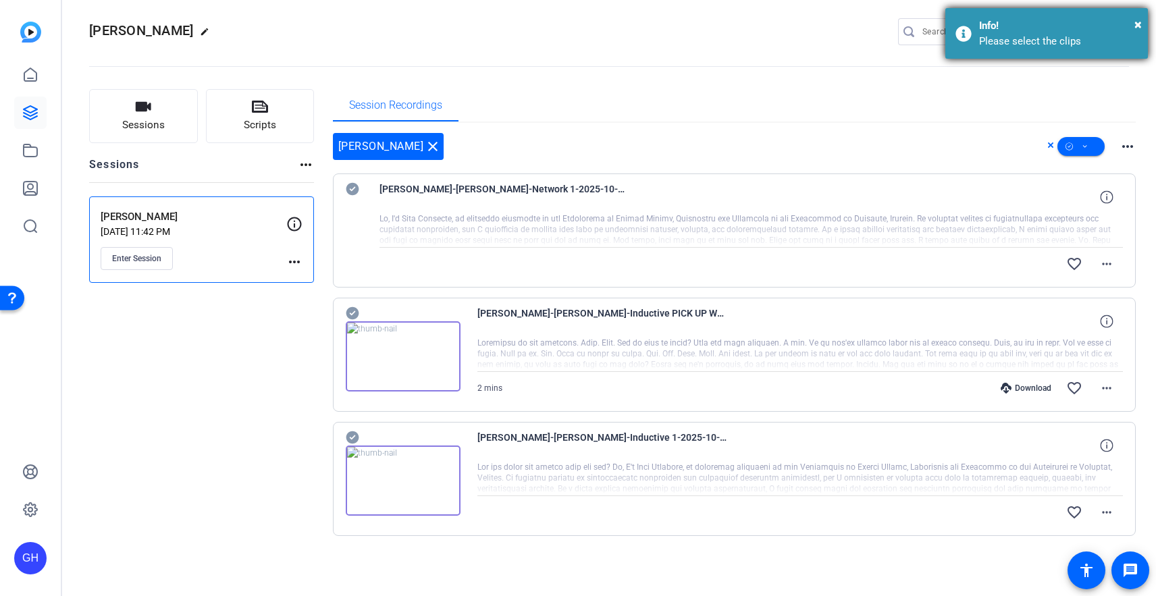
click at [1134, 21] on div "Info!" at bounding box center [1058, 26] width 159 height 16
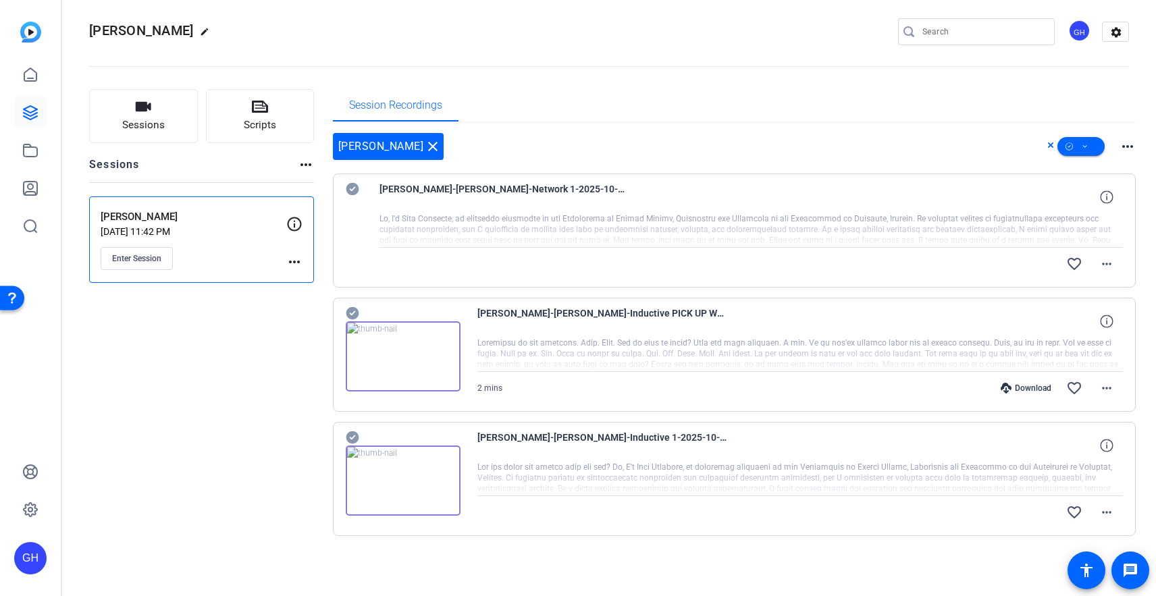
click at [353, 192] on icon at bounding box center [352, 189] width 13 height 13
drag, startPoint x: 354, startPoint y: 311, endPoint x: 361, endPoint y: 334, distance: 24.1
click at [354, 311] on icon at bounding box center [353, 313] width 14 height 16
click at [352, 436] on icon at bounding box center [352, 437] width 13 height 13
click at [1093, 142] on span at bounding box center [1080, 146] width 47 height 32
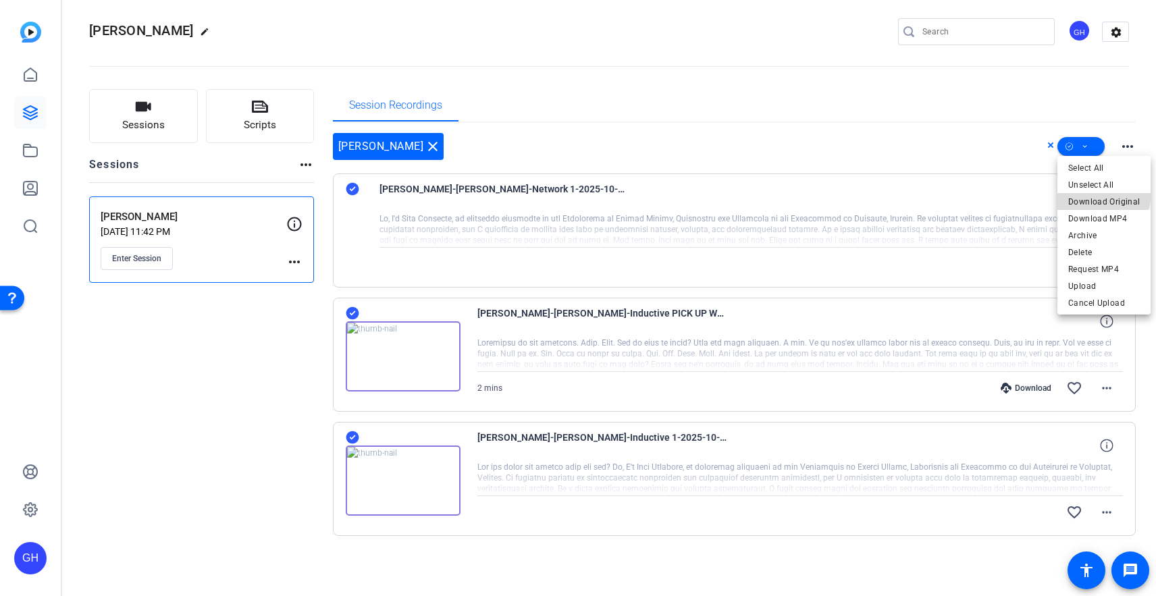
click at [1103, 197] on span "Download Original" at bounding box center [1104, 202] width 72 height 16
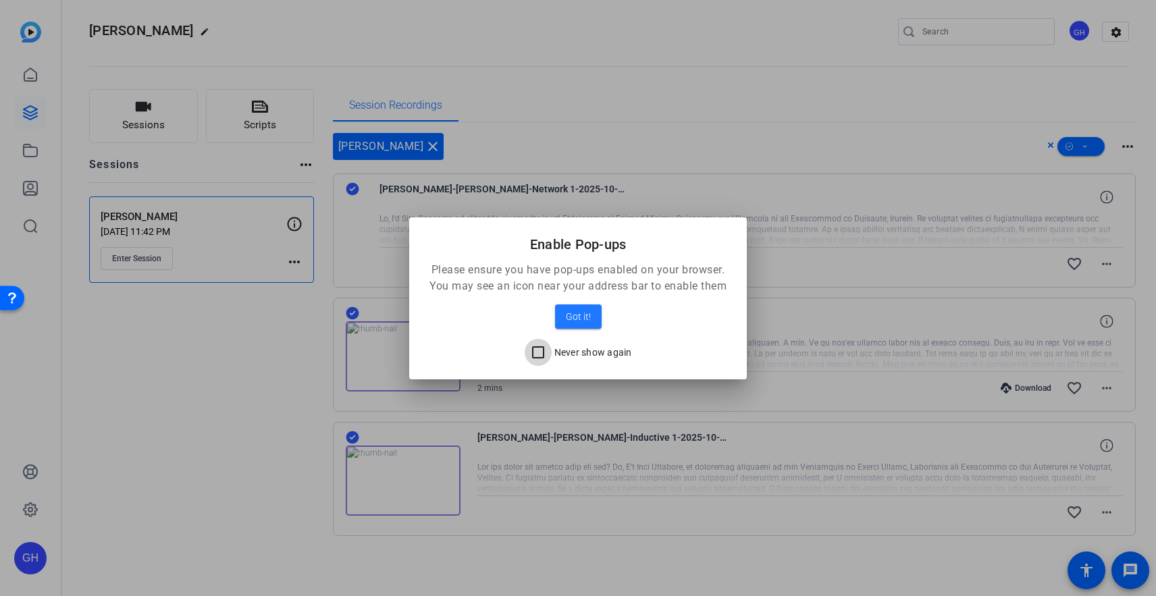
click at [541, 350] on input "Never show again" at bounding box center [538, 352] width 27 height 27
checkbox input "true"
click at [582, 323] on span "Got it!" at bounding box center [578, 317] width 25 height 16
